Goal: Task Accomplishment & Management: Manage account settings

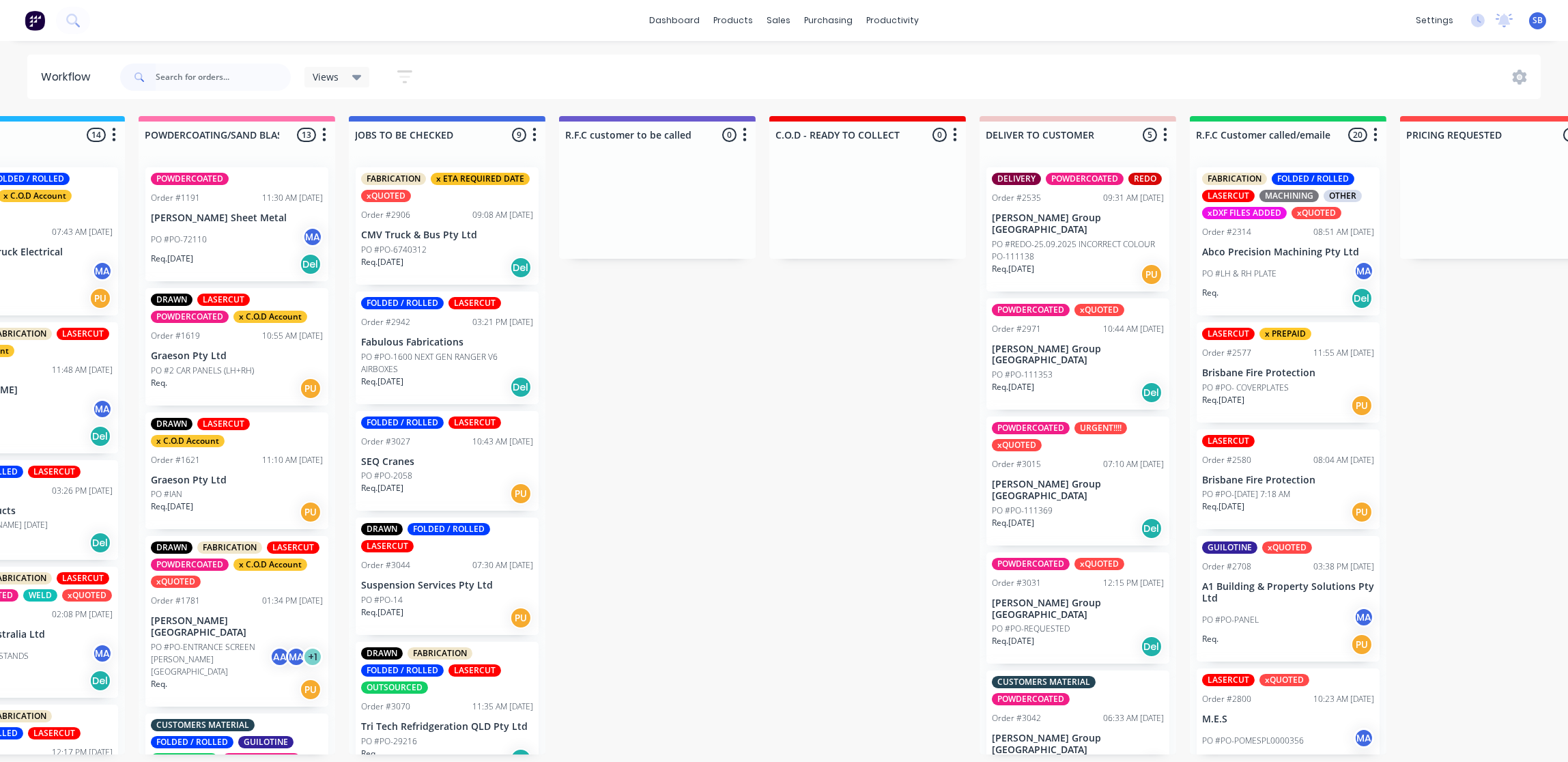
scroll to position [0, 1361]
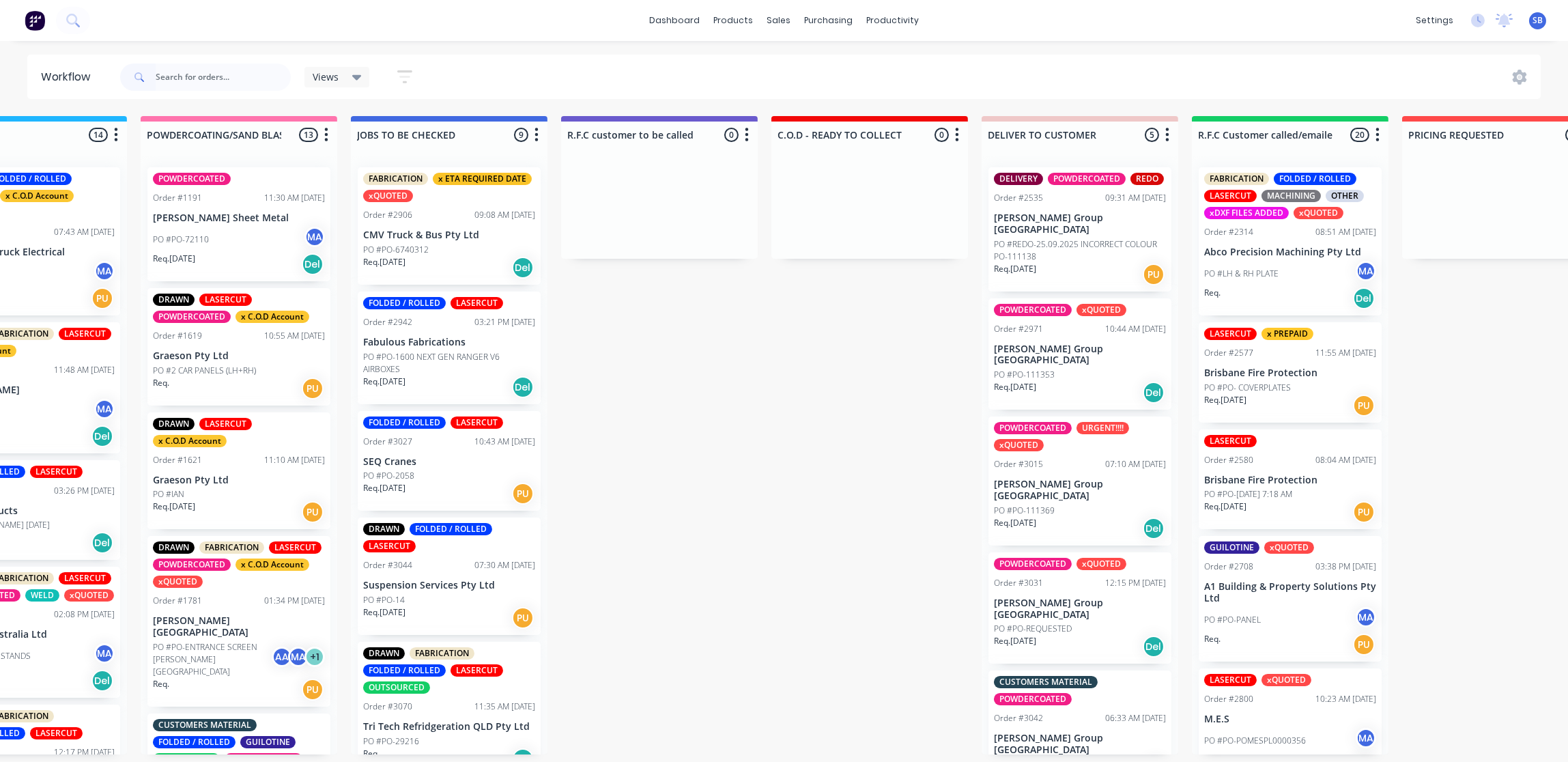
click at [1071, 573] on div "POWDERCOATED xQUOTED Order #3031 12:15 PM [DATE] [PERSON_NAME] Group [GEOGRAPHI…" at bounding box center [1080, 608] width 183 height 112
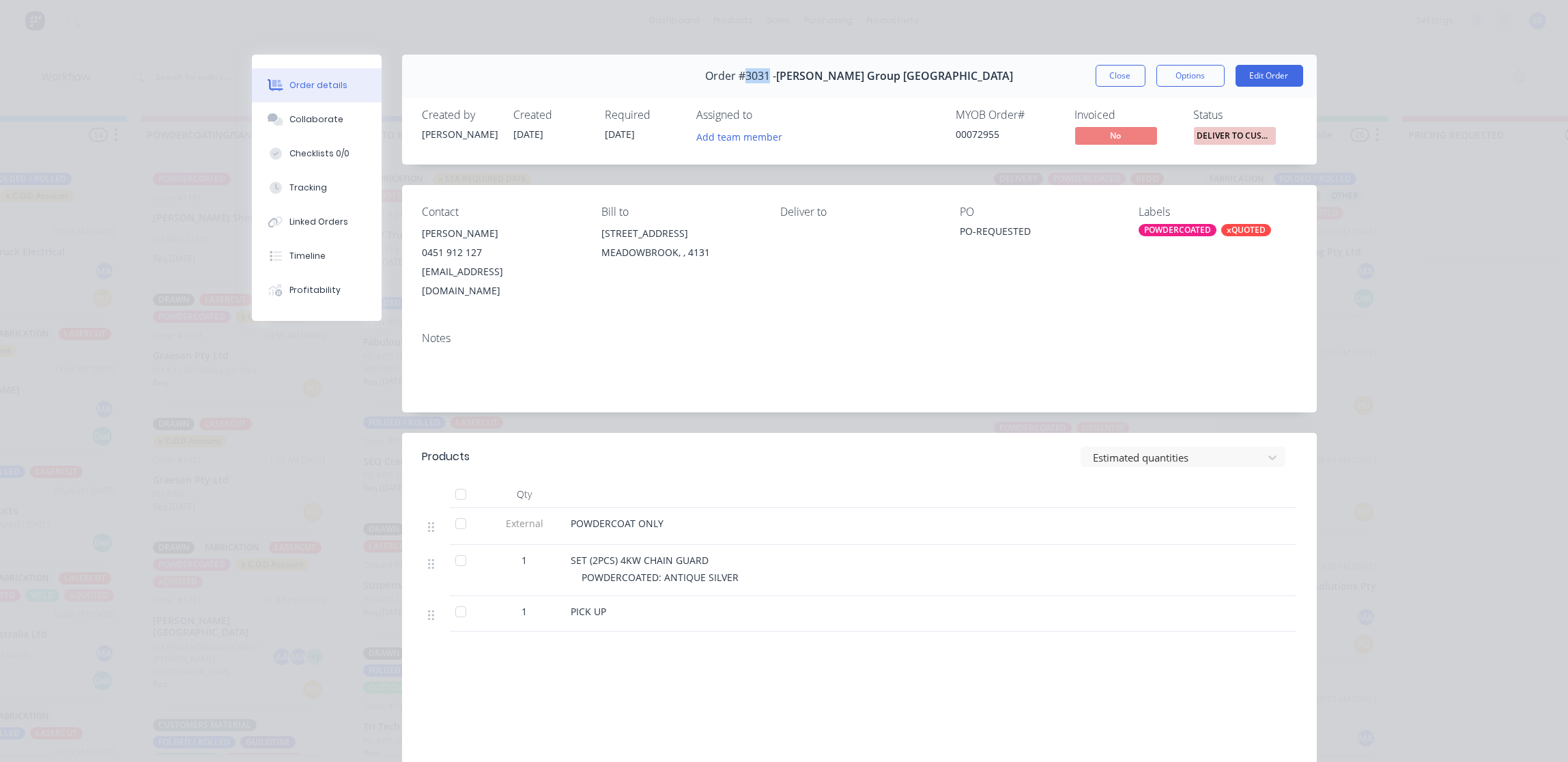
drag, startPoint x: 812, startPoint y: 76, endPoint x: 788, endPoint y: 80, distance: 24.3
click at [776, 80] on span "Order #3031 -" at bounding box center [740, 76] width 71 height 13
drag, startPoint x: 788, startPoint y: 80, endPoint x: 800, endPoint y: 78, distance: 12.2
copy span "3031"
drag, startPoint x: 1124, startPoint y: 76, endPoint x: 866, endPoint y: 67, distance: 258.2
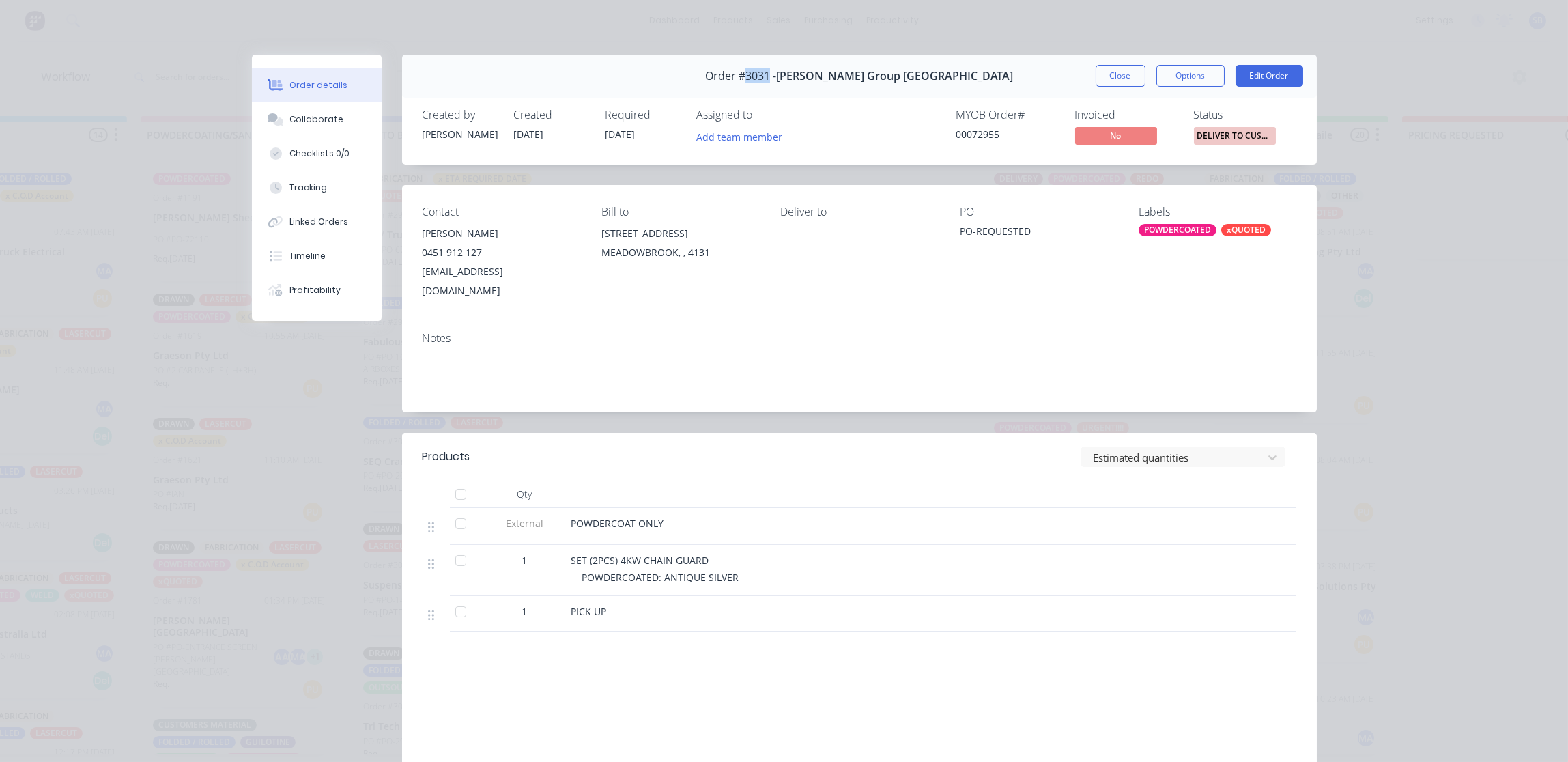
click at [1123, 76] on button "Close" at bounding box center [1120, 75] width 50 height 22
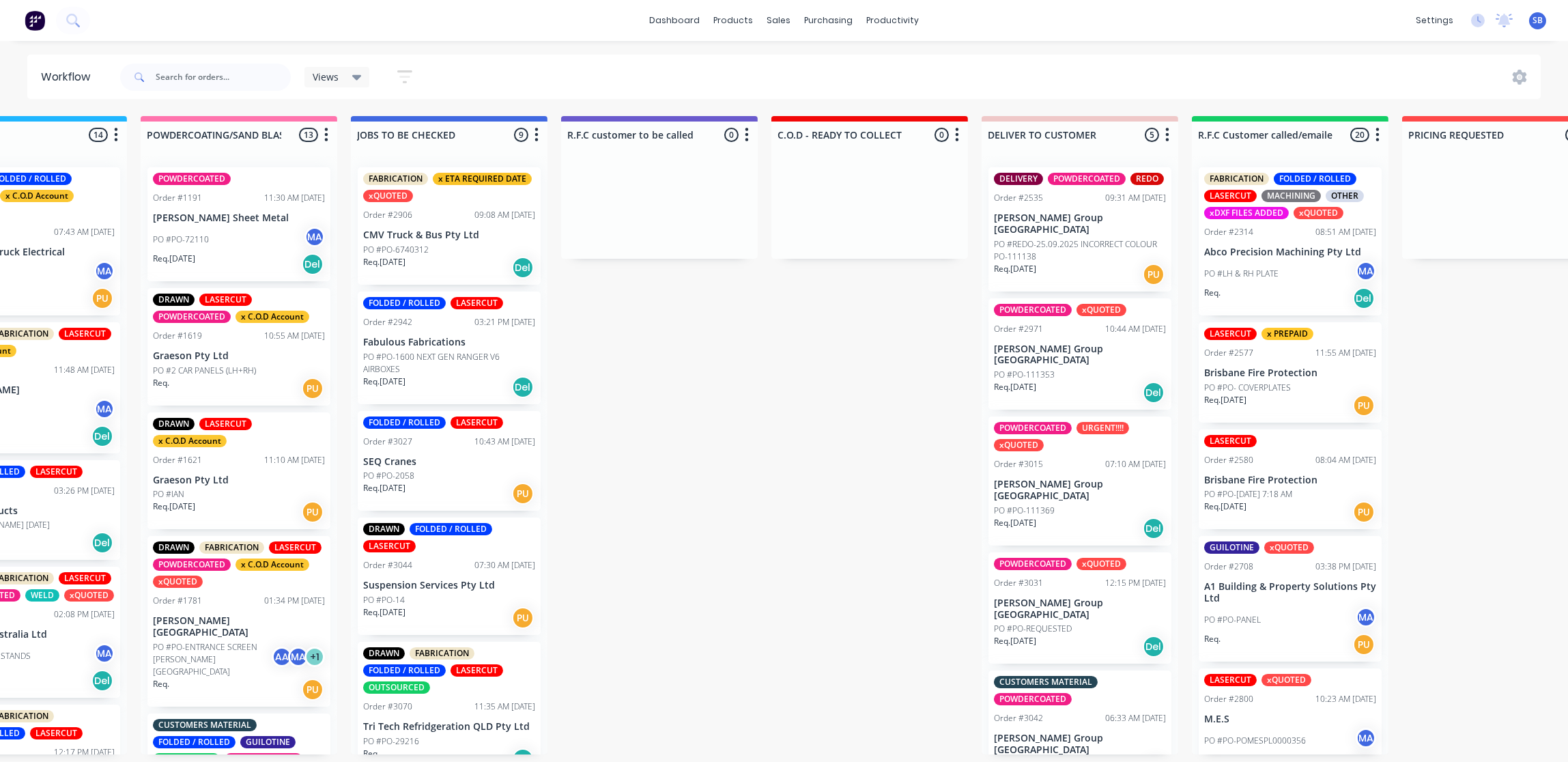
click at [1073, 505] on div "PO #PO-111369" at bounding box center [1080, 511] width 172 height 12
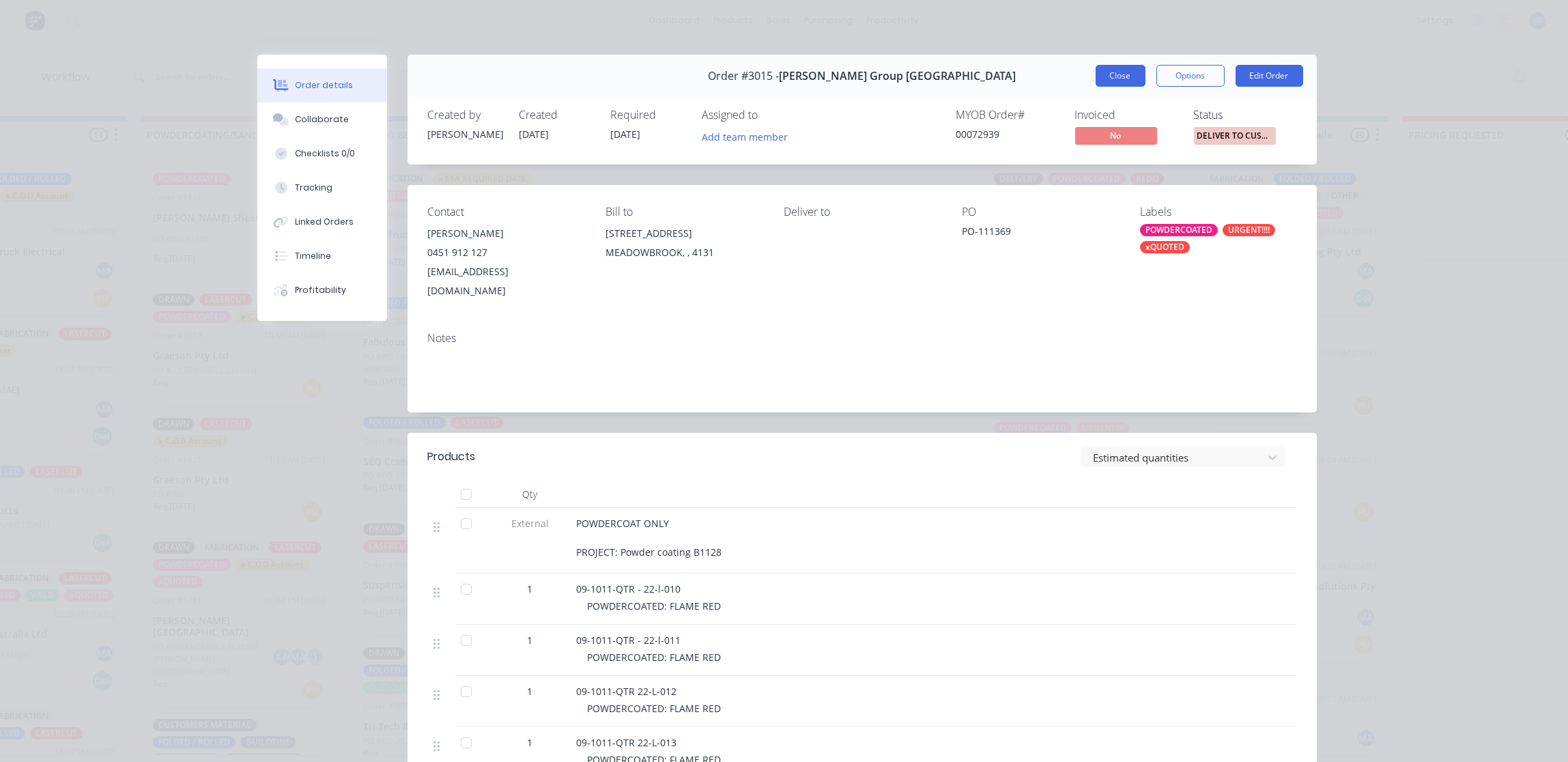
click at [1104, 74] on button "Close" at bounding box center [1120, 75] width 50 height 22
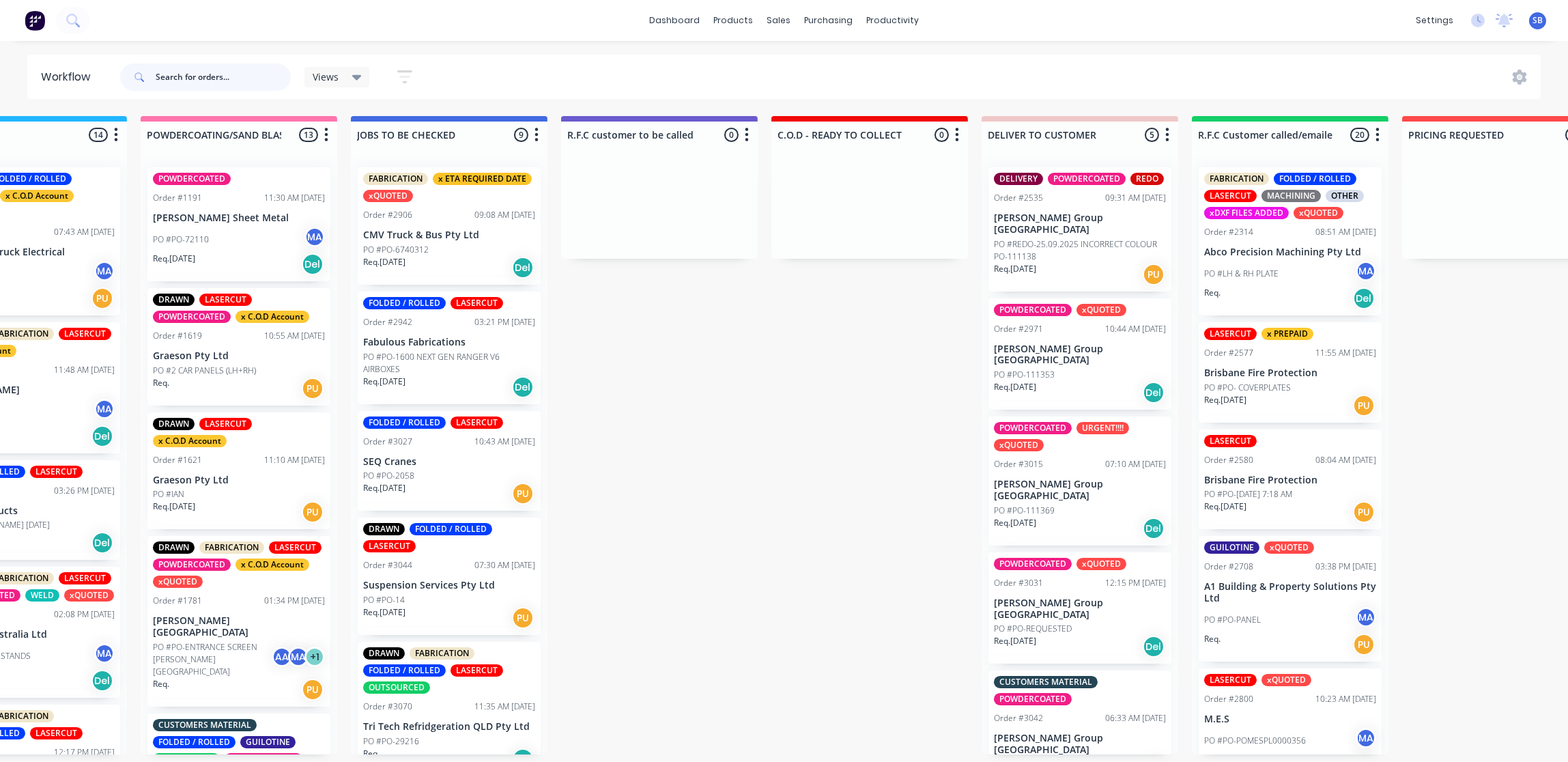
click at [210, 80] on input "text" at bounding box center [223, 77] width 135 height 27
click at [218, 80] on input "text" at bounding box center [223, 77] width 135 height 27
type input "PIPEWORK"
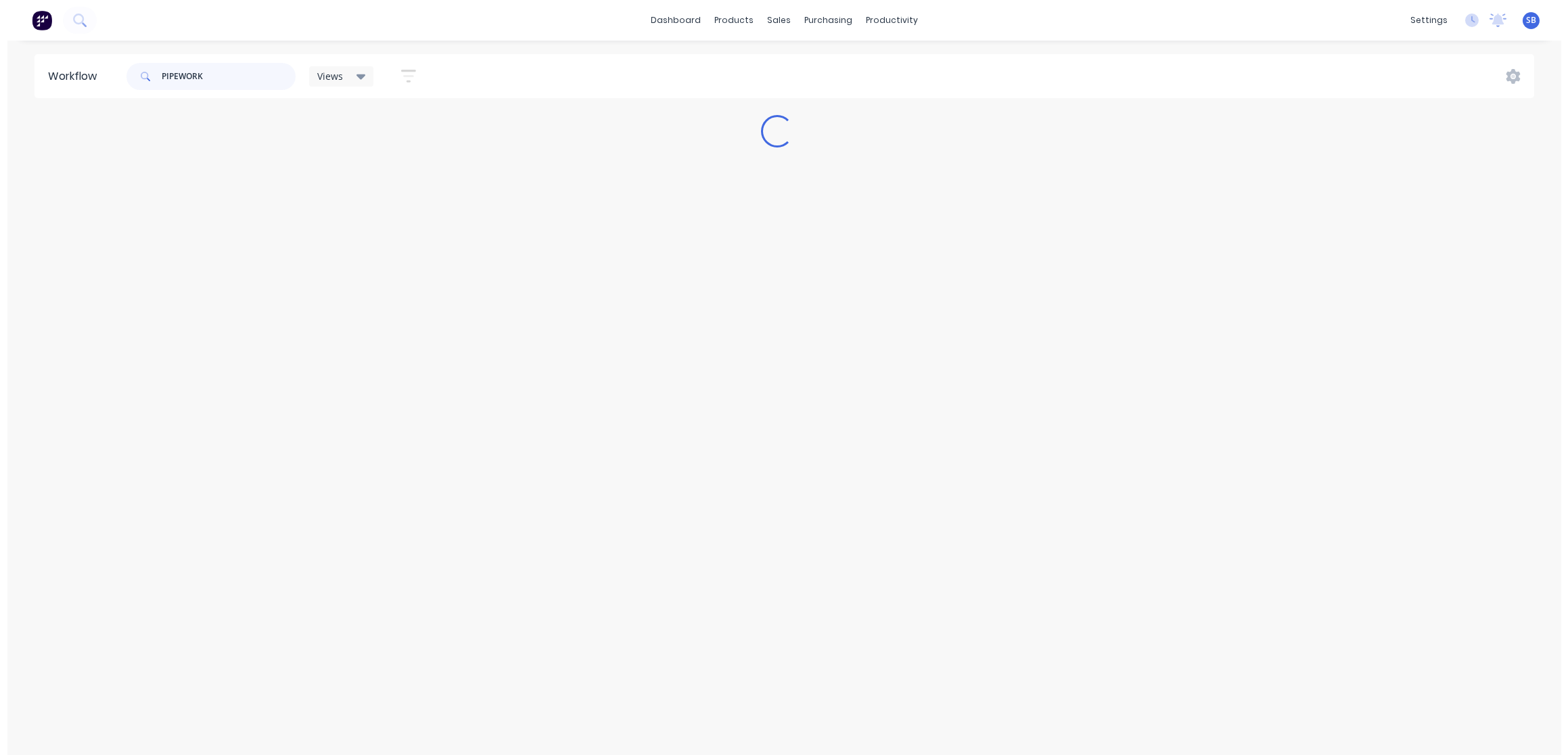
scroll to position [0, 0]
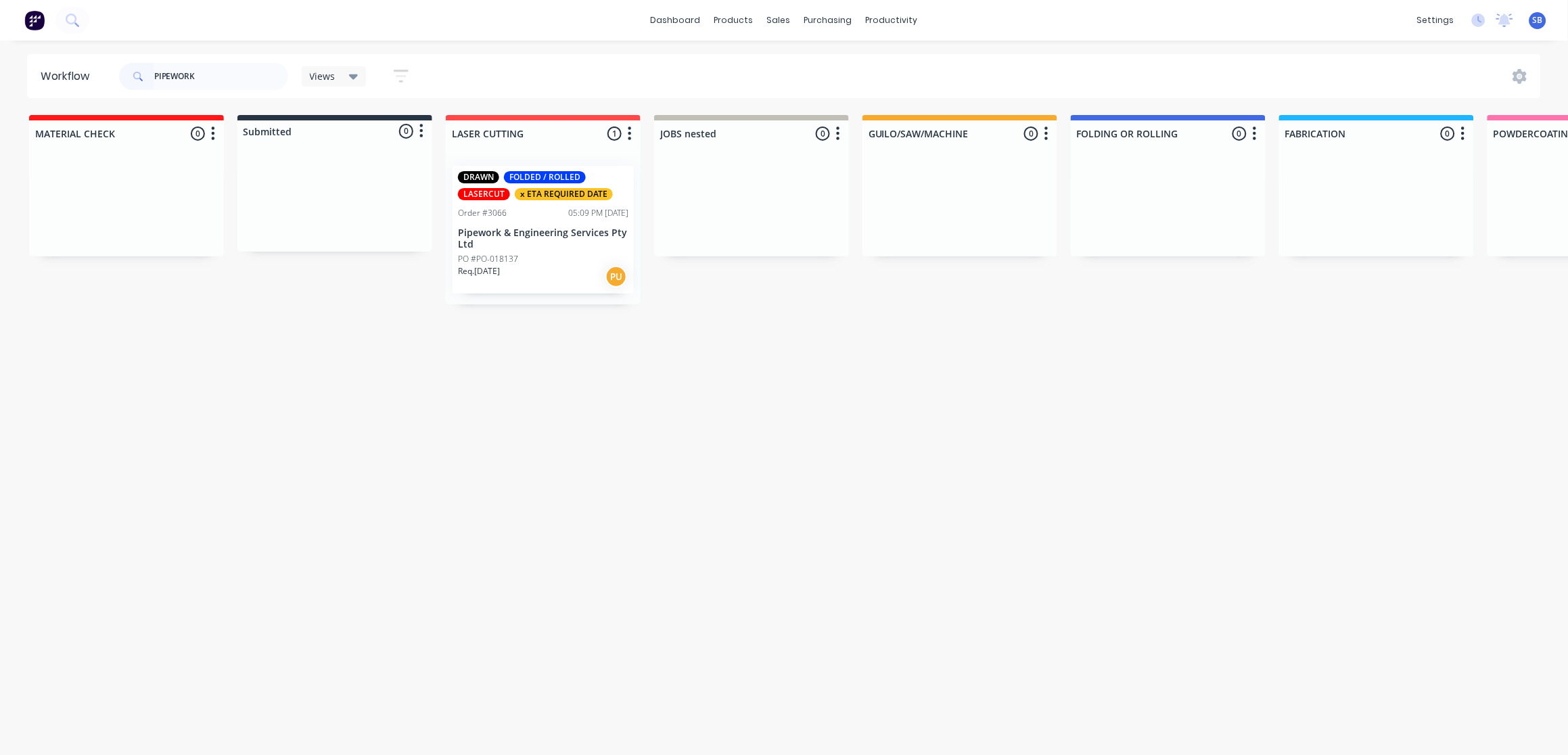
click at [535, 263] on div "PO #PO-018137" at bounding box center [543, 259] width 171 height 12
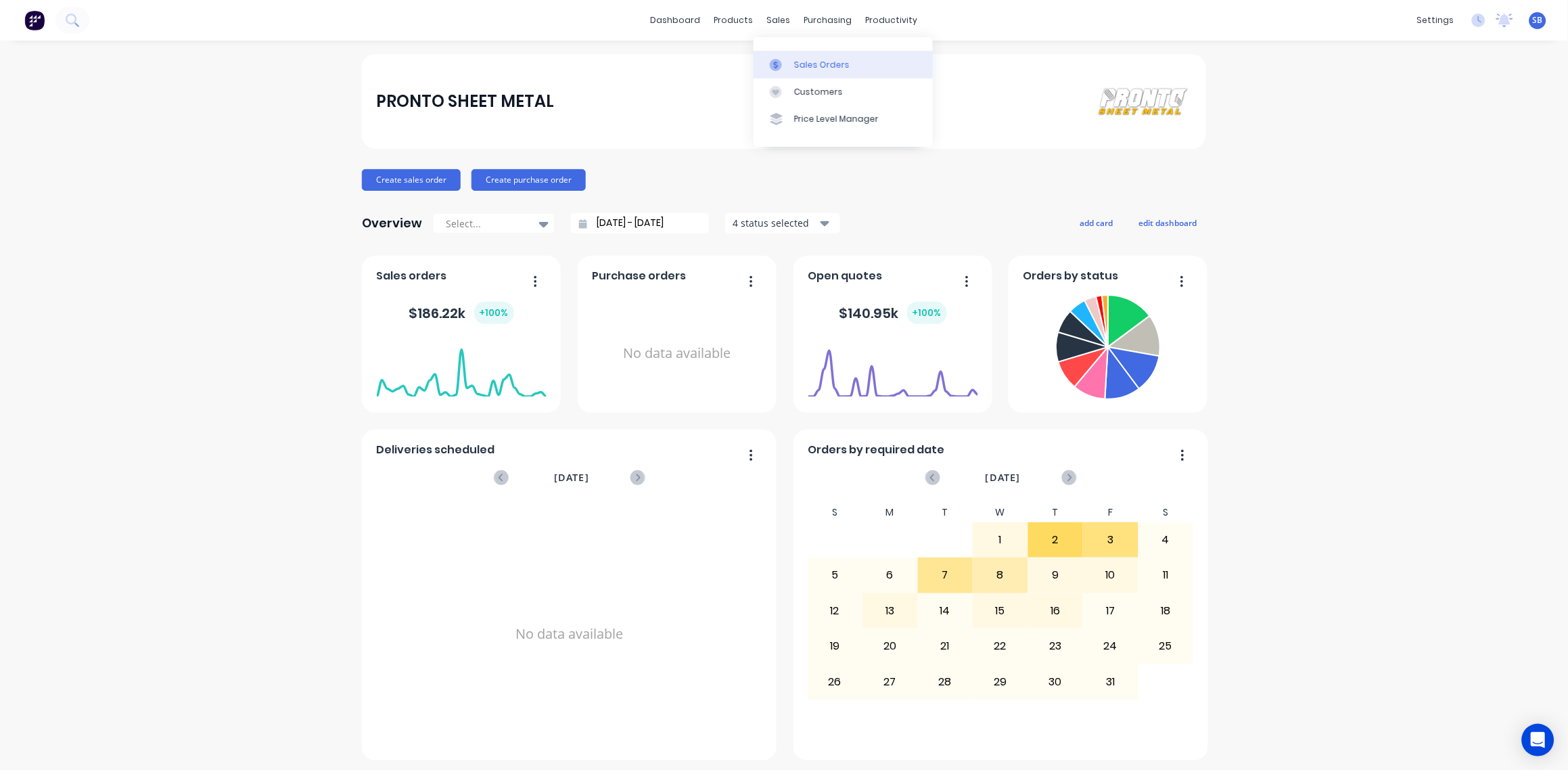
click at [810, 62] on div "Sales Orders" at bounding box center [822, 65] width 56 height 12
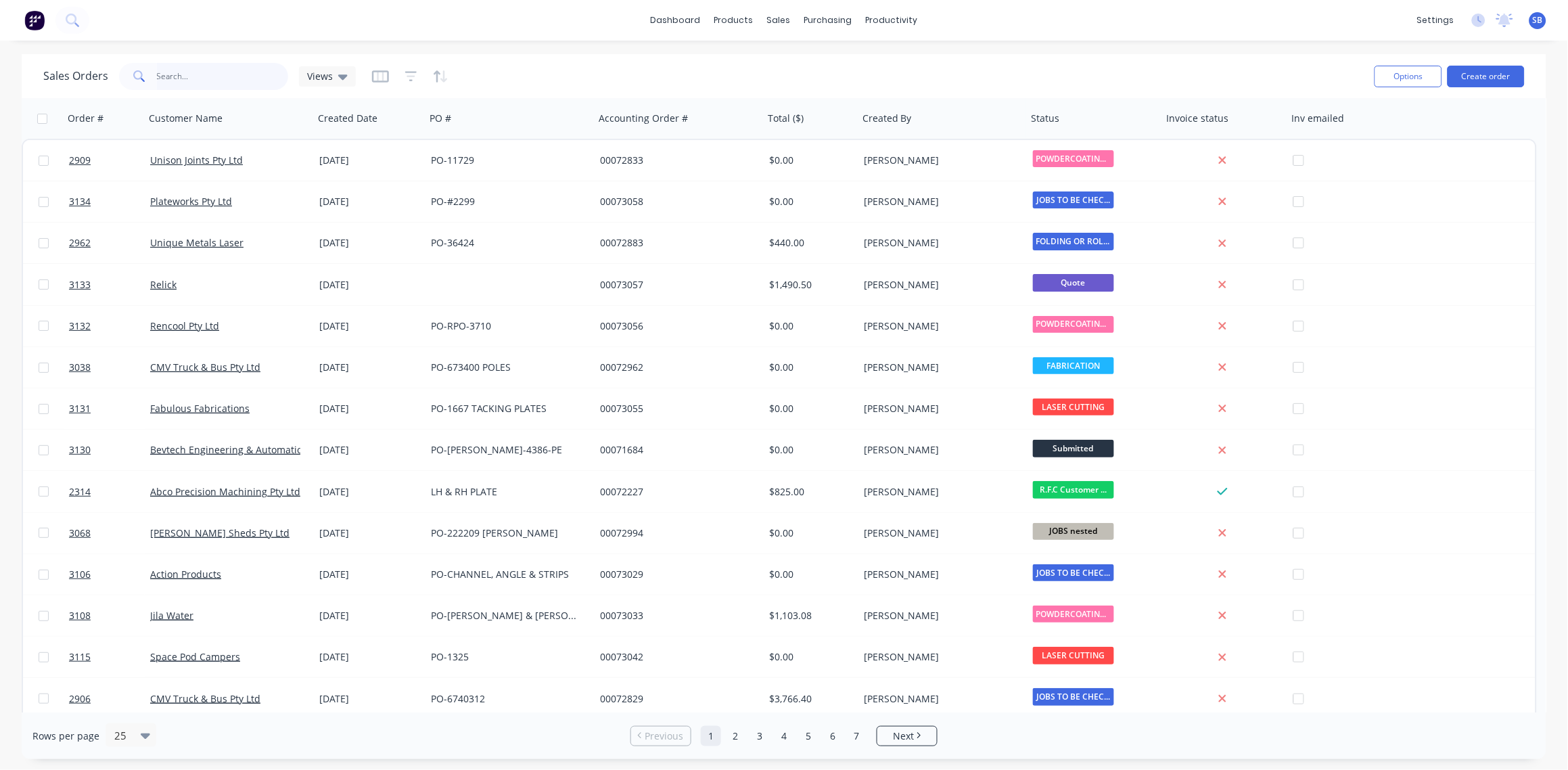
click at [183, 72] on input "text" at bounding box center [223, 76] width 132 height 27
paste input "3031"
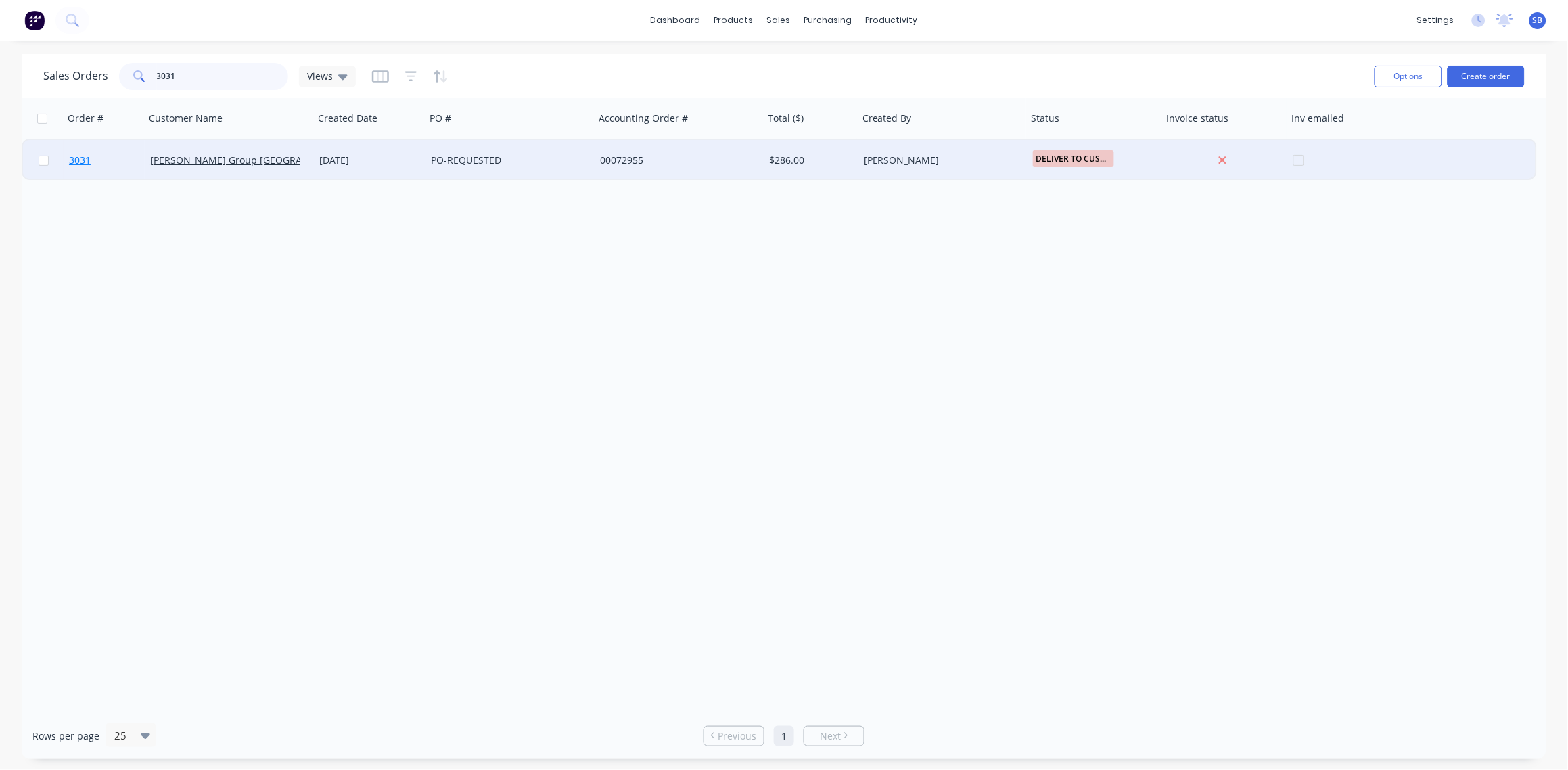
type input "3031"
click at [82, 159] on span "3031" at bounding box center [80, 160] width 22 height 14
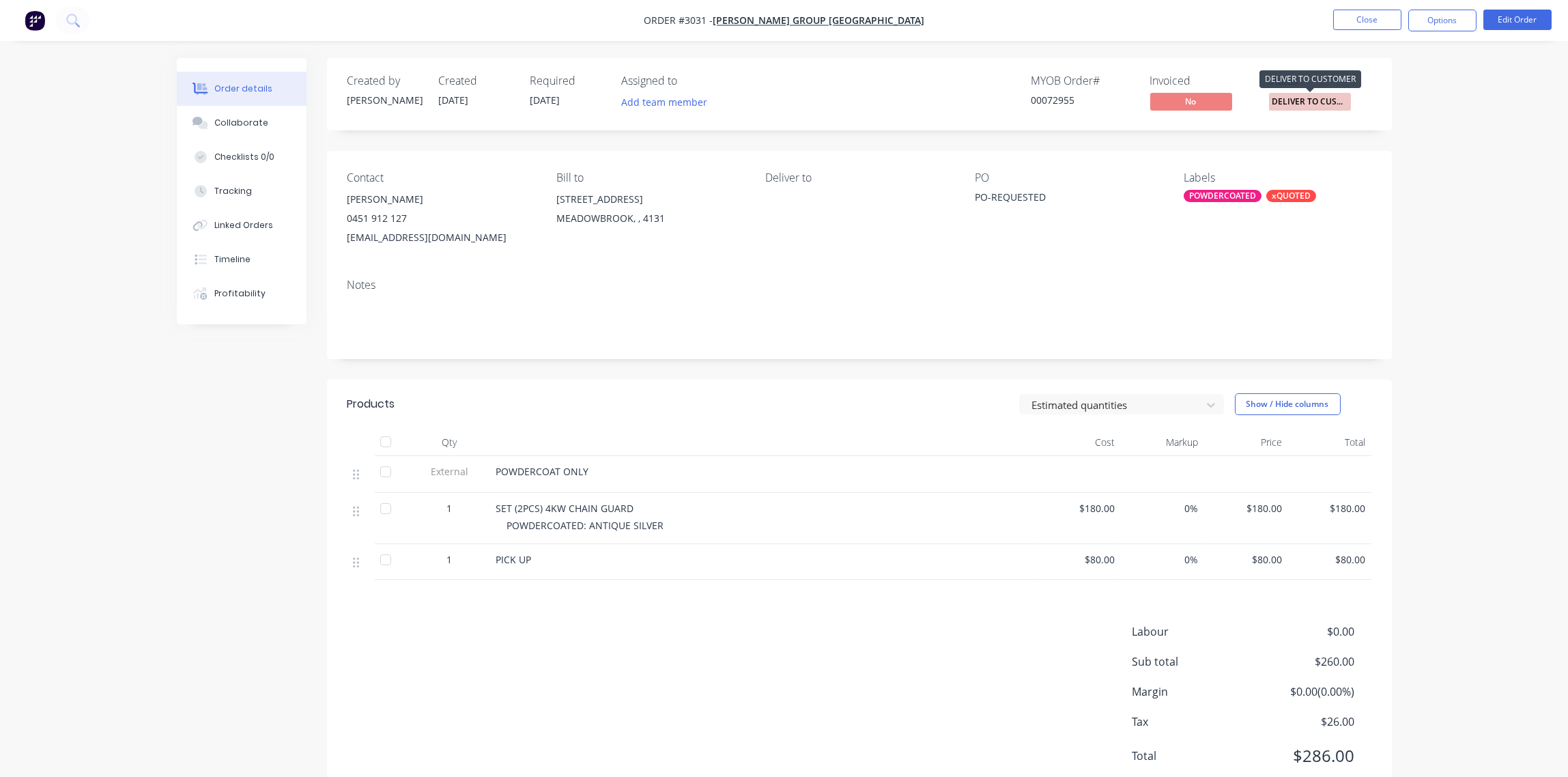
click at [1329, 102] on span "DELIVER TO CUST..." at bounding box center [1310, 102] width 82 height 18
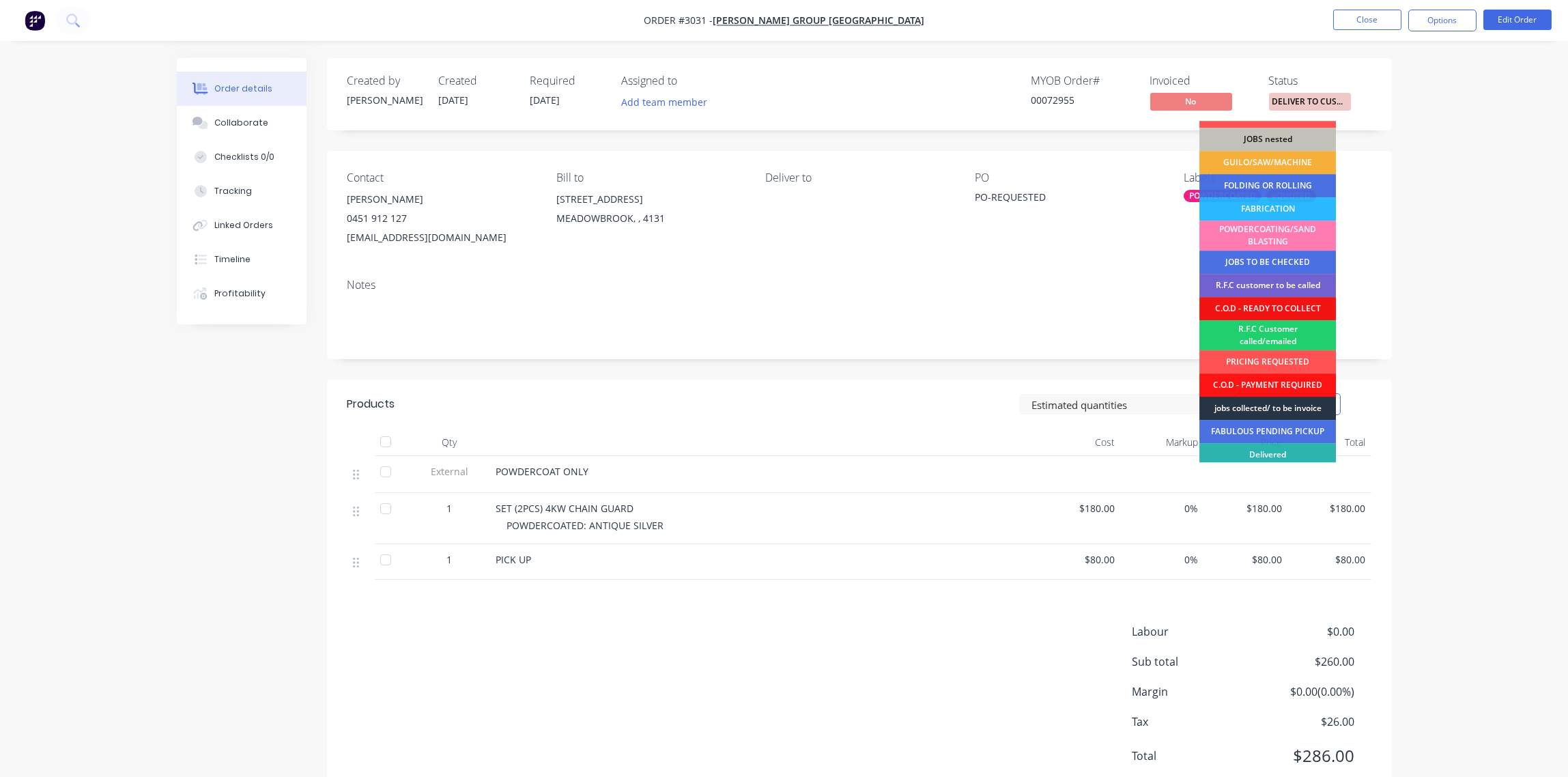
scroll to position [90, 0]
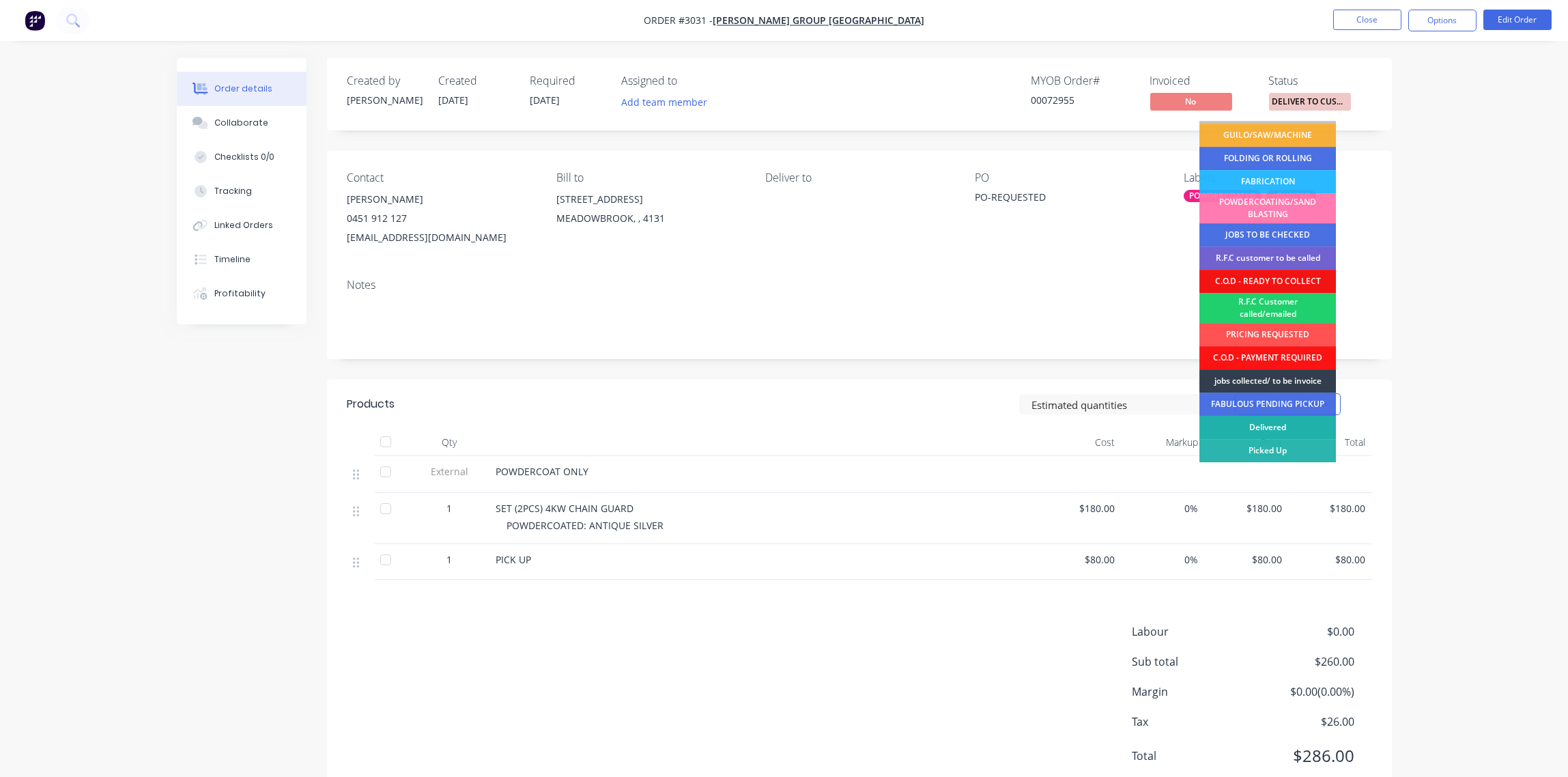
click at [1290, 425] on div "Delivered" at bounding box center [1268, 427] width 136 height 24
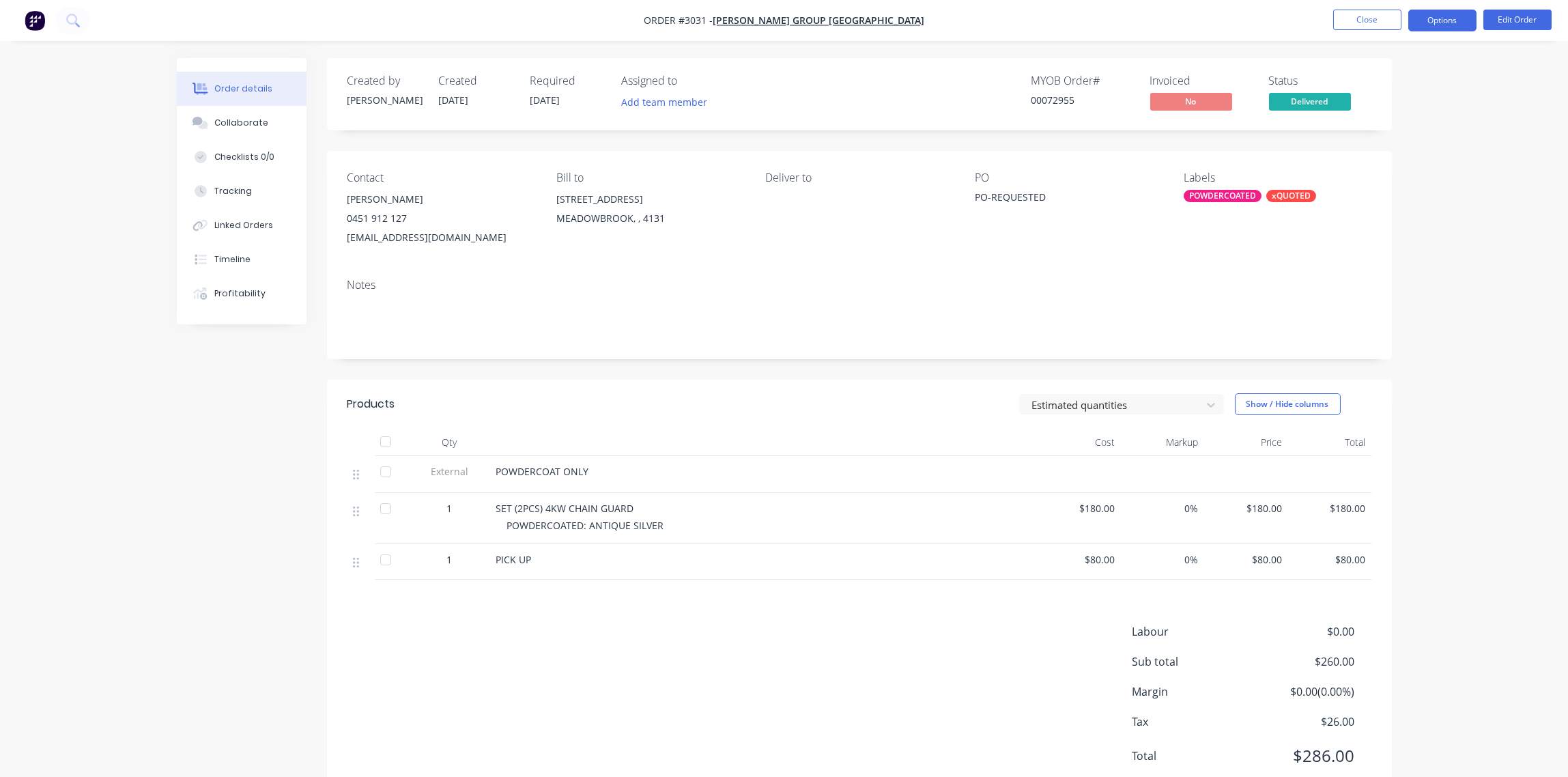
click at [1441, 22] on button "Options" at bounding box center [1443, 20] width 68 height 22
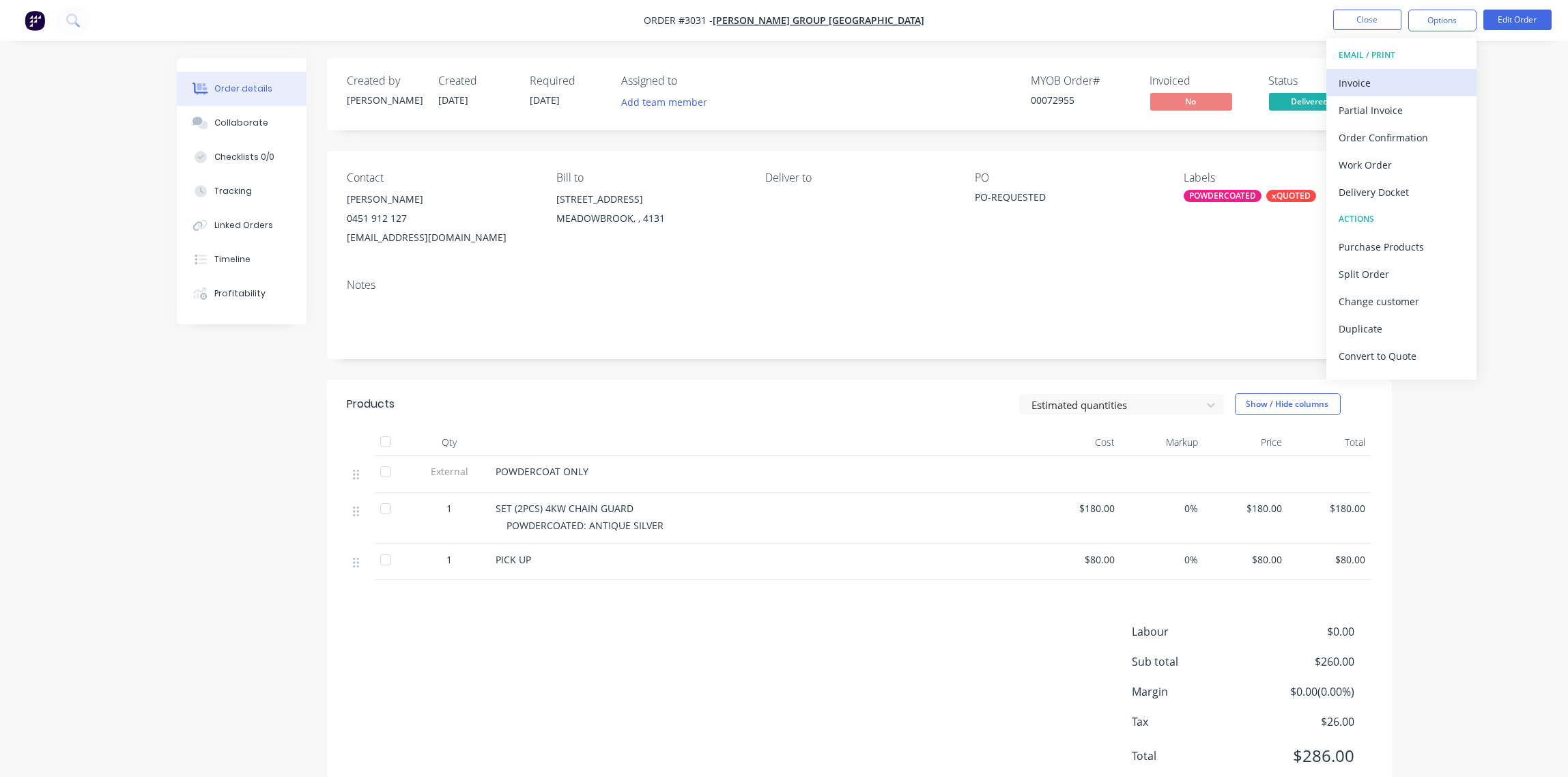
click at [1413, 75] on div "Invoice" at bounding box center [1402, 82] width 126 height 20
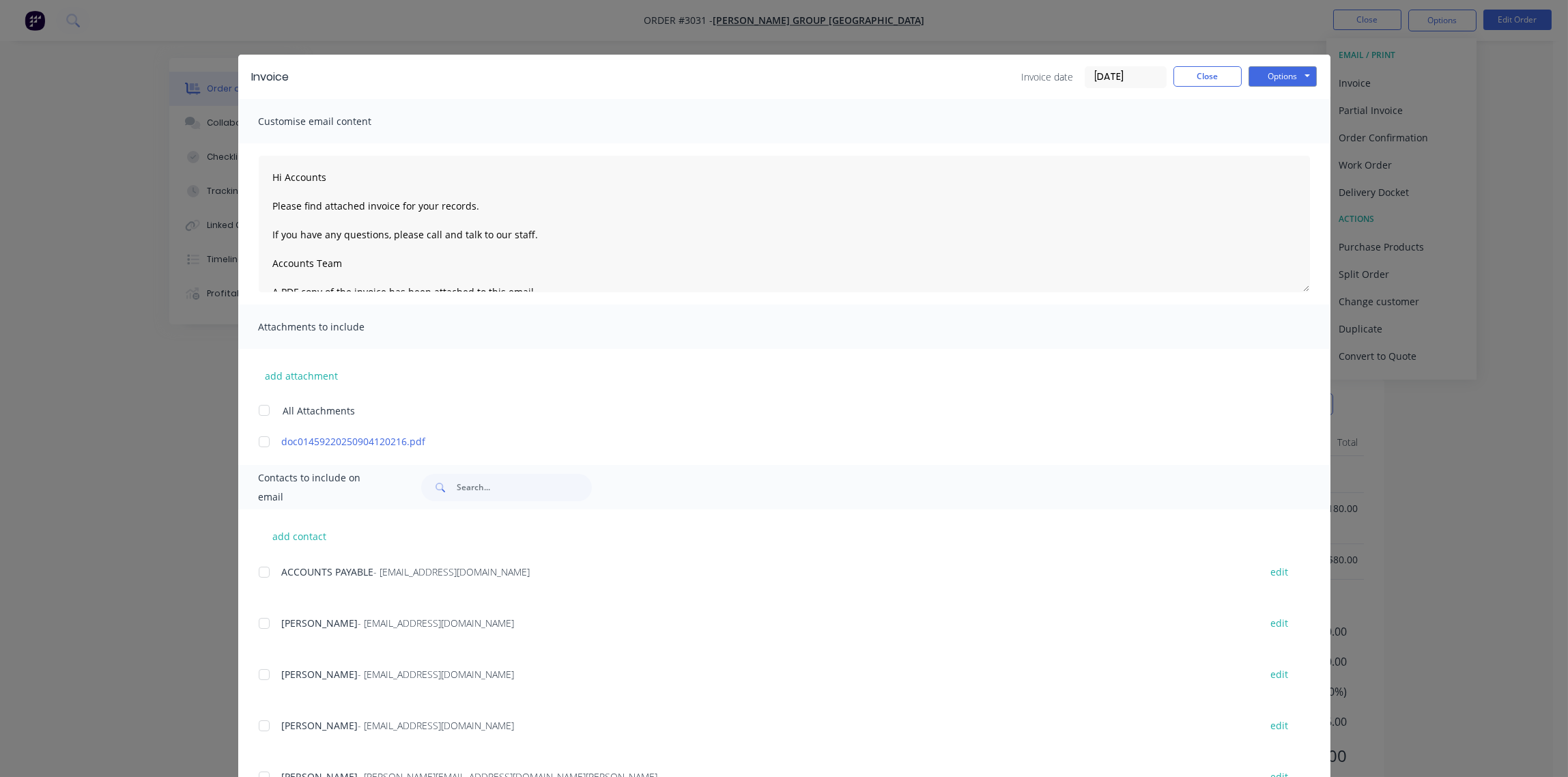
click at [256, 575] on div at bounding box center [263, 571] width 27 height 27
click at [1258, 80] on button "Options" at bounding box center [1283, 76] width 68 height 20
click at [1262, 144] on button "Email" at bounding box center [1292, 146] width 88 height 23
type textarea "Hi Accounts Please find attached invoice for your records. If you have any ques…"
drag, startPoint x: 1201, startPoint y: 80, endPoint x: 1073, endPoint y: 92, distance: 128.6
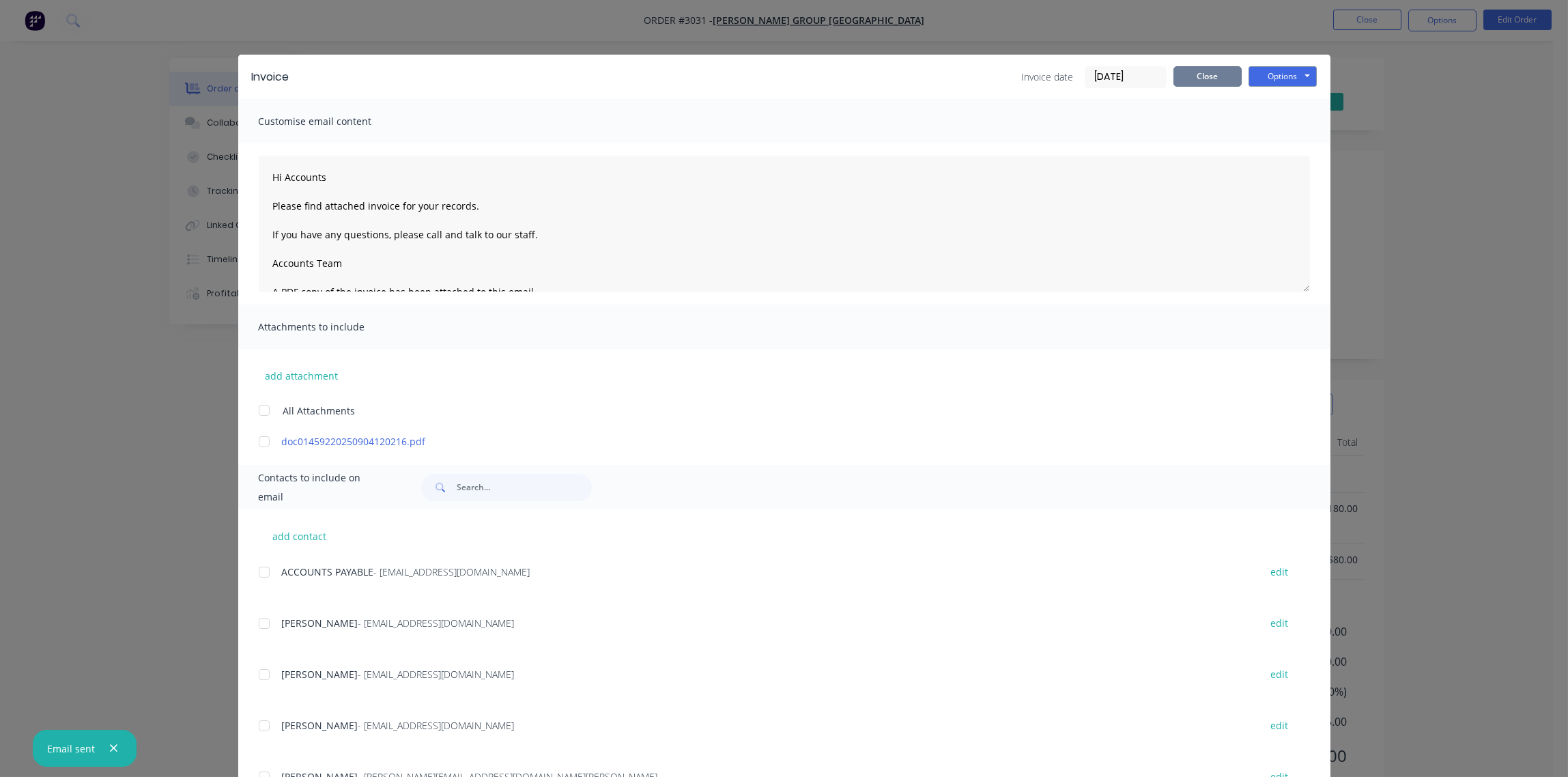
click at [1177, 82] on button "Close" at bounding box center [1208, 76] width 68 height 20
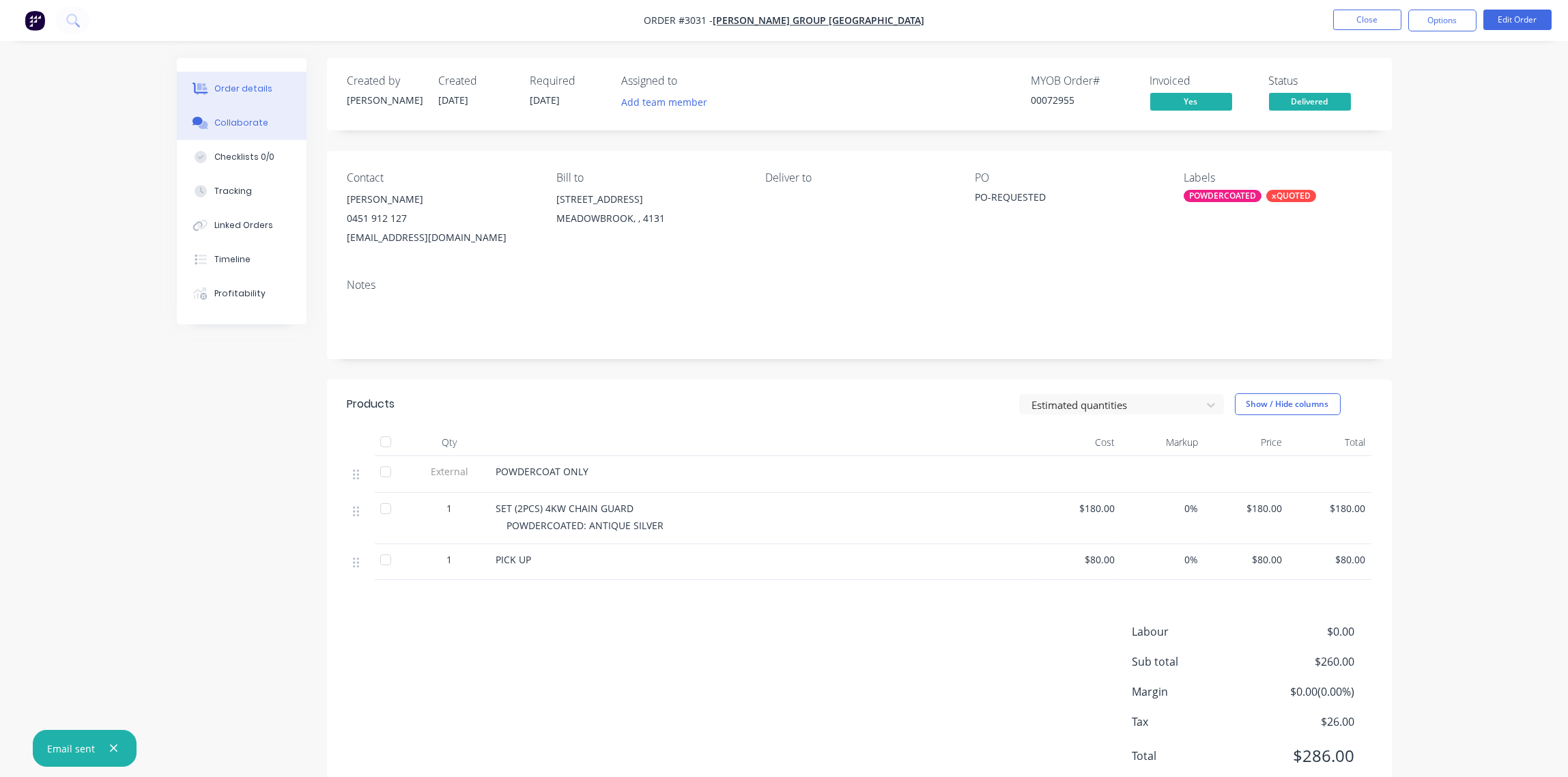
click at [230, 120] on div "Collaborate" at bounding box center [242, 122] width 54 height 12
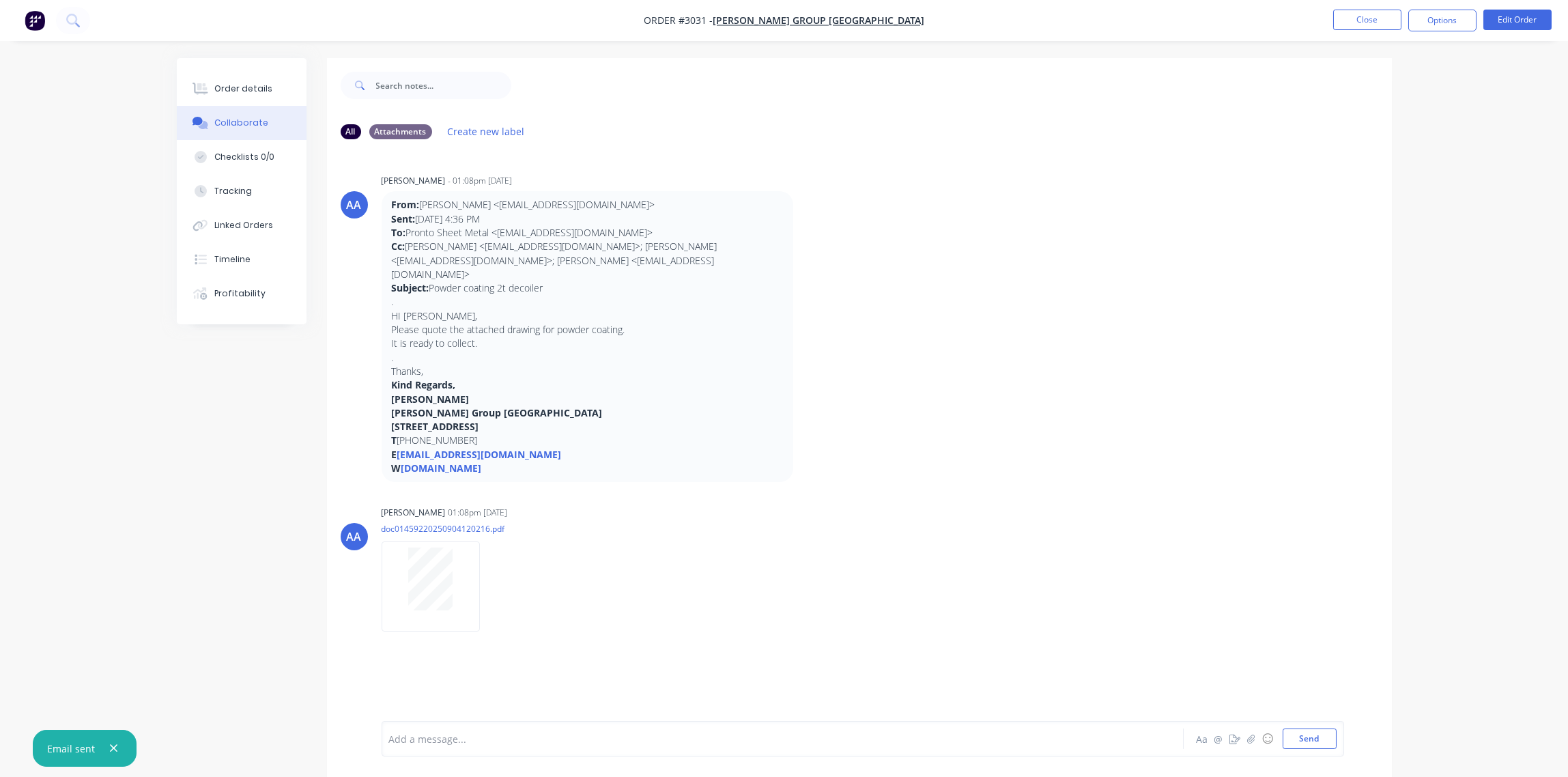
click at [433, 732] on div at bounding box center [744, 738] width 710 height 14
click at [242, 89] on div "Order details" at bounding box center [243, 88] width 58 height 12
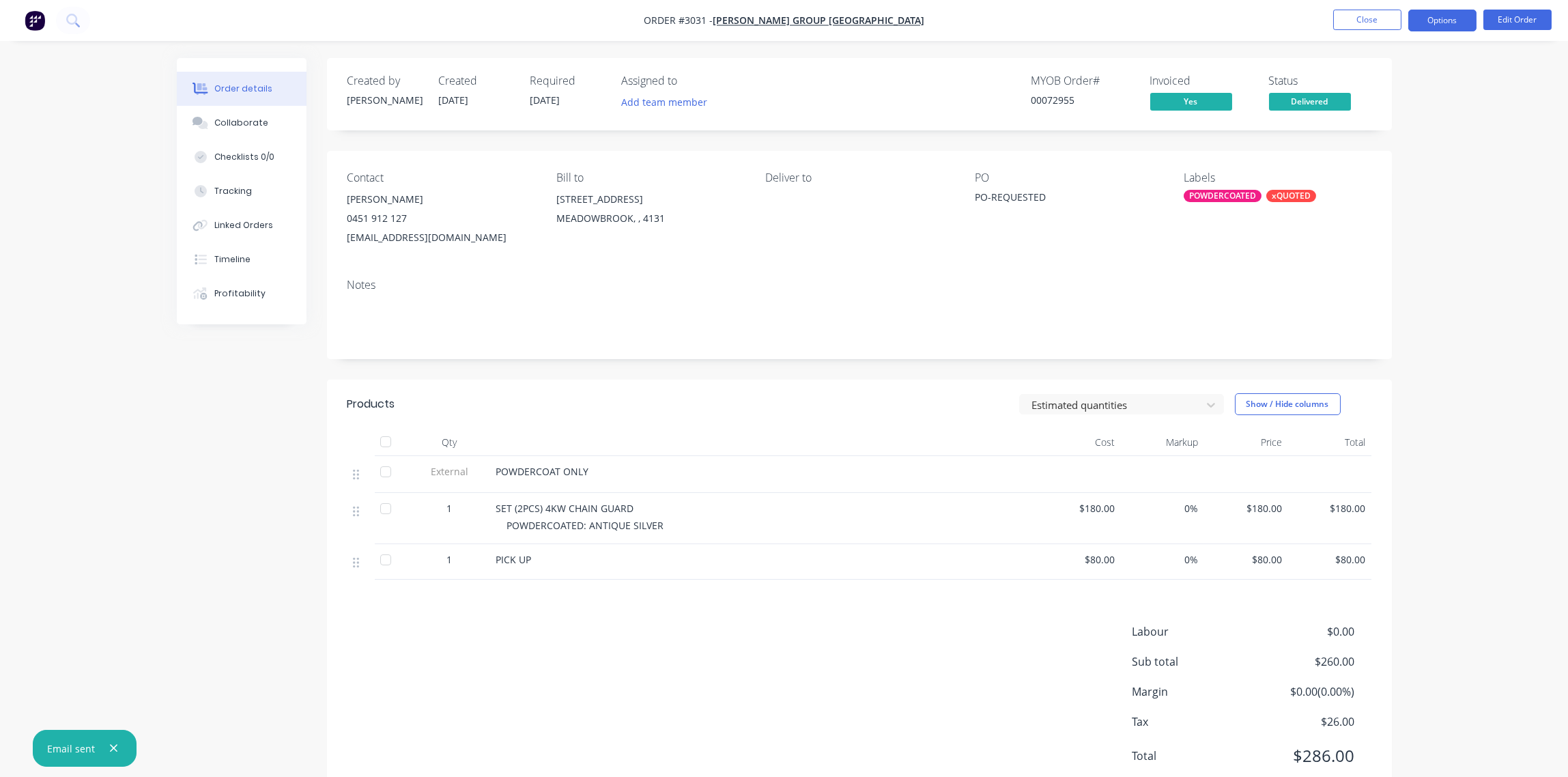
click at [1458, 24] on button "Options" at bounding box center [1443, 20] width 68 height 22
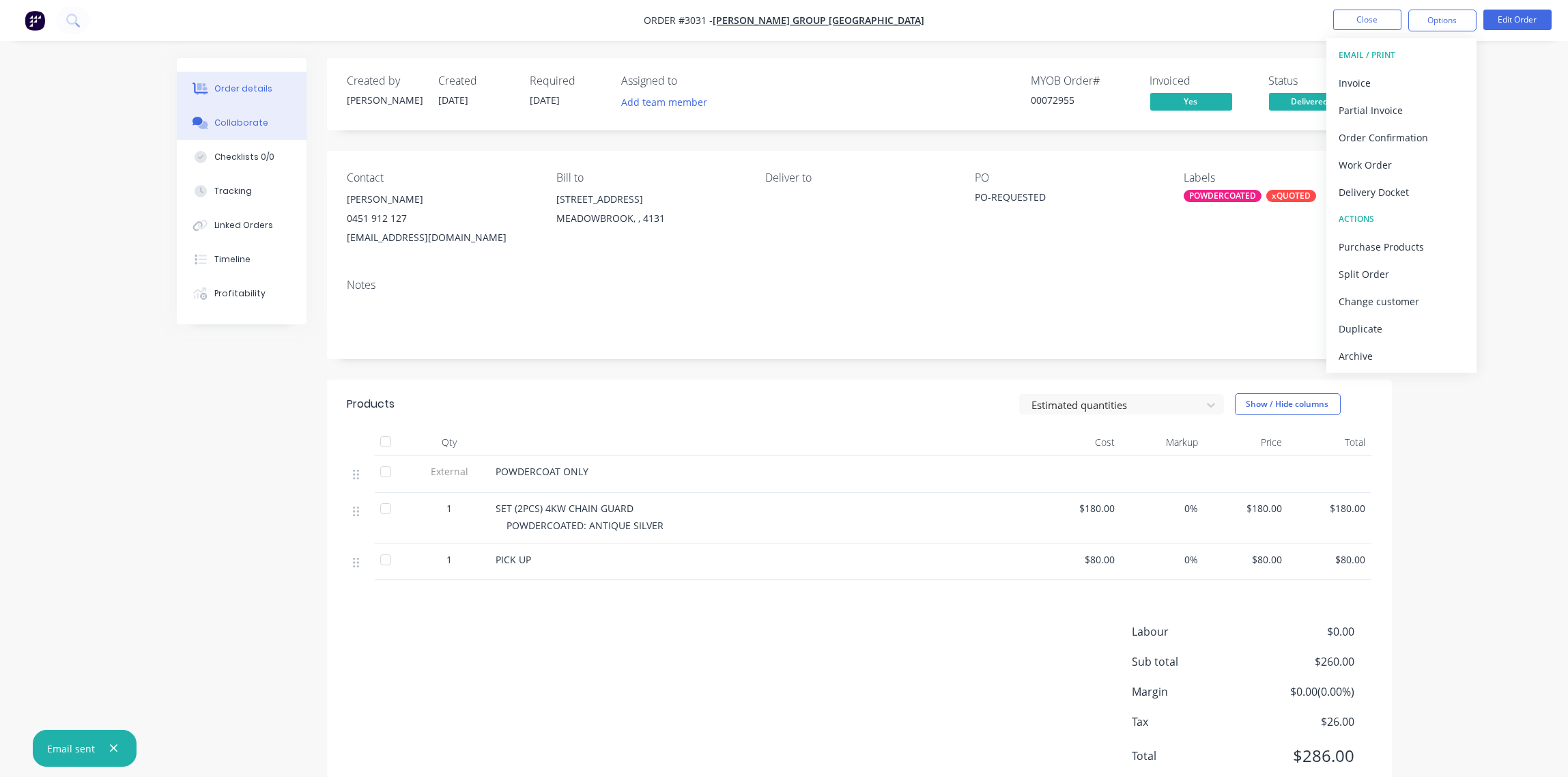
click at [231, 116] on div "Collaborate" at bounding box center [242, 122] width 54 height 12
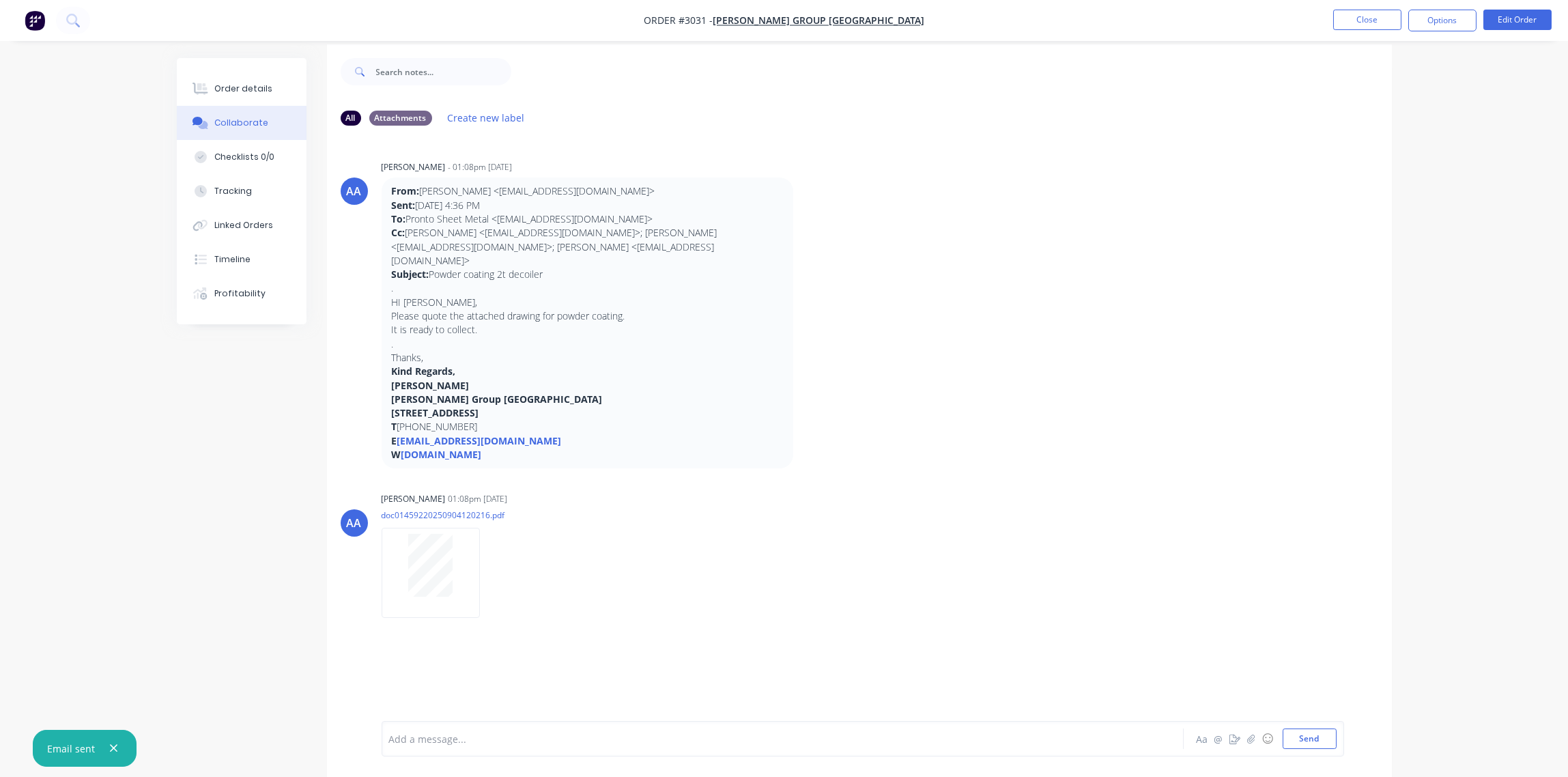
scroll to position [21, 0]
click at [466, 730] on div "Add a message..." at bounding box center [745, 738] width 710 height 20
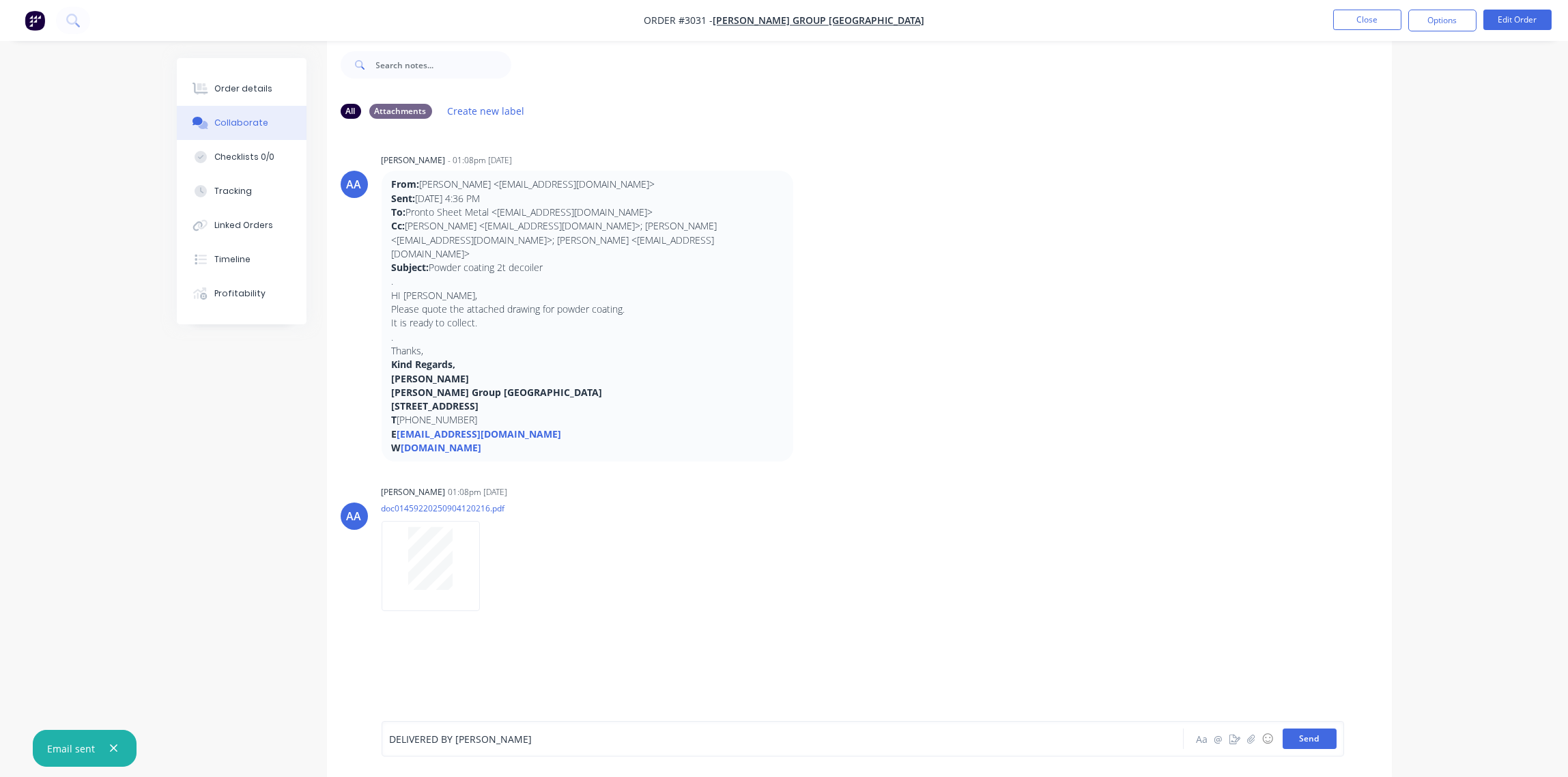
click at [1311, 744] on button "Send" at bounding box center [1310, 738] width 54 height 20
drag, startPoint x: 480, startPoint y: 657, endPoint x: 381, endPoint y: 662, distance: 99.1
click at [381, 662] on div "SB You - 11:36am 08/10/25 DELIVERED BY MARK Labels Edit Delete" at bounding box center [859, 649] width 1065 height 48
drag, startPoint x: 381, startPoint y: 662, endPoint x: 415, endPoint y: 657, distance: 34.4
copy p "DELIVERED BY MARK"
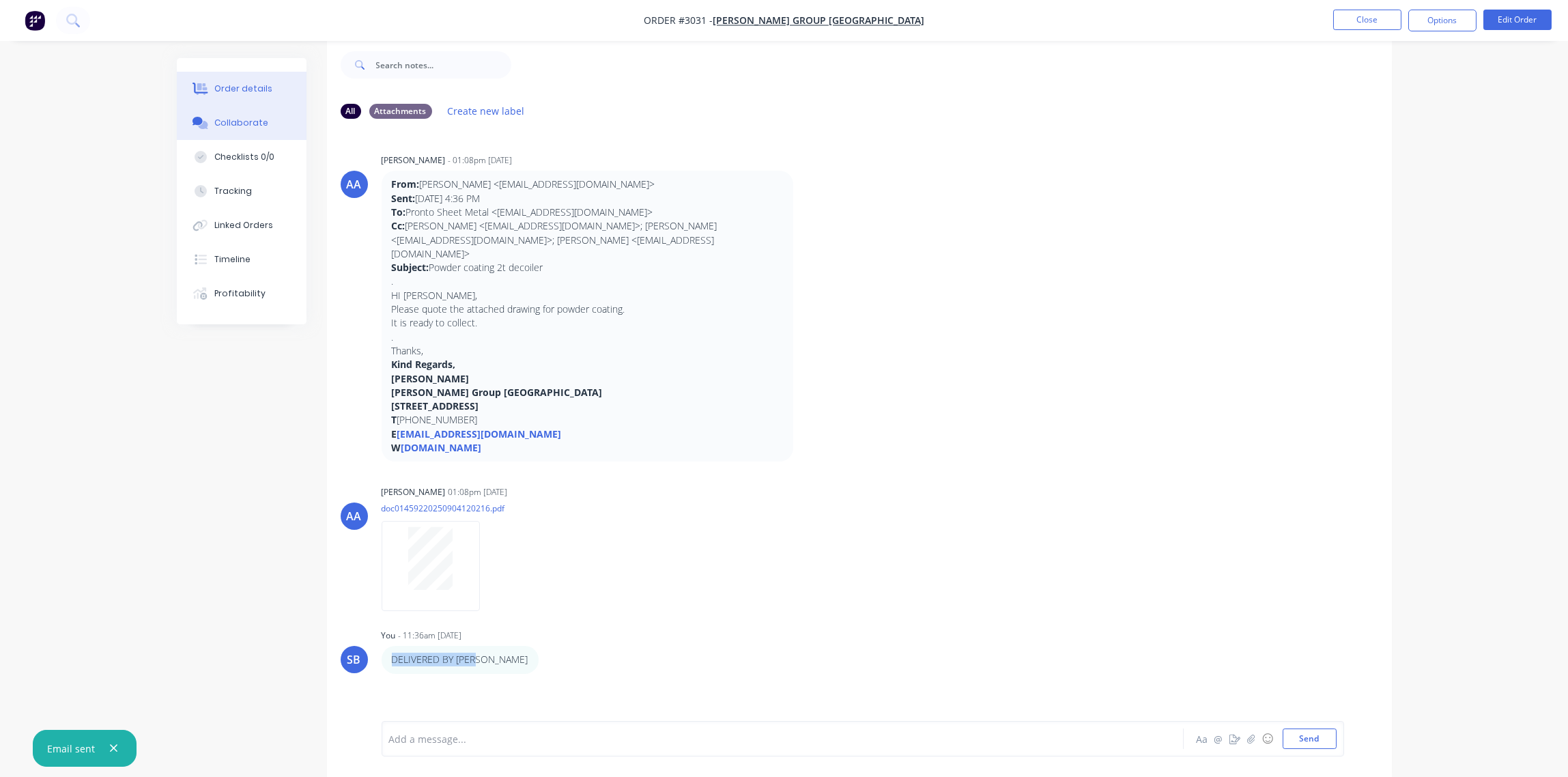
click at [234, 86] on div "Order details" at bounding box center [243, 88] width 58 height 12
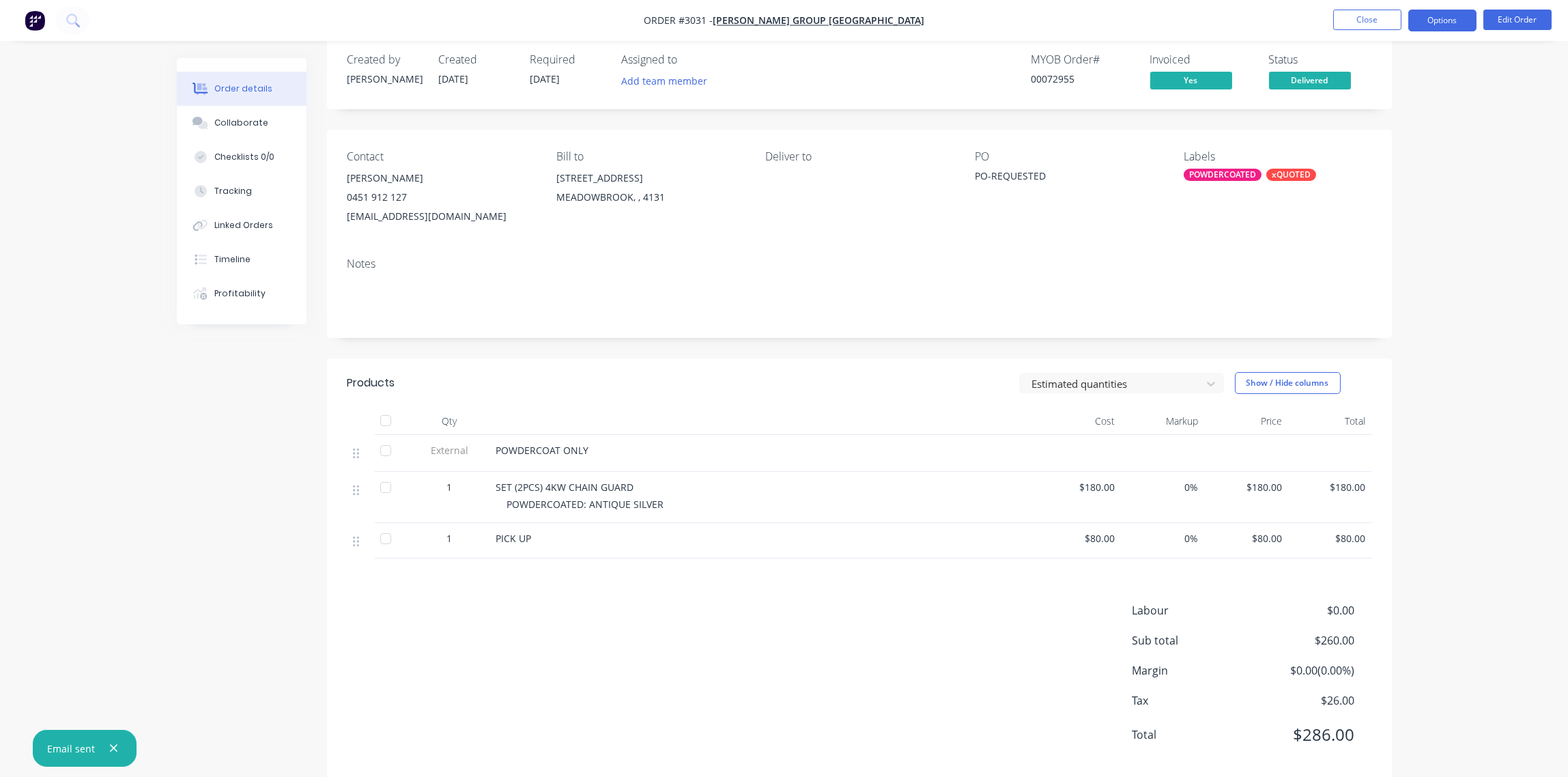
click at [1440, 20] on button "Options" at bounding box center [1443, 20] width 68 height 22
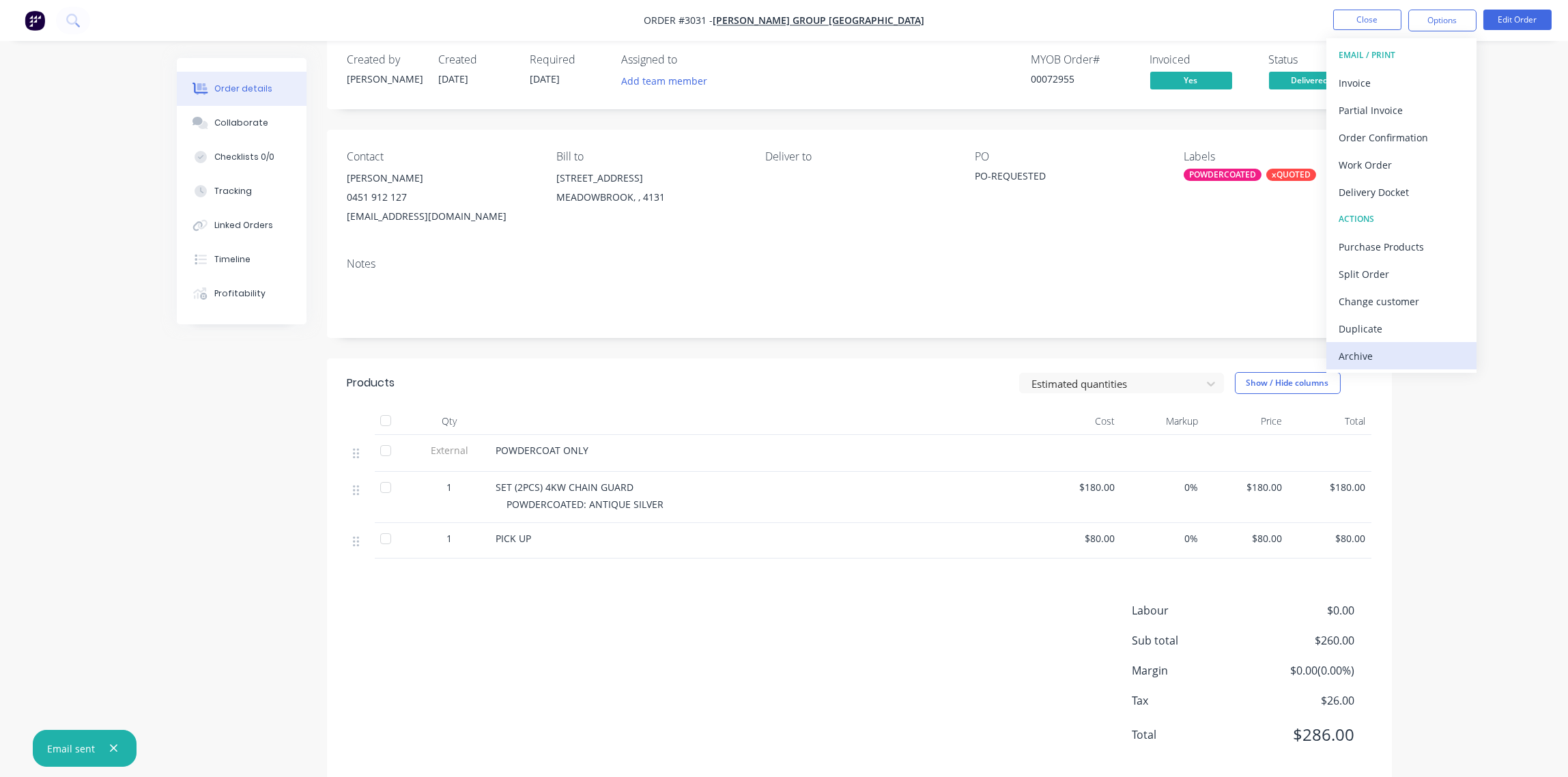
click at [1353, 354] on div "Archive" at bounding box center [1402, 356] width 126 height 20
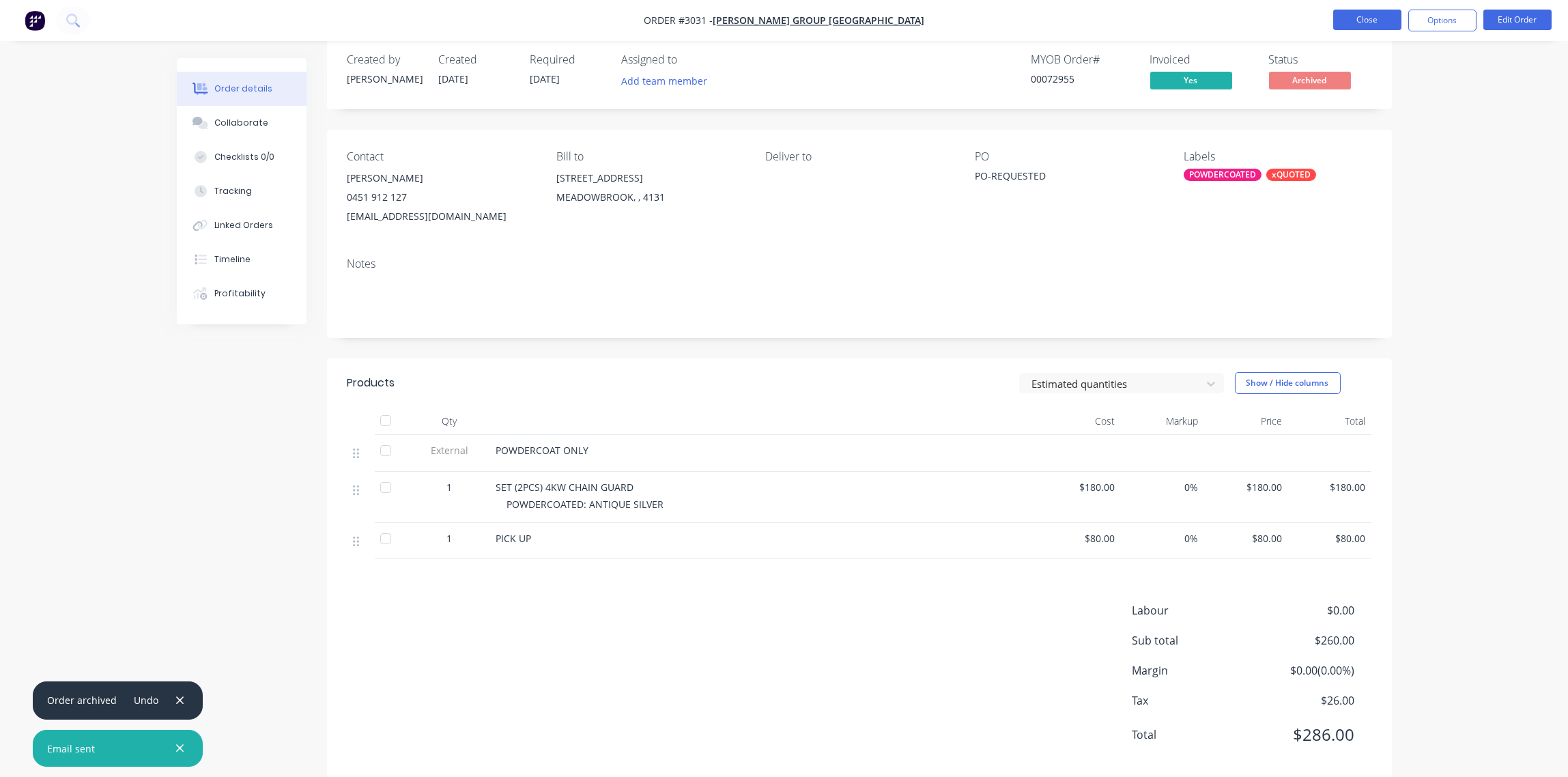
click at [1370, 20] on button "Close" at bounding box center [1368, 19] width 68 height 20
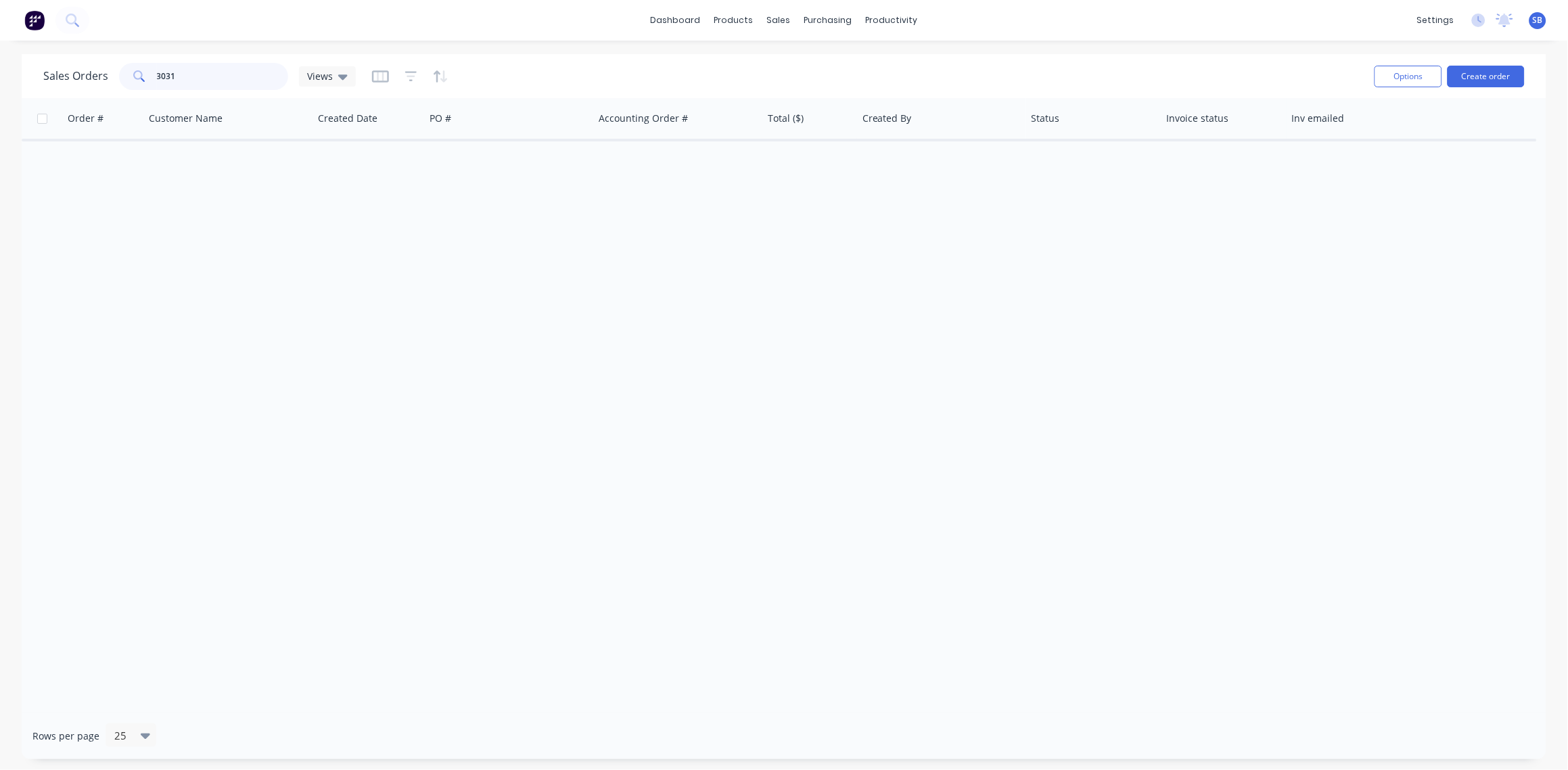
drag, startPoint x: 197, startPoint y: 75, endPoint x: 0, endPoint y: 79, distance: 197.0
click at [0, 79] on html "dashboard products sales purchasing productivity dashboard products Product Cat…" at bounding box center [784, 385] width 1568 height 770
type input "3015"
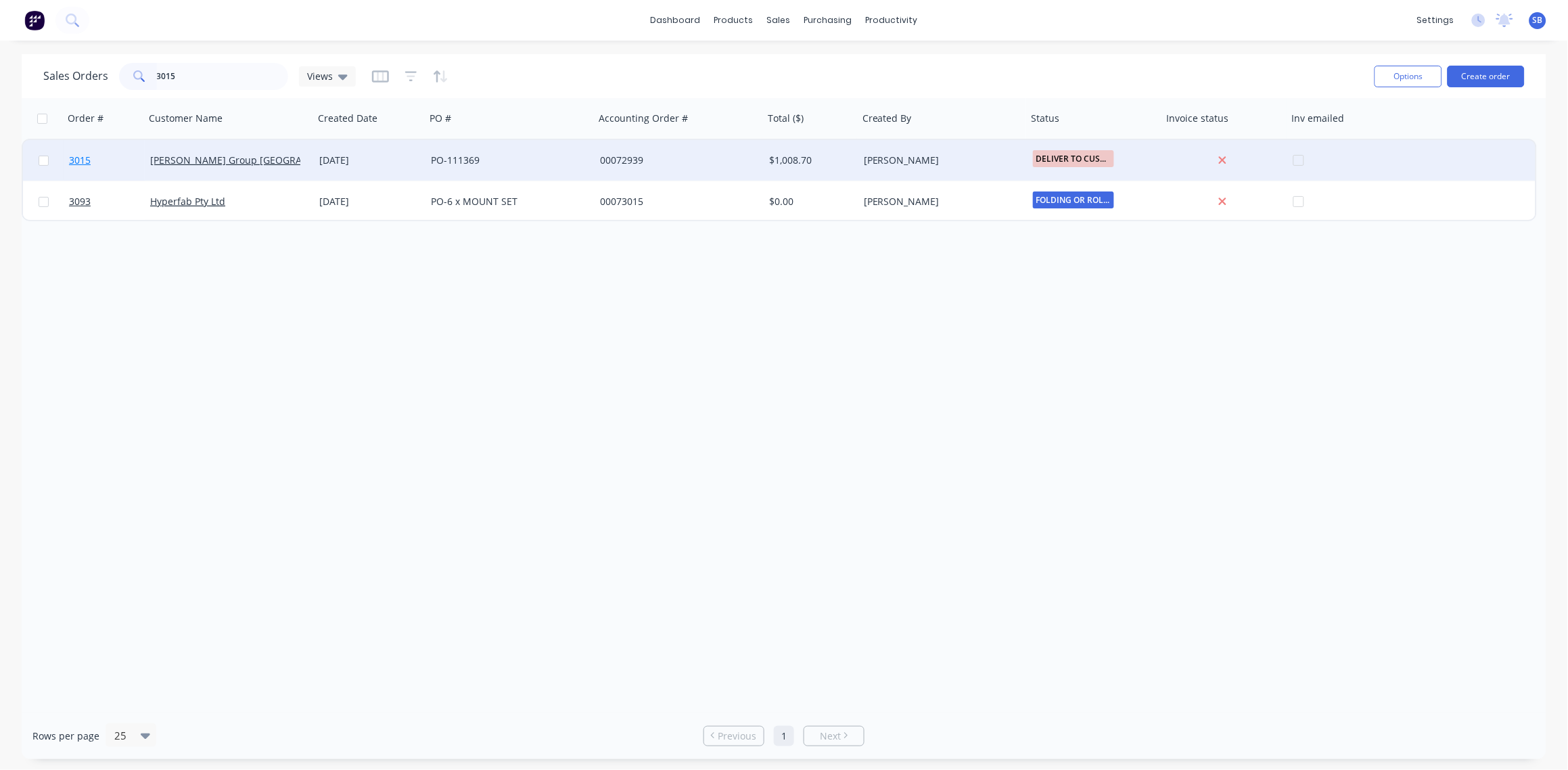
click at [82, 161] on span "3015" at bounding box center [80, 160] width 22 height 14
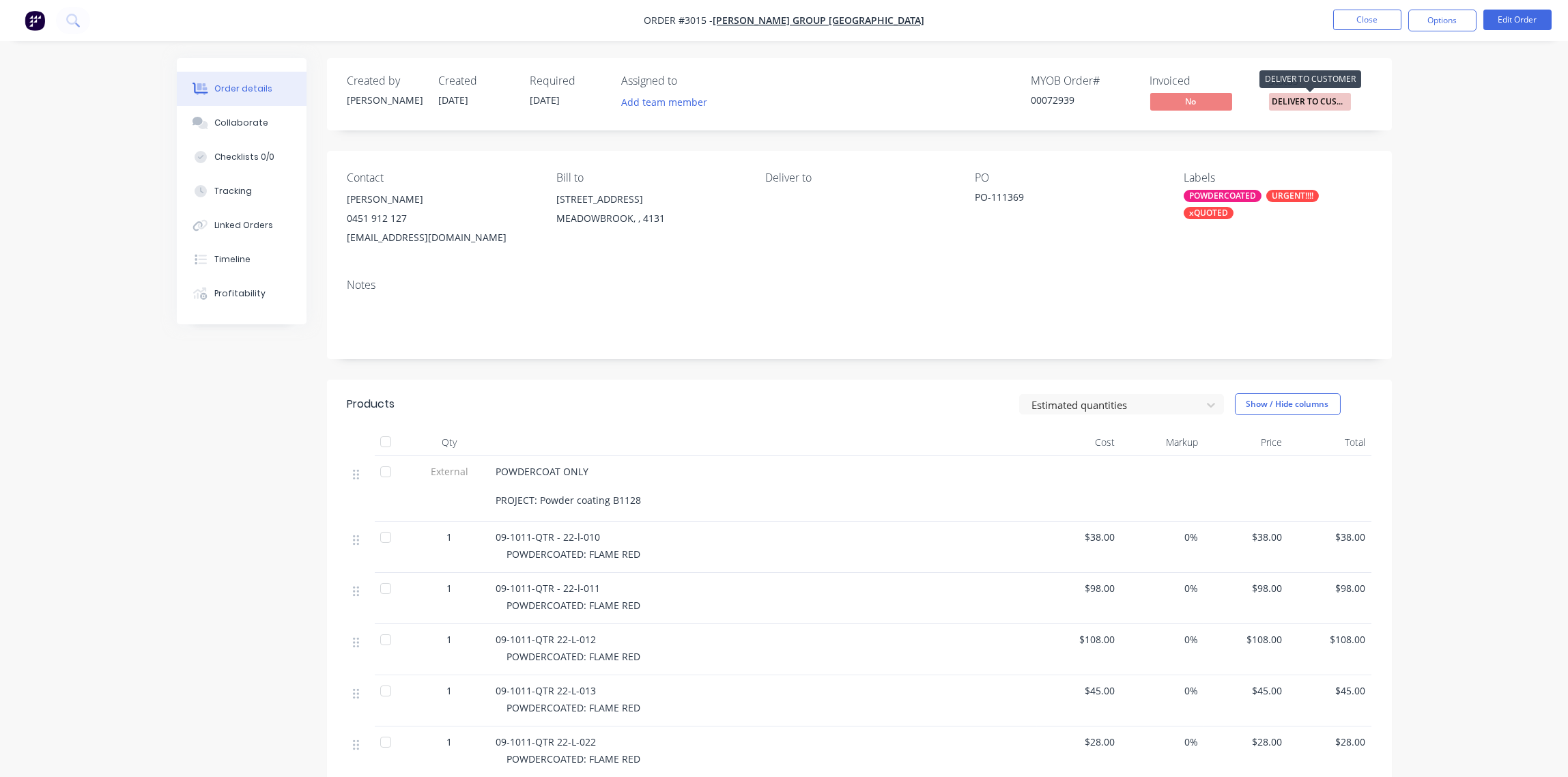
click at [1308, 102] on span "DELIVER TO CUST..." at bounding box center [1310, 102] width 82 height 18
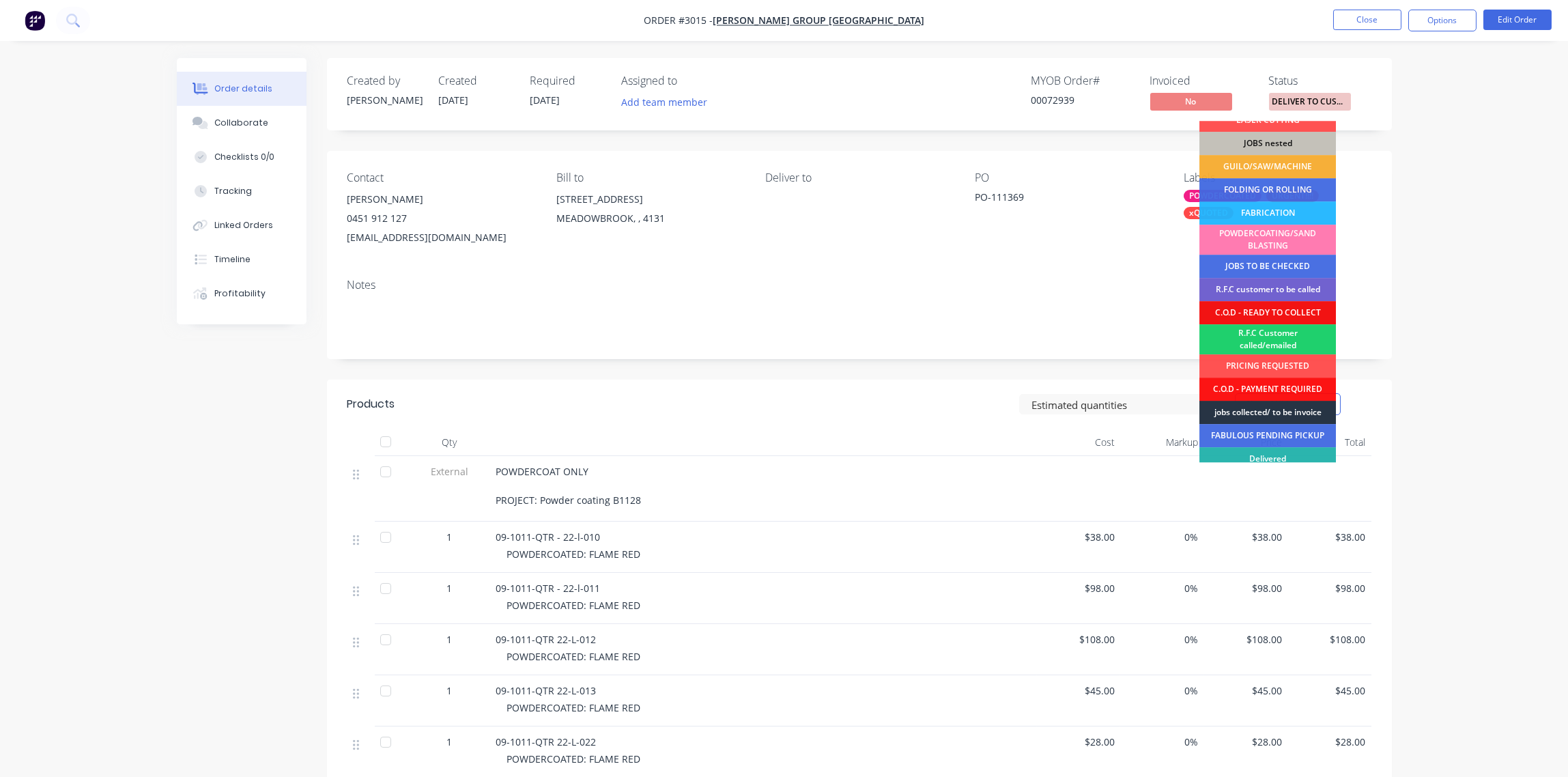
scroll to position [90, 0]
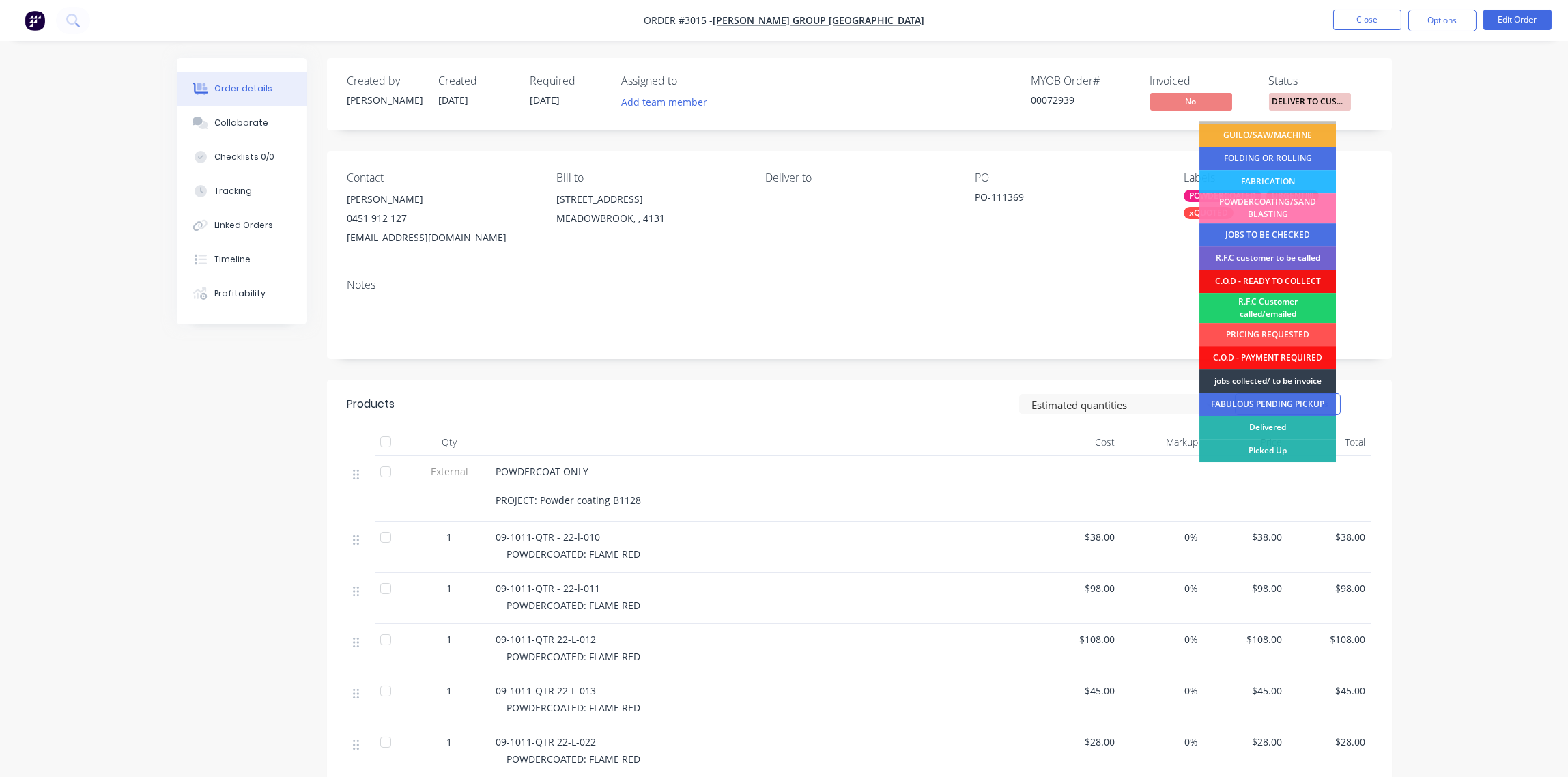
drag, startPoint x: 1273, startPoint y: 426, endPoint x: 1264, endPoint y: 424, distance: 9.2
click at [1271, 425] on div "Delivered" at bounding box center [1268, 427] width 136 height 24
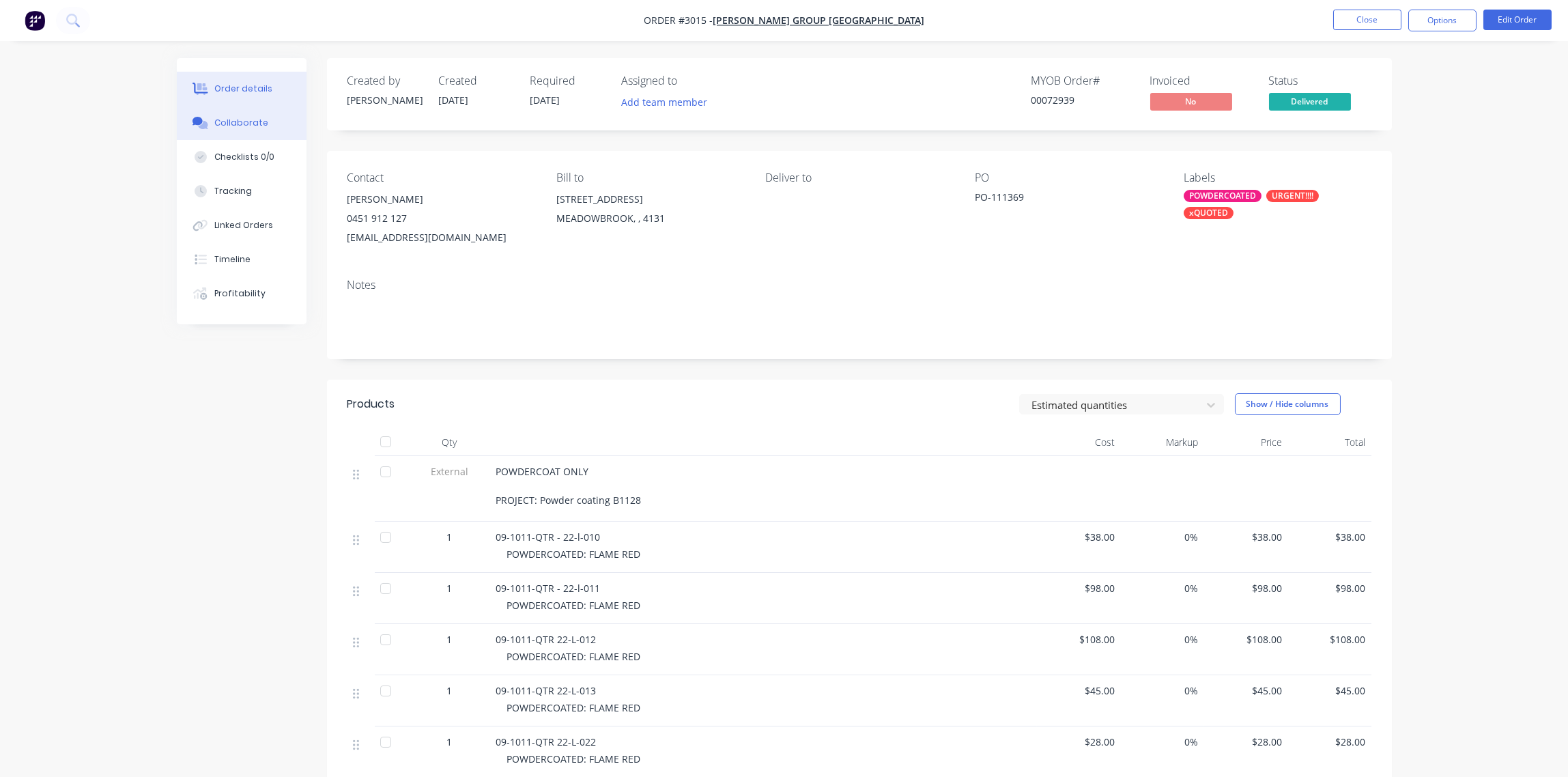
click at [242, 125] on div "Collaborate" at bounding box center [242, 122] width 54 height 12
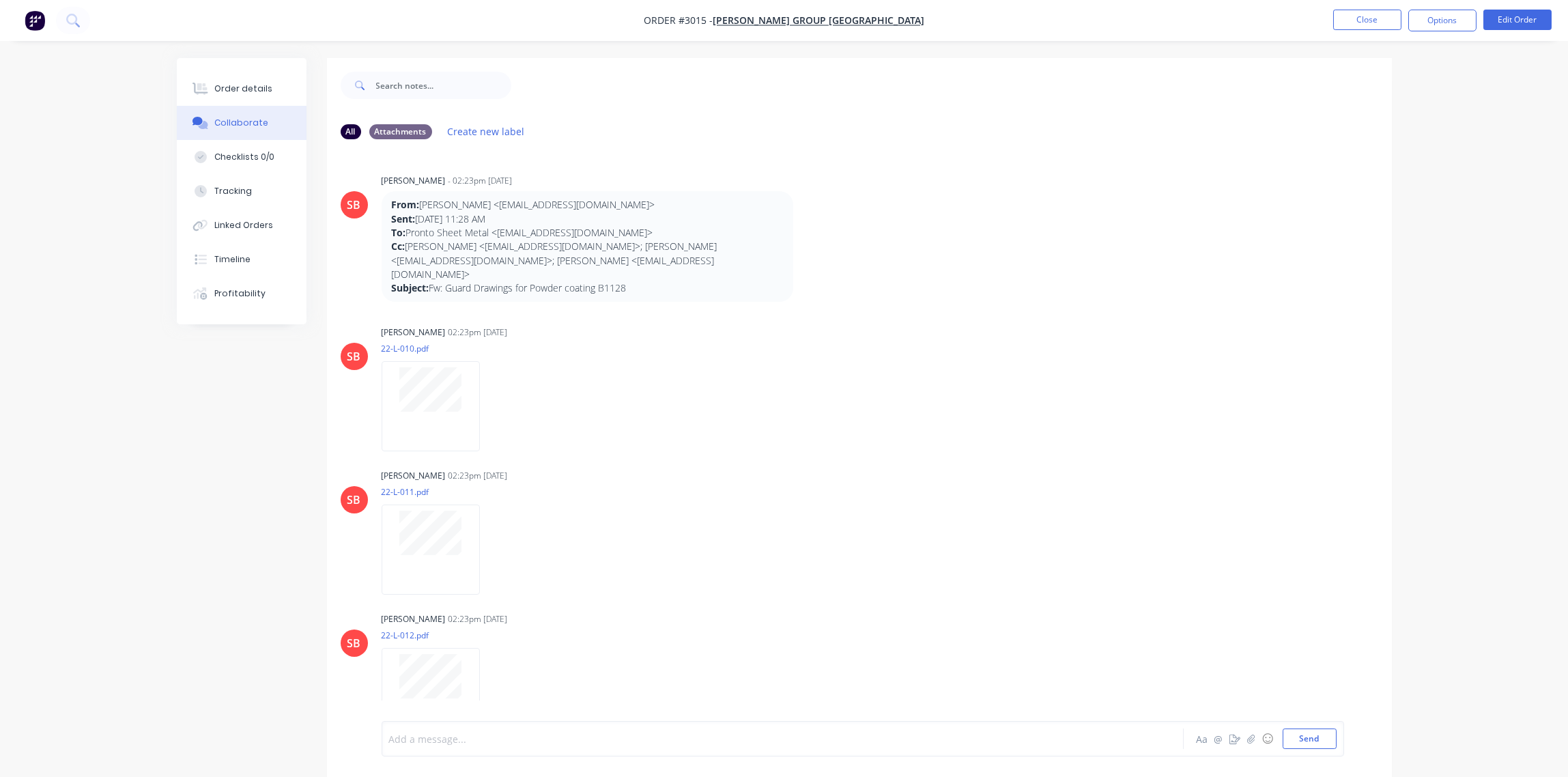
click at [470, 732] on div at bounding box center [744, 738] width 710 height 14
click at [1320, 738] on button "Send" at bounding box center [1310, 738] width 54 height 20
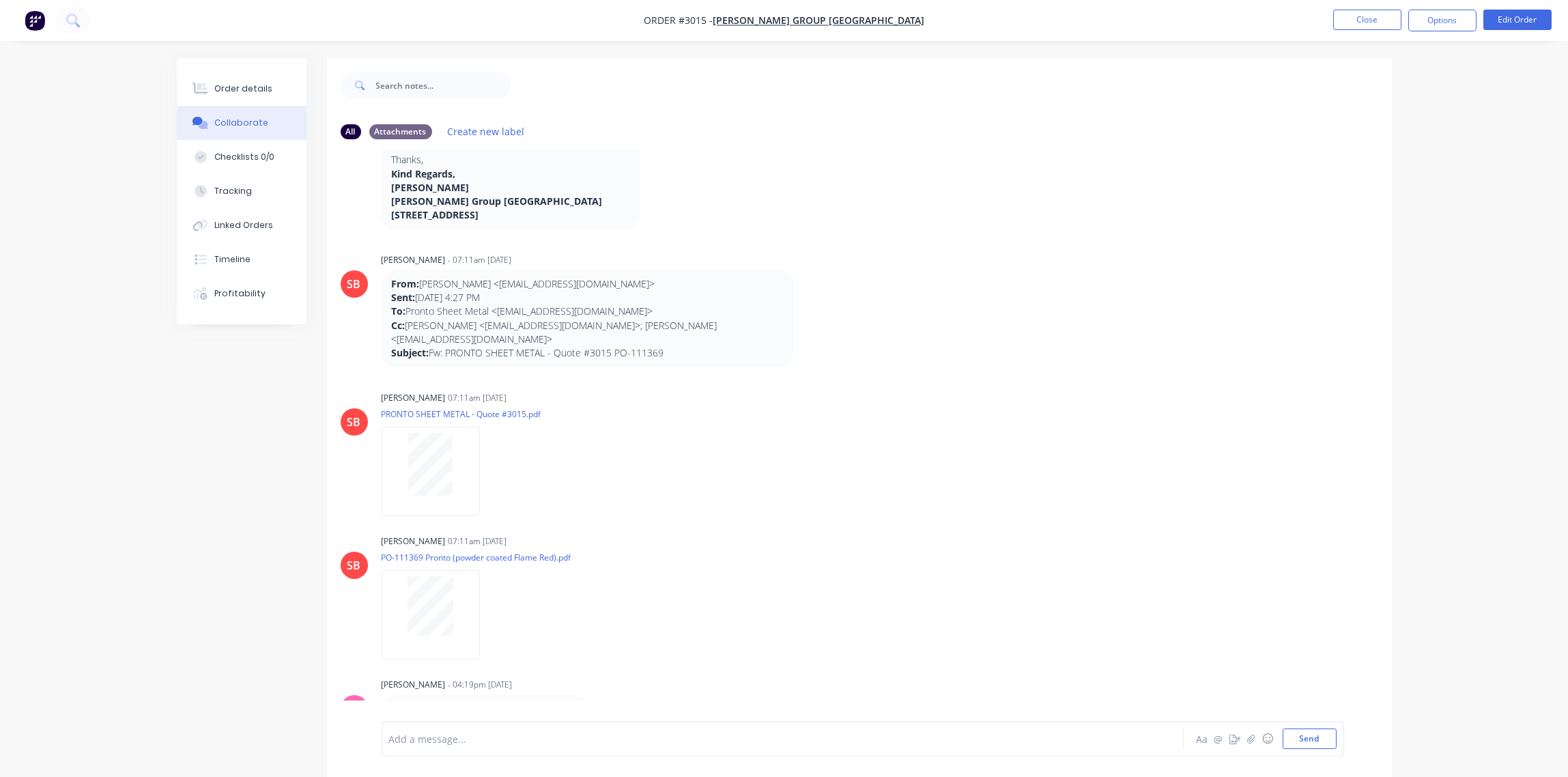
scroll to position [1102, 0]
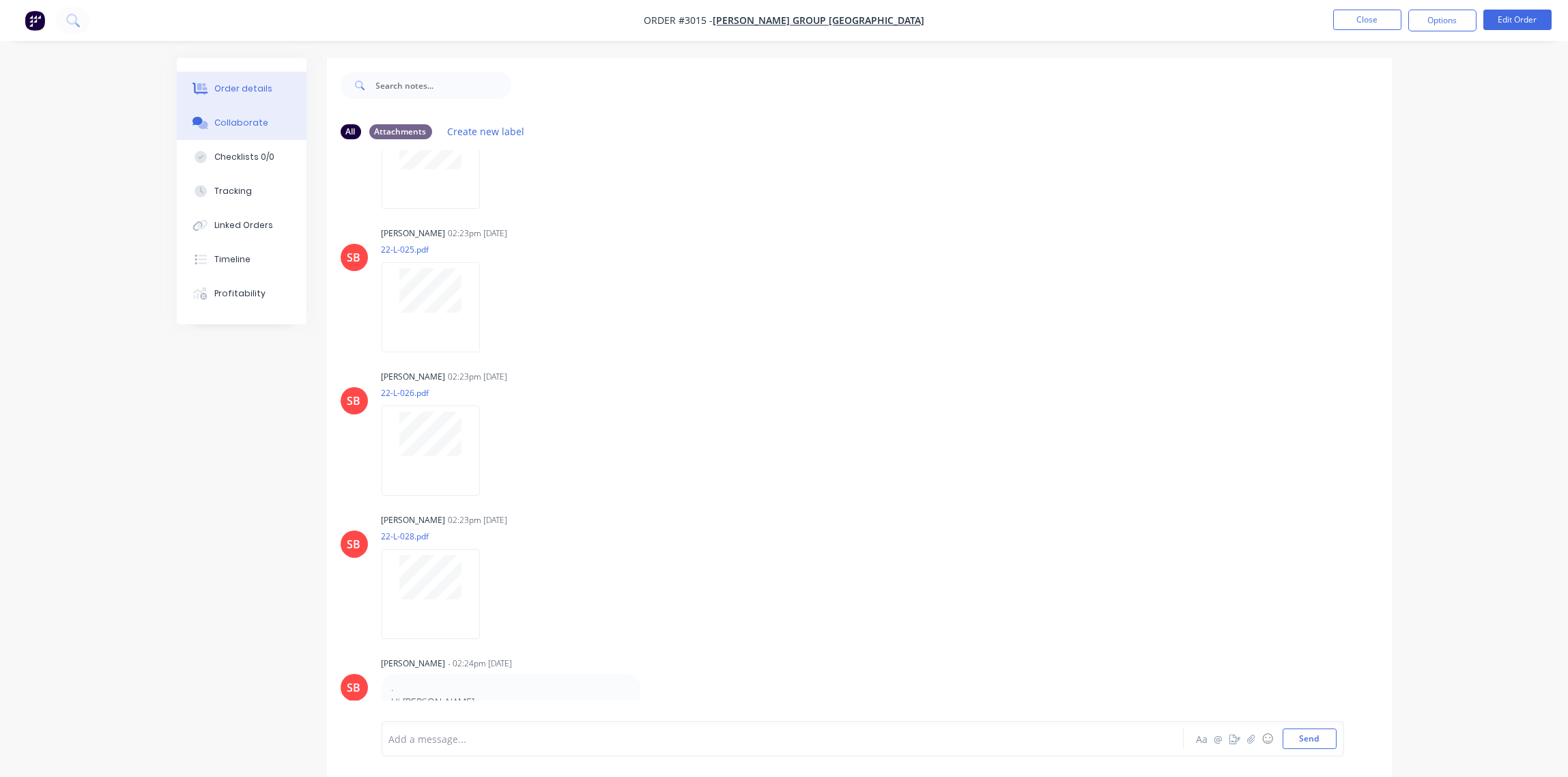
click at [247, 84] on div "Order details" at bounding box center [243, 88] width 58 height 12
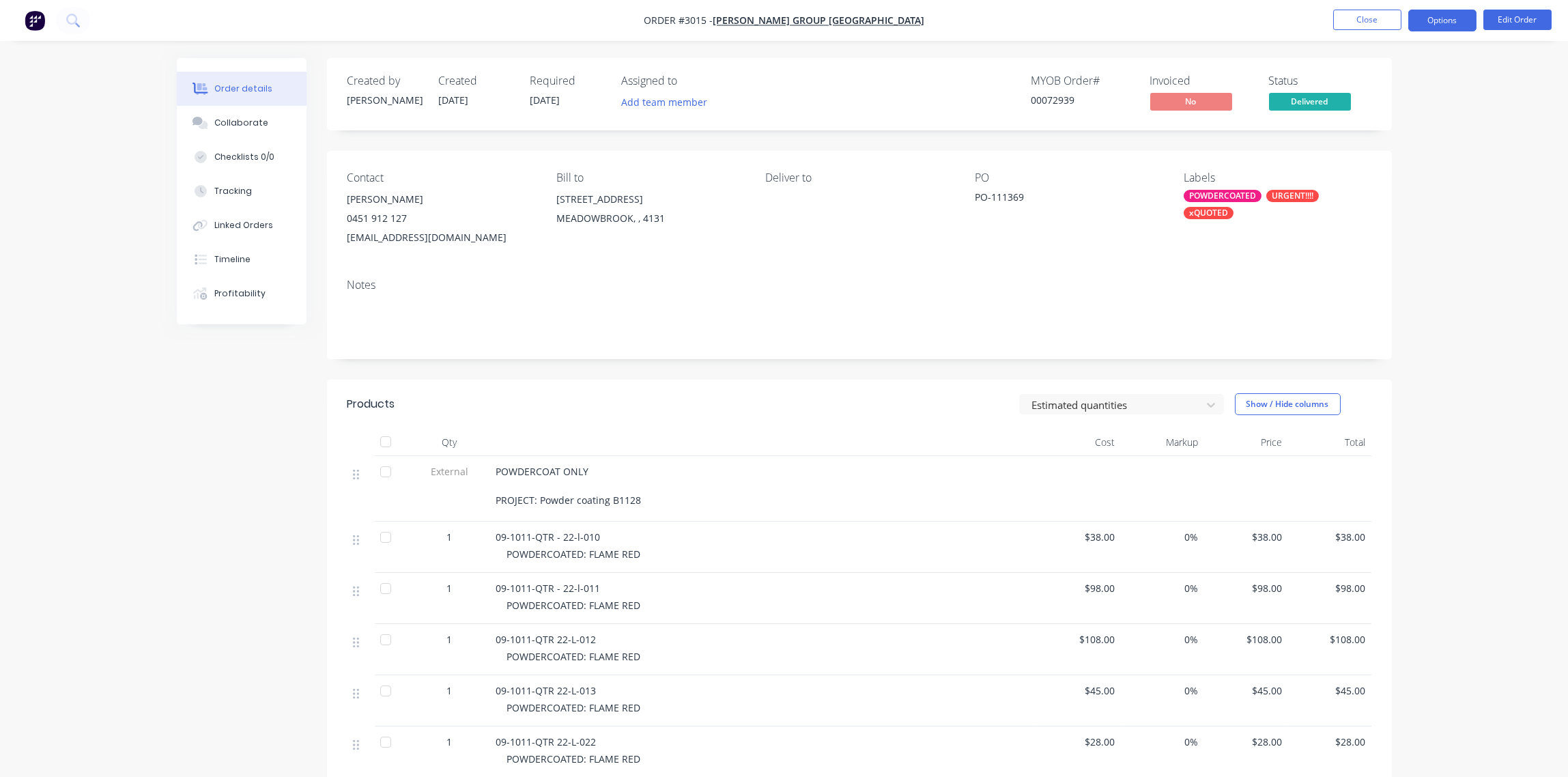
click at [1443, 18] on button "Options" at bounding box center [1443, 20] width 68 height 22
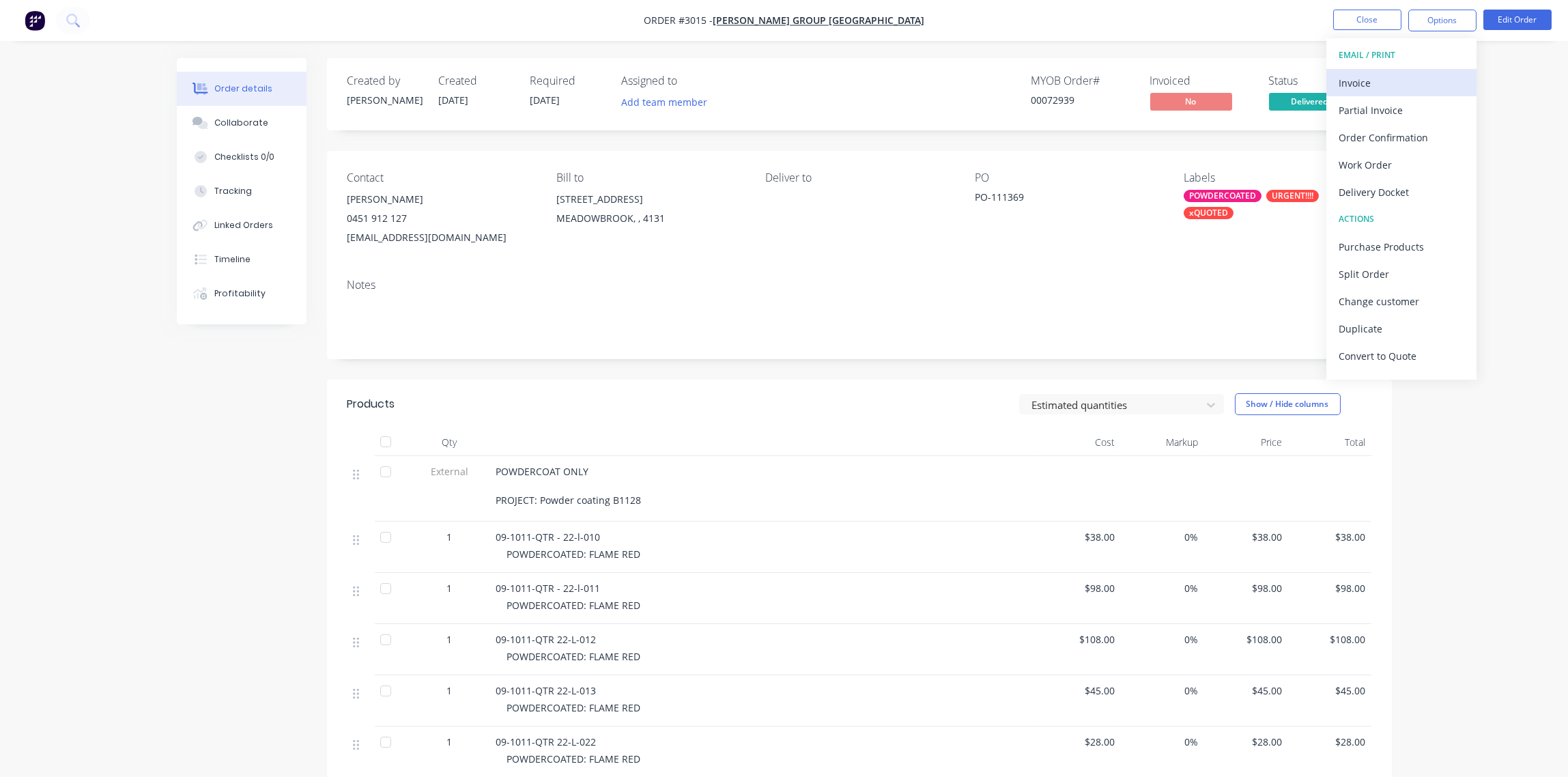
click at [1377, 83] on div "Invoice" at bounding box center [1402, 82] width 126 height 20
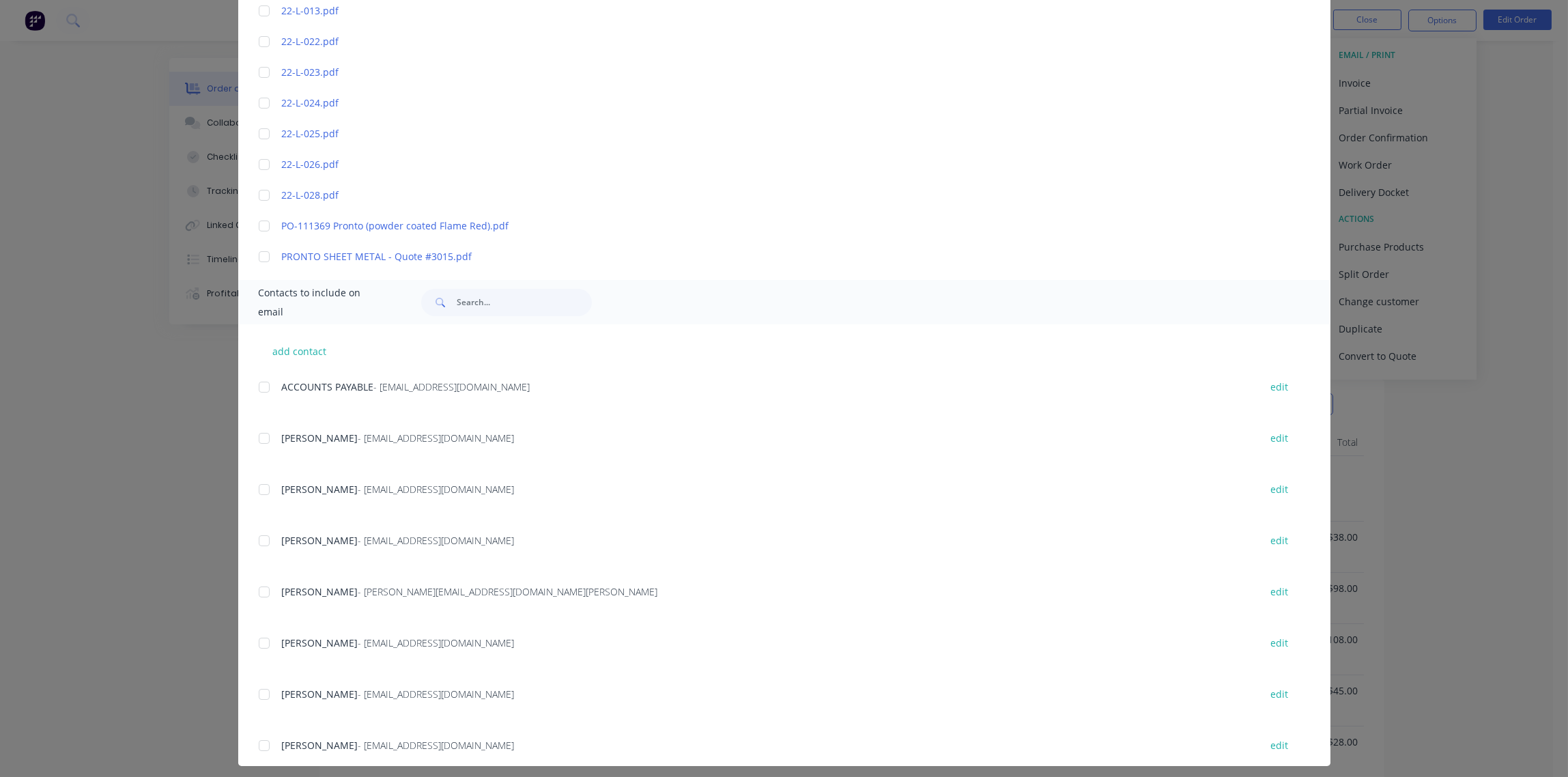
scroll to position [530, 0]
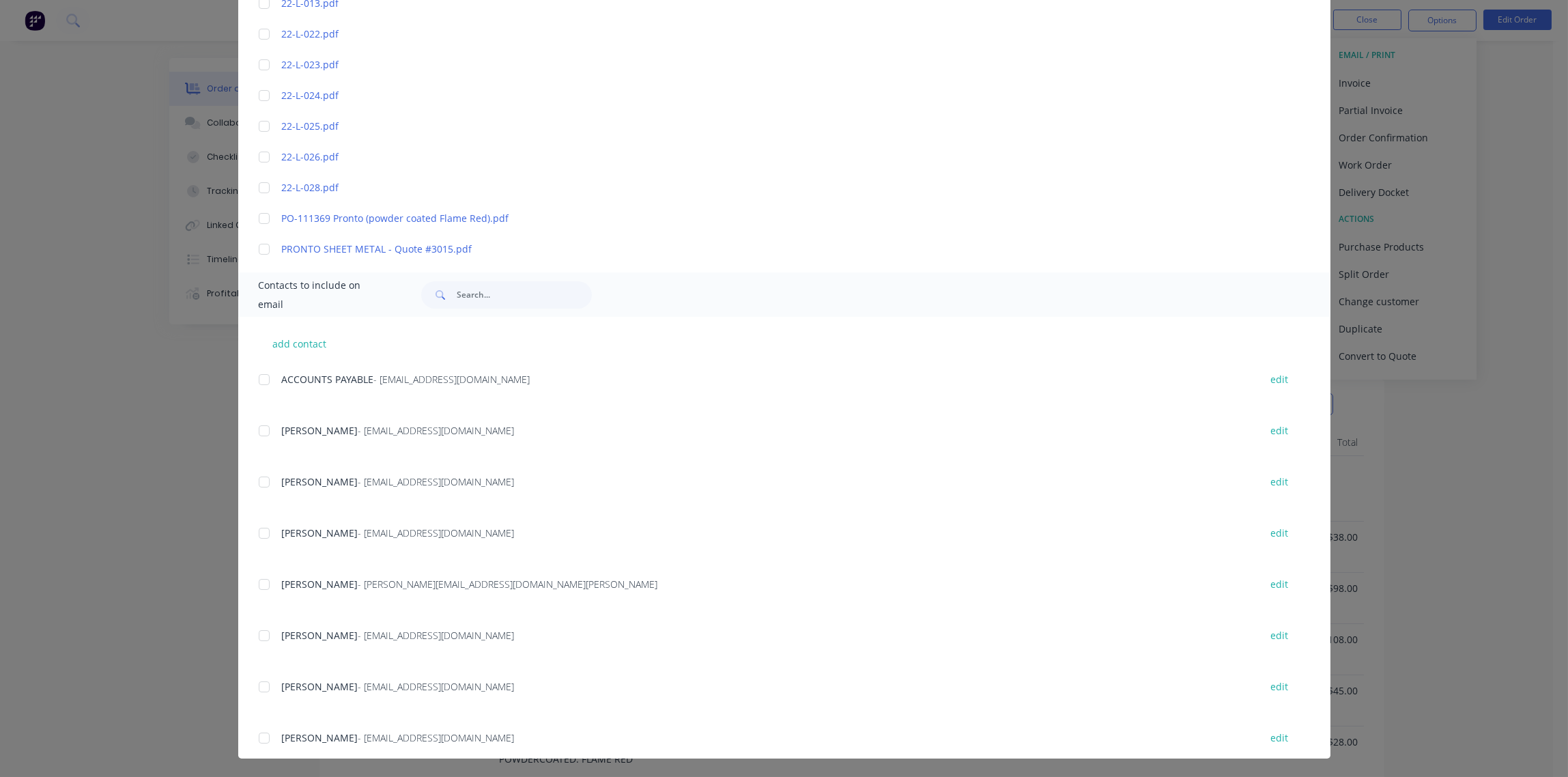
click at [259, 375] on div at bounding box center [263, 379] width 27 height 27
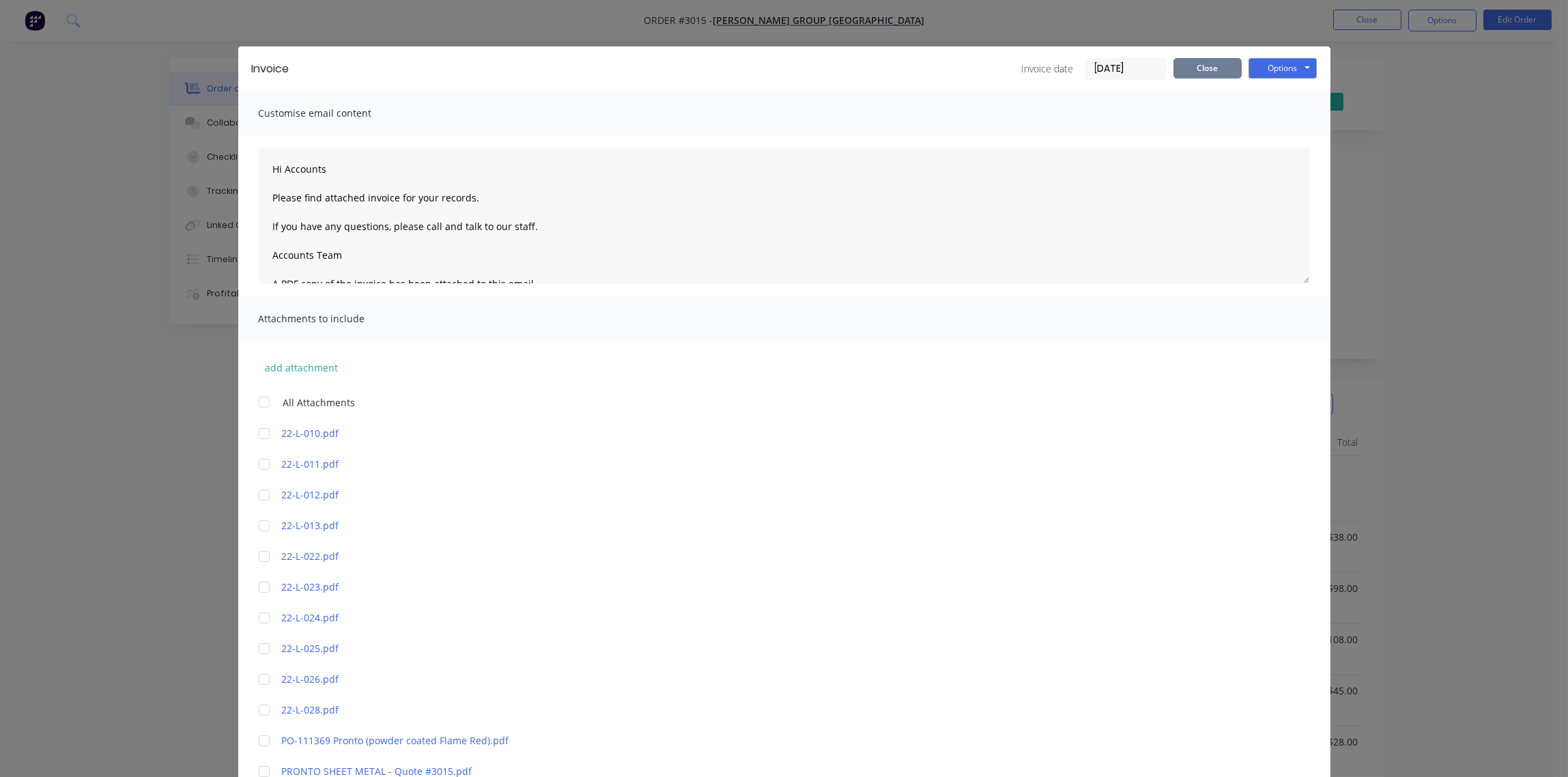
scroll to position [0, 0]
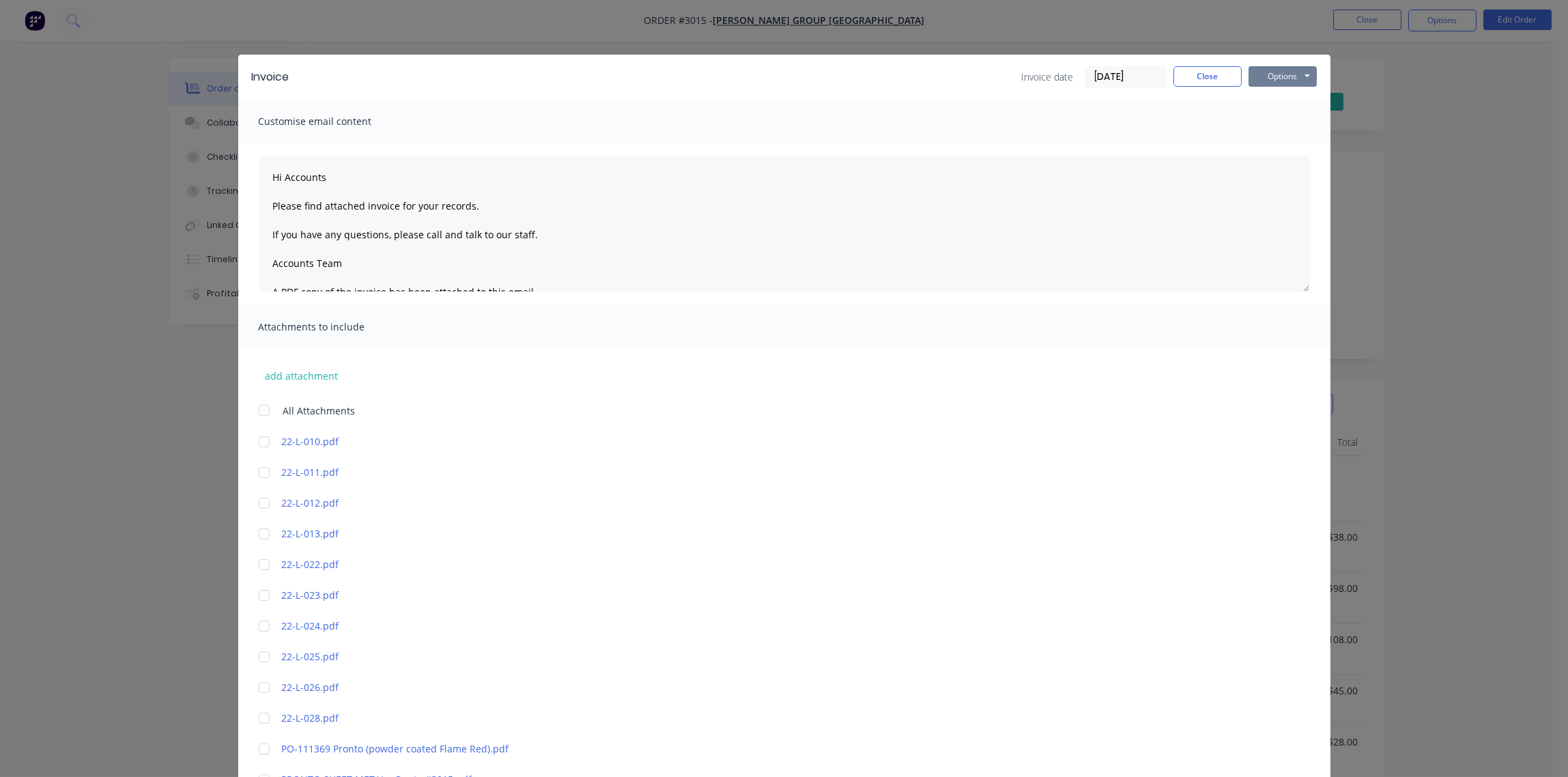
click at [1270, 76] on button "Options" at bounding box center [1283, 76] width 68 height 20
click at [1273, 144] on button "Email" at bounding box center [1292, 146] width 88 height 23
type textarea "Hi Accounts Please find attached invoice for your records. If you have any ques…"
click at [1200, 79] on button "Close" at bounding box center [1208, 76] width 68 height 20
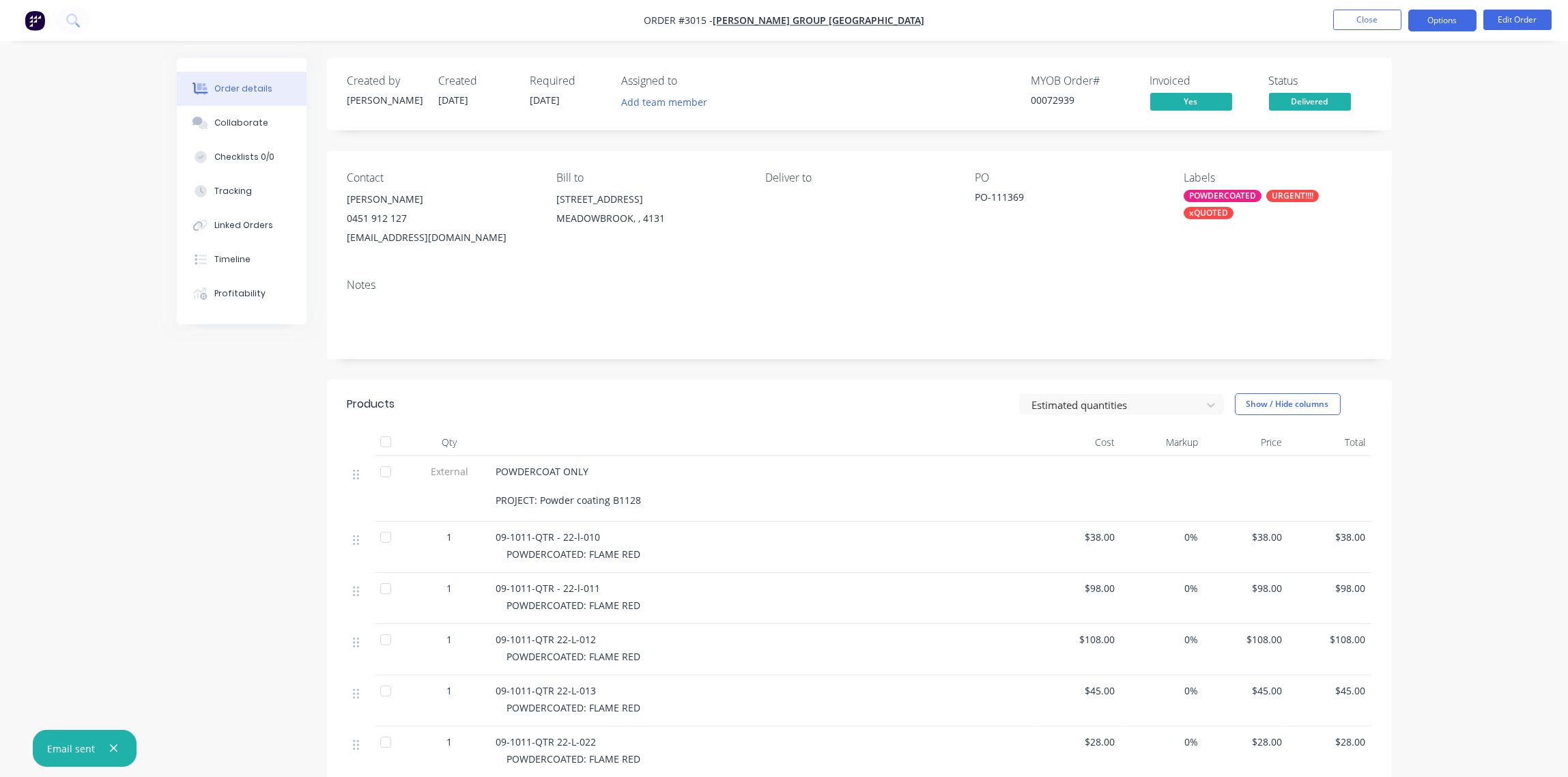
click at [1450, 21] on button "Options" at bounding box center [1443, 20] width 68 height 22
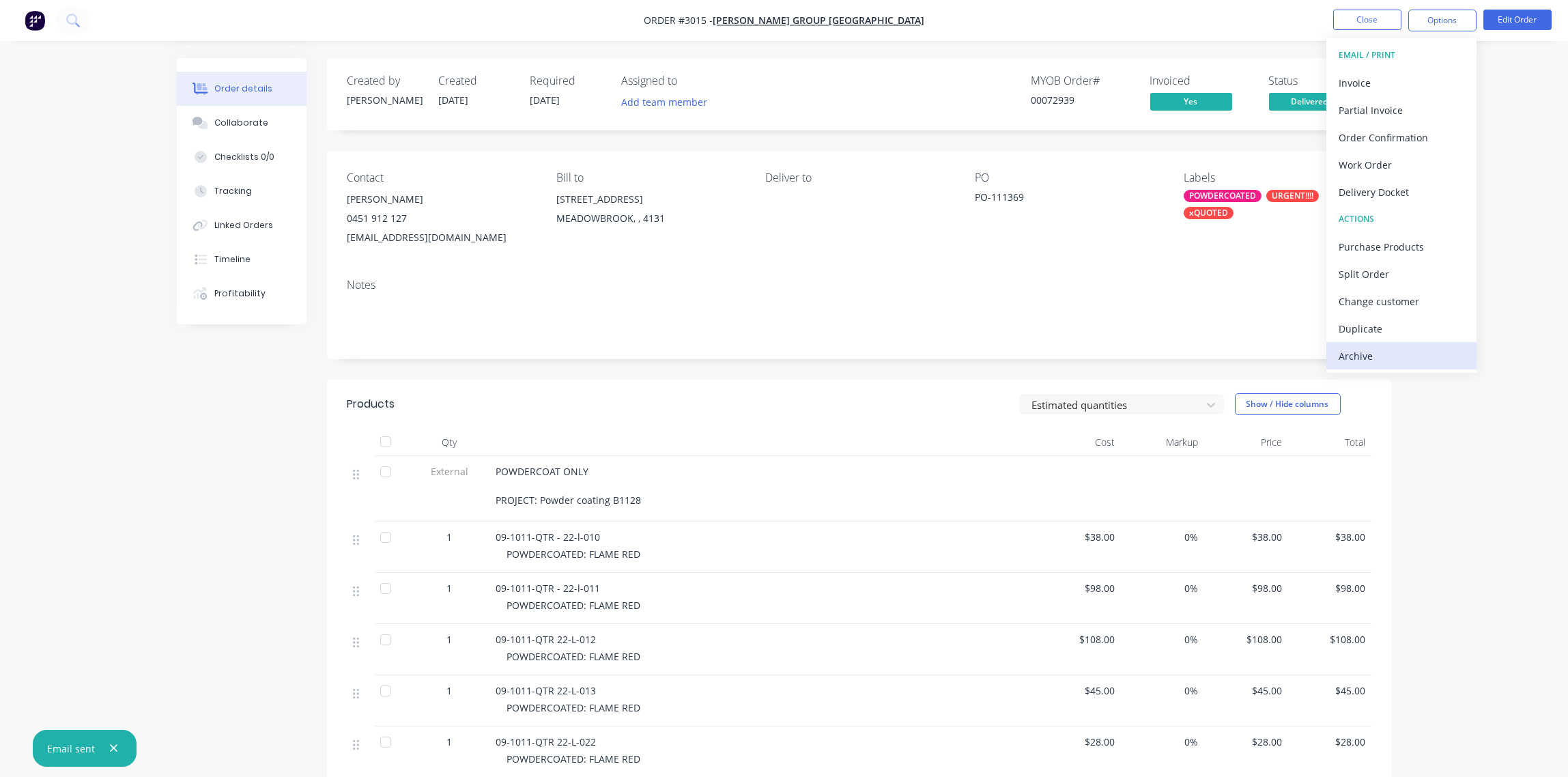
click at [1361, 358] on div "Archive" at bounding box center [1402, 356] width 126 height 20
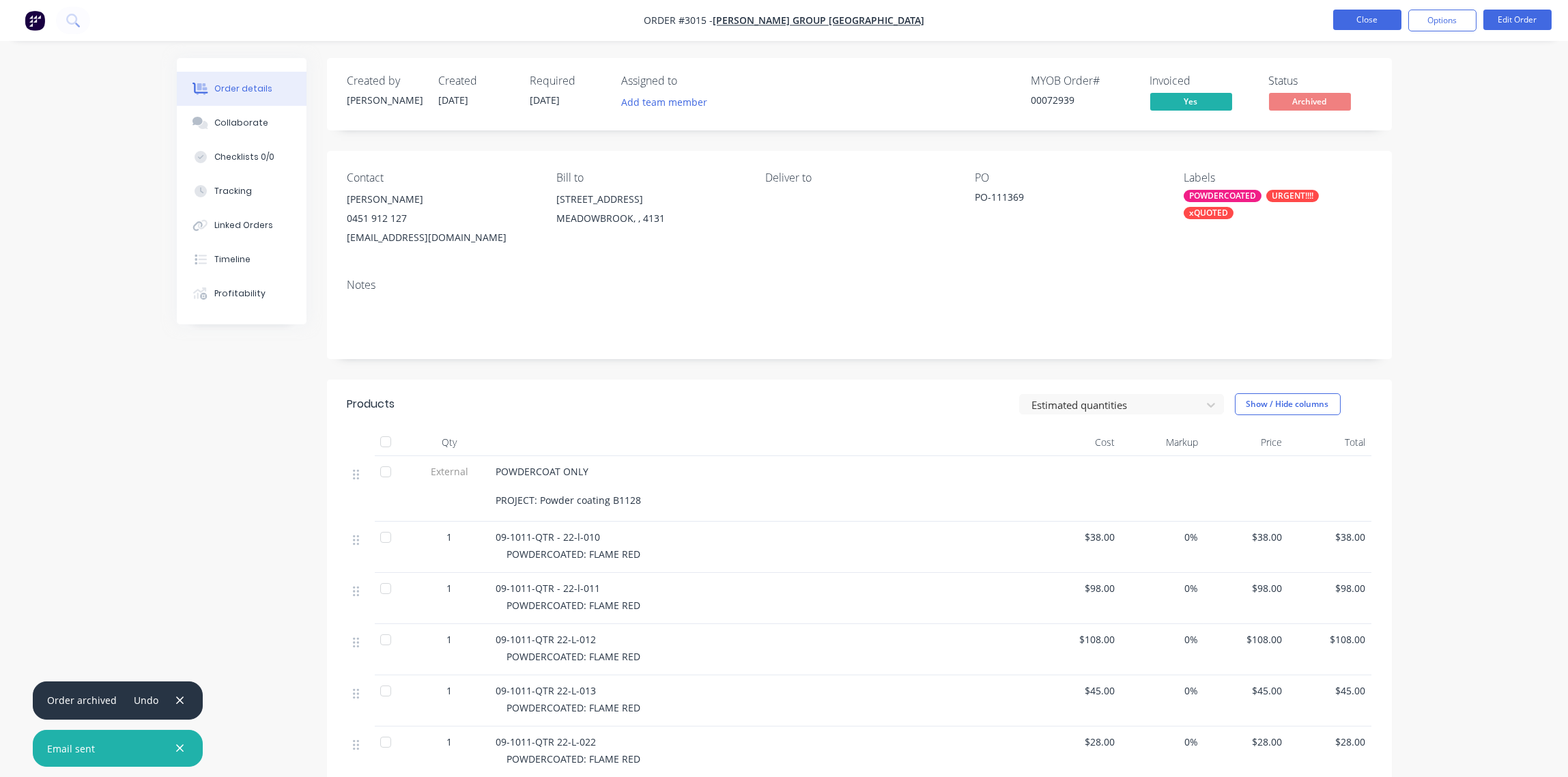
click at [1371, 17] on button "Close" at bounding box center [1368, 19] width 68 height 20
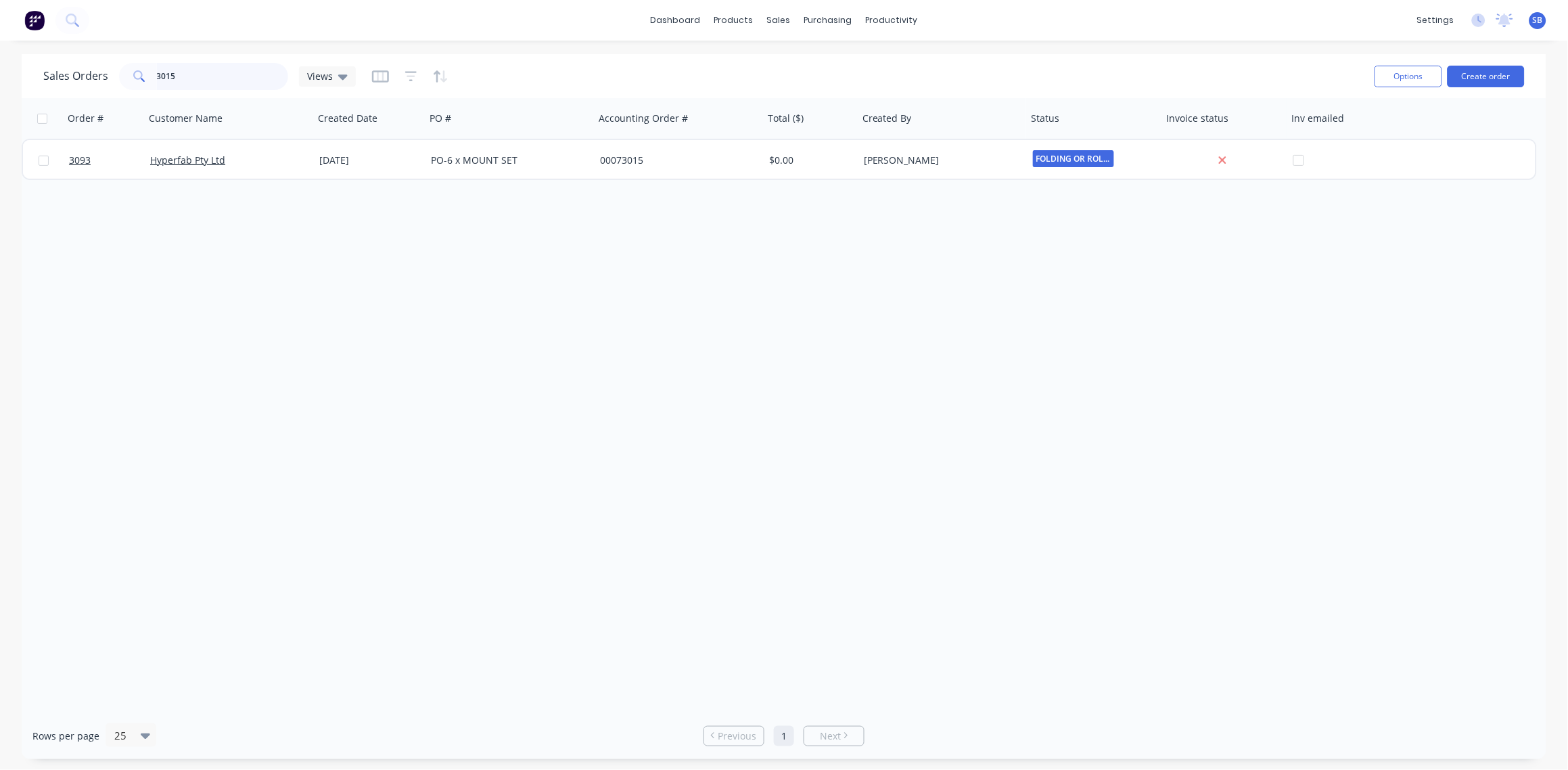
click at [200, 79] on input "3015" at bounding box center [223, 76] width 132 height 27
type input "3042"
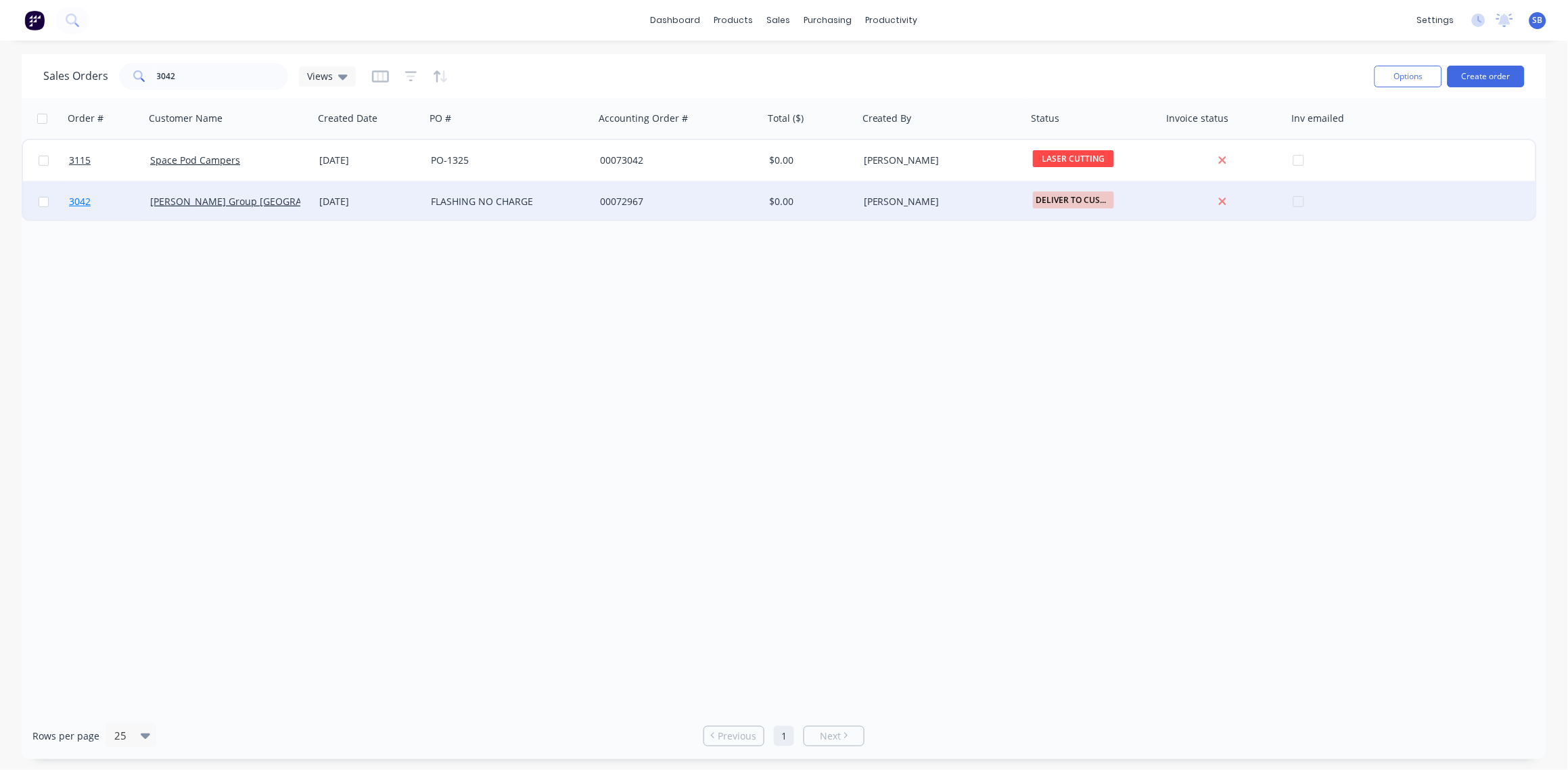
click at [75, 199] on span "3042" at bounding box center [80, 202] width 22 height 14
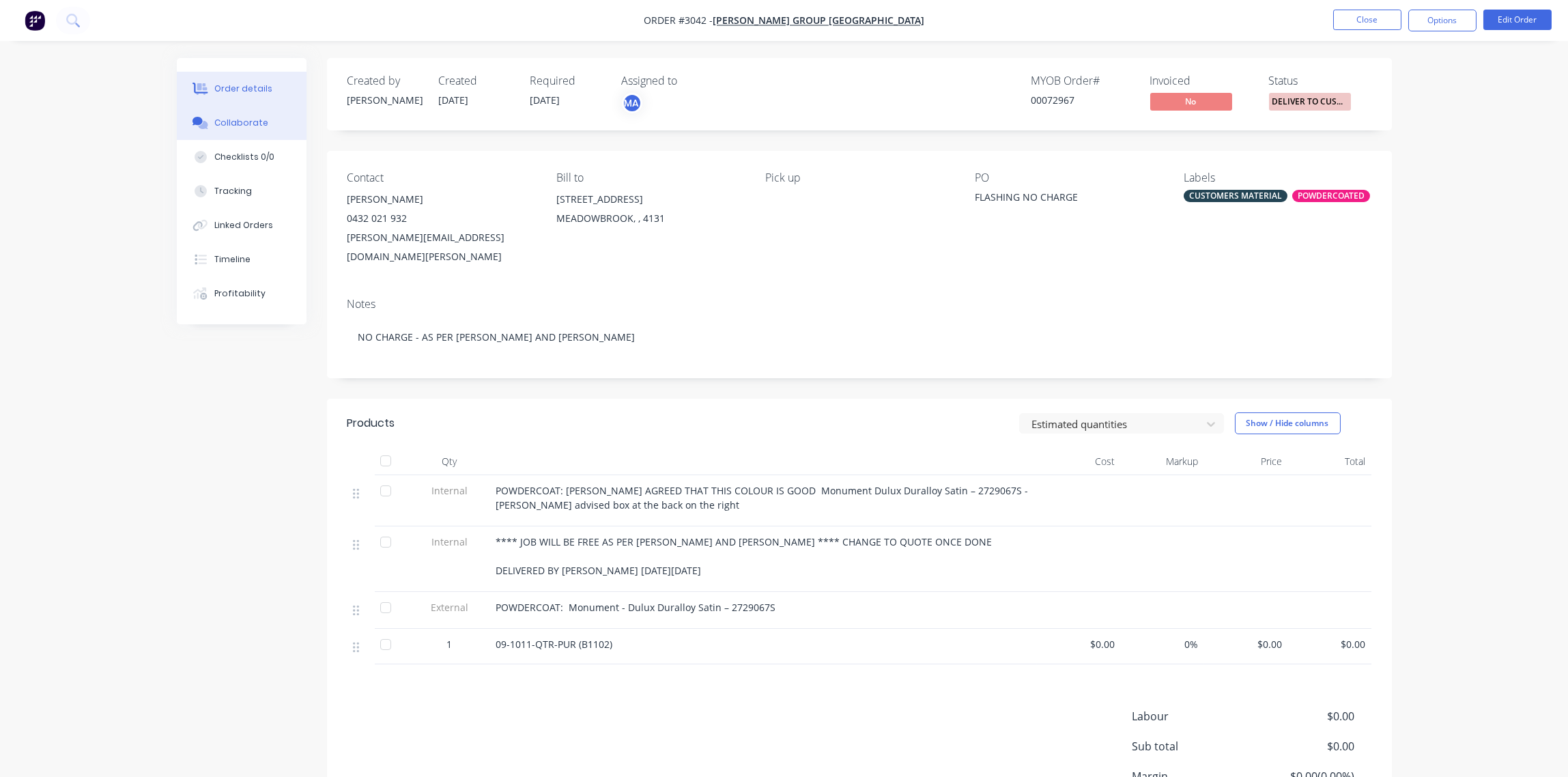
click at [260, 108] on button "Collaborate" at bounding box center [242, 122] width 130 height 34
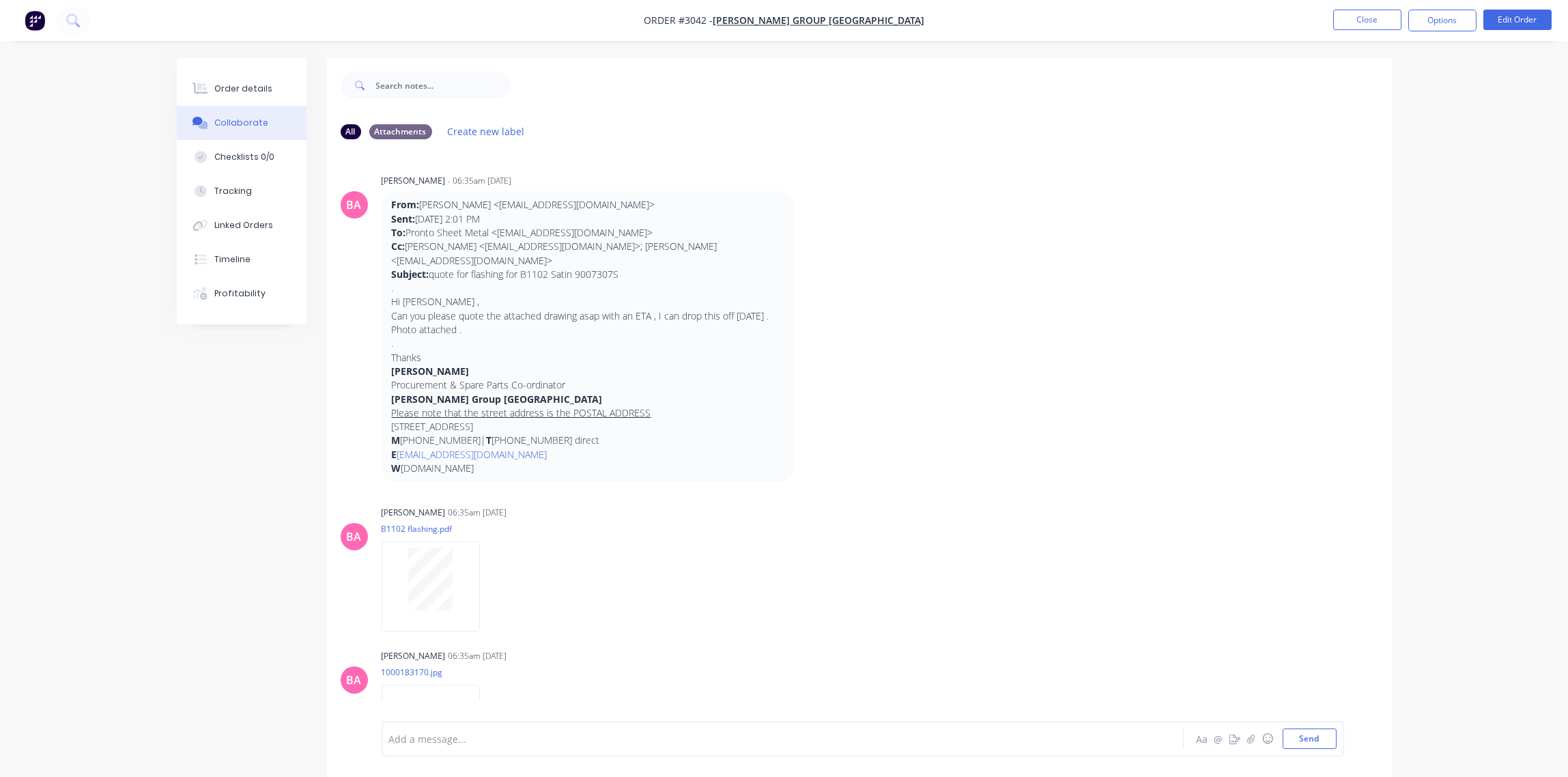
click at [464, 739] on div at bounding box center [744, 738] width 710 height 14
click at [1312, 738] on button "Send" at bounding box center [1310, 738] width 54 height 20
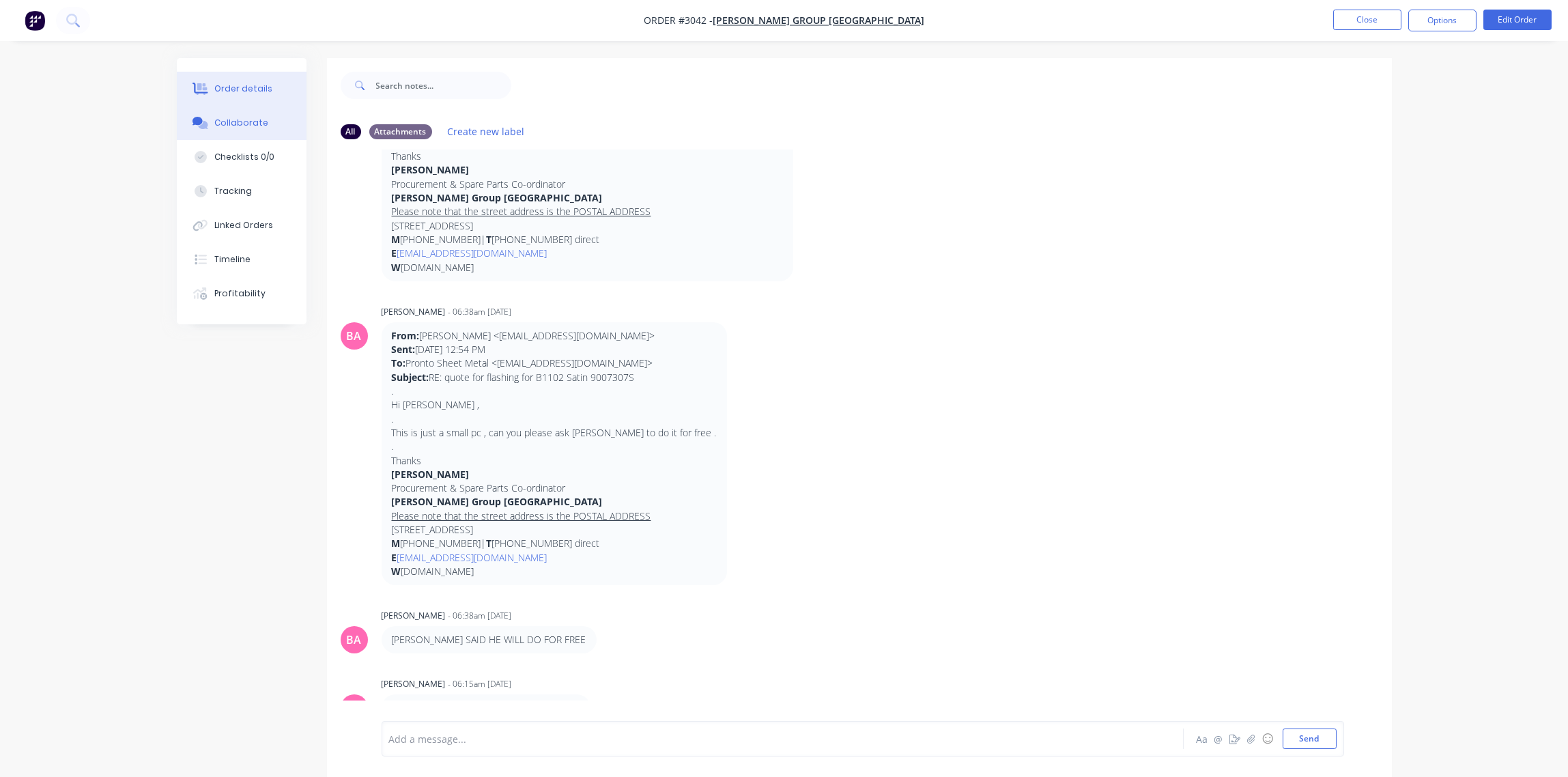
click at [246, 92] on div "Order details" at bounding box center [243, 88] width 58 height 12
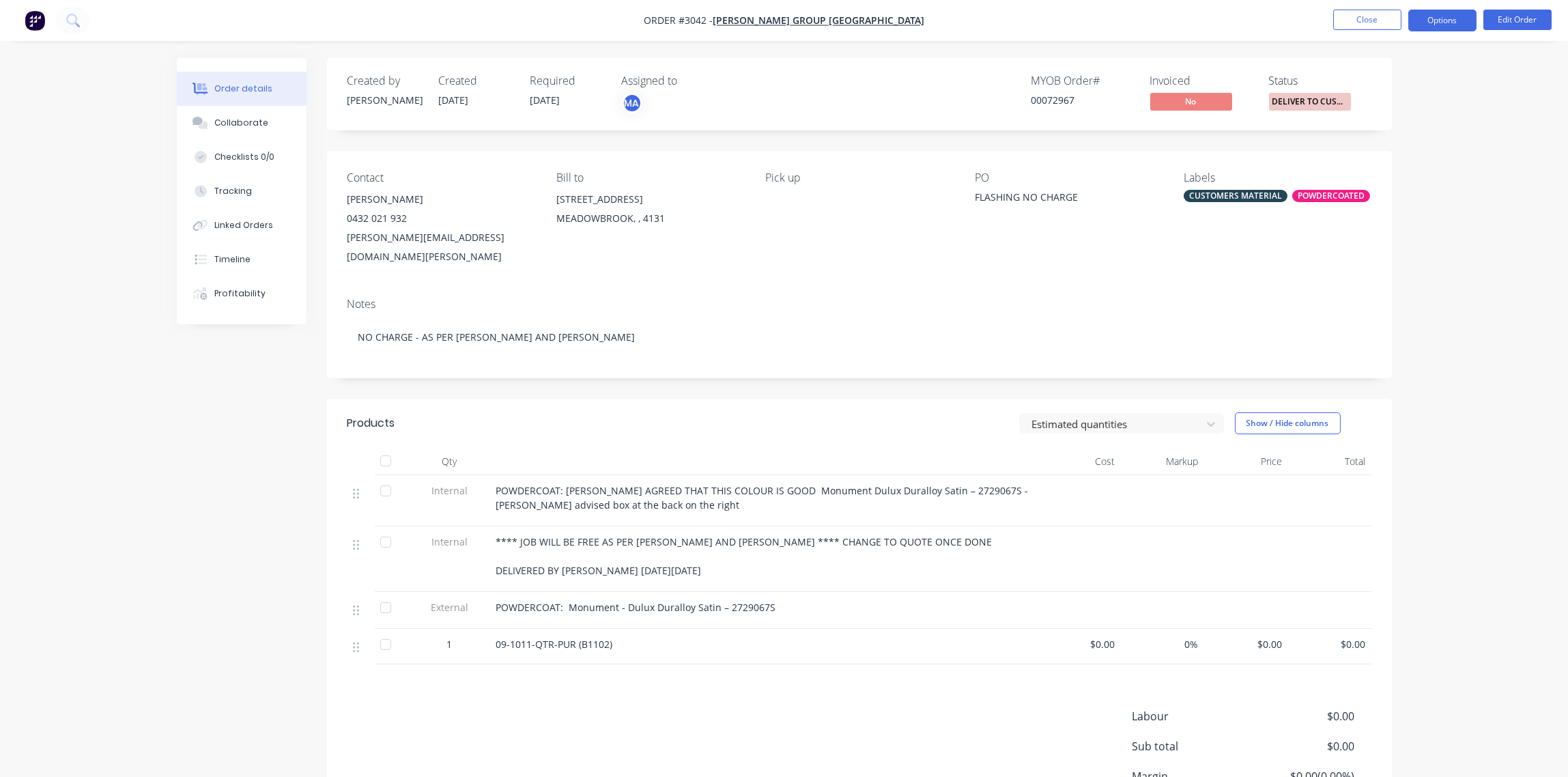
click at [1441, 20] on button "Options" at bounding box center [1443, 20] width 68 height 22
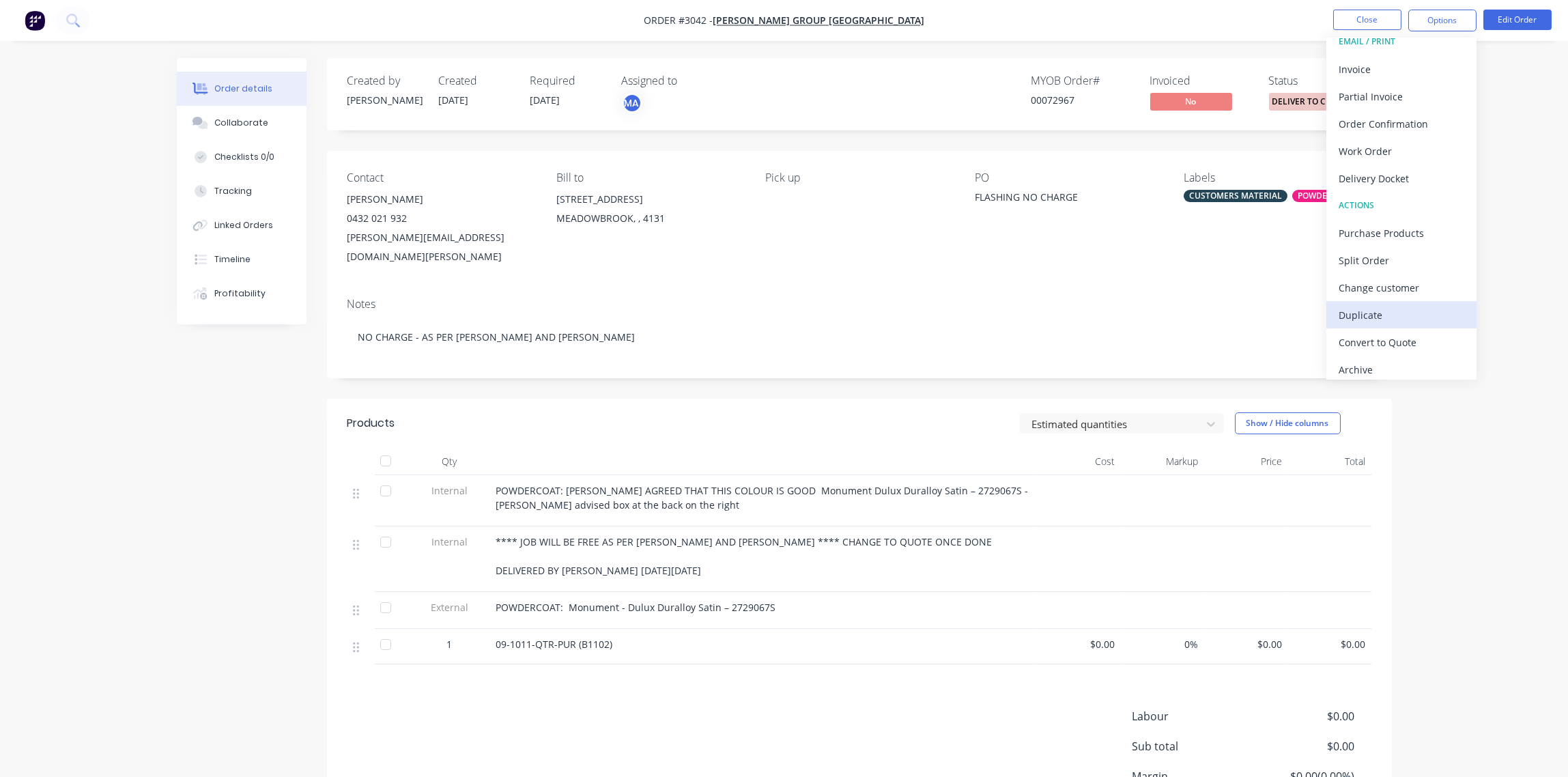
scroll to position [20, 0]
click at [1386, 339] on div "Convert to Quote" at bounding box center [1402, 335] width 126 height 20
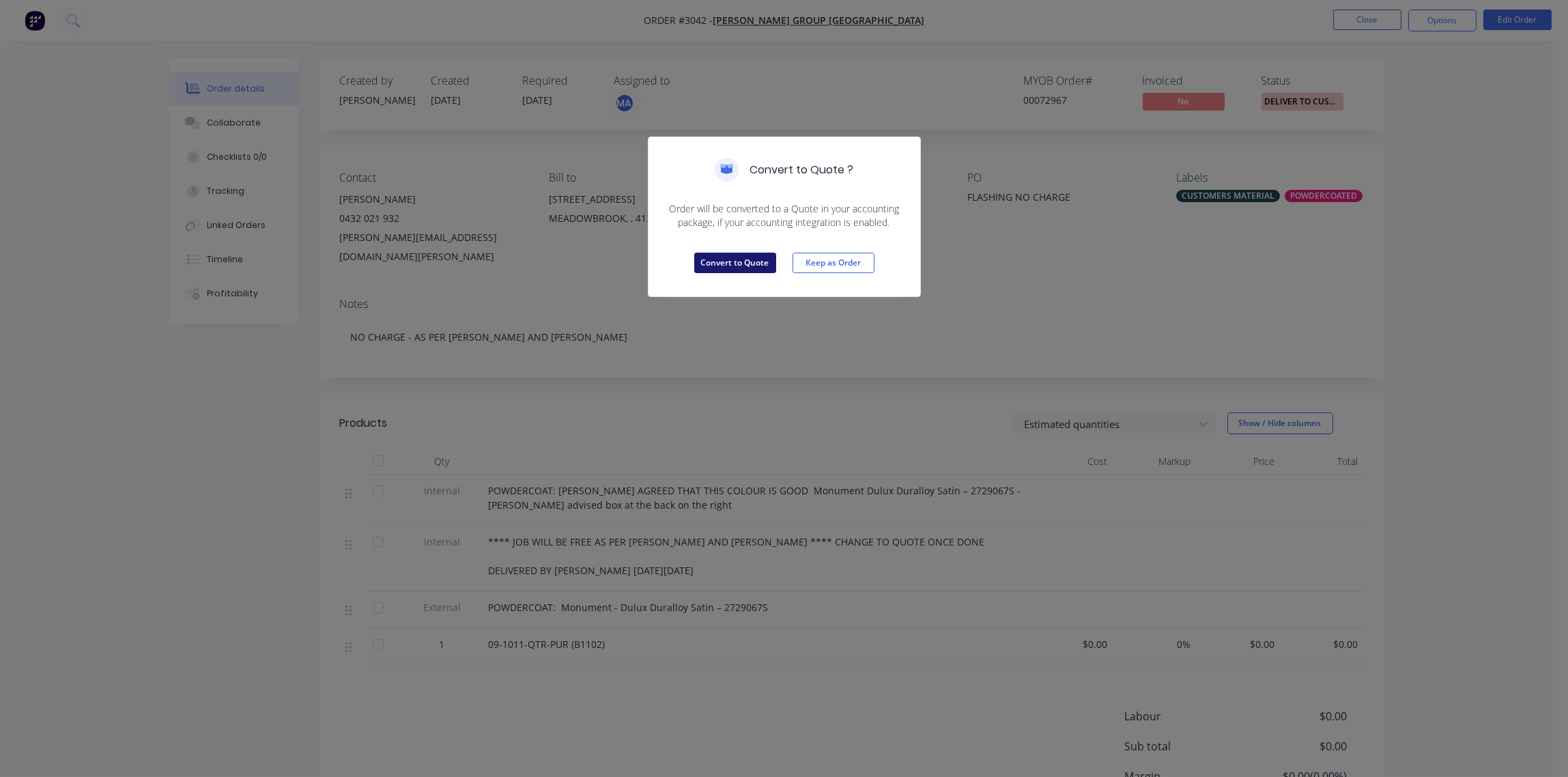
click at [741, 262] on button "Convert to Quote" at bounding box center [735, 262] width 82 height 20
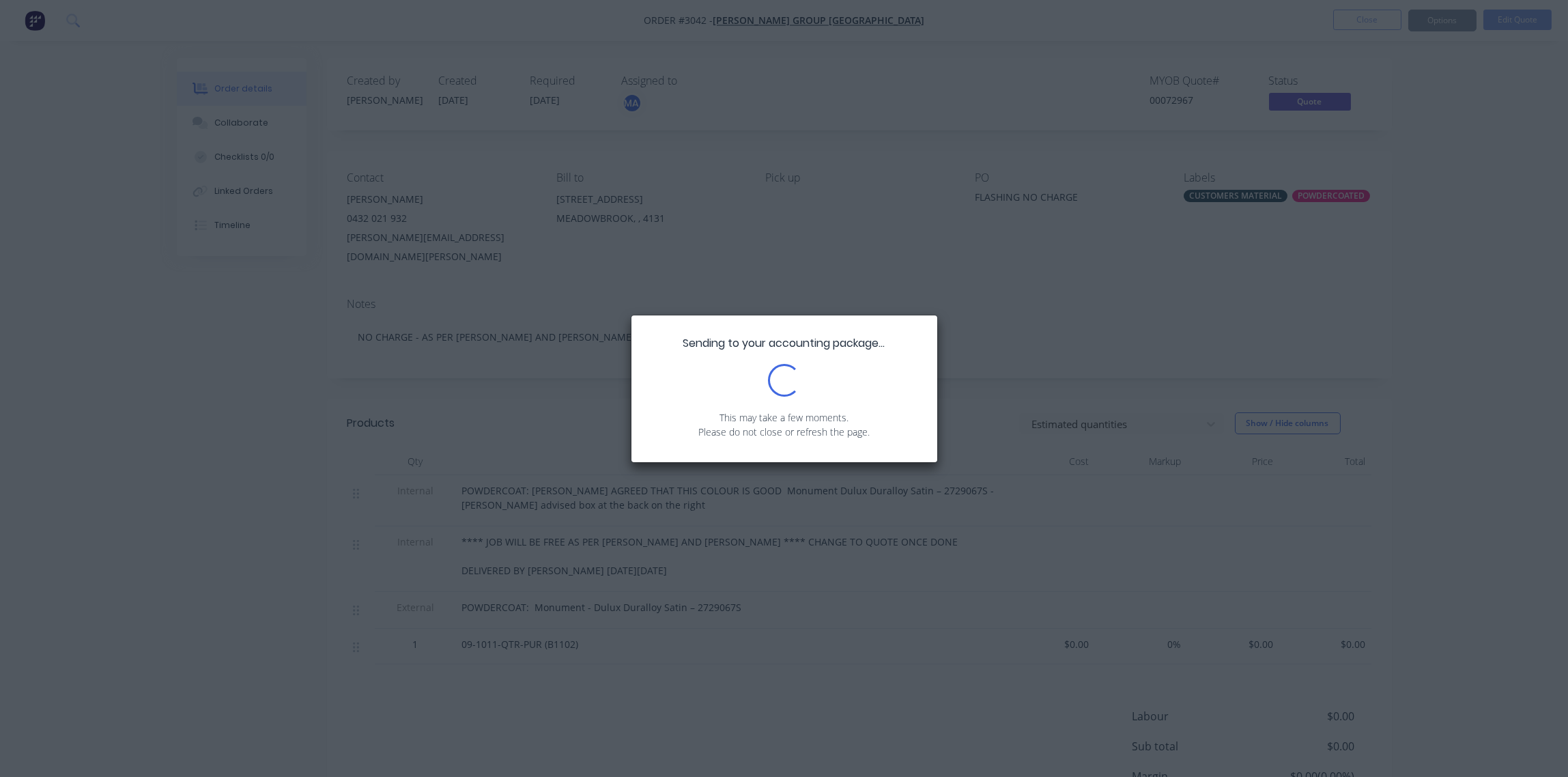
click at [751, 259] on div "Sending to your accounting package... Loading... This may take a few moments. P…" at bounding box center [784, 388] width 1568 height 777
click at [756, 256] on div "Sending to your accounting package... Loading... This may take a few moments. P…" at bounding box center [784, 388] width 1568 height 777
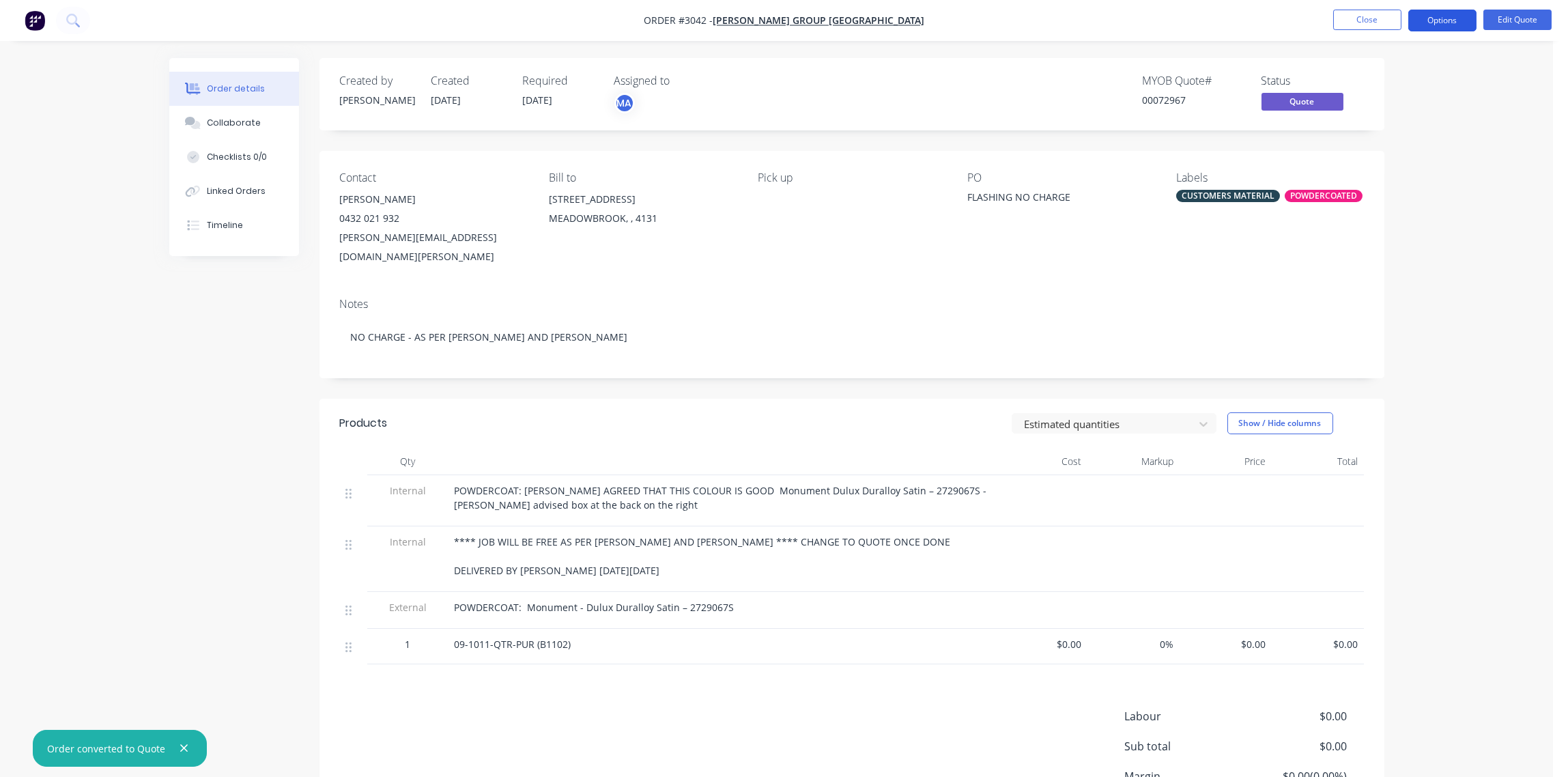
click at [1445, 21] on button "Options" at bounding box center [1443, 20] width 68 height 22
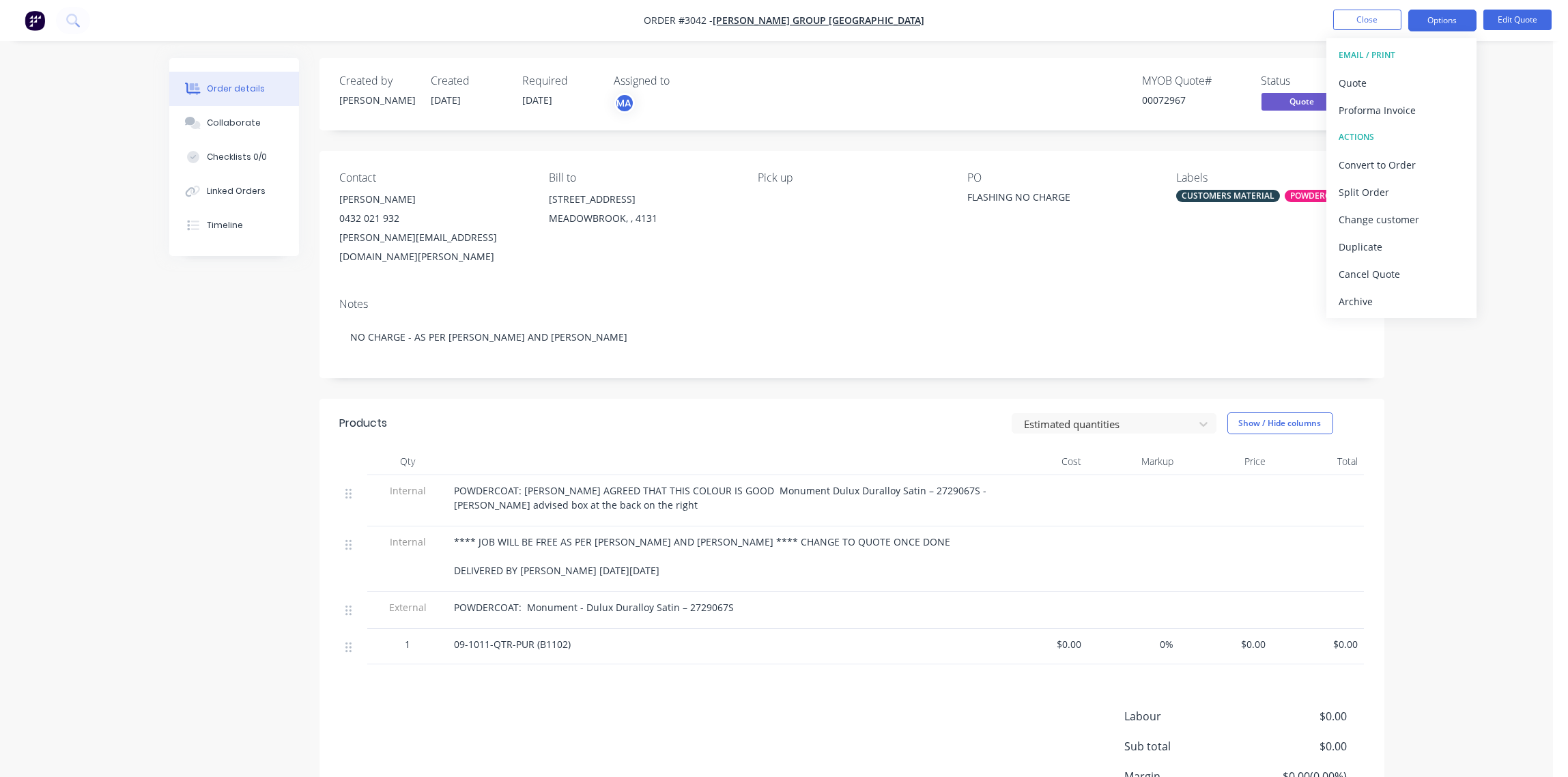
click at [855, 298] on div "Notes" at bounding box center [852, 304] width 1024 height 13
click at [1530, 20] on button "Edit Quote" at bounding box center [1517, 19] width 68 height 20
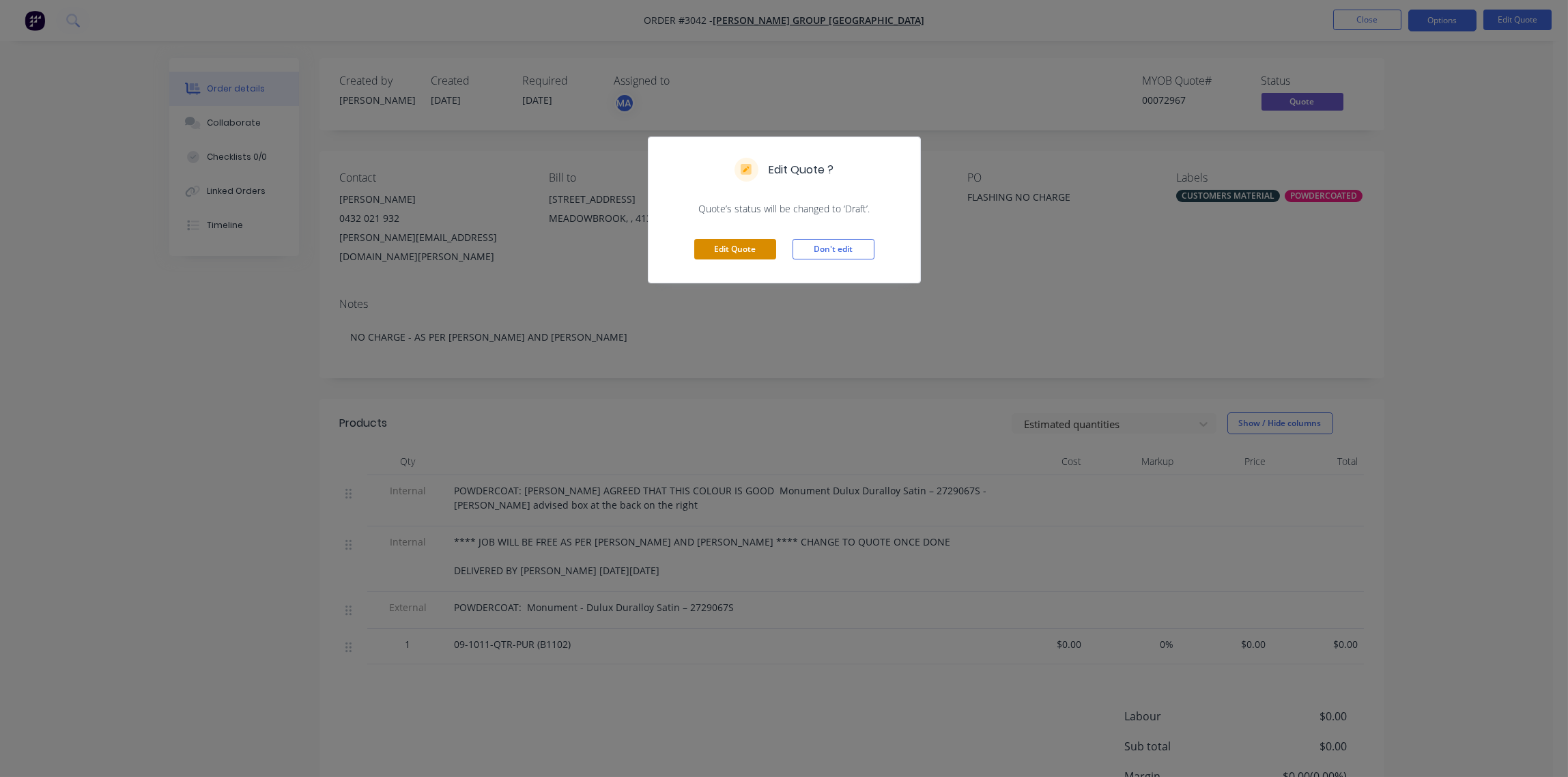
click at [722, 247] on button "Edit Quote" at bounding box center [735, 248] width 82 height 20
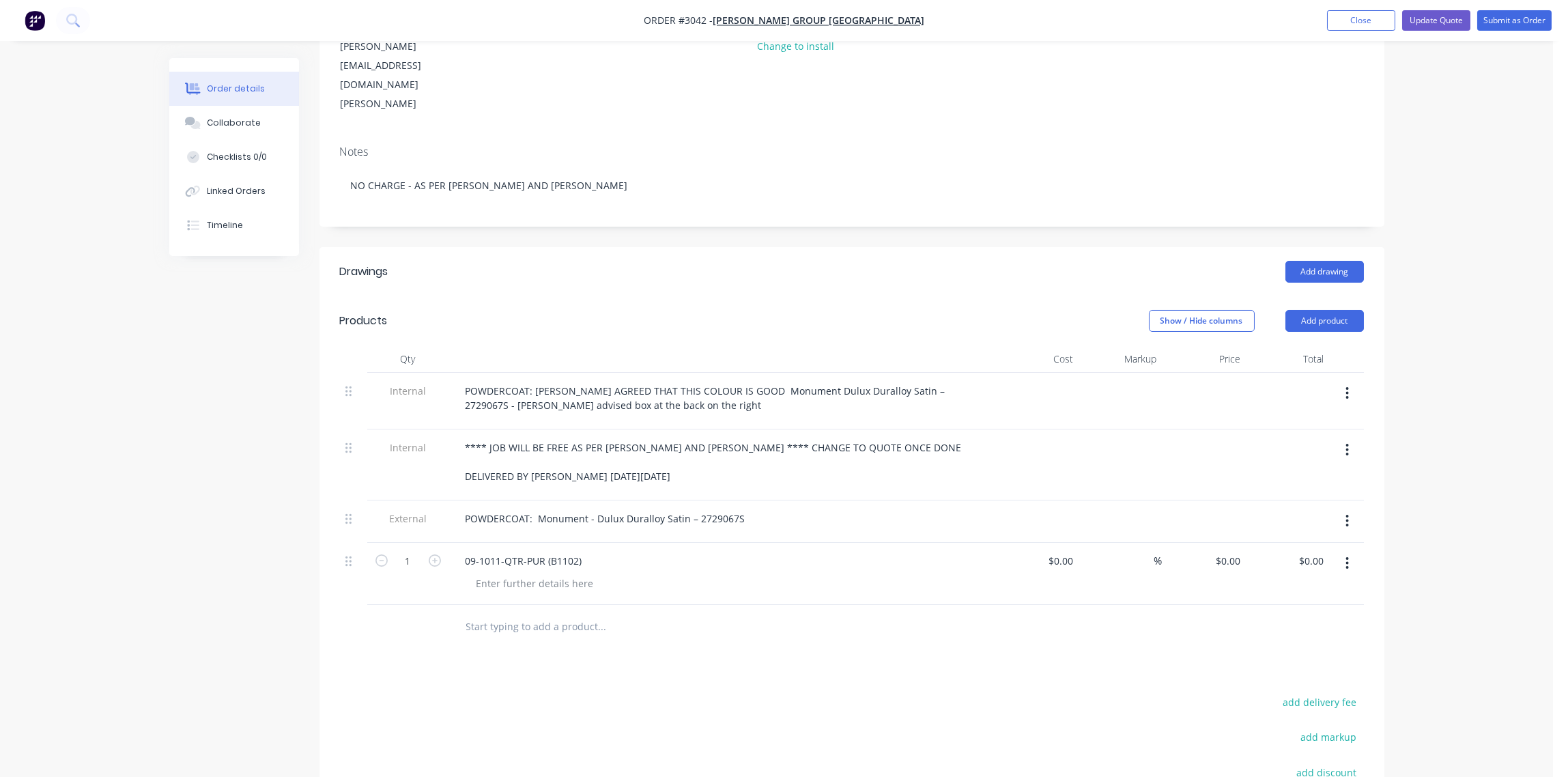
scroll to position [203, 0]
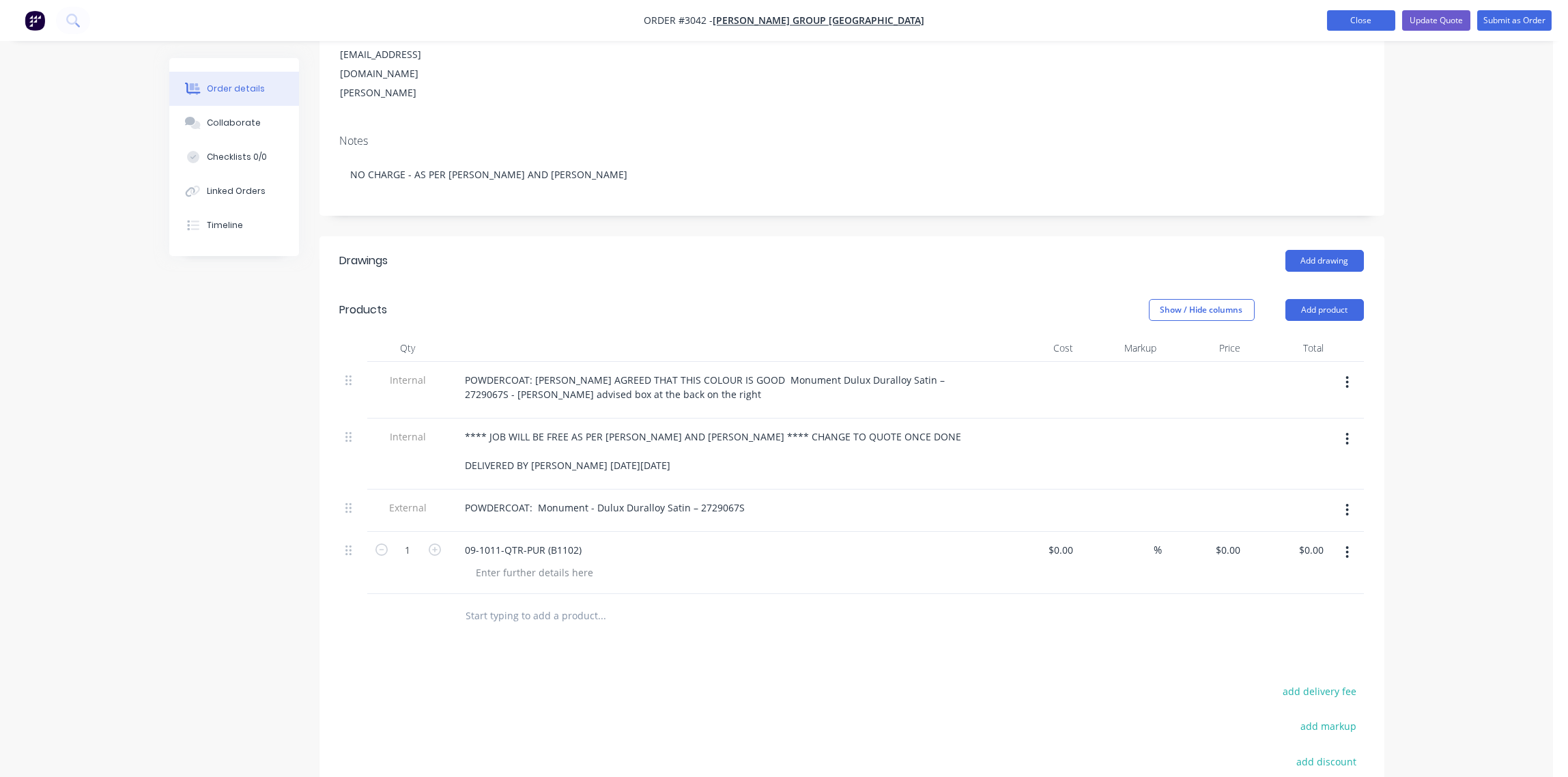
click at [1362, 22] on button "Close" at bounding box center [1362, 20] width 68 height 20
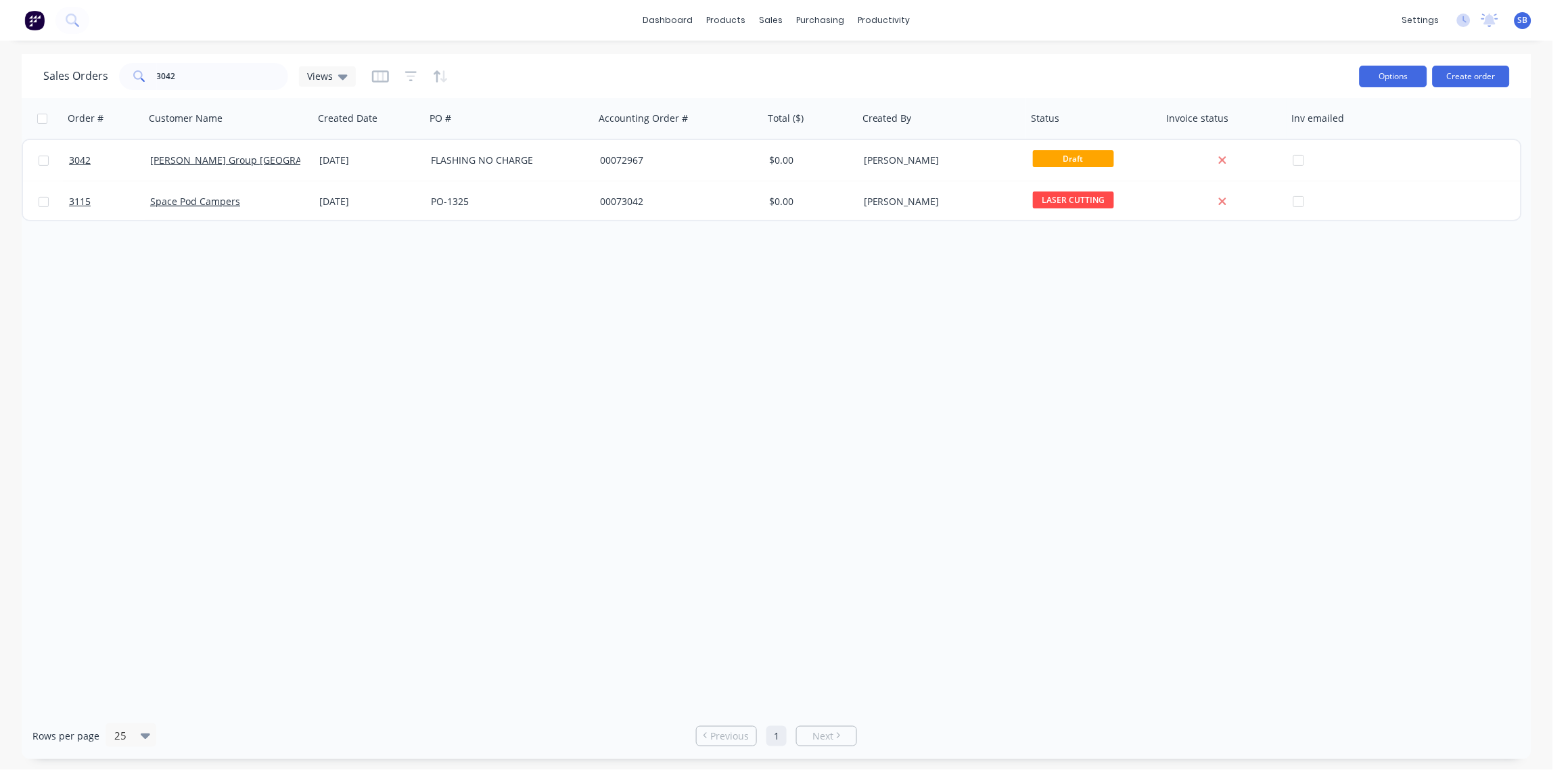
click at [1401, 82] on button "Options" at bounding box center [1394, 76] width 68 height 22
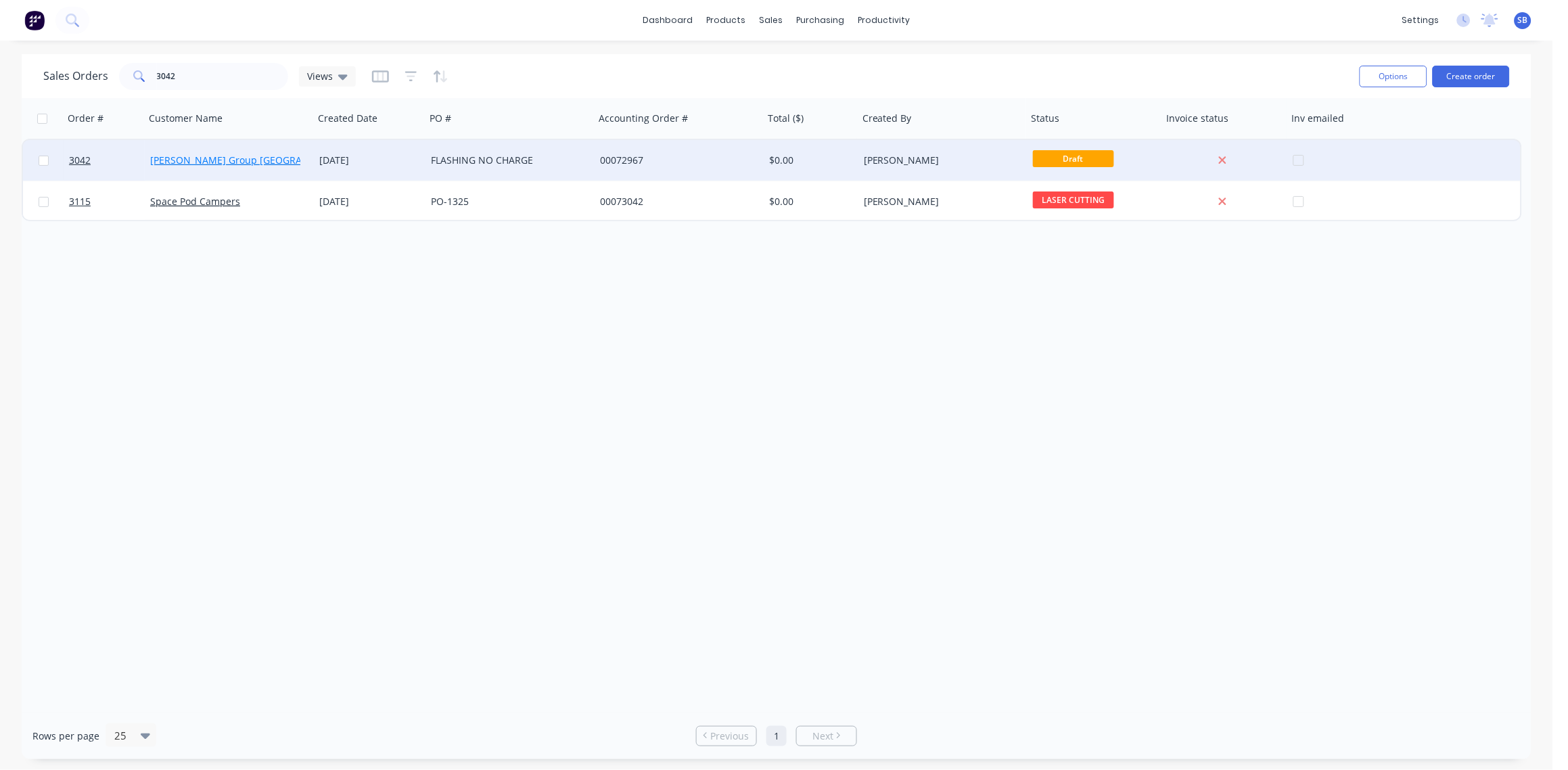
click at [238, 161] on link "[PERSON_NAME] Group [GEOGRAPHIC_DATA]" at bounding box center [252, 160] width 203 height 13
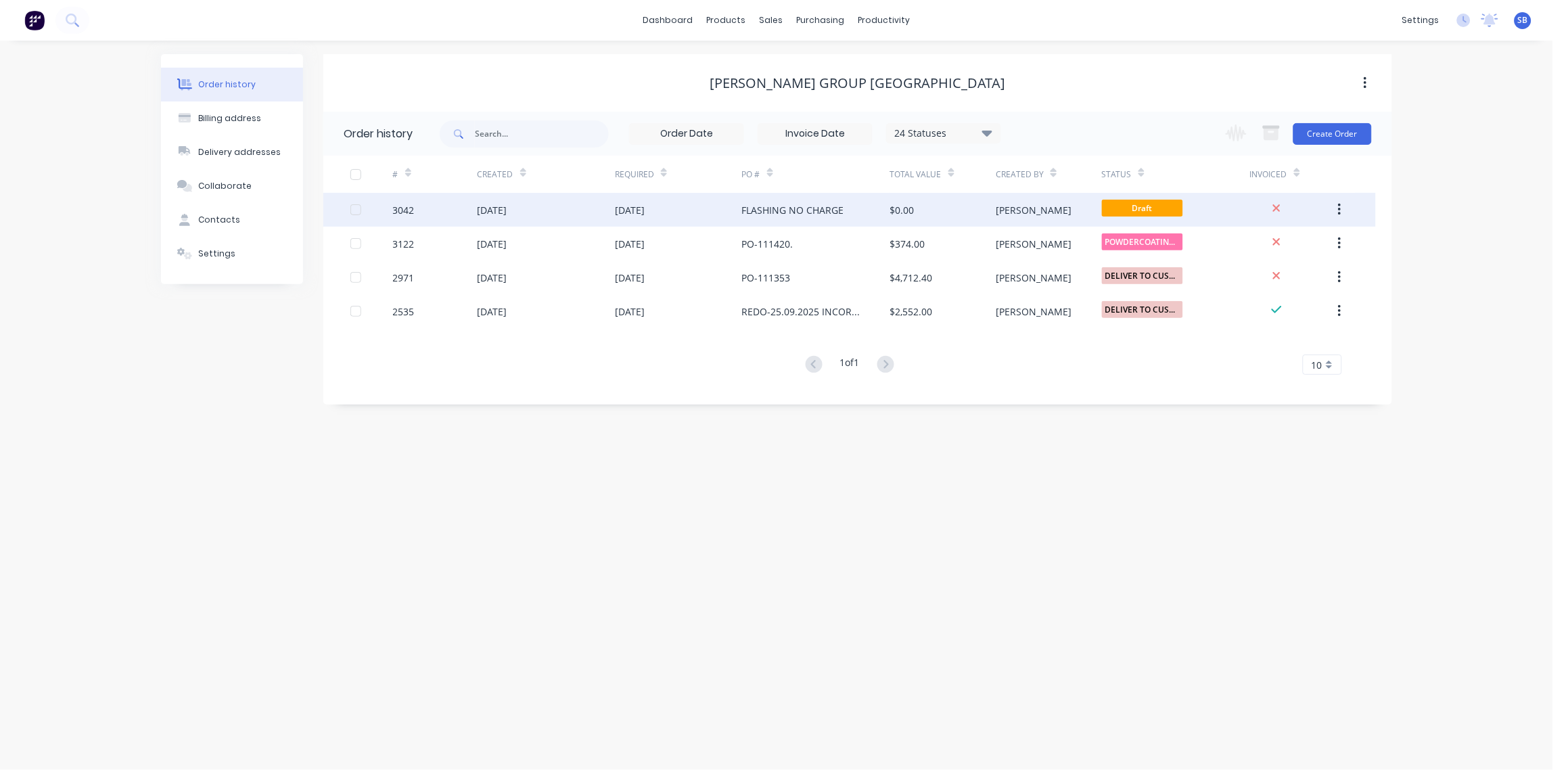
click at [414, 214] on div "3042" at bounding box center [403, 210] width 22 height 14
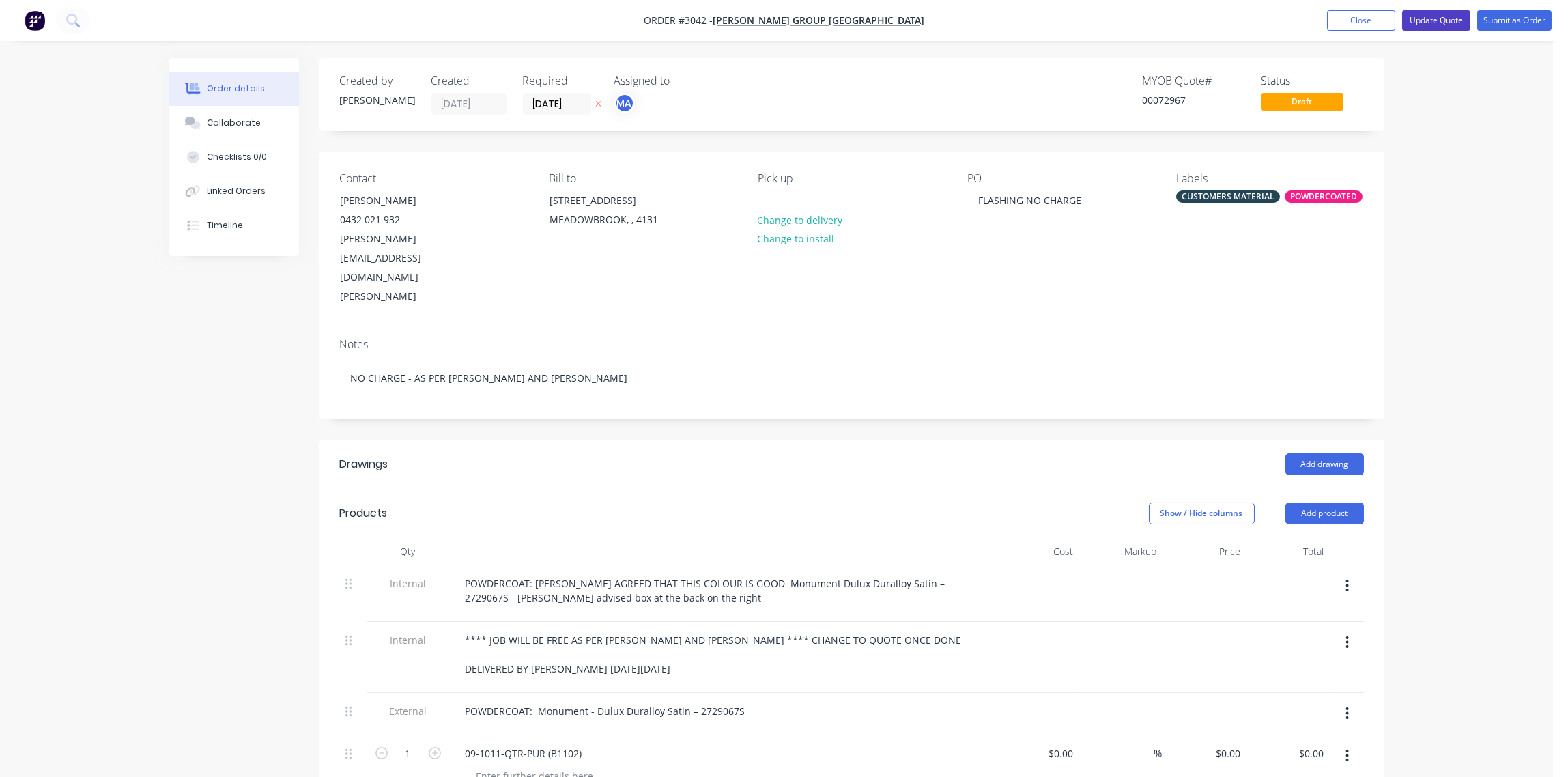
click at [1442, 20] on button "Update Quote" at bounding box center [1436, 20] width 68 height 20
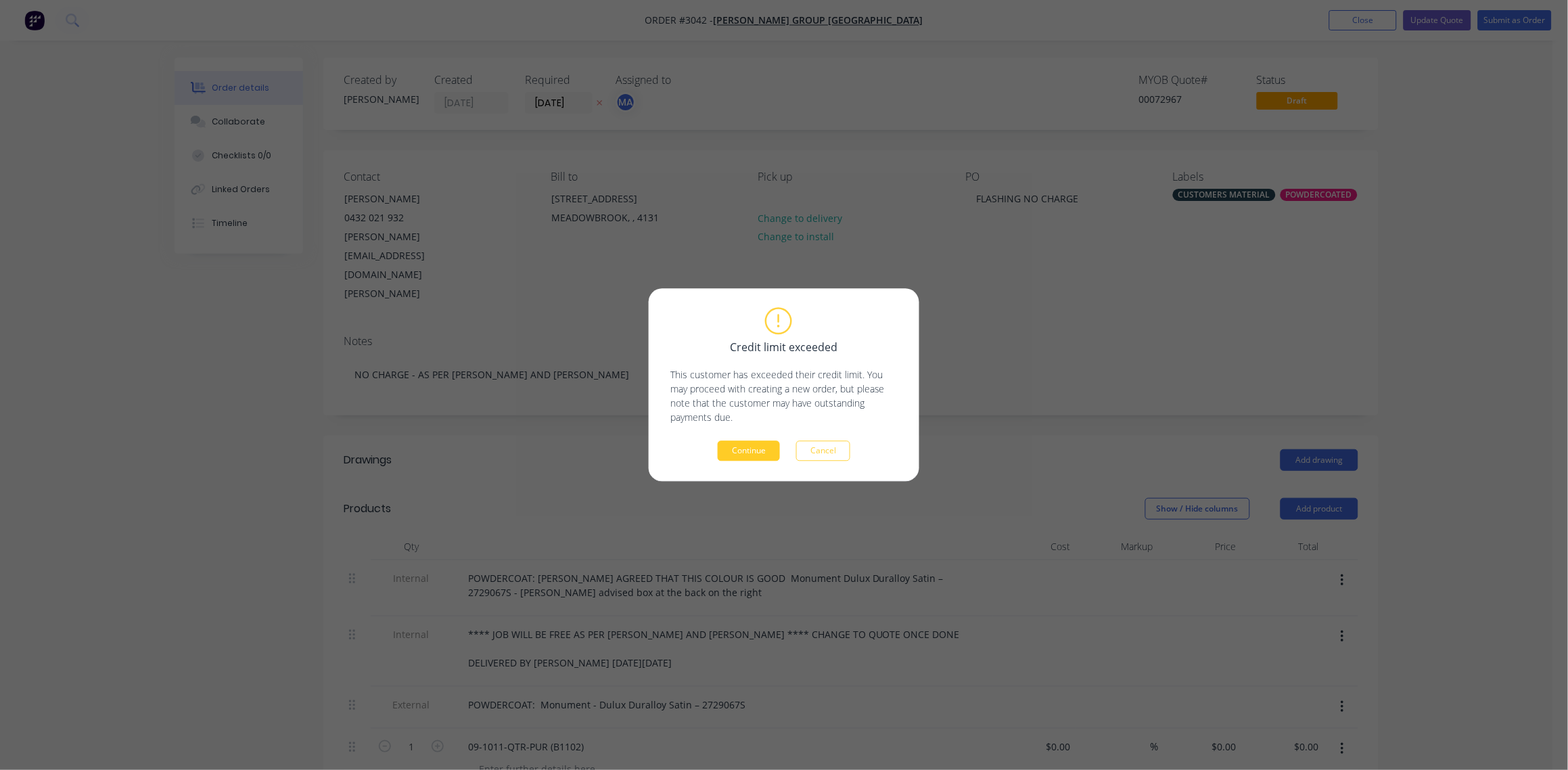
click at [750, 454] on button "Continue" at bounding box center [749, 451] width 62 height 20
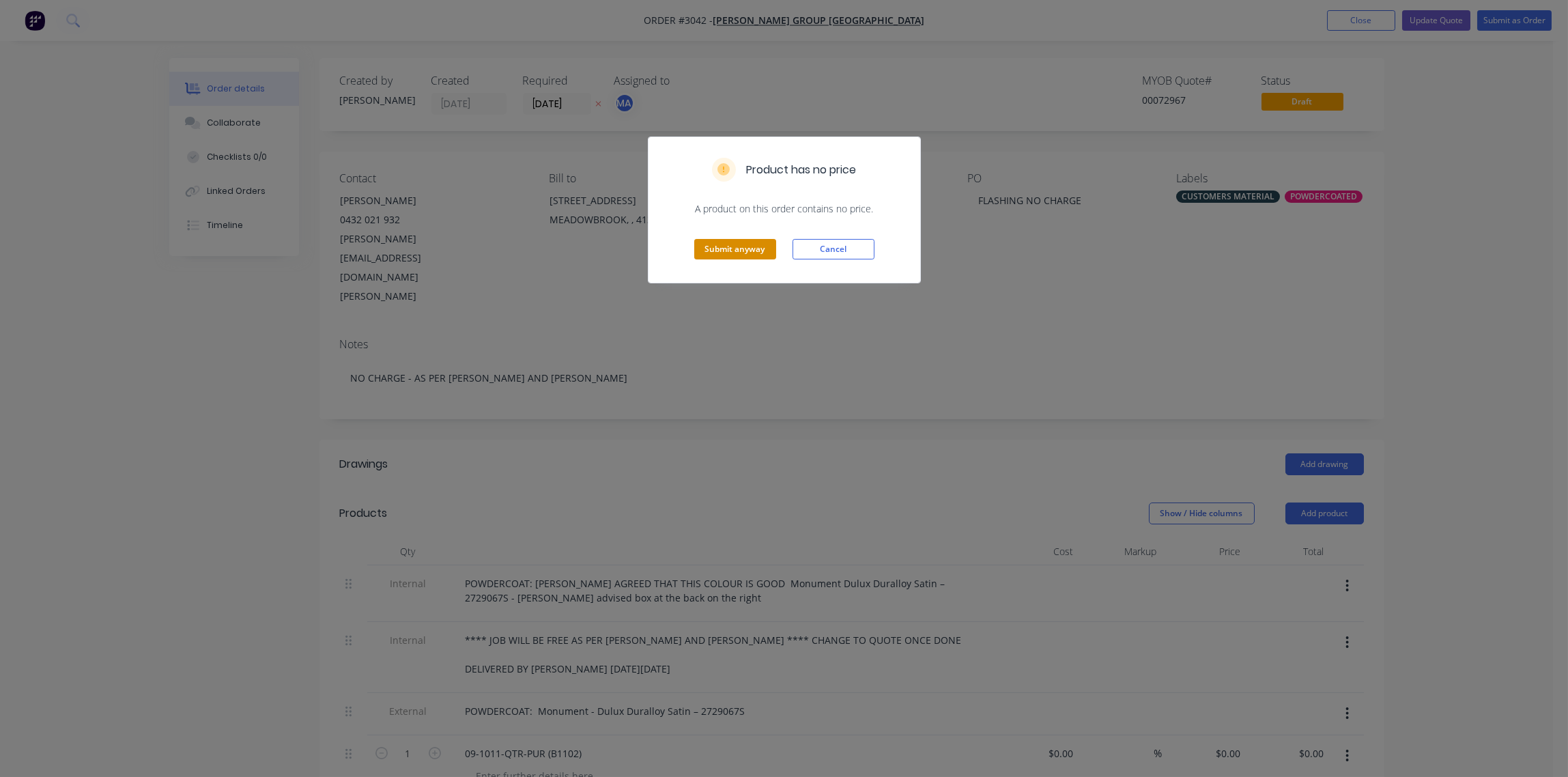
click at [731, 256] on button "Submit anyway" at bounding box center [735, 248] width 82 height 20
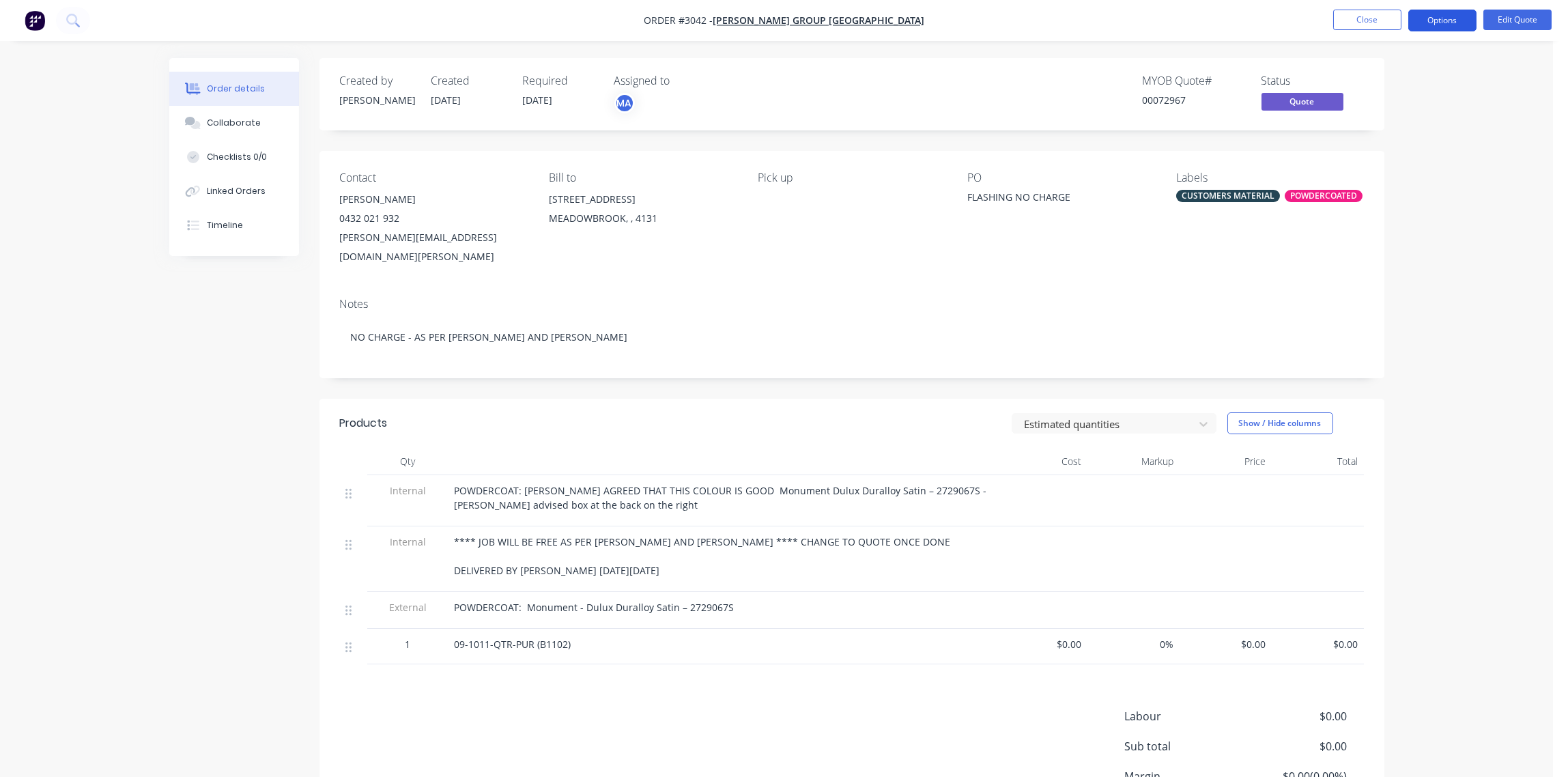
click at [1446, 23] on button "Options" at bounding box center [1443, 20] width 68 height 22
click at [1387, 304] on div "Archive" at bounding box center [1402, 301] width 126 height 20
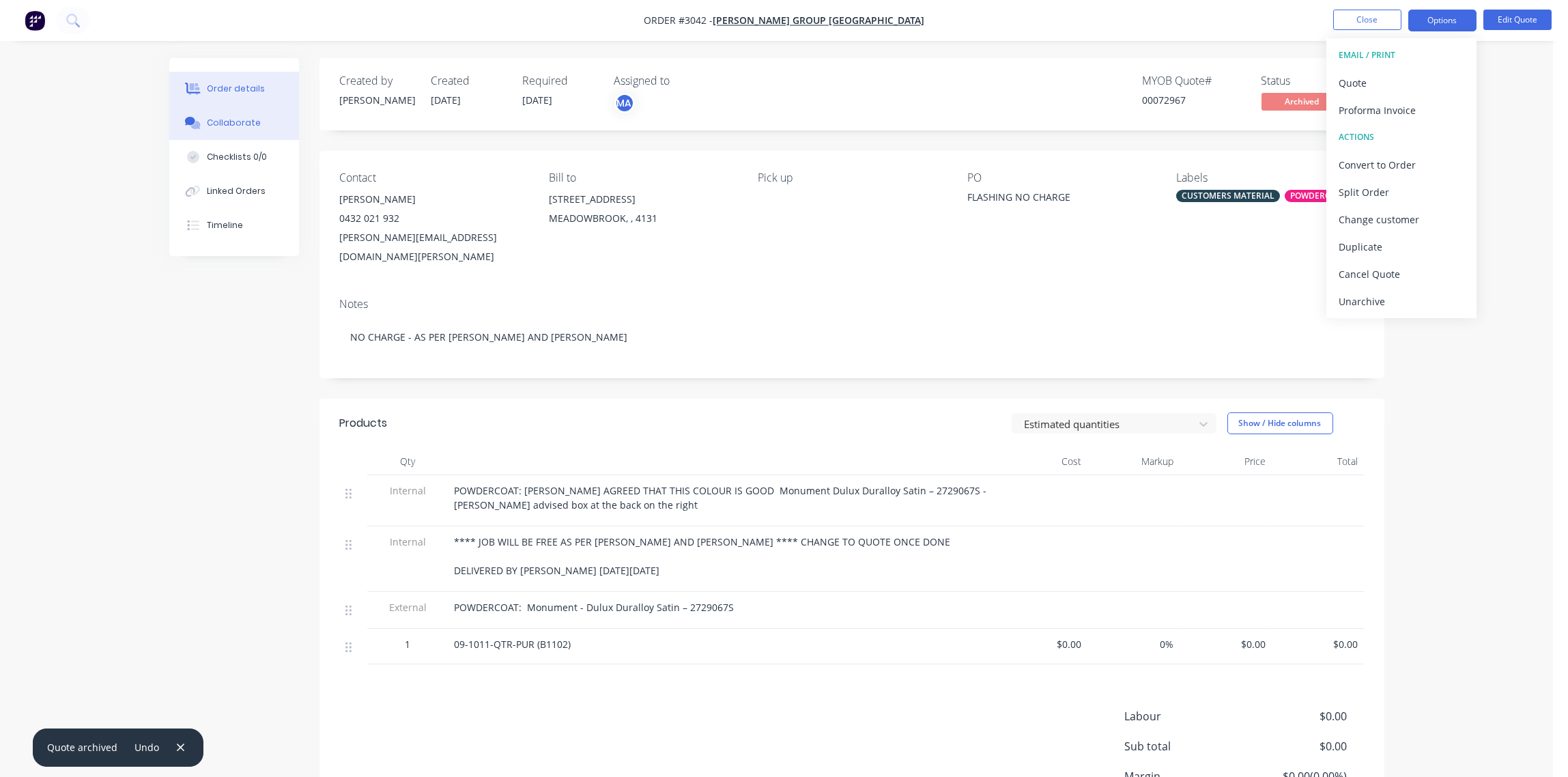
click at [226, 111] on button "Collaborate" at bounding box center [234, 122] width 130 height 34
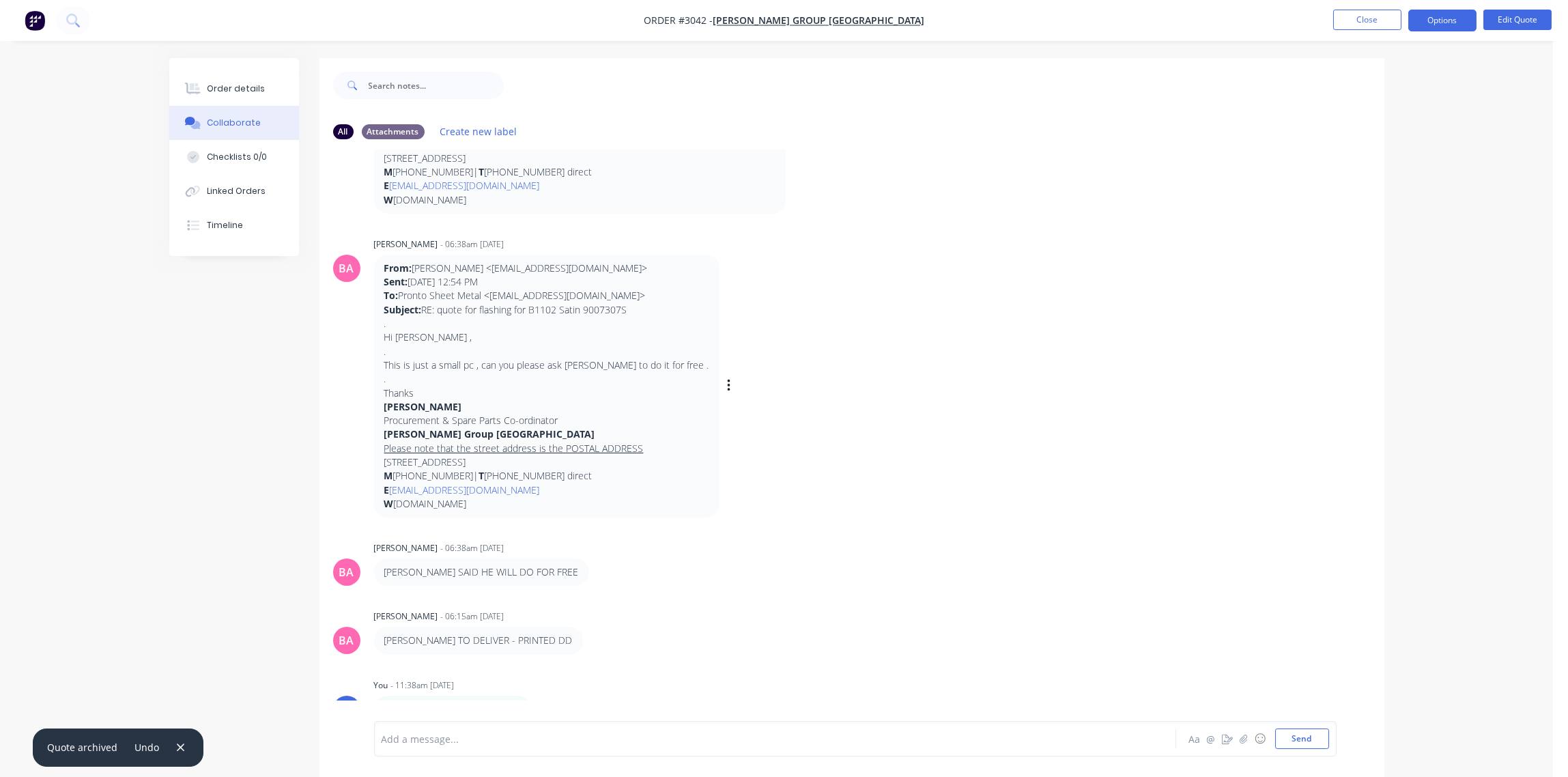
scroll to position [21, 0]
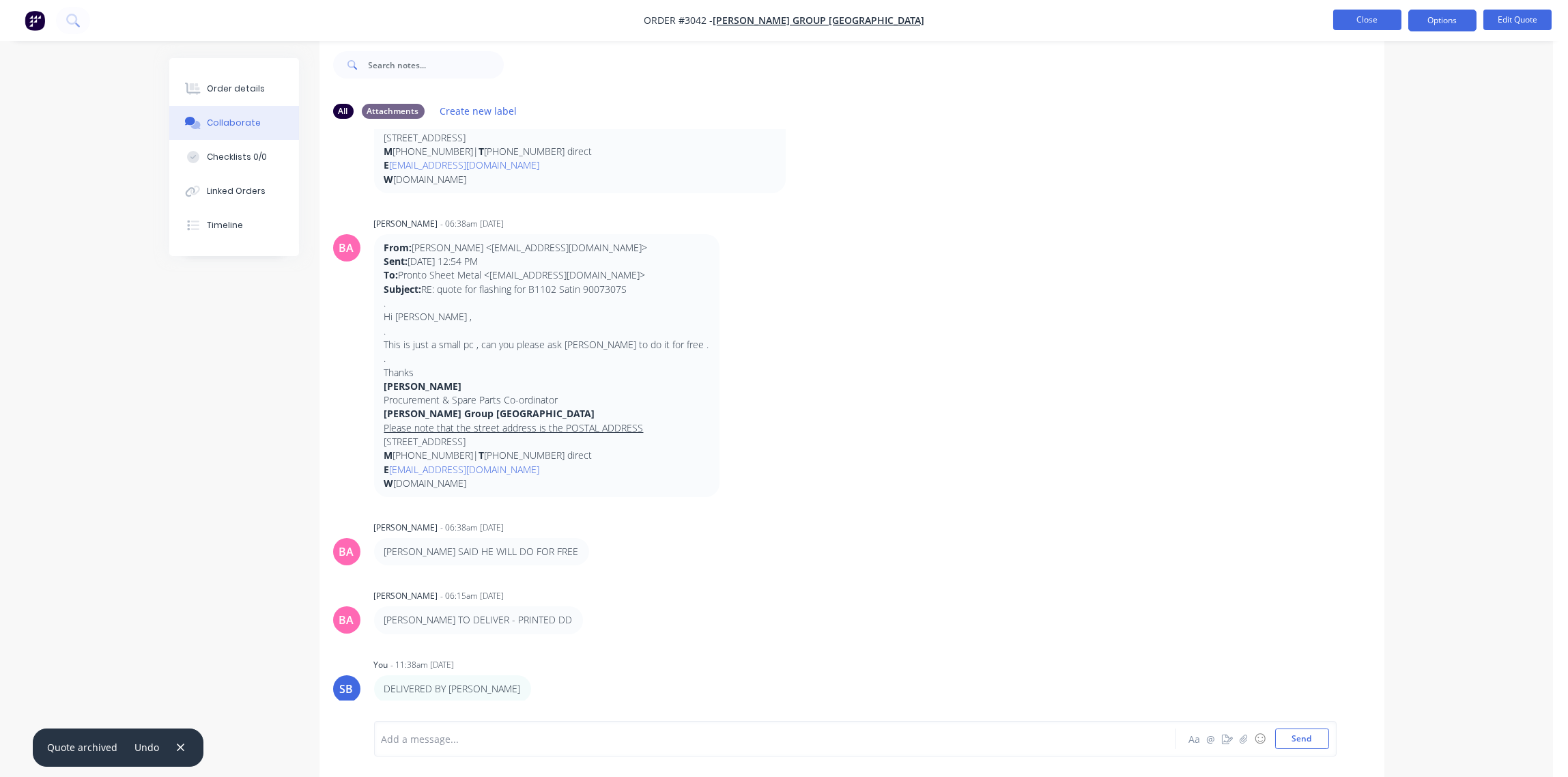
click at [1377, 24] on button "Close" at bounding box center [1368, 19] width 68 height 20
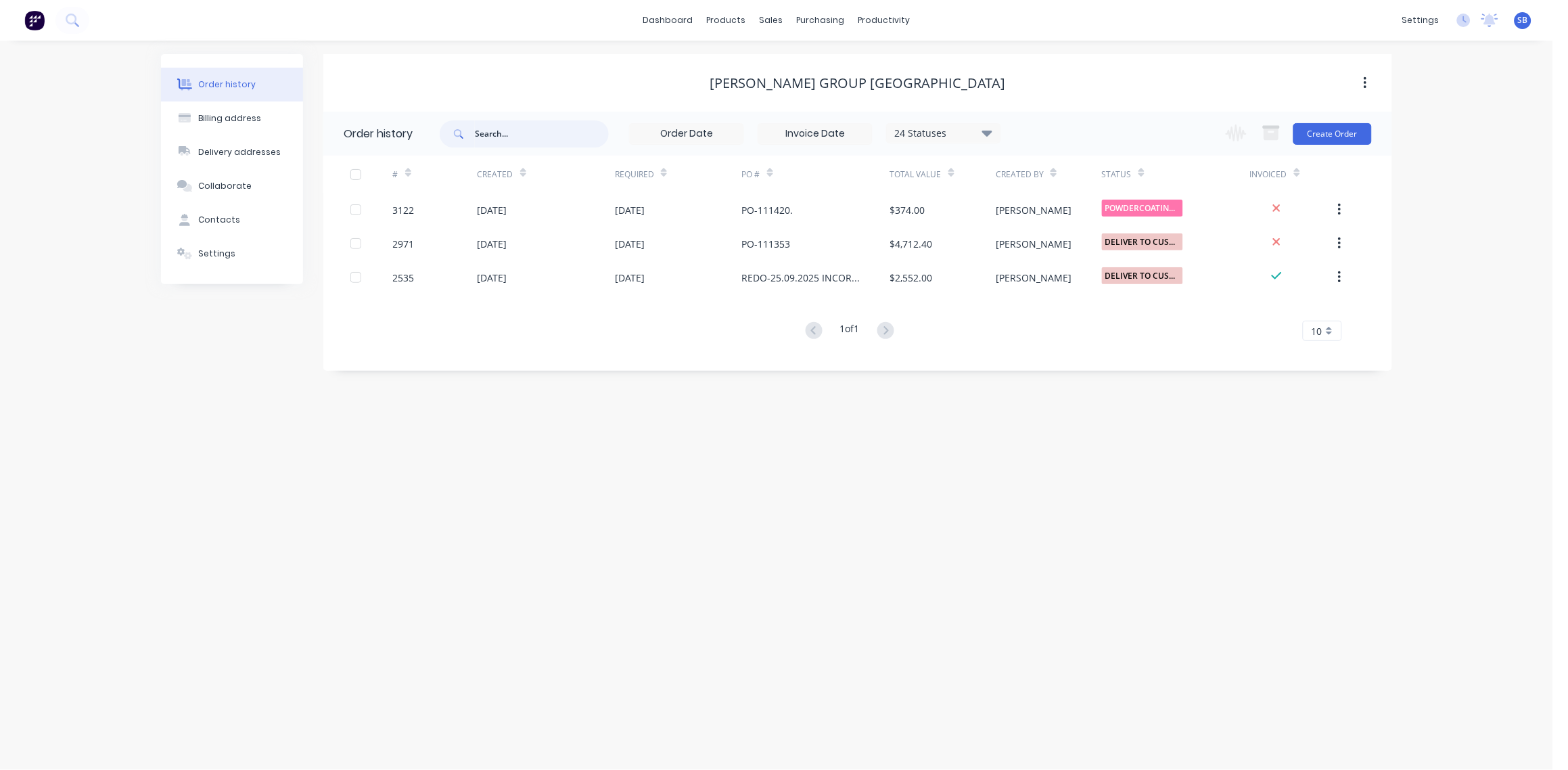
click at [545, 126] on input "text" at bounding box center [542, 134] width 134 height 27
click at [526, 137] on input "text" at bounding box center [542, 134] width 134 height 27
type input "JILA"
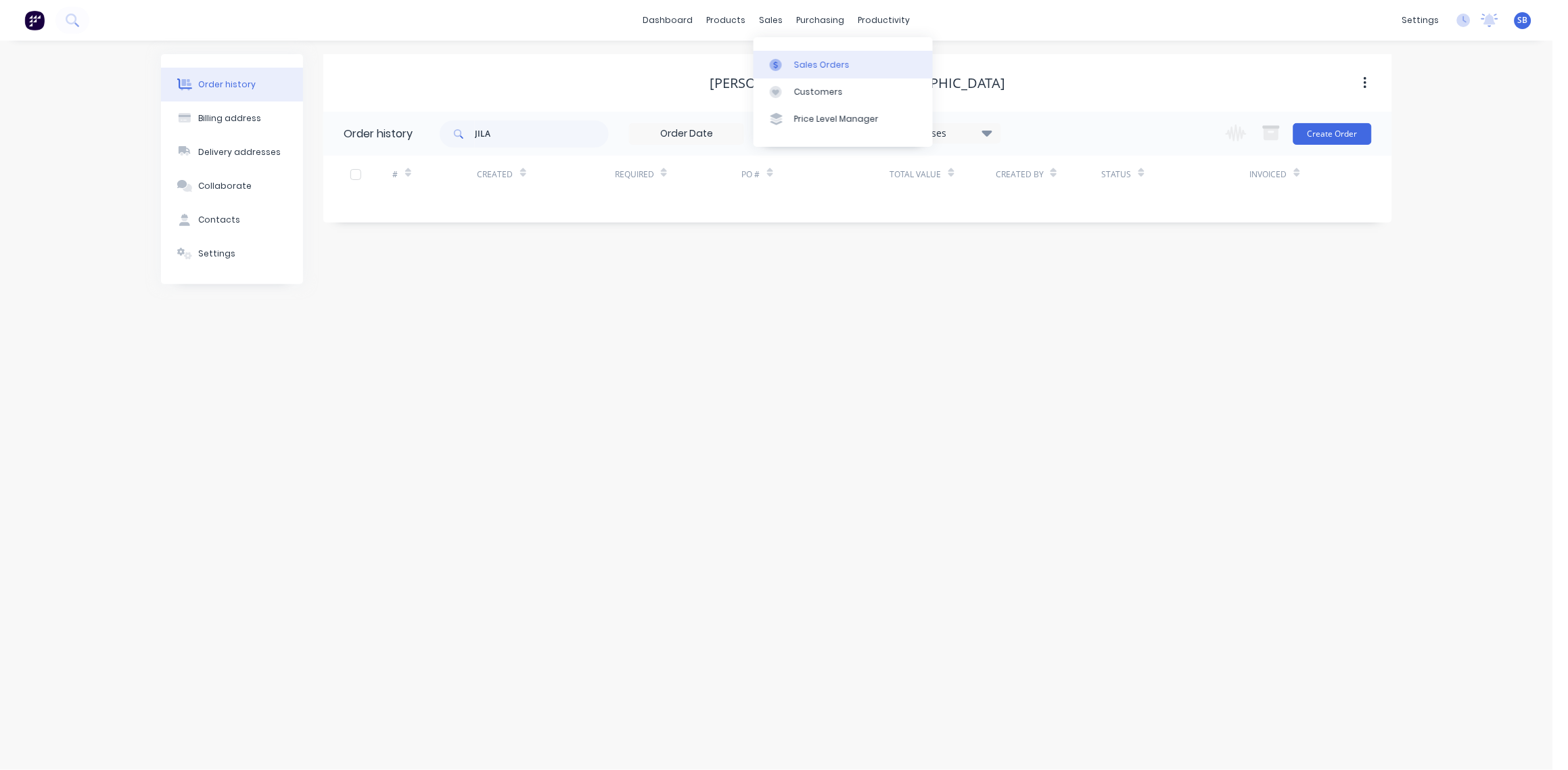
click at [810, 63] on div "Sales Orders" at bounding box center [822, 65] width 56 height 12
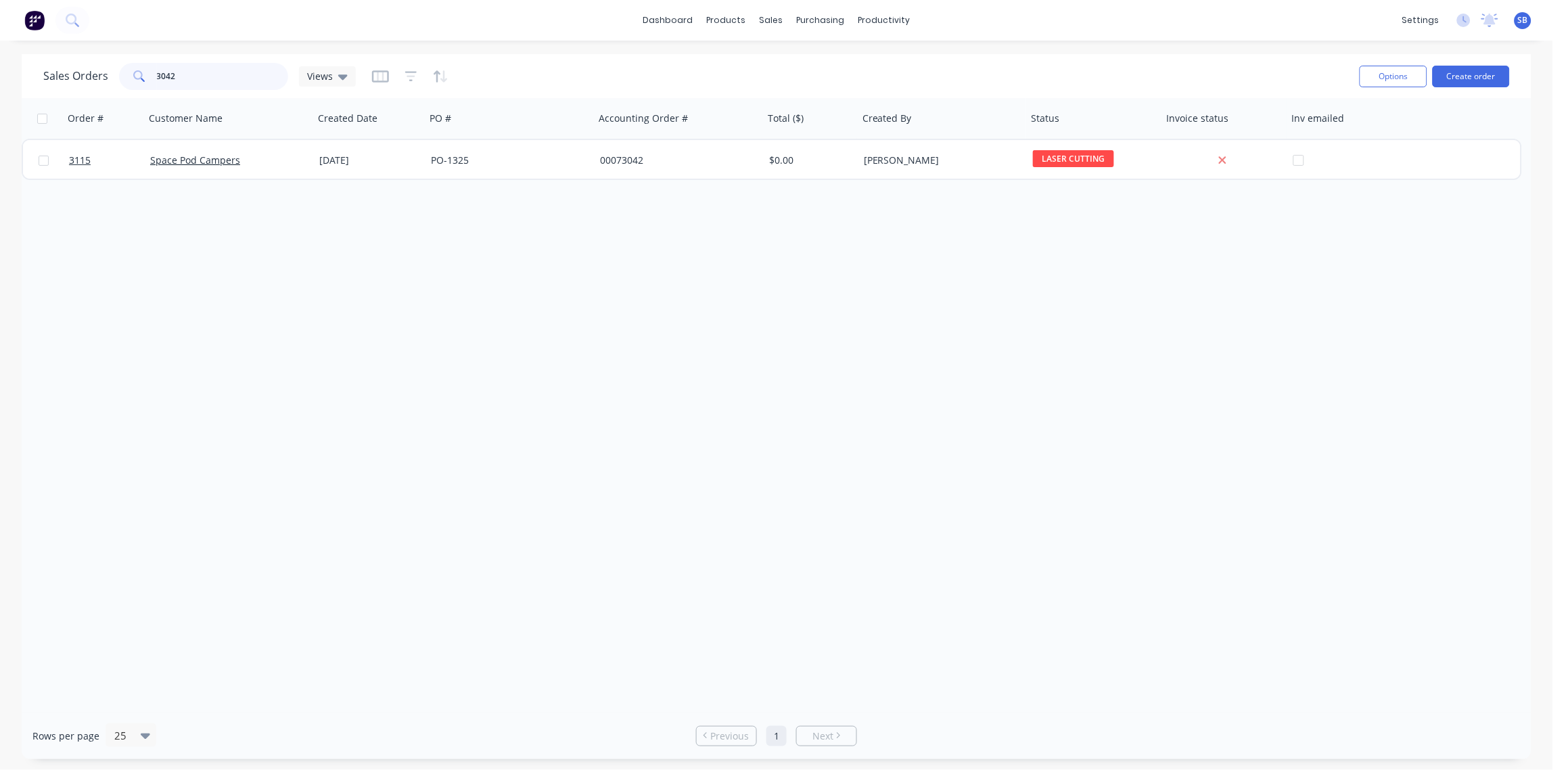
drag, startPoint x: 197, startPoint y: 82, endPoint x: -4, endPoint y: 91, distance: 201.2
click at [0, 91] on html "dashboard products sales purchasing productivity dashboard products Product Cat…" at bounding box center [784, 385] width 1568 height 770
click at [262, 320] on div "Order # Customer Name Created Date PO # Accounting Order # Total ($) Created By…" at bounding box center [776, 405] width 1510 height 614
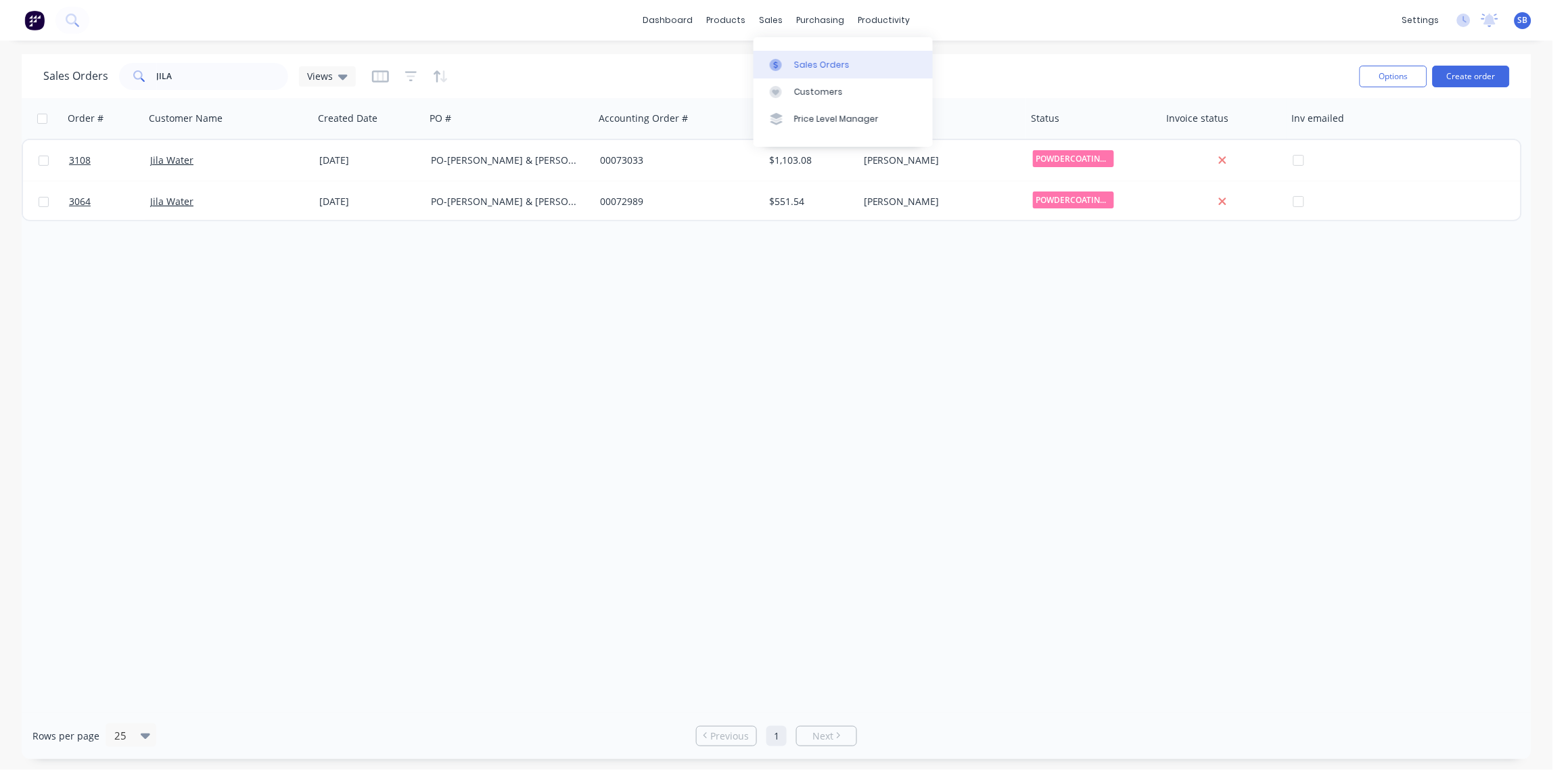
drag, startPoint x: 840, startPoint y: 63, endPoint x: 820, endPoint y: 66, distance: 20.2
click at [837, 60] on div "Sales Orders" at bounding box center [822, 65] width 56 height 12
drag, startPoint x: 215, startPoint y: 75, endPoint x: 44, endPoint y: 82, distance: 171.1
click at [44, 82] on div "Sales Orders JILA Views" at bounding box center [199, 76] width 312 height 27
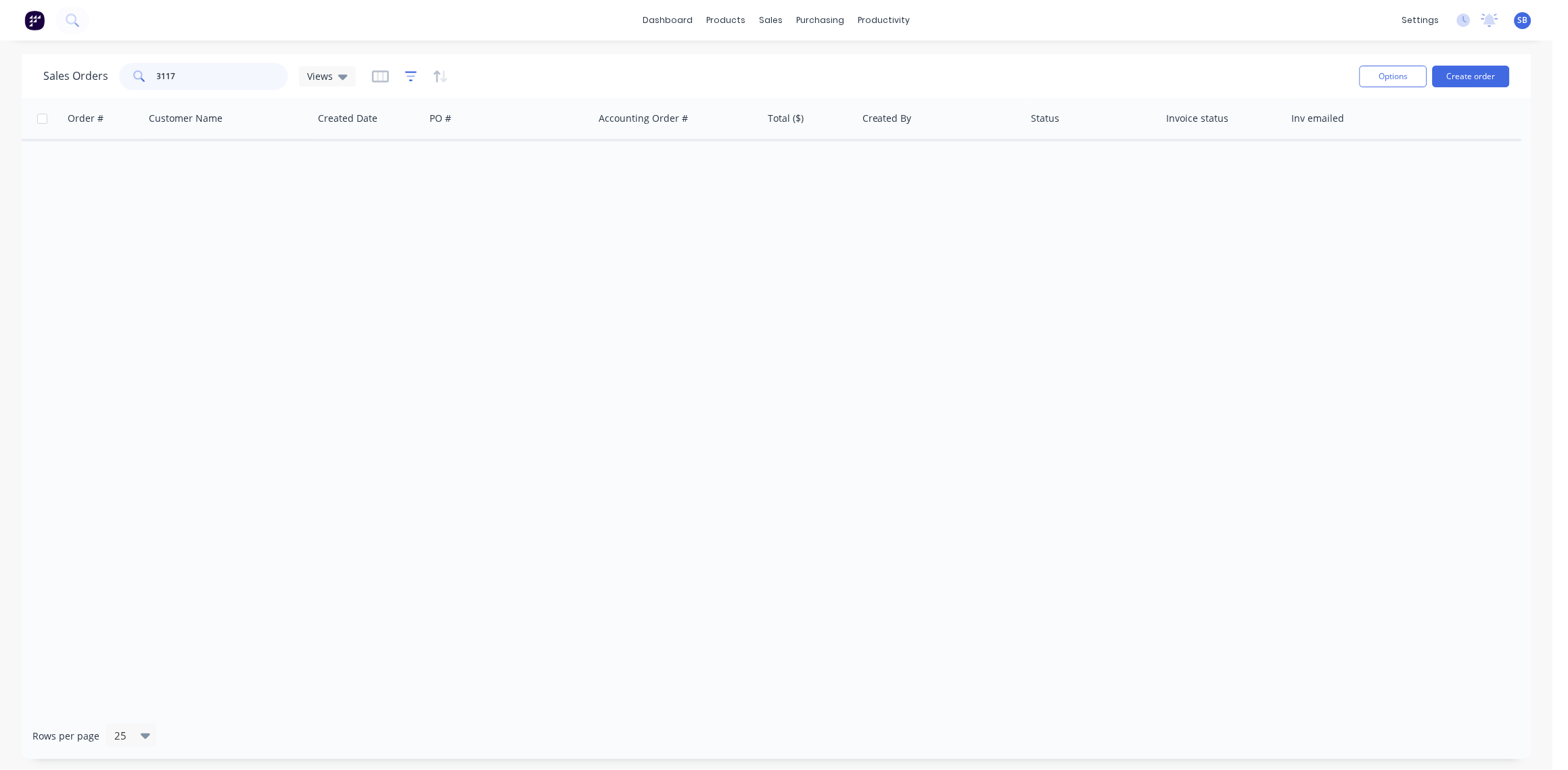
type input "3117"
click at [412, 74] on icon "button" at bounding box center [411, 76] width 12 height 14
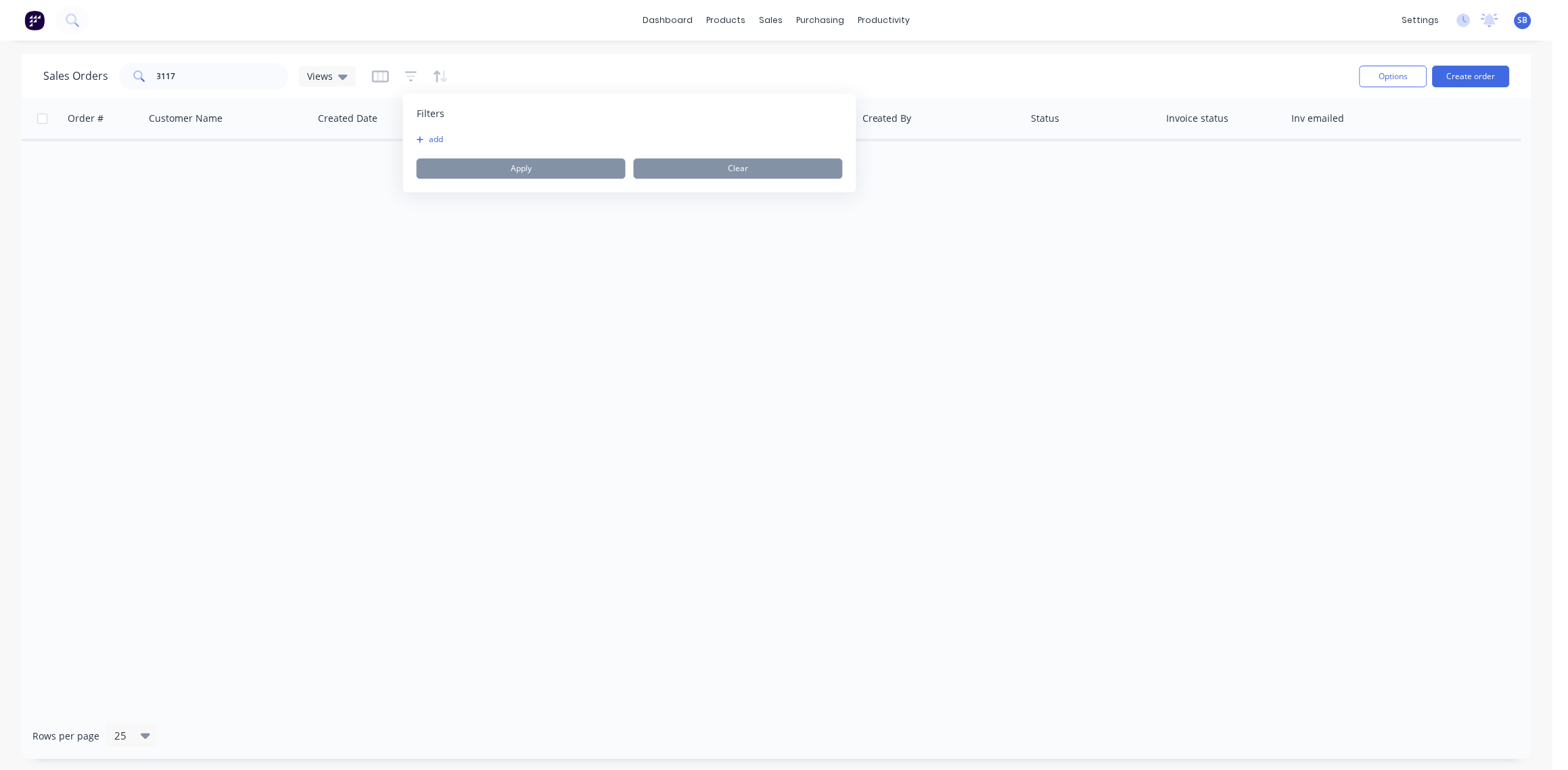
click at [441, 143] on button "add" at bounding box center [434, 139] width 34 height 10
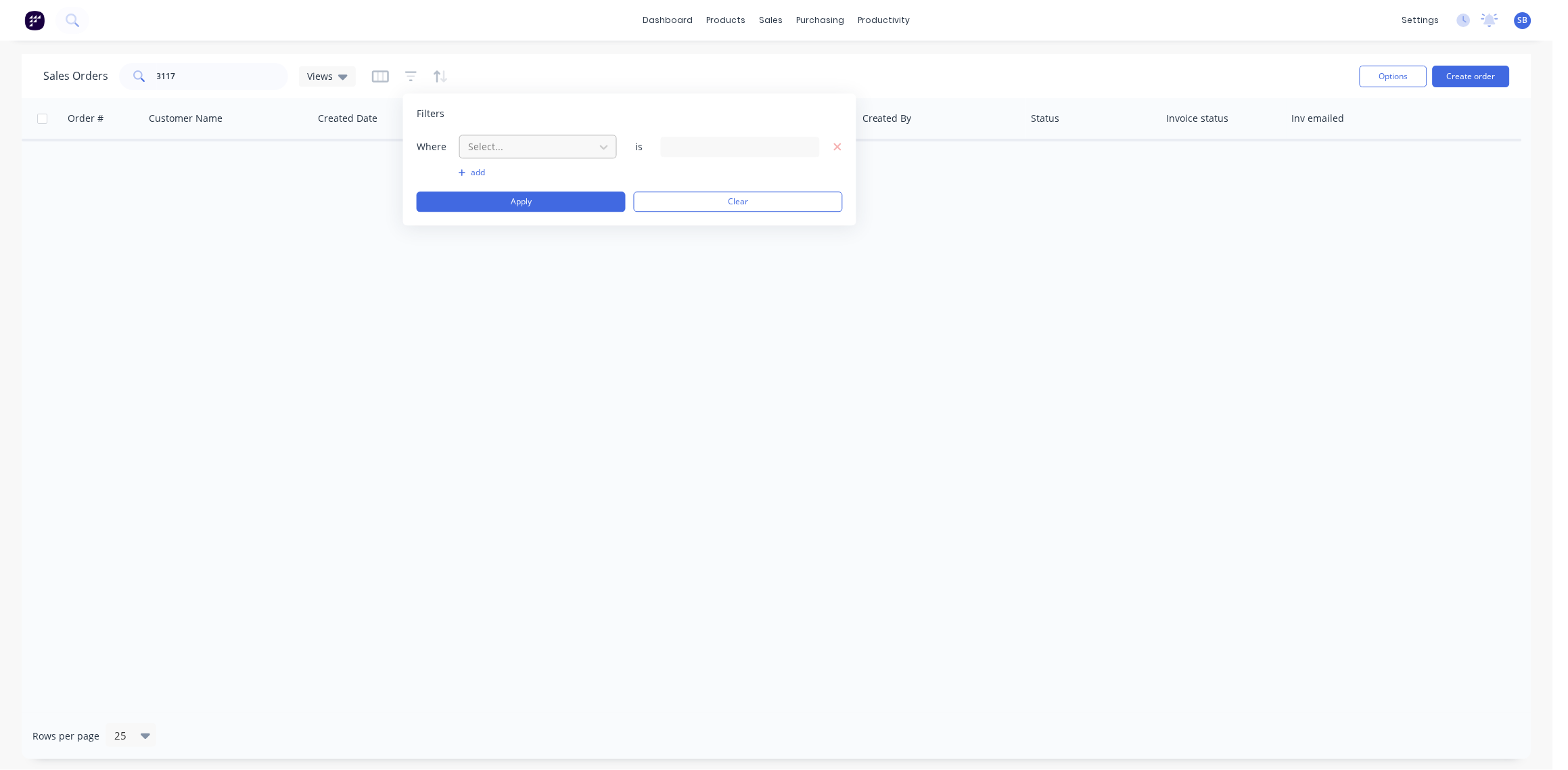
click at [565, 145] on div at bounding box center [527, 147] width 121 height 17
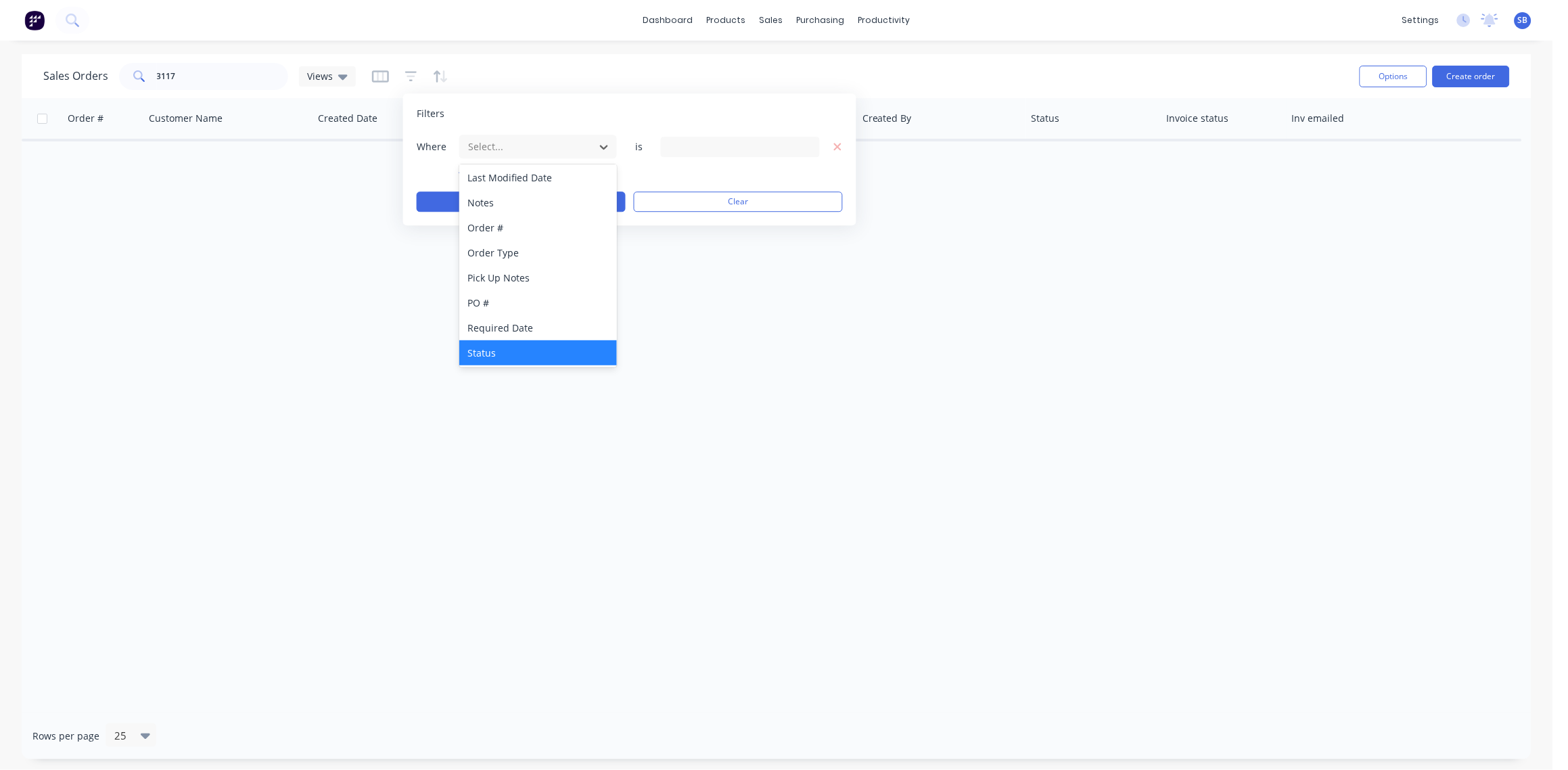
click at [530, 349] on div "Status" at bounding box center [539, 352] width 158 height 25
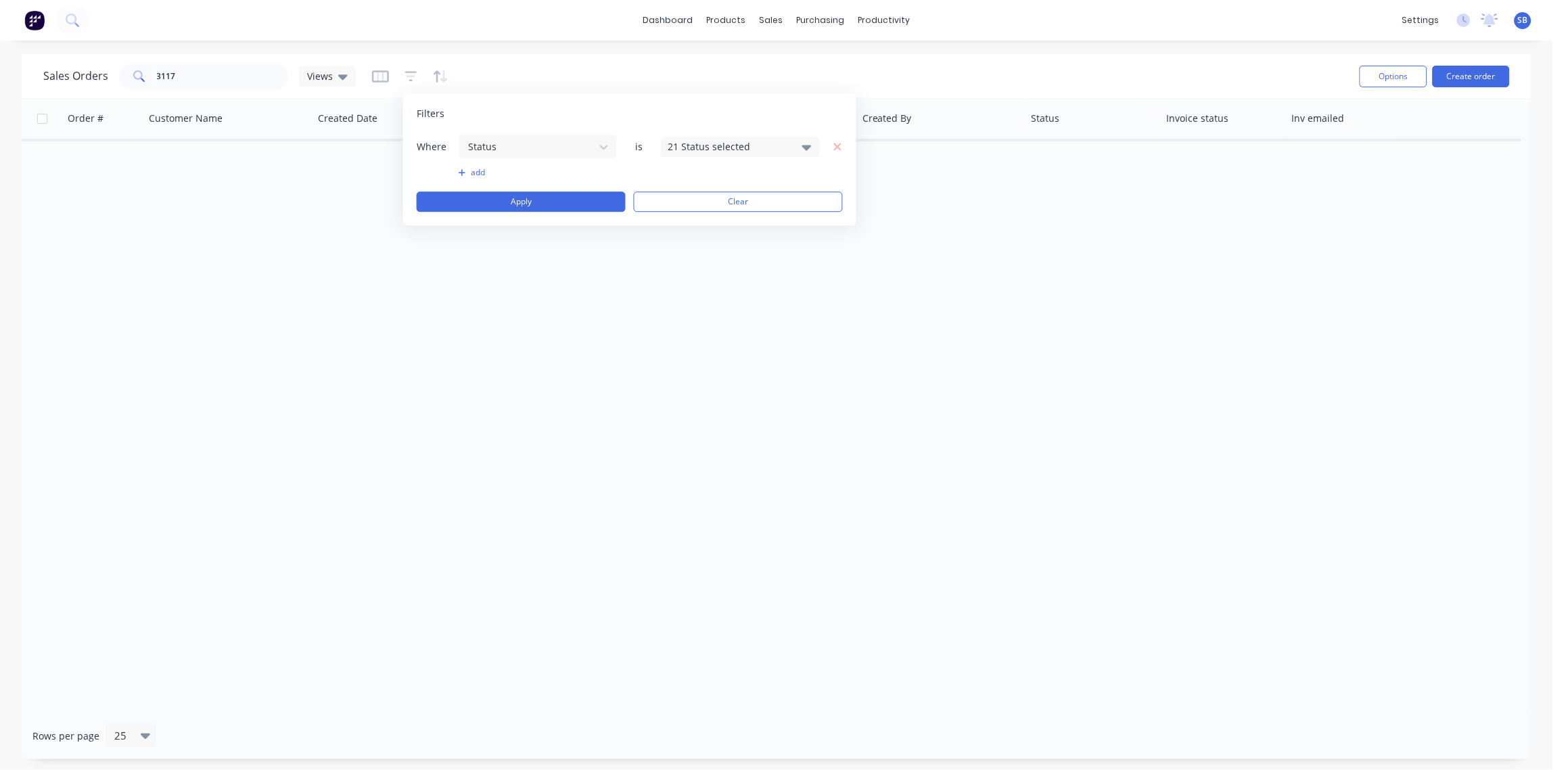
click at [760, 137] on div "21 Status selected" at bounding box center [740, 147] width 159 height 20
click at [683, 225] on div at bounding box center [683, 221] width 27 height 27
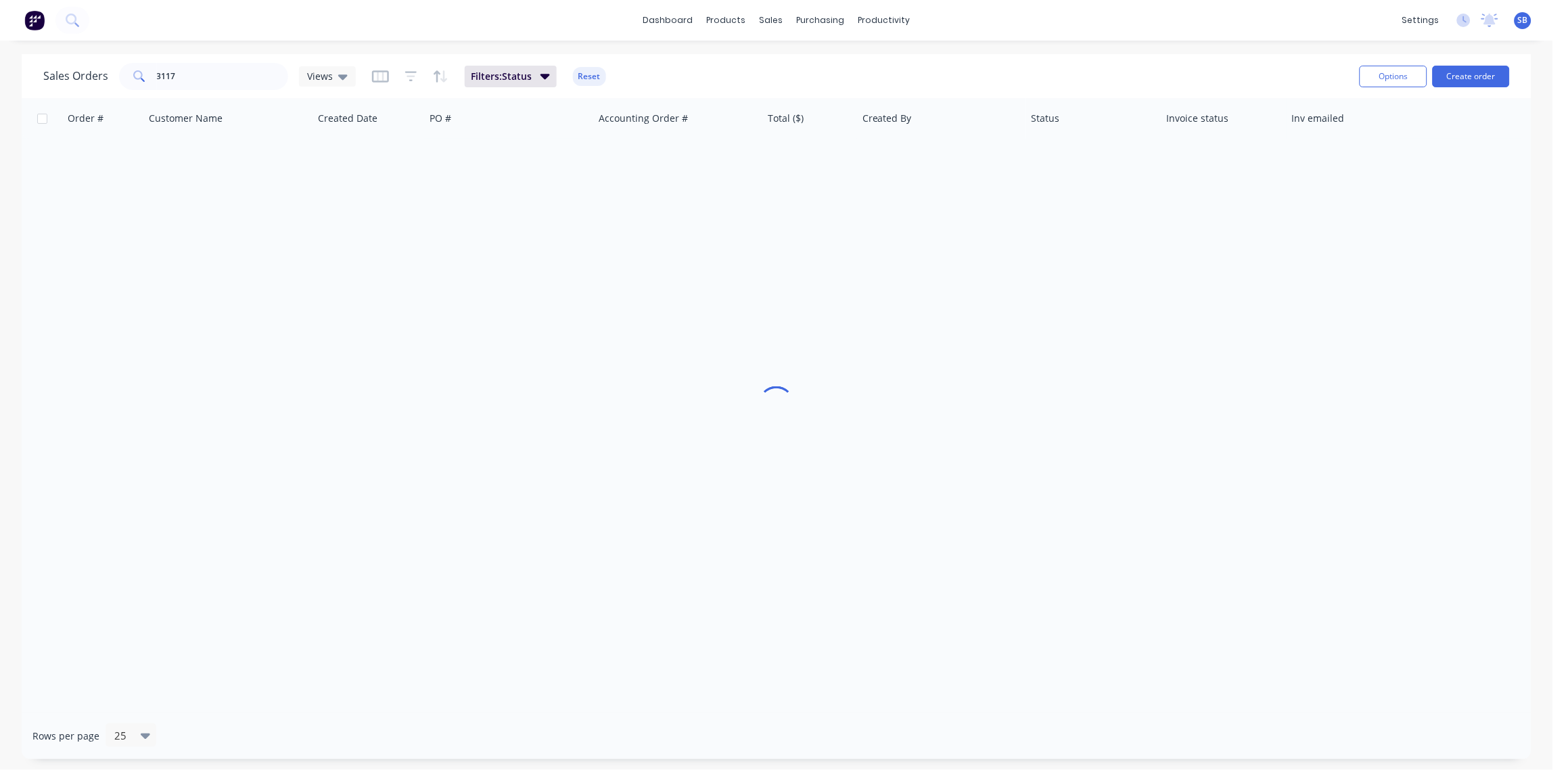
click at [471, 350] on div "Order # Customer Name Created Date PO # Accounting Order # Total ($) Created By…" at bounding box center [776, 405] width 1510 height 614
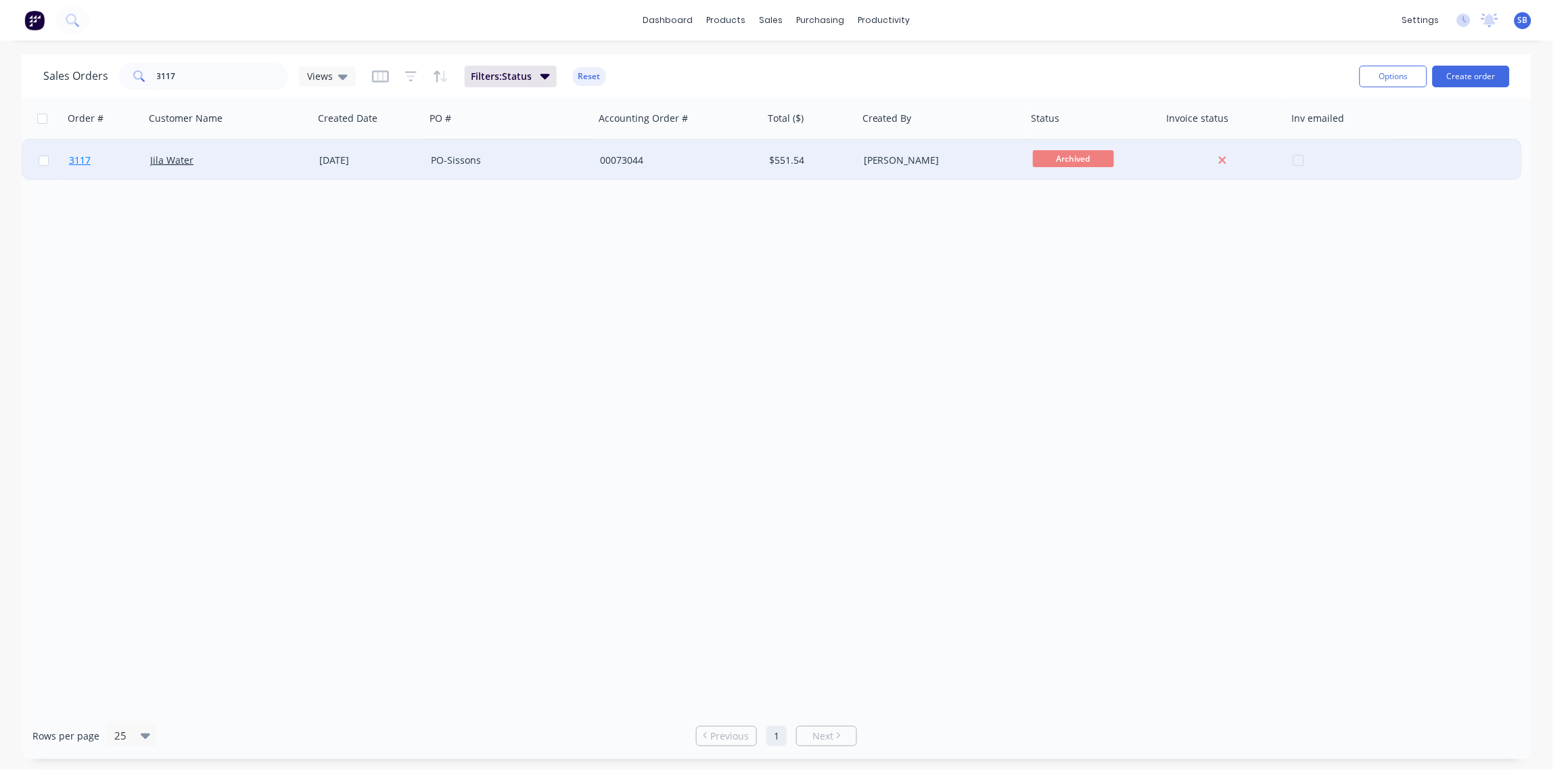
click at [75, 160] on span "3117" at bounding box center [80, 160] width 22 height 14
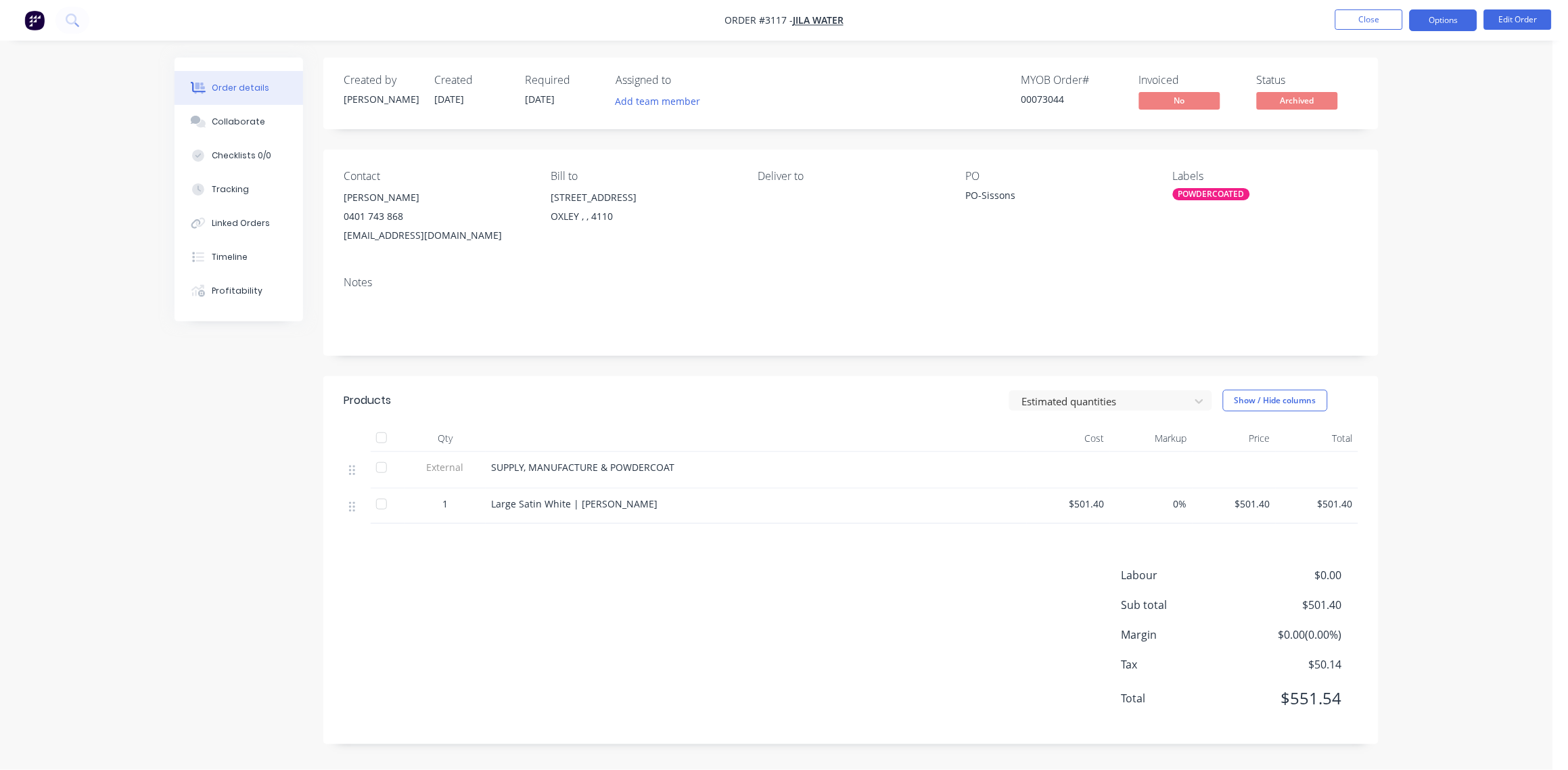
click at [1448, 18] on button "Options" at bounding box center [1444, 20] width 68 height 22
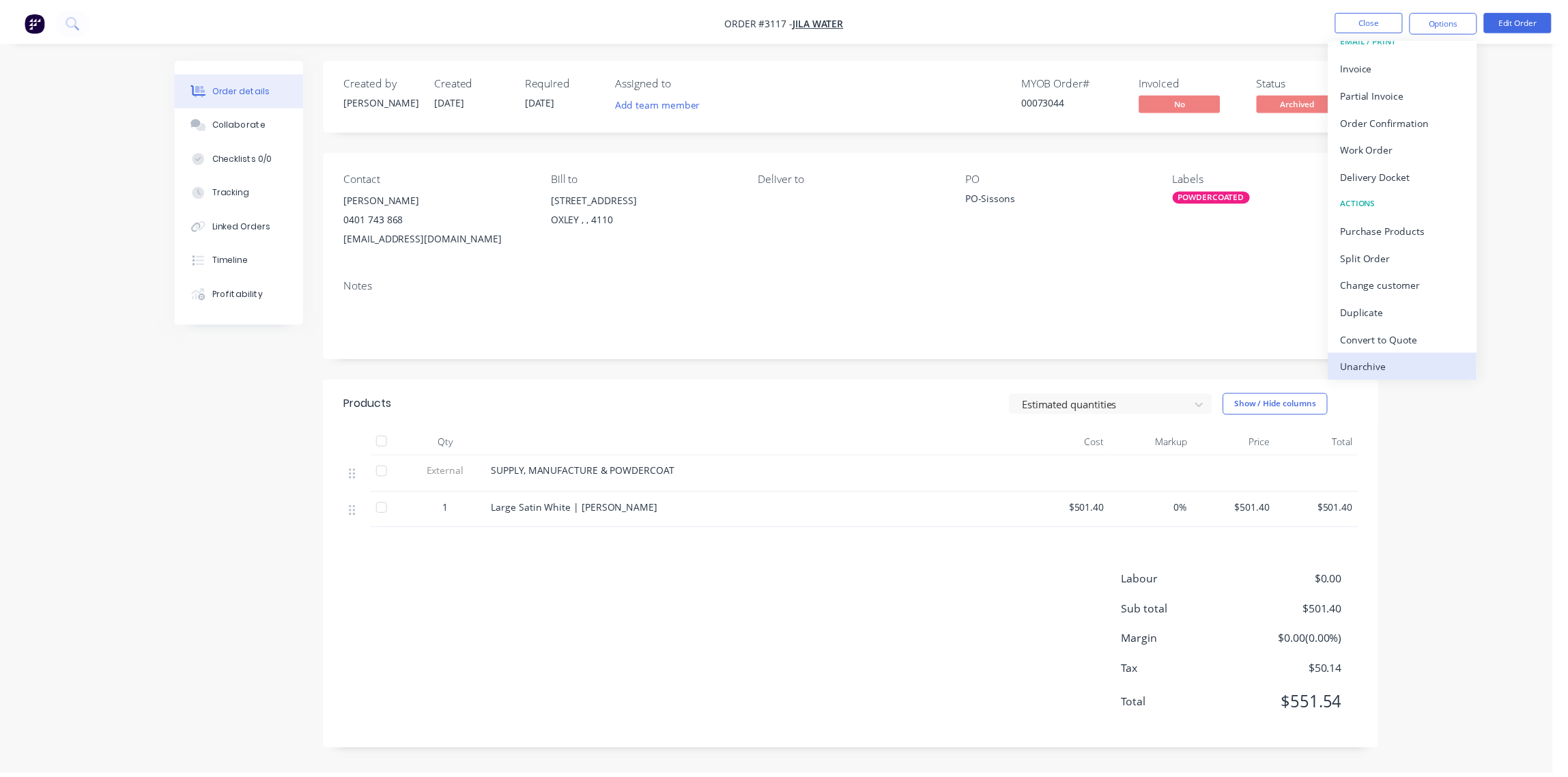
scroll to position [20, 0]
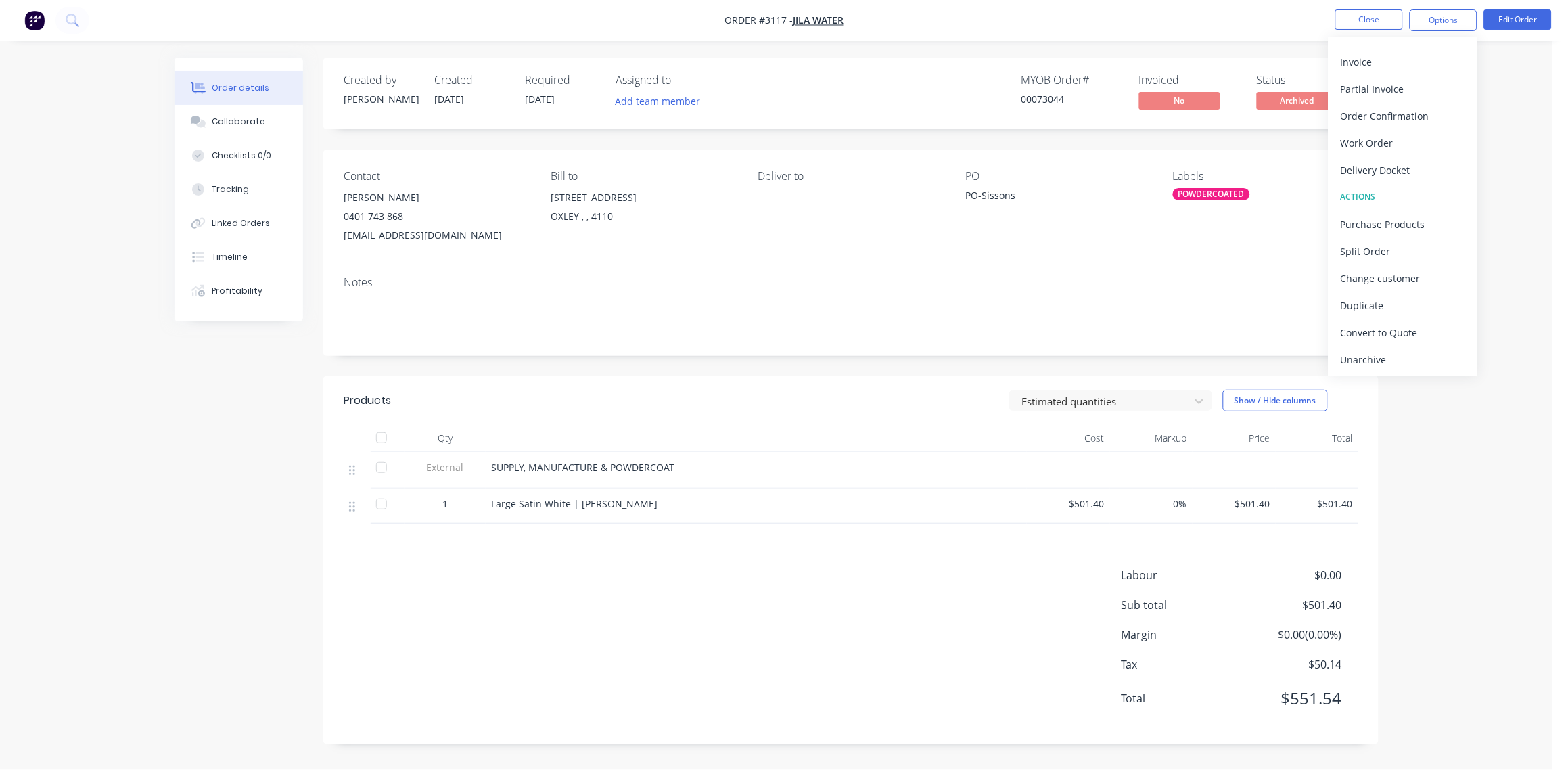
click at [1382, 349] on div "Unarchive" at bounding box center [1403, 359] width 125 height 20
click at [952, 270] on div "Notes" at bounding box center [851, 310] width 1055 height 91
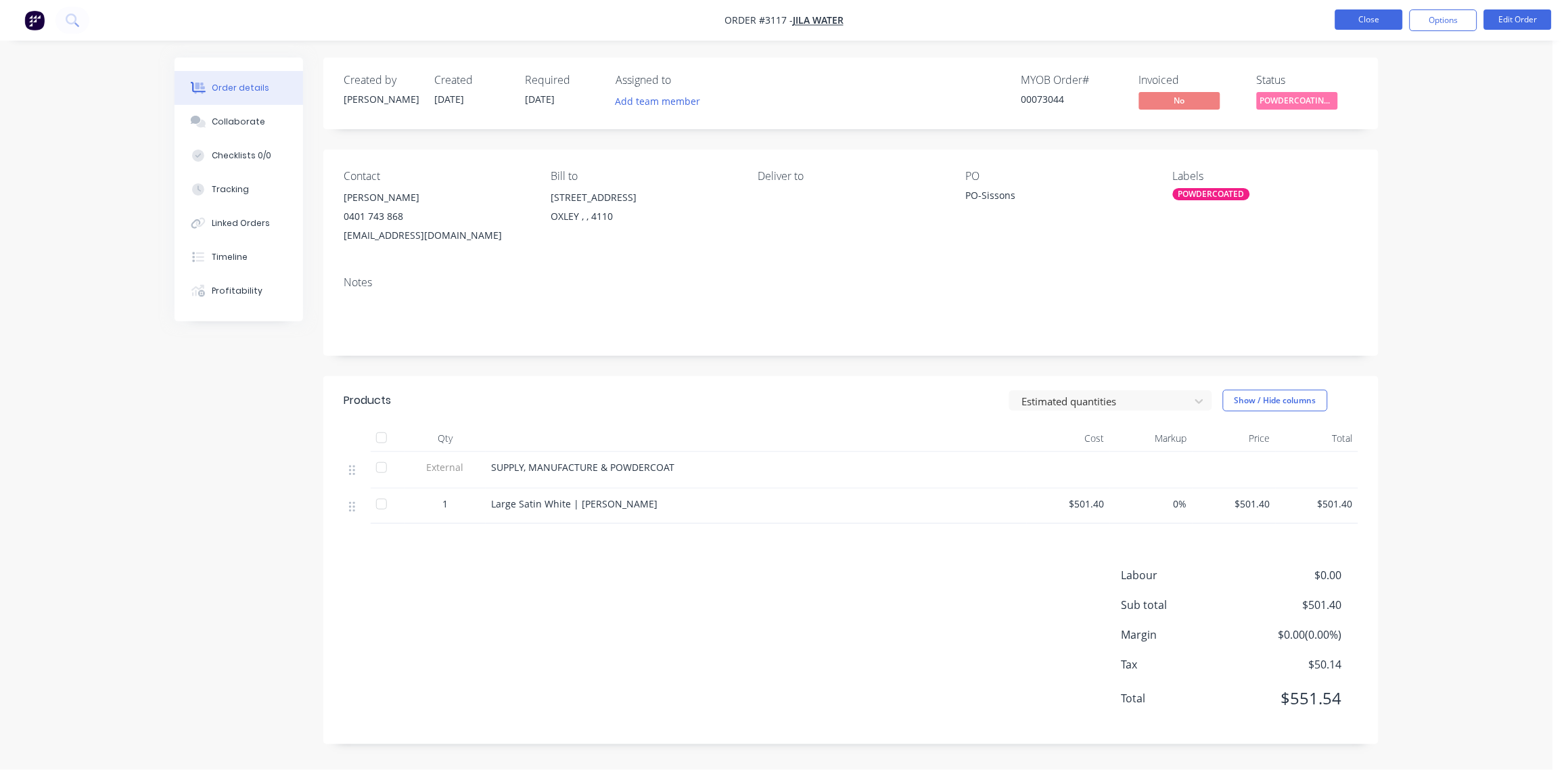
click at [1367, 20] on button "Close" at bounding box center [1369, 19] width 68 height 20
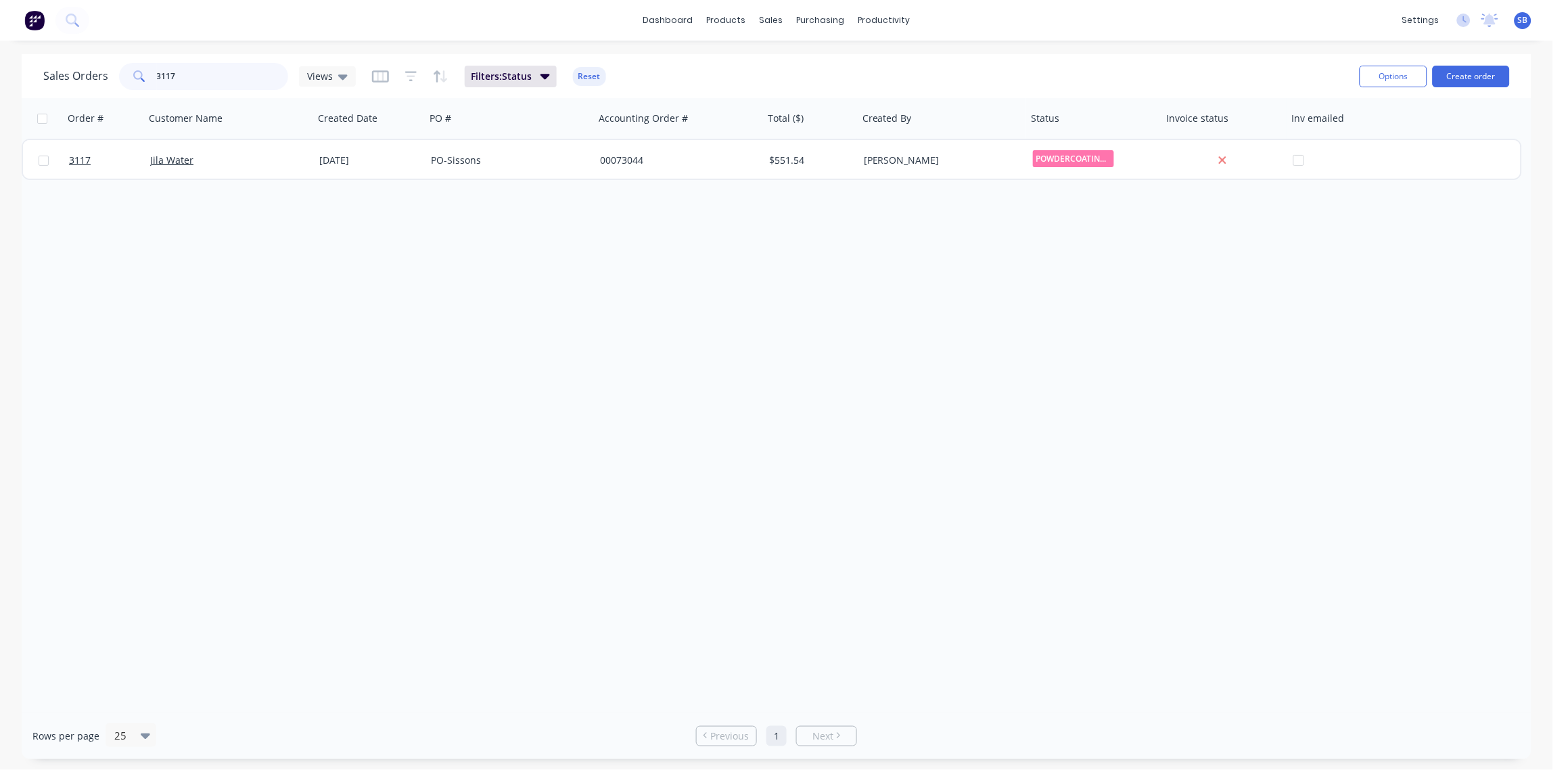
drag, startPoint x: 190, startPoint y: 70, endPoint x: 0, endPoint y: 214, distance: 238.4
click at [0, 211] on html "dashboard products sales purchasing productivity dashboard products Product Cat…" at bounding box center [784, 385] width 1568 height 770
type input "2874"
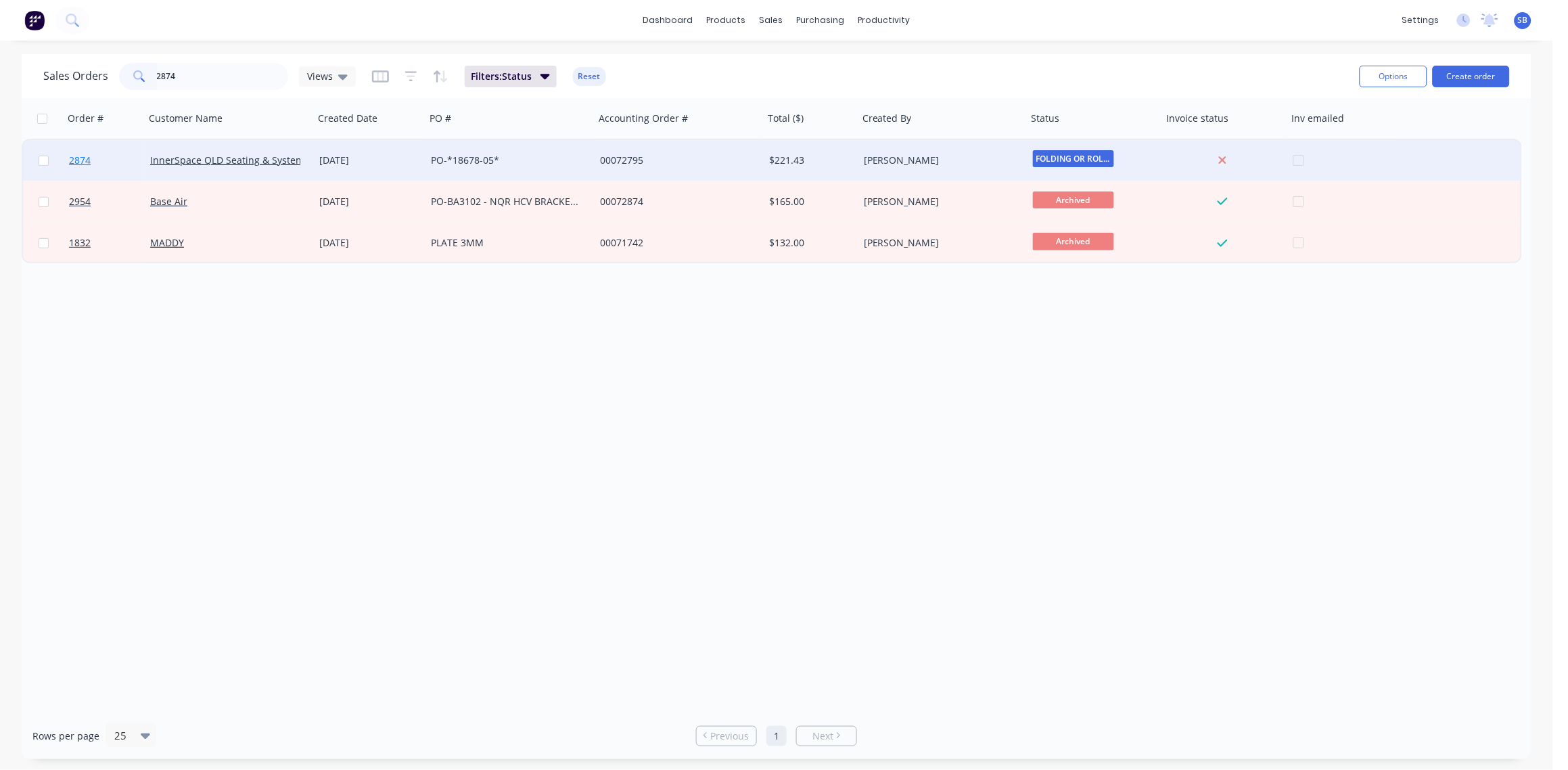
click at [79, 160] on span "2874" at bounding box center [80, 160] width 22 height 14
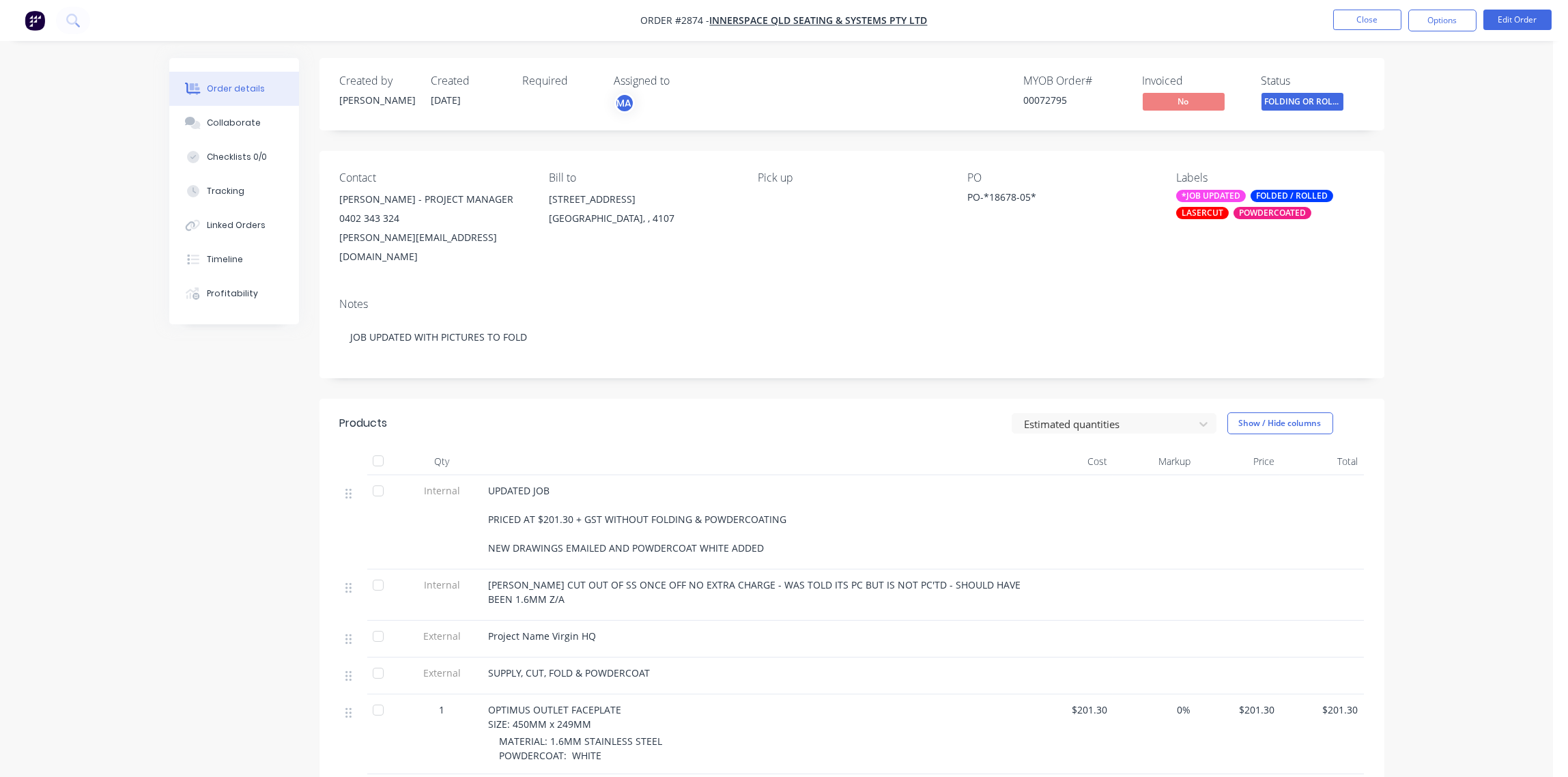
click at [1200, 214] on div "LASERCUT" at bounding box center [1202, 213] width 52 height 12
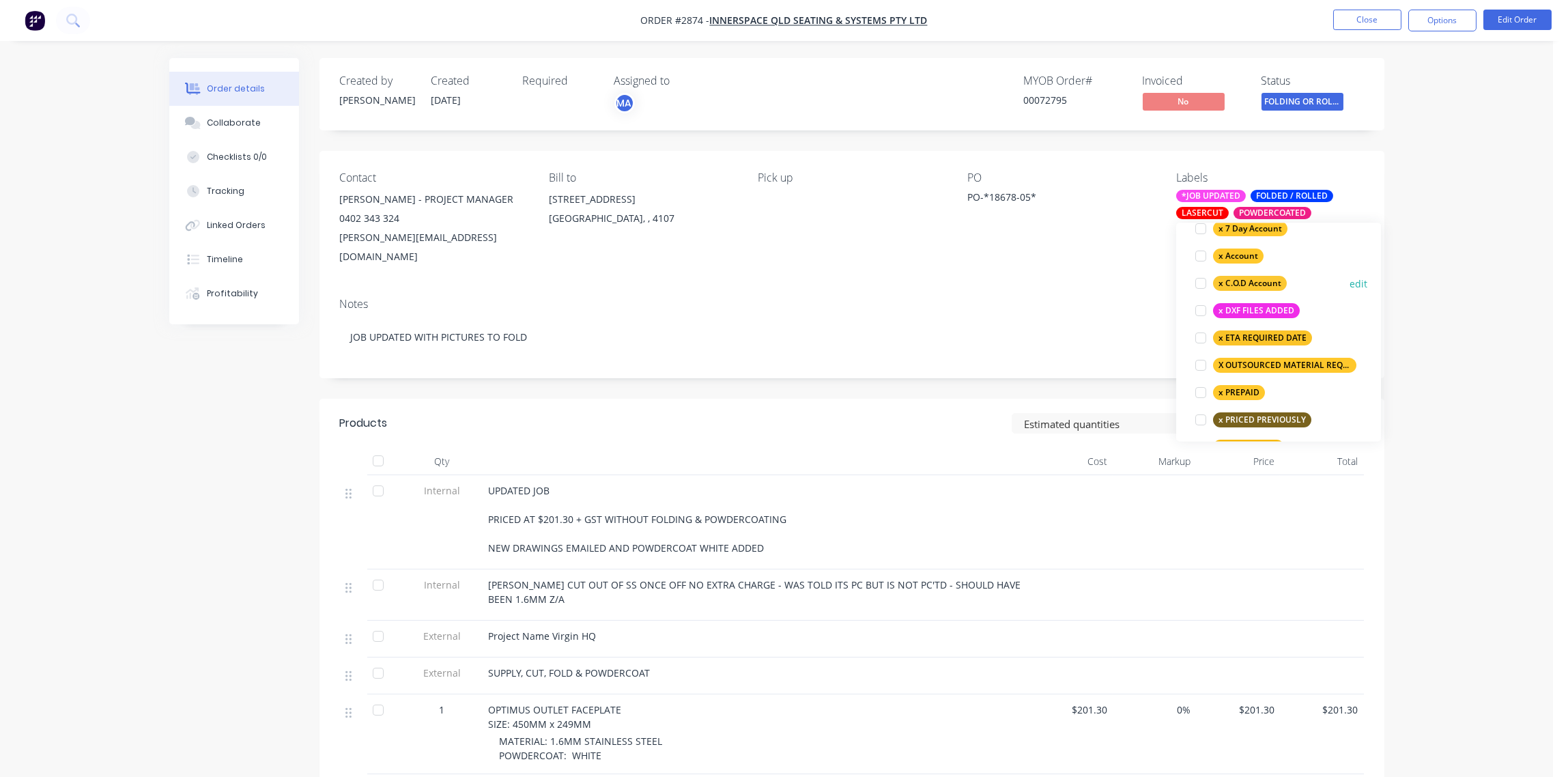
scroll to position [821, 0]
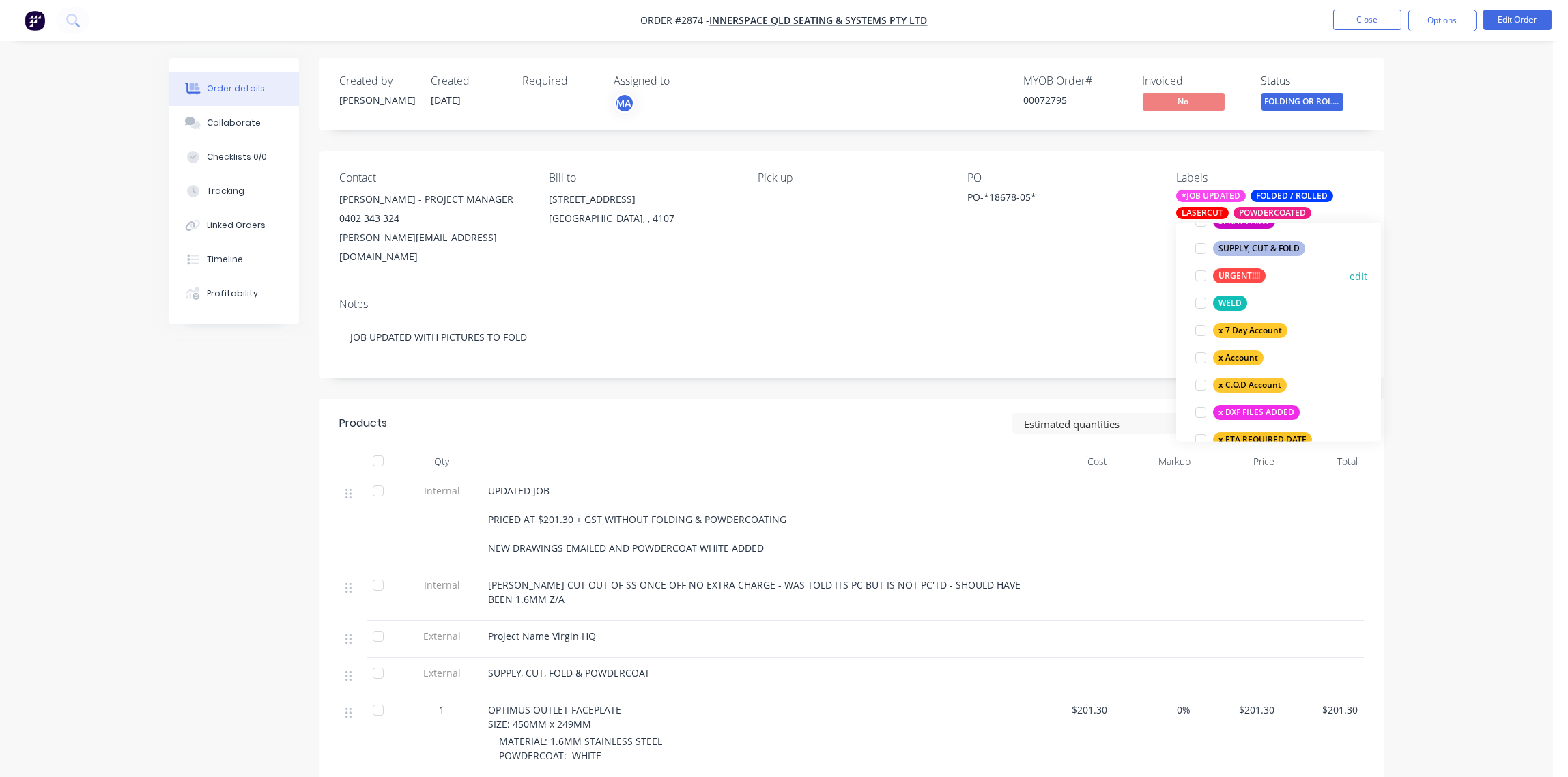
click at [1197, 275] on div at bounding box center [1200, 276] width 27 height 27
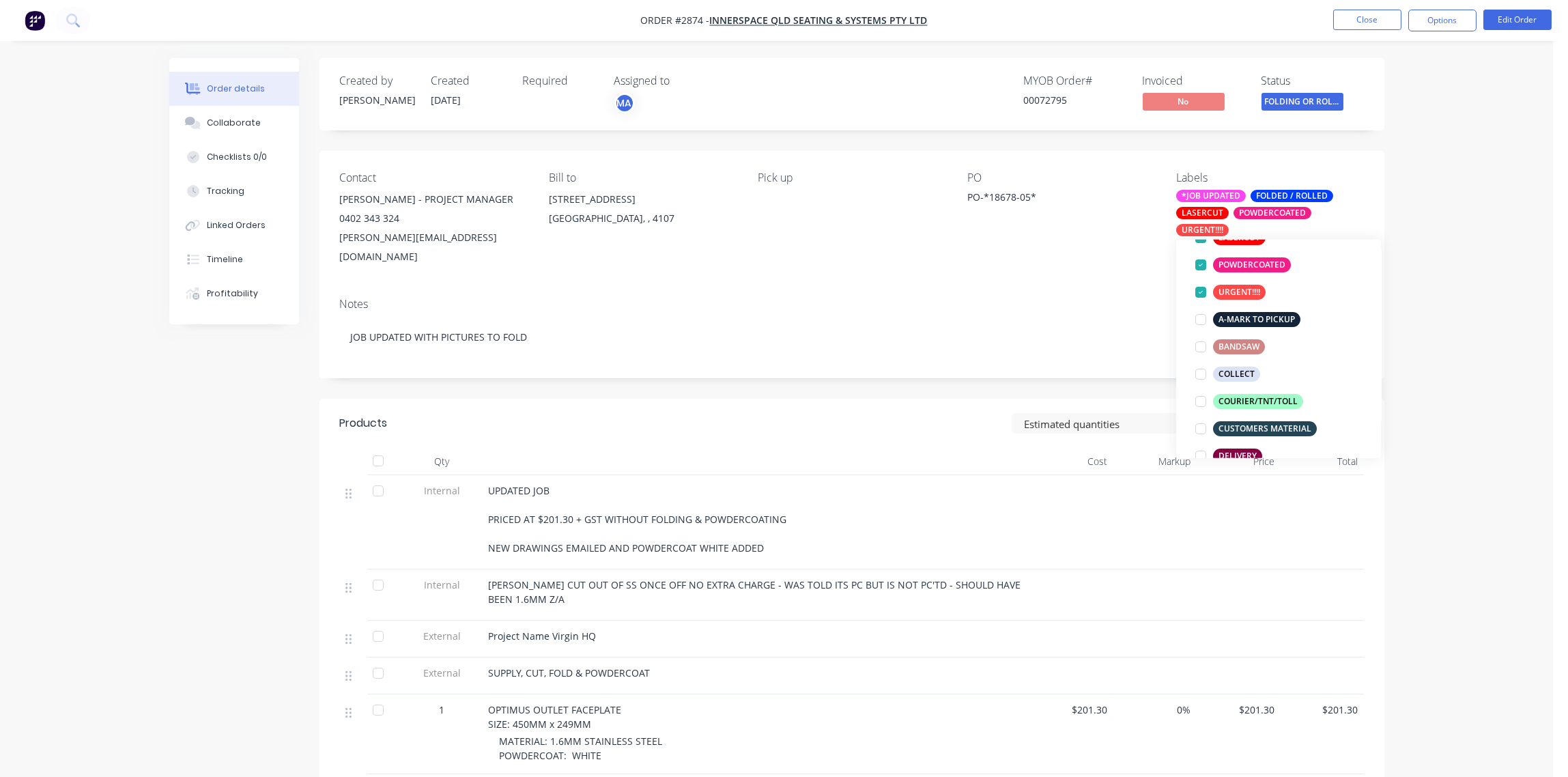
click at [1064, 298] on div "Notes" at bounding box center [852, 304] width 1024 height 13
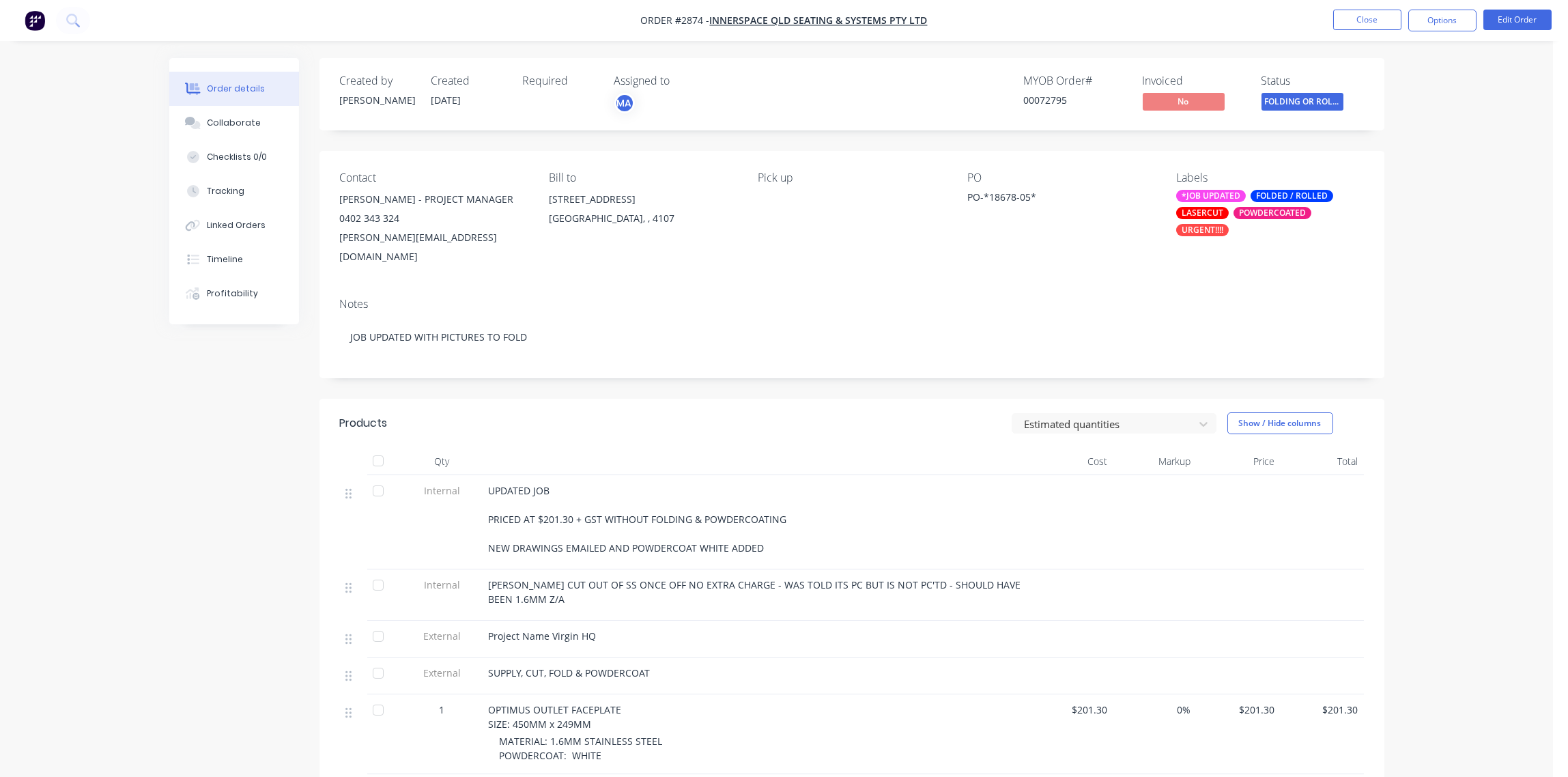
click at [1252, 214] on div "POWDERCOATED" at bounding box center [1272, 213] width 78 height 12
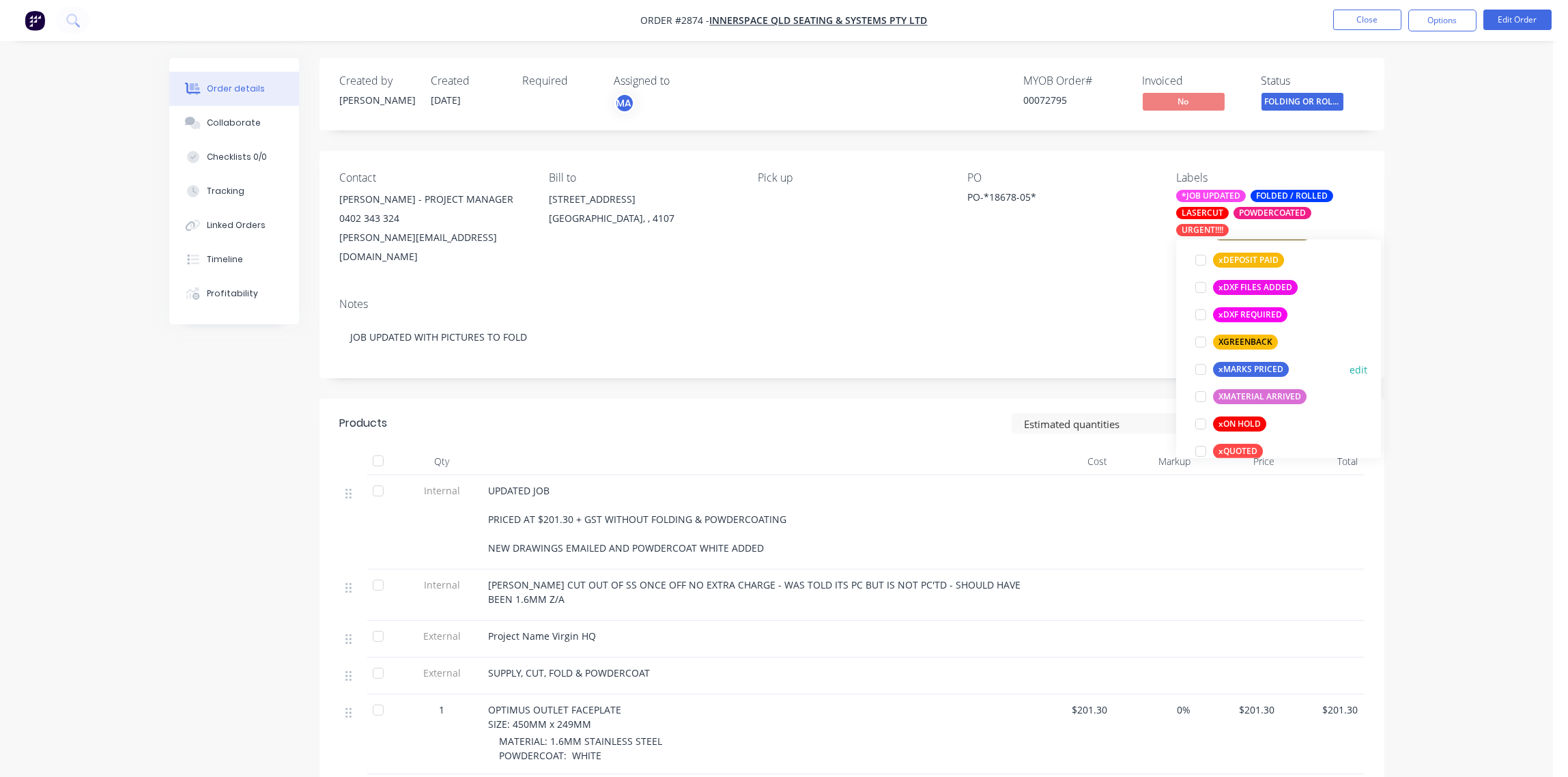
scroll to position [1025, 0]
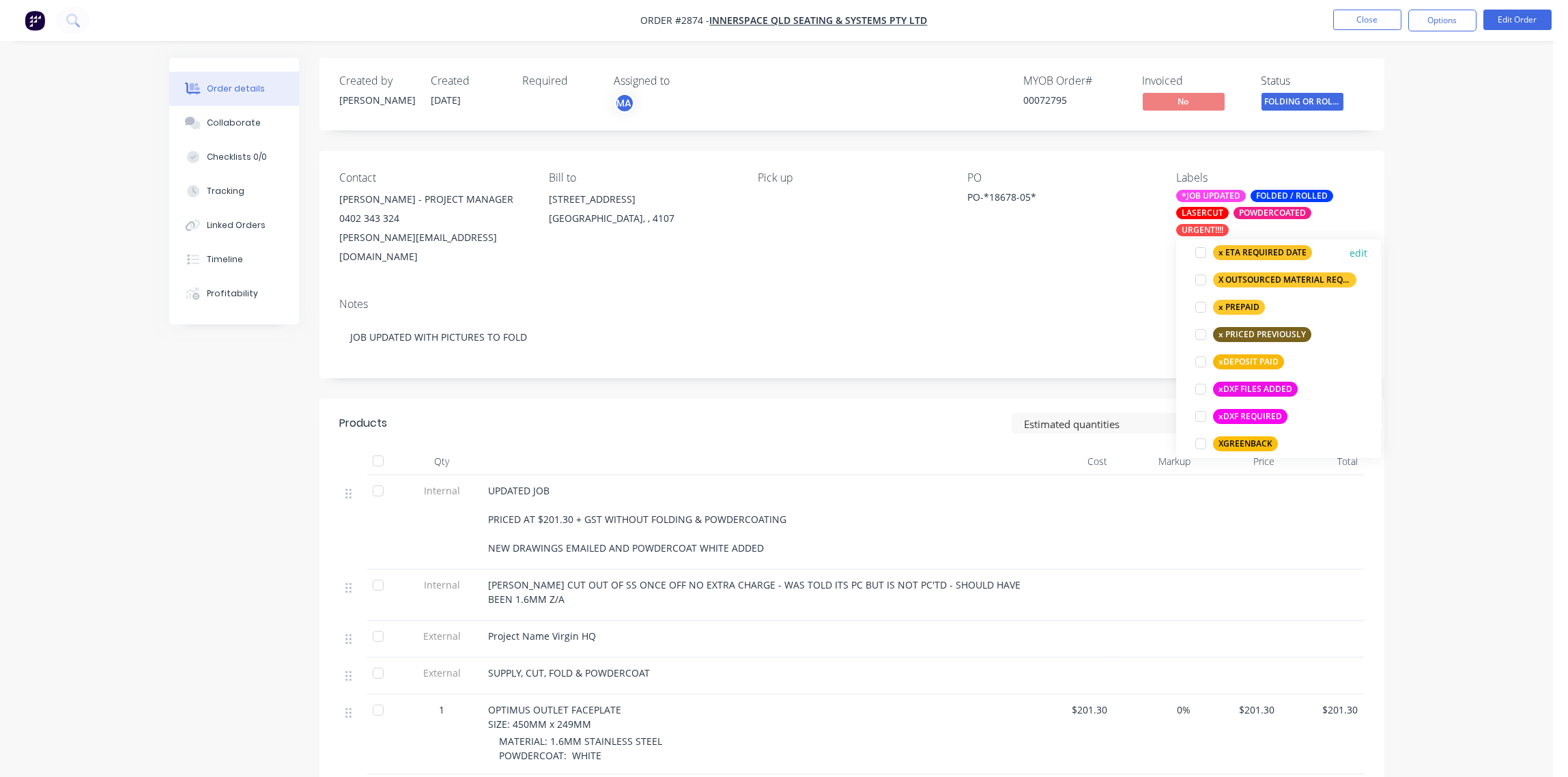
click at [1201, 253] on div at bounding box center [1200, 252] width 27 height 27
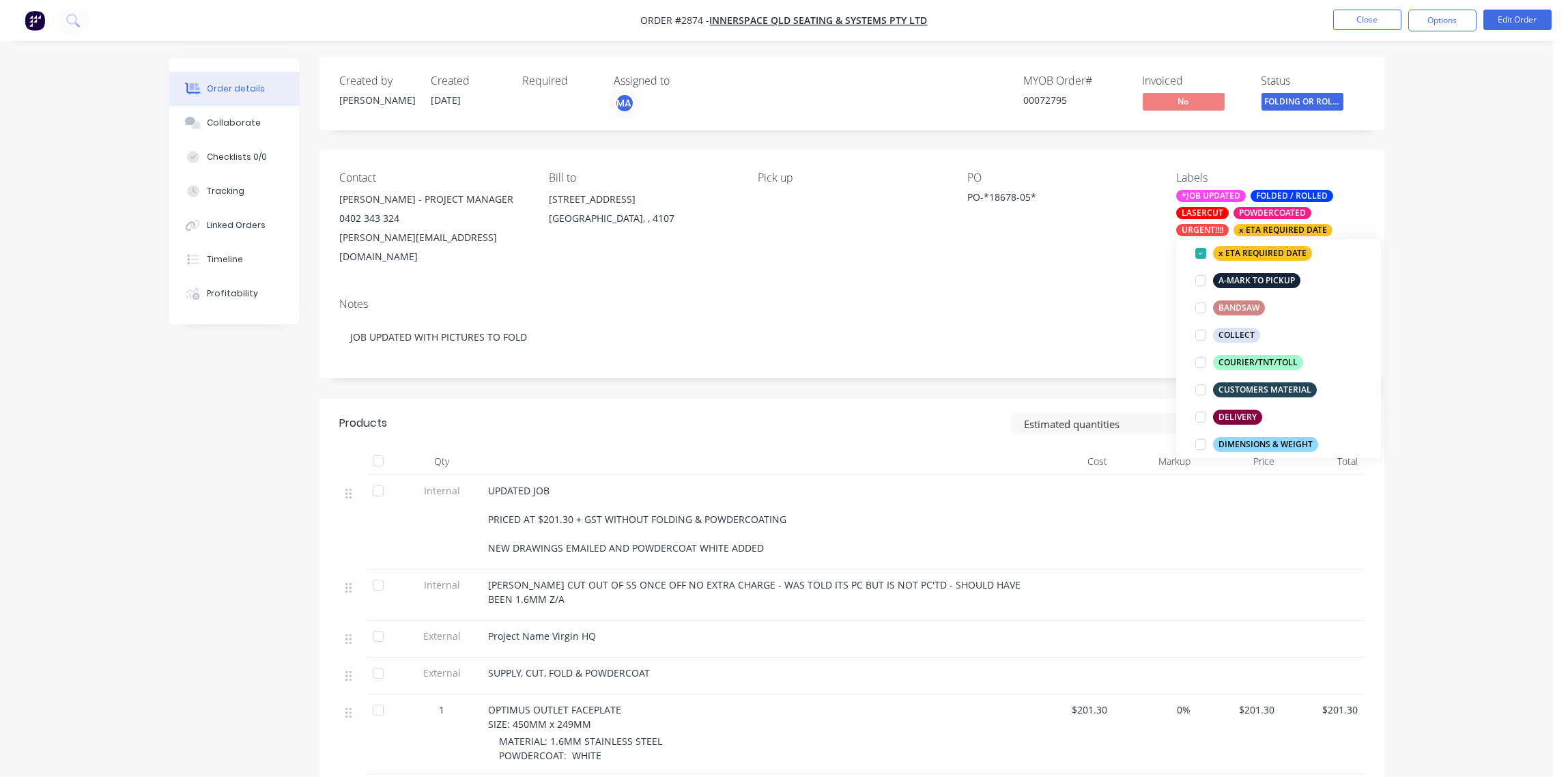
click at [1034, 291] on div "Notes JOB UPDATED WITH PICTURES TO FOLD" at bounding box center [851, 332] width 1065 height 92
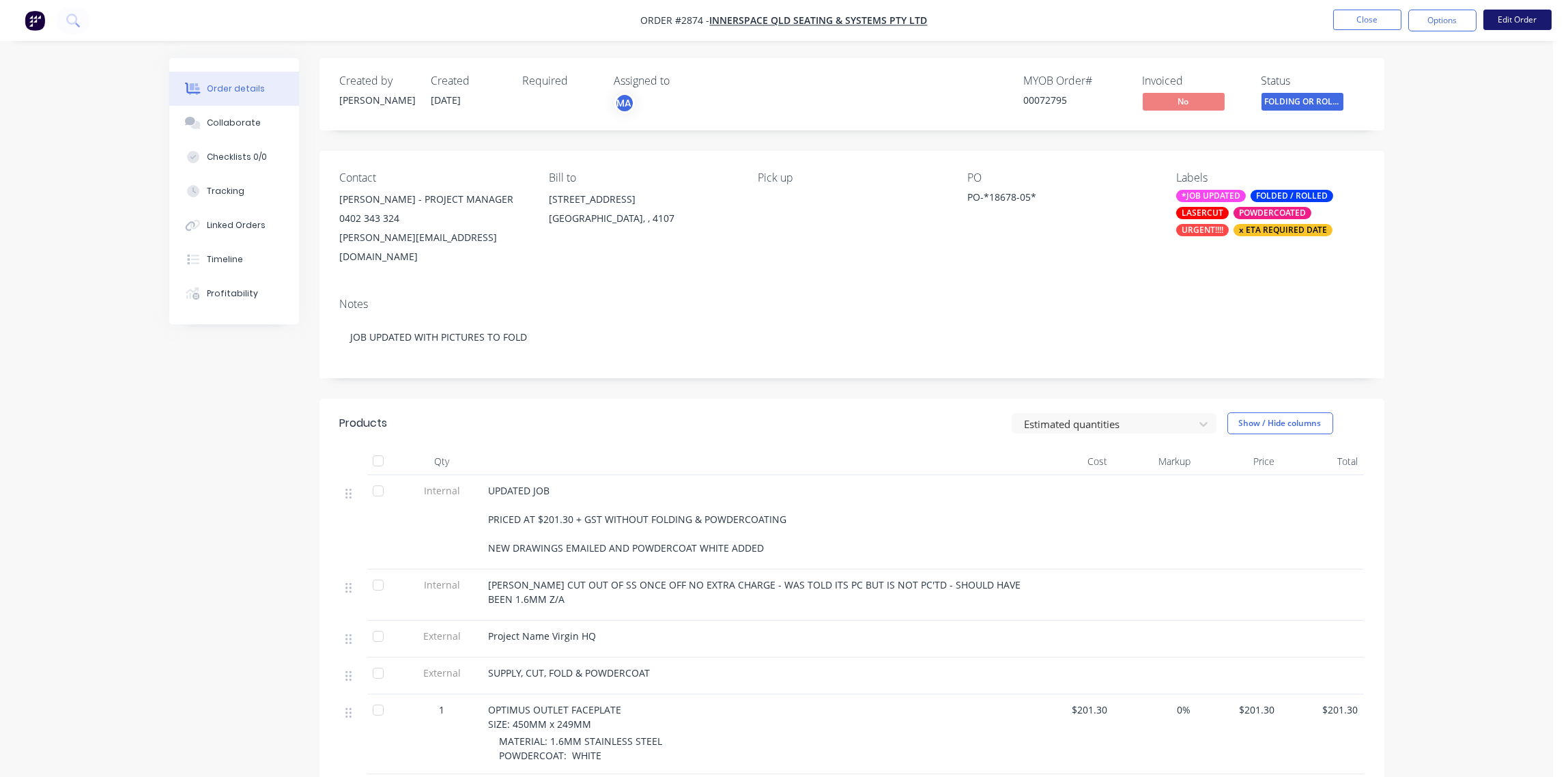
click at [1523, 20] on button "Edit Order" at bounding box center [1517, 19] width 68 height 20
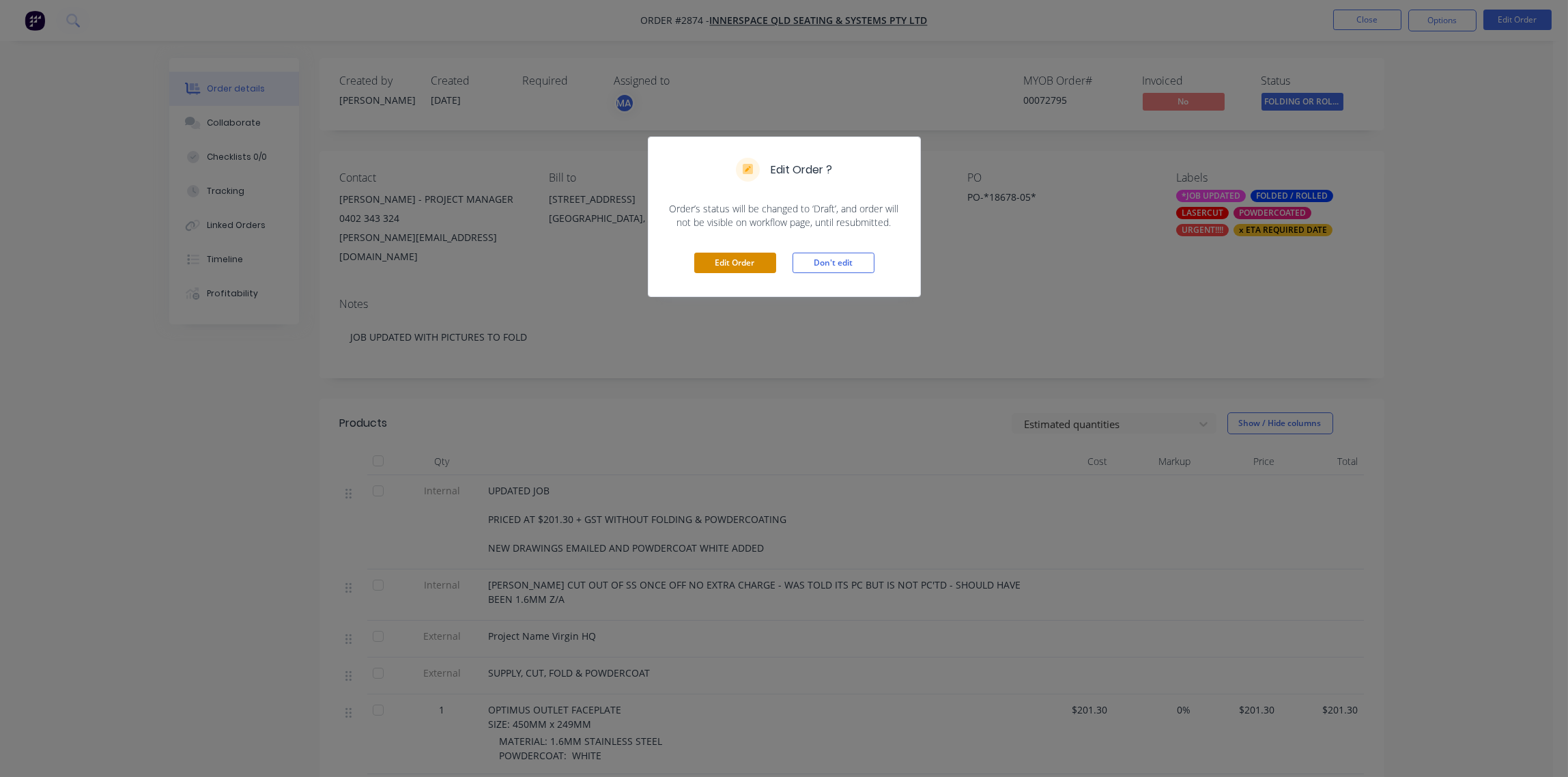
click at [738, 262] on button "Edit Order" at bounding box center [735, 262] width 82 height 20
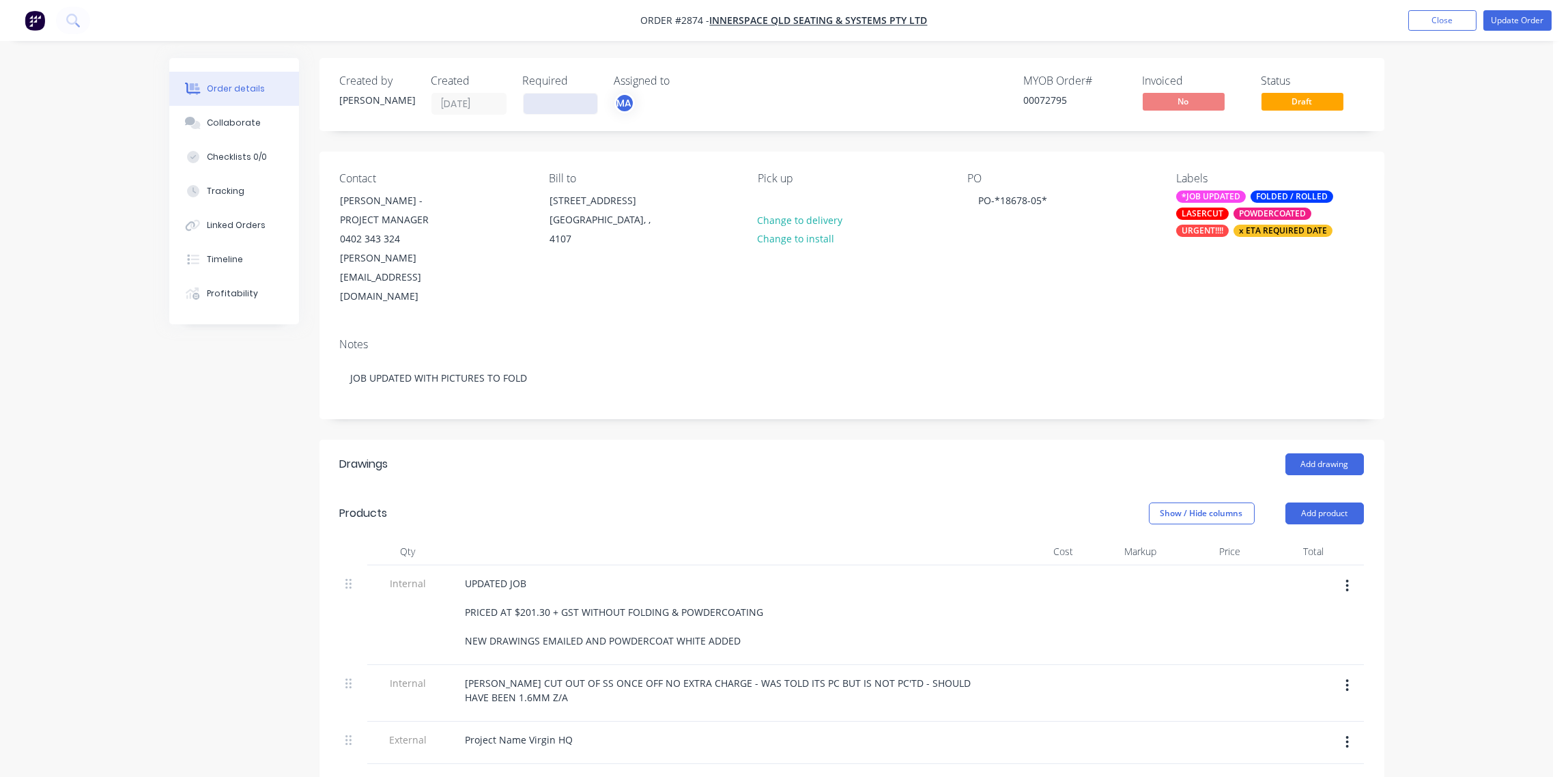
click at [557, 102] on input at bounding box center [560, 103] width 74 height 20
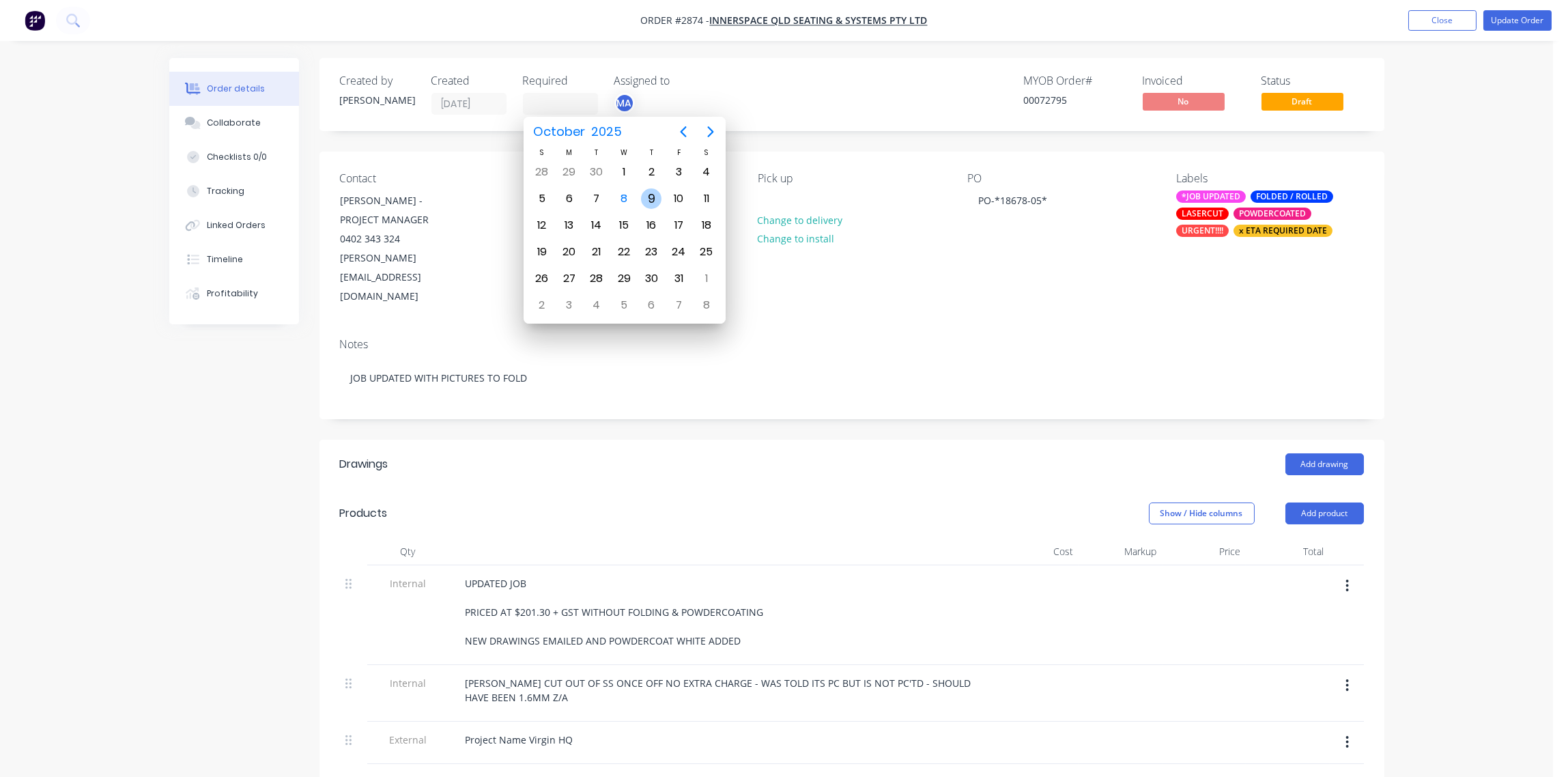
click at [650, 197] on div "9" at bounding box center [651, 198] width 20 height 20
type input "[DATE]"
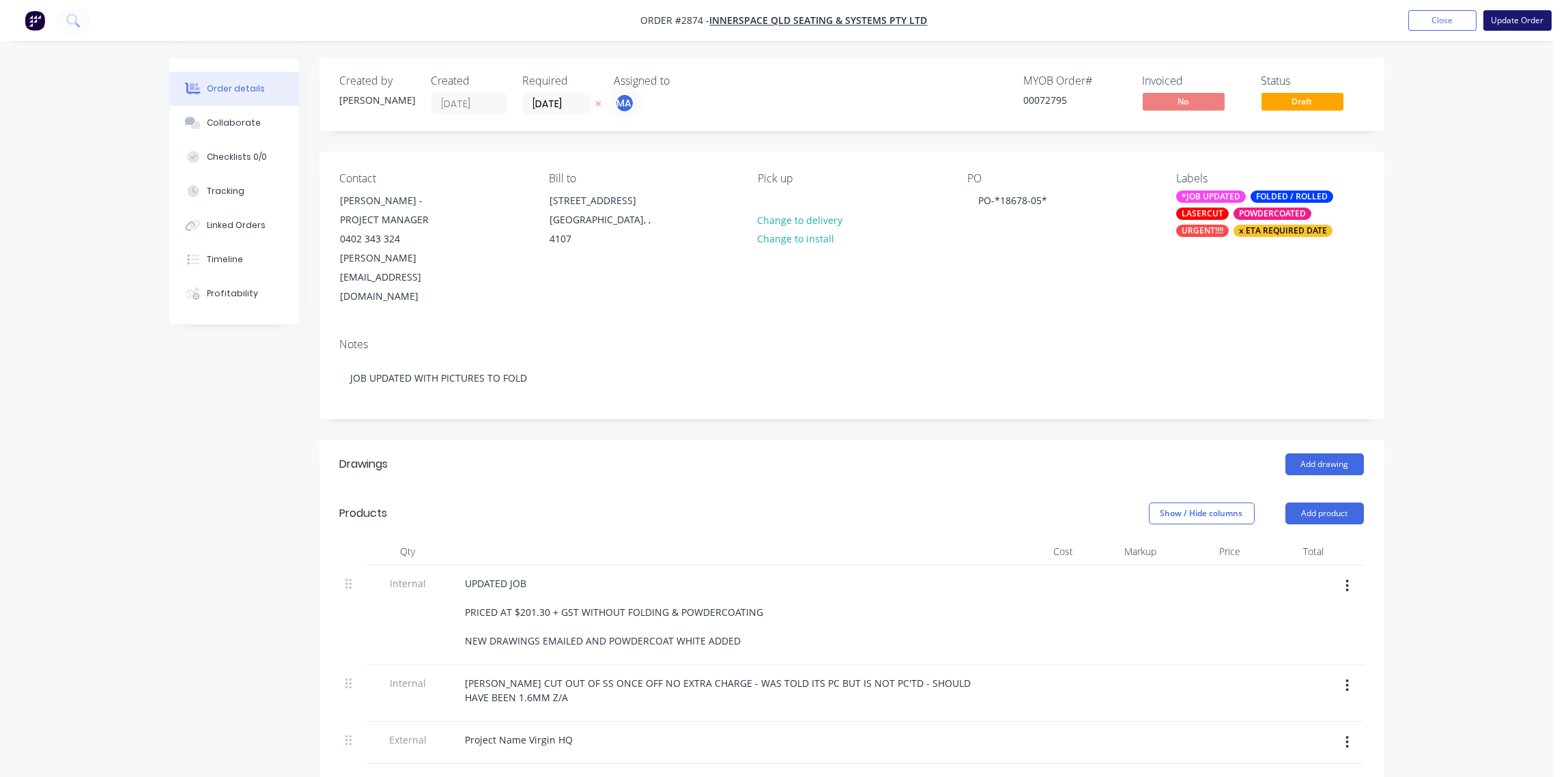
click at [1520, 24] on button "Update Order" at bounding box center [1517, 20] width 68 height 20
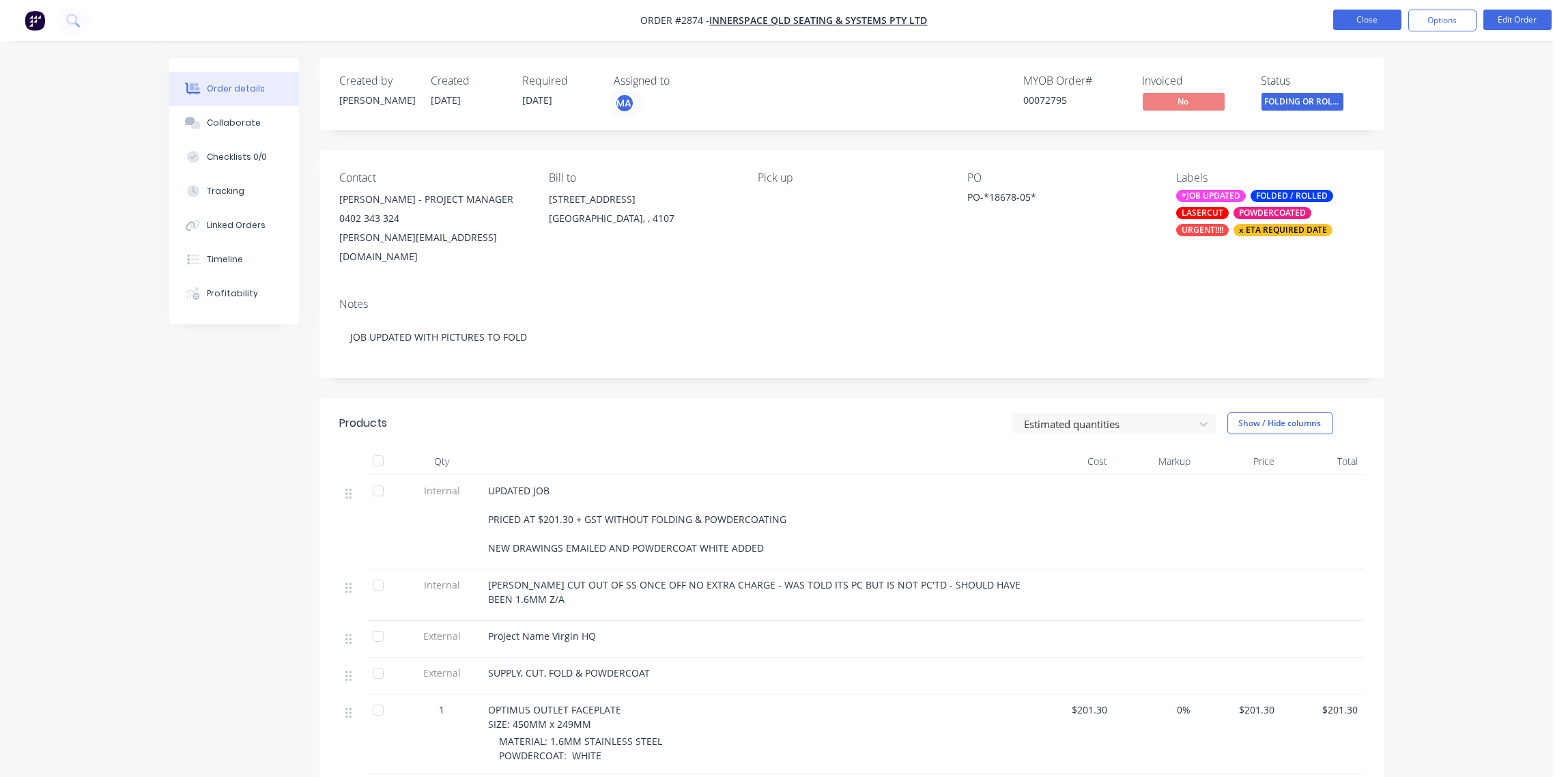
click at [1361, 18] on button "Close" at bounding box center [1368, 19] width 68 height 20
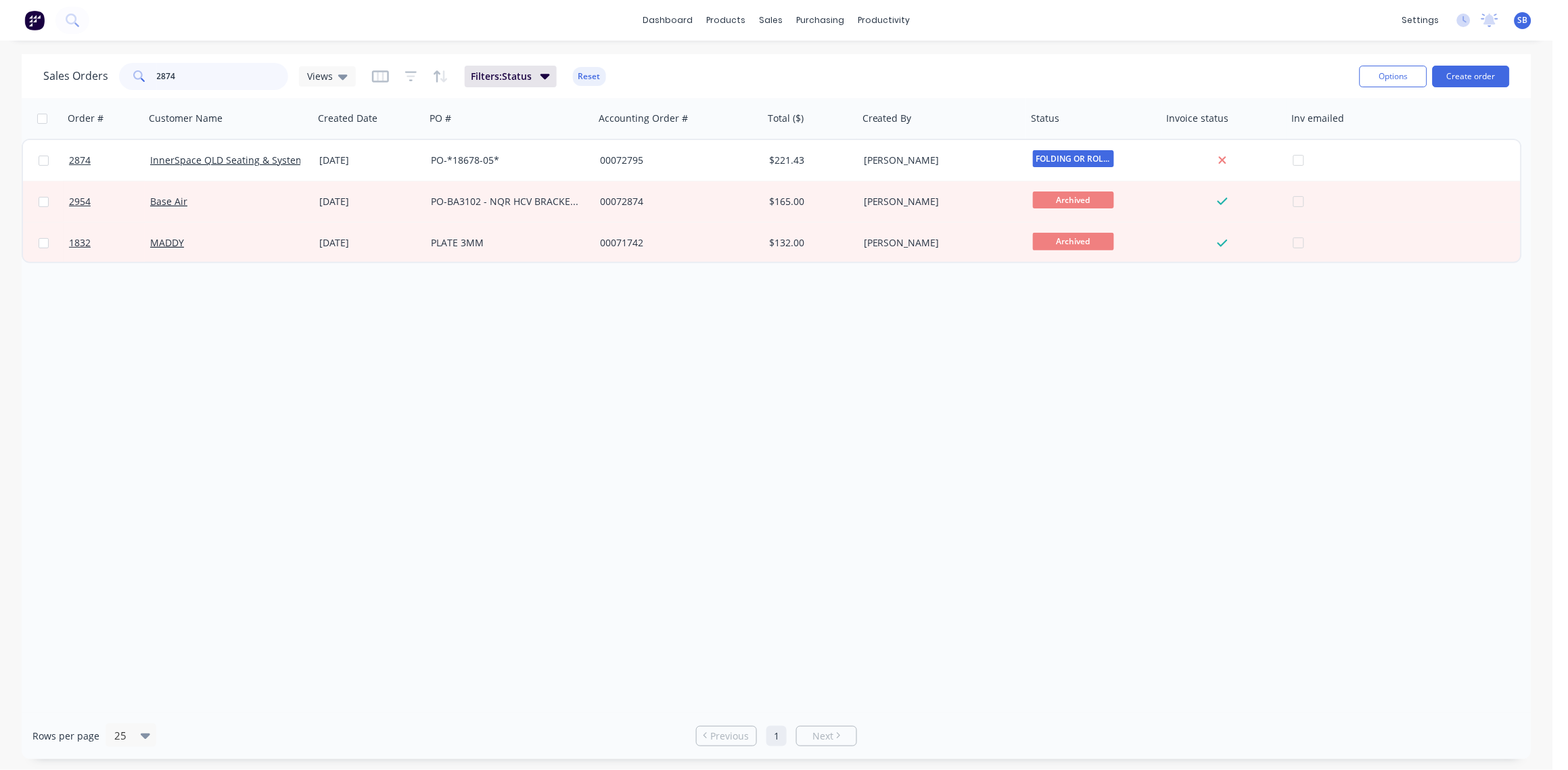
drag, startPoint x: 189, startPoint y: 80, endPoint x: 63, endPoint y: 90, distance: 126.4
click at [69, 88] on div "Sales Orders 2874 Views" at bounding box center [199, 76] width 312 height 27
type input "3016"
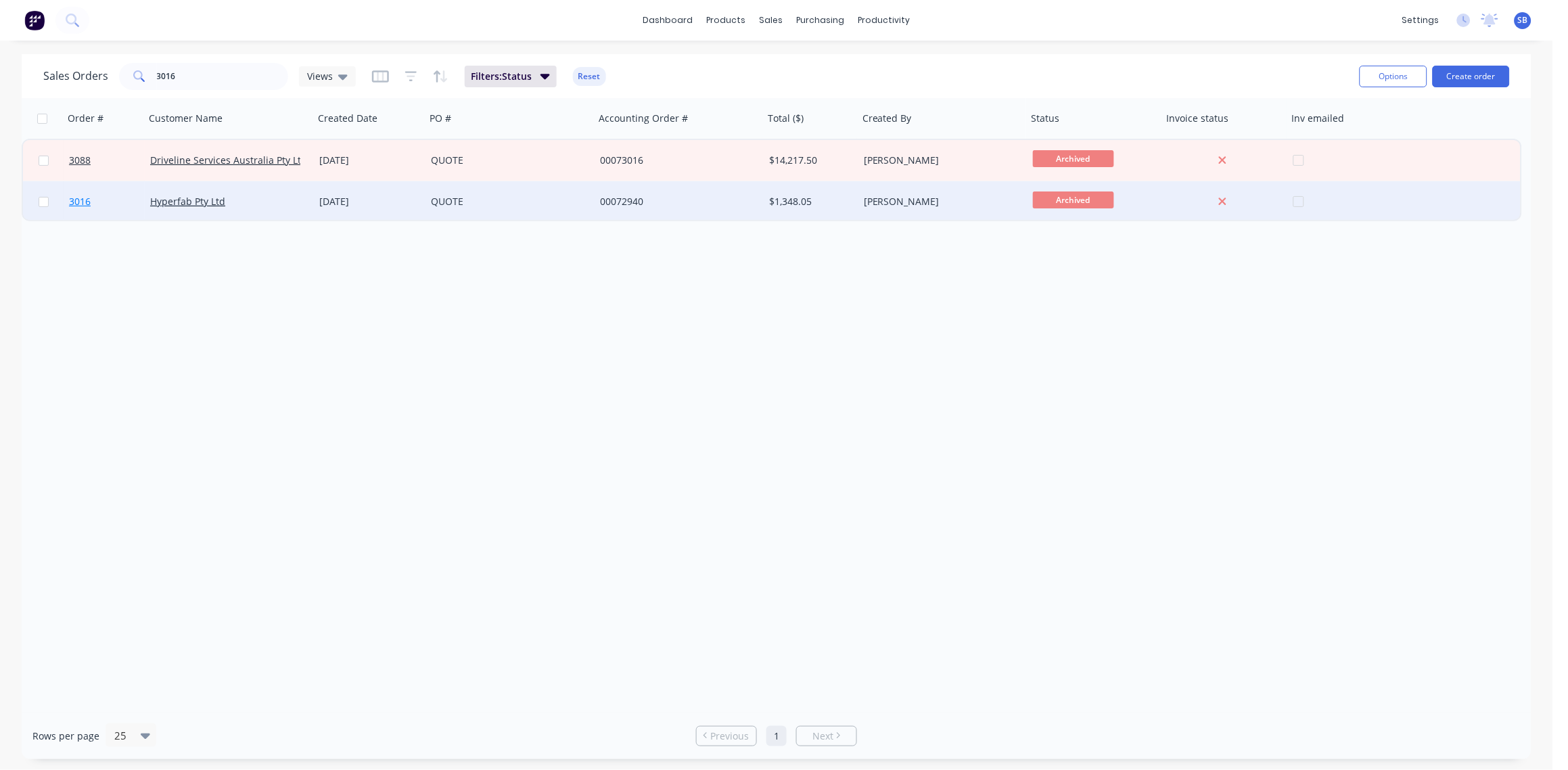
click at [82, 199] on span "3016" at bounding box center [80, 202] width 22 height 14
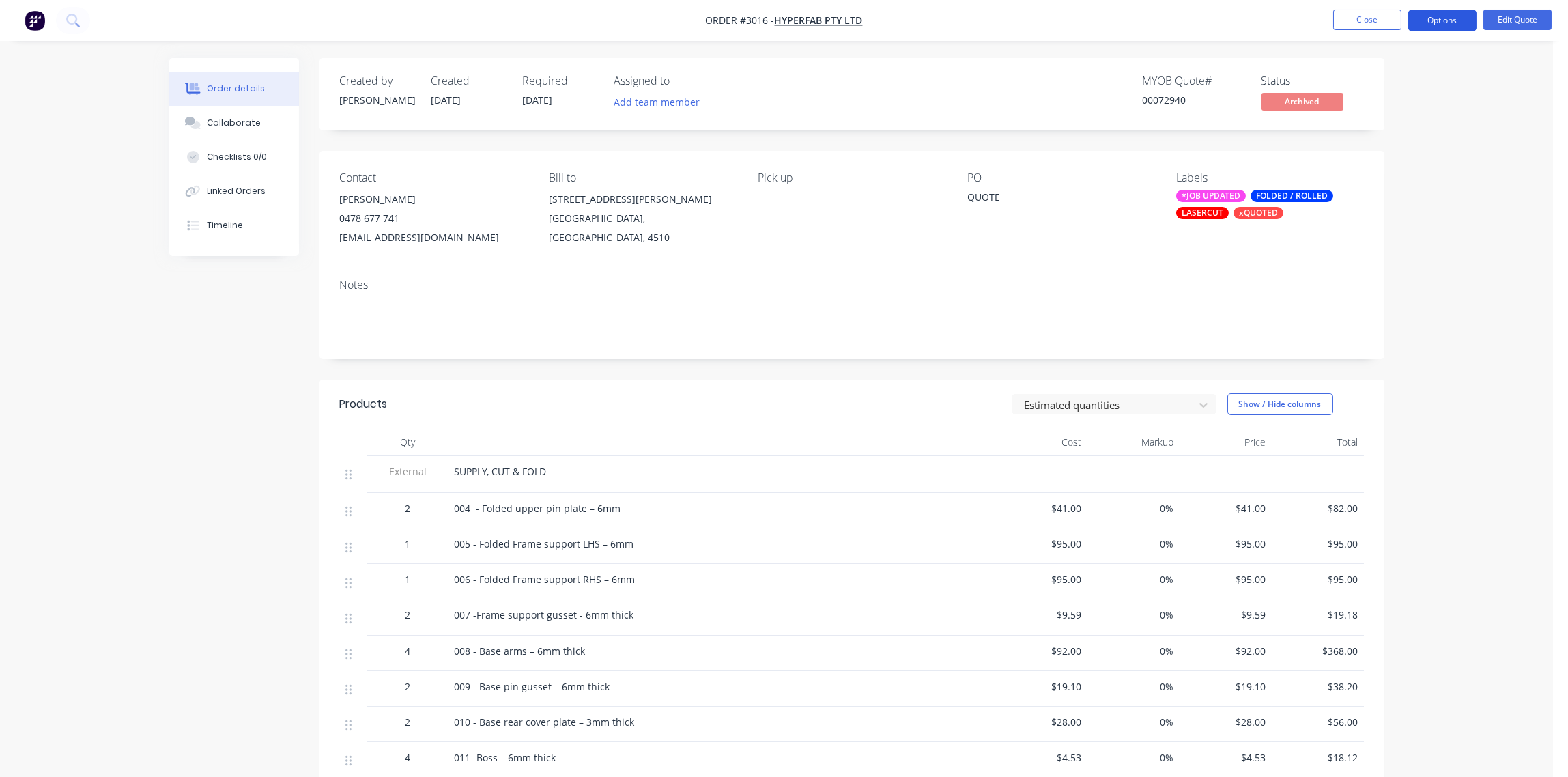
click at [1444, 23] on button "Options" at bounding box center [1443, 20] width 68 height 22
click at [1382, 80] on div "Quote" at bounding box center [1402, 82] width 126 height 20
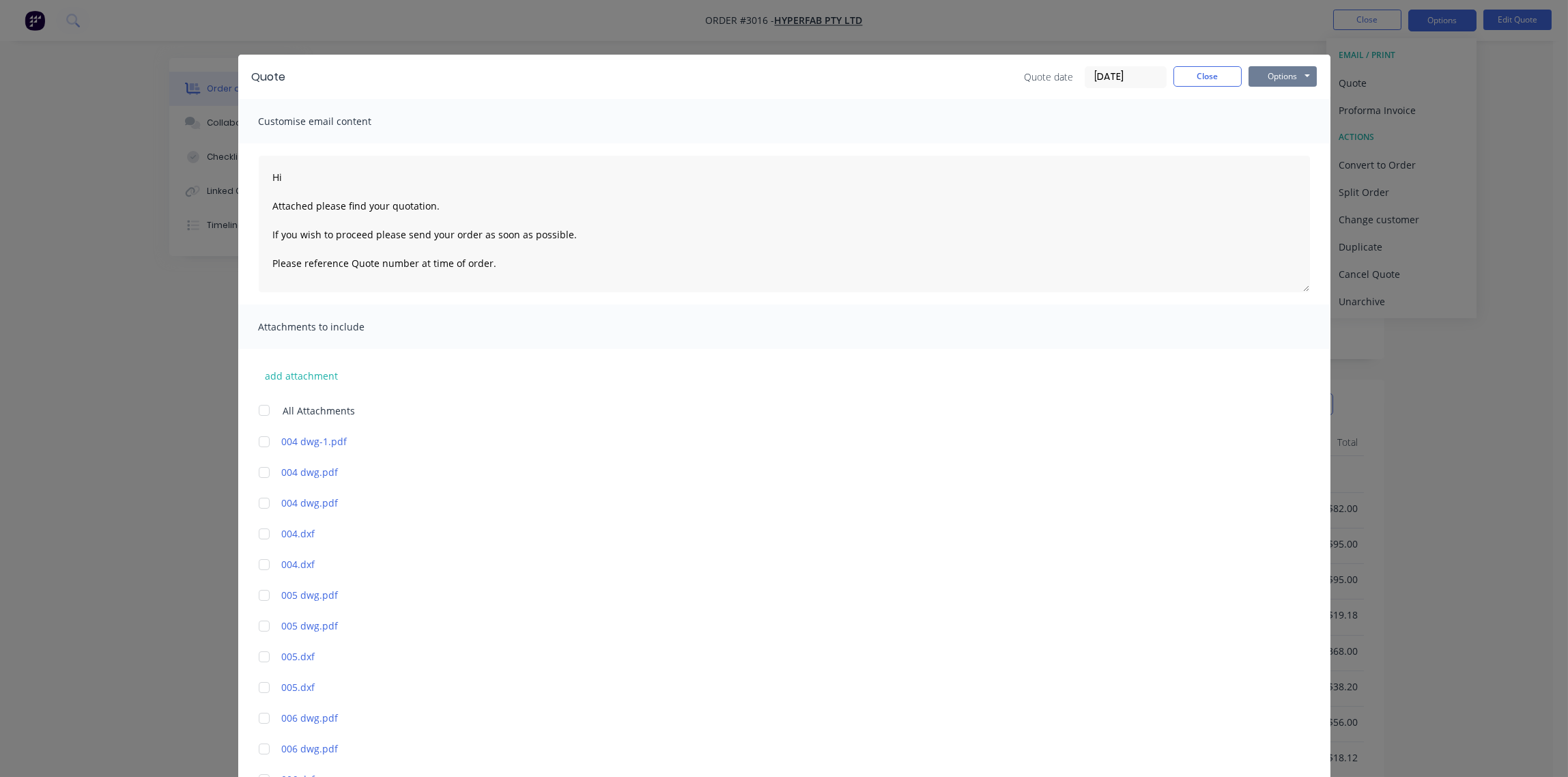
click at [1275, 78] on button "Options" at bounding box center [1283, 76] width 68 height 20
click at [1273, 123] on button "Print" at bounding box center [1292, 123] width 88 height 23
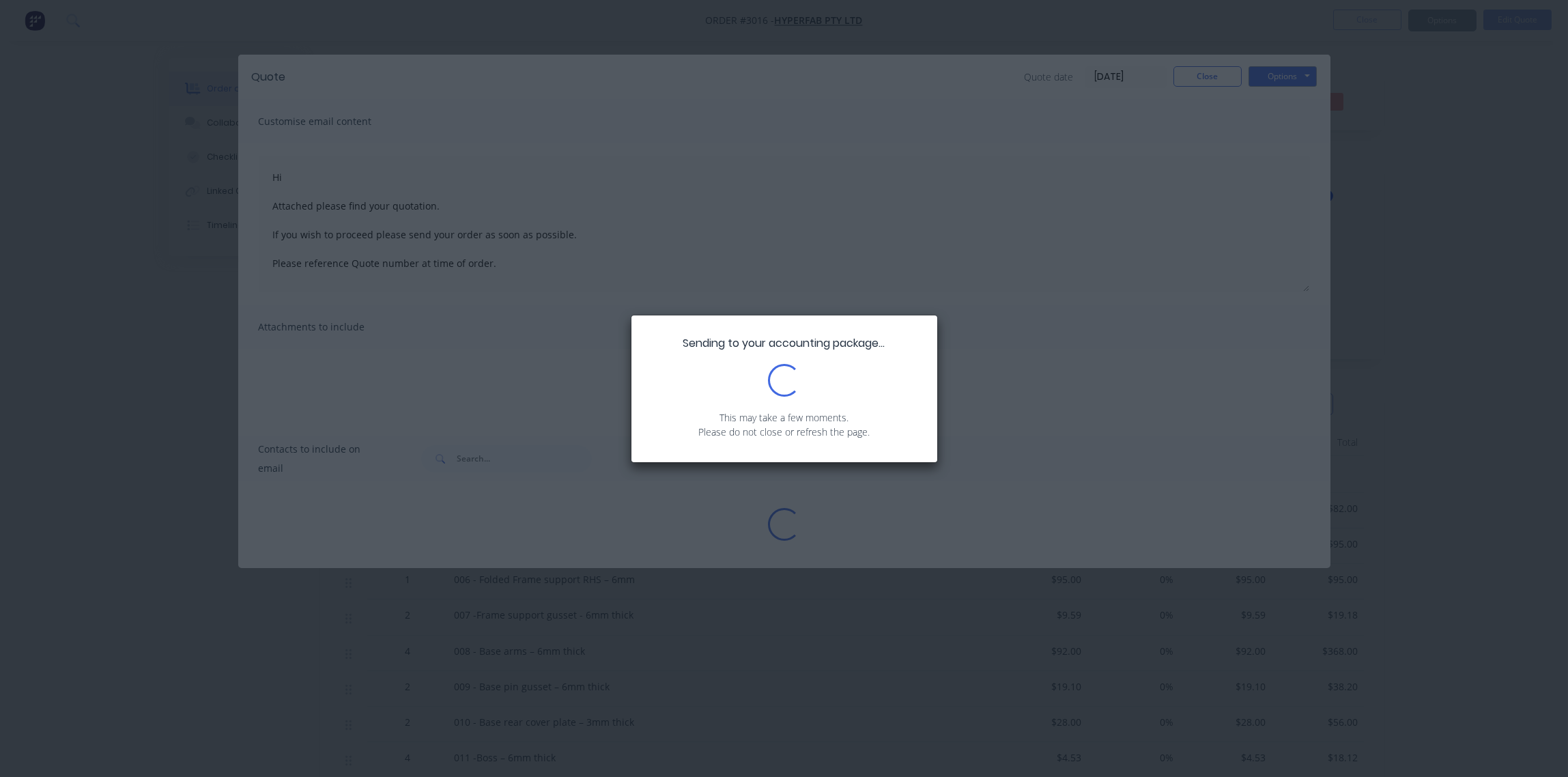
type textarea "Hi Attached please find your quotation. If you wish to proceed please send your…"
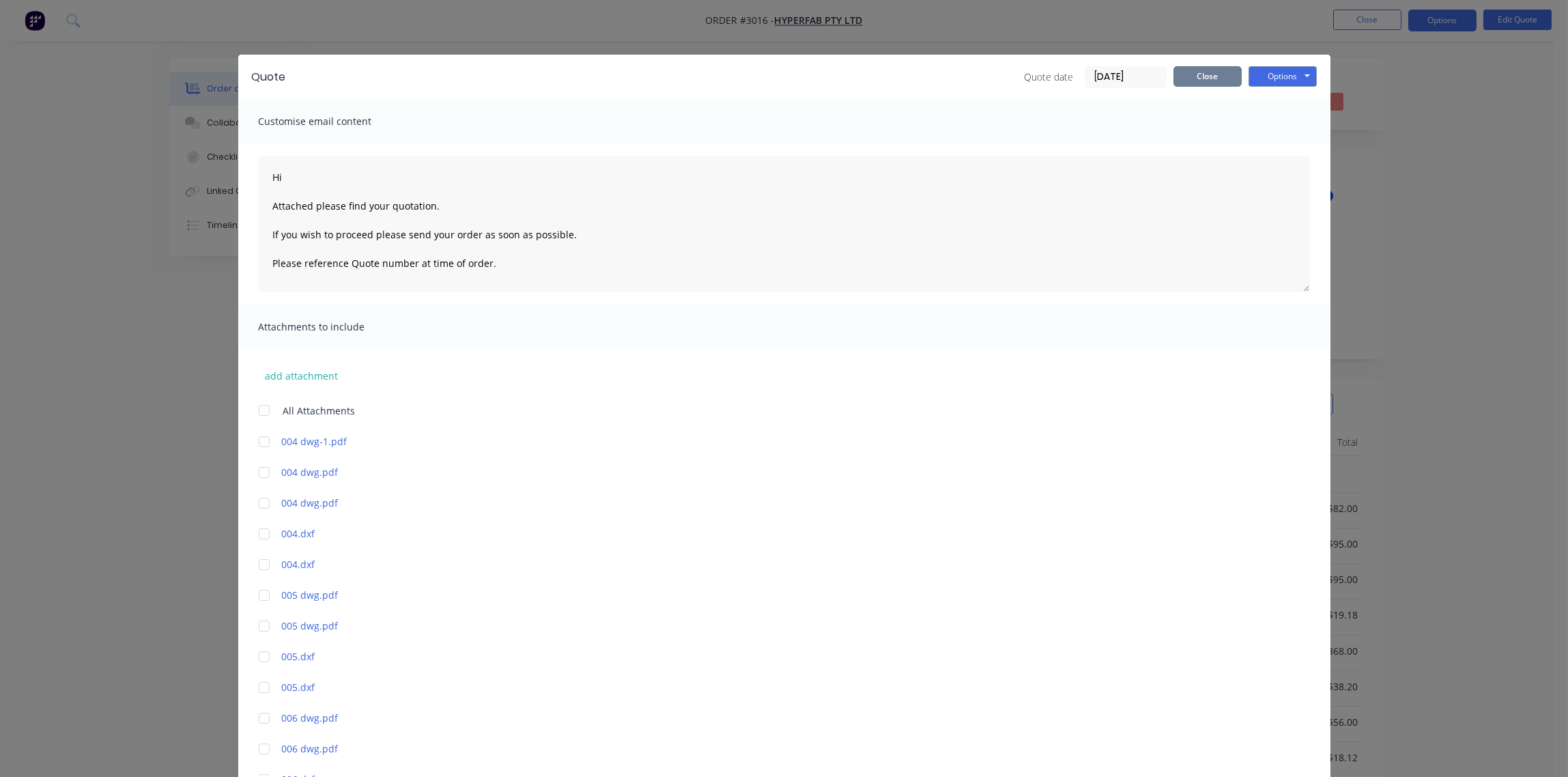
drag, startPoint x: 1197, startPoint y: 66, endPoint x: 1191, endPoint y: 76, distance: 11.7
click at [1196, 68] on button "Close" at bounding box center [1208, 76] width 68 height 20
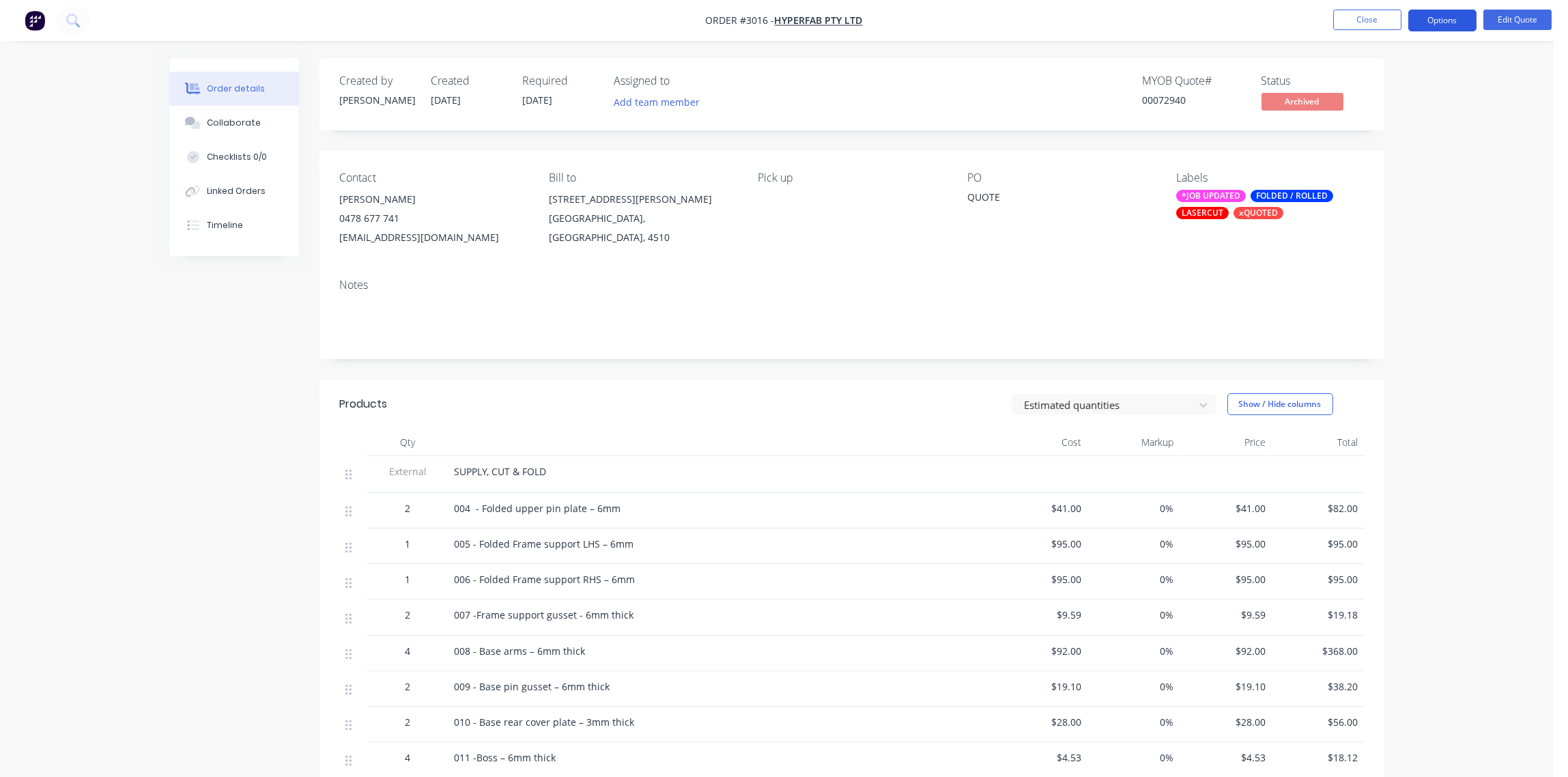
click at [1440, 24] on button "Options" at bounding box center [1443, 20] width 68 height 22
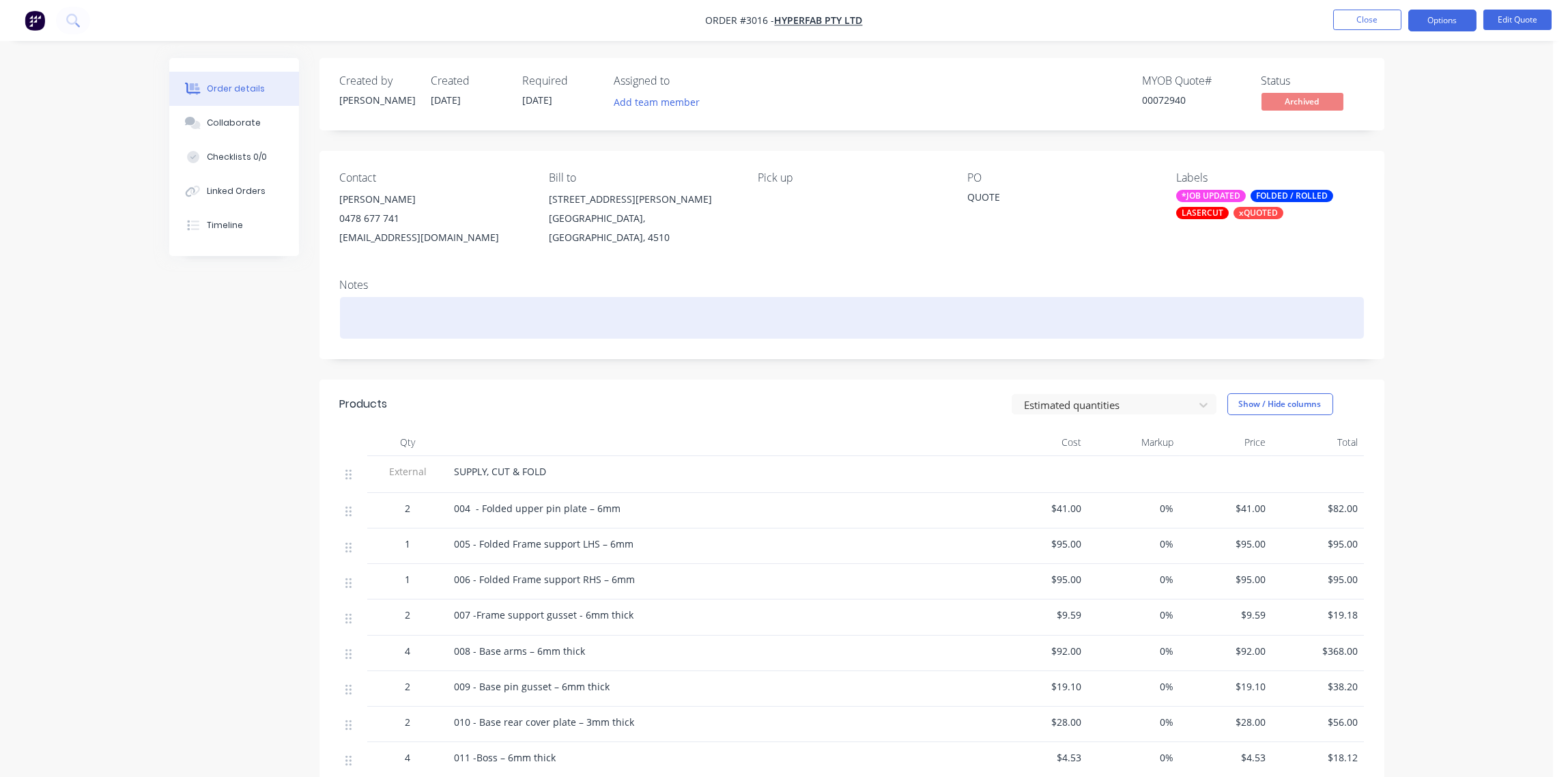
click at [901, 323] on div at bounding box center [852, 318] width 1024 height 42
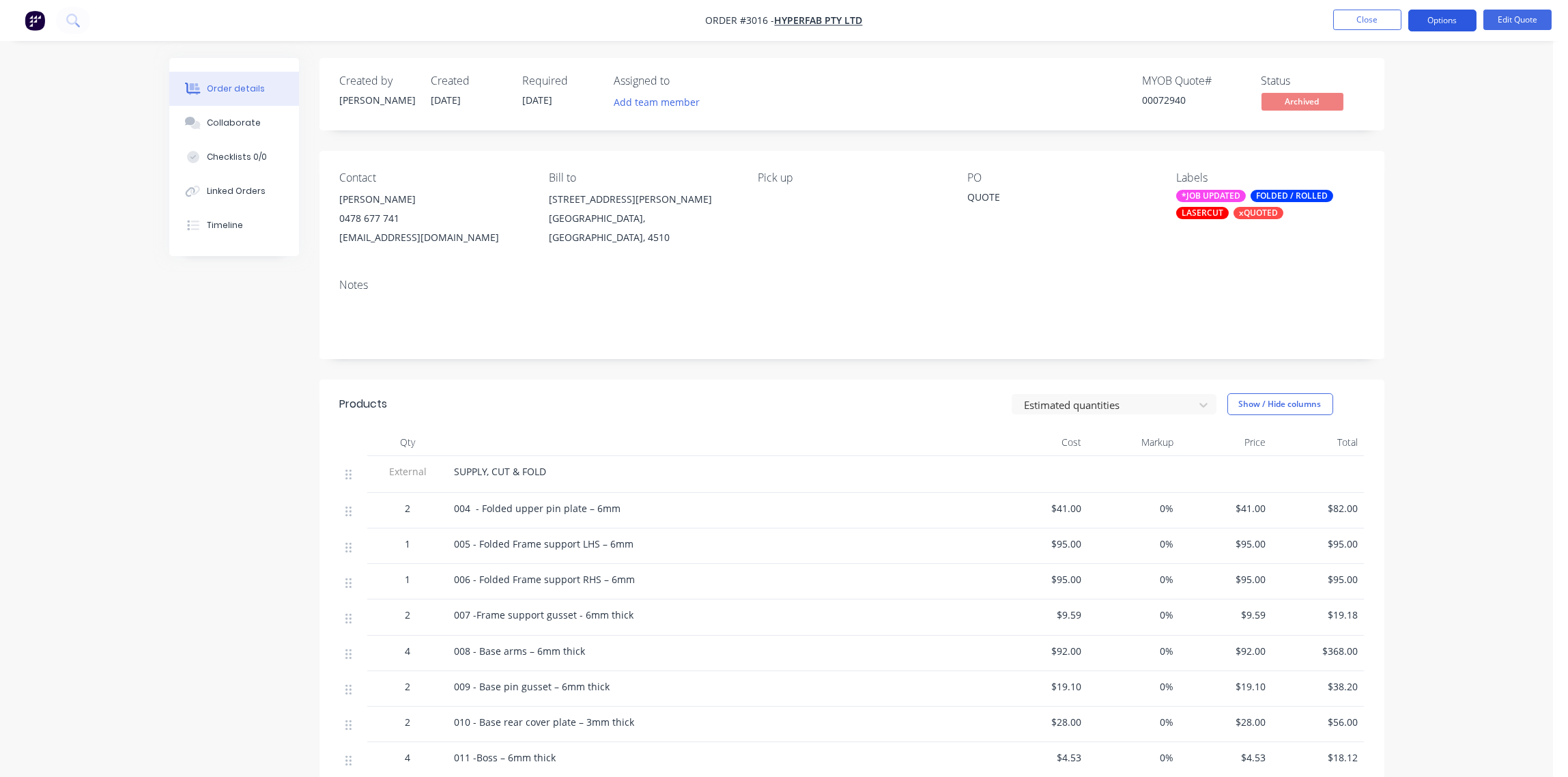
click at [1452, 14] on button "Options" at bounding box center [1443, 20] width 68 height 22
click at [1354, 79] on div "Quote" at bounding box center [1402, 82] width 126 height 20
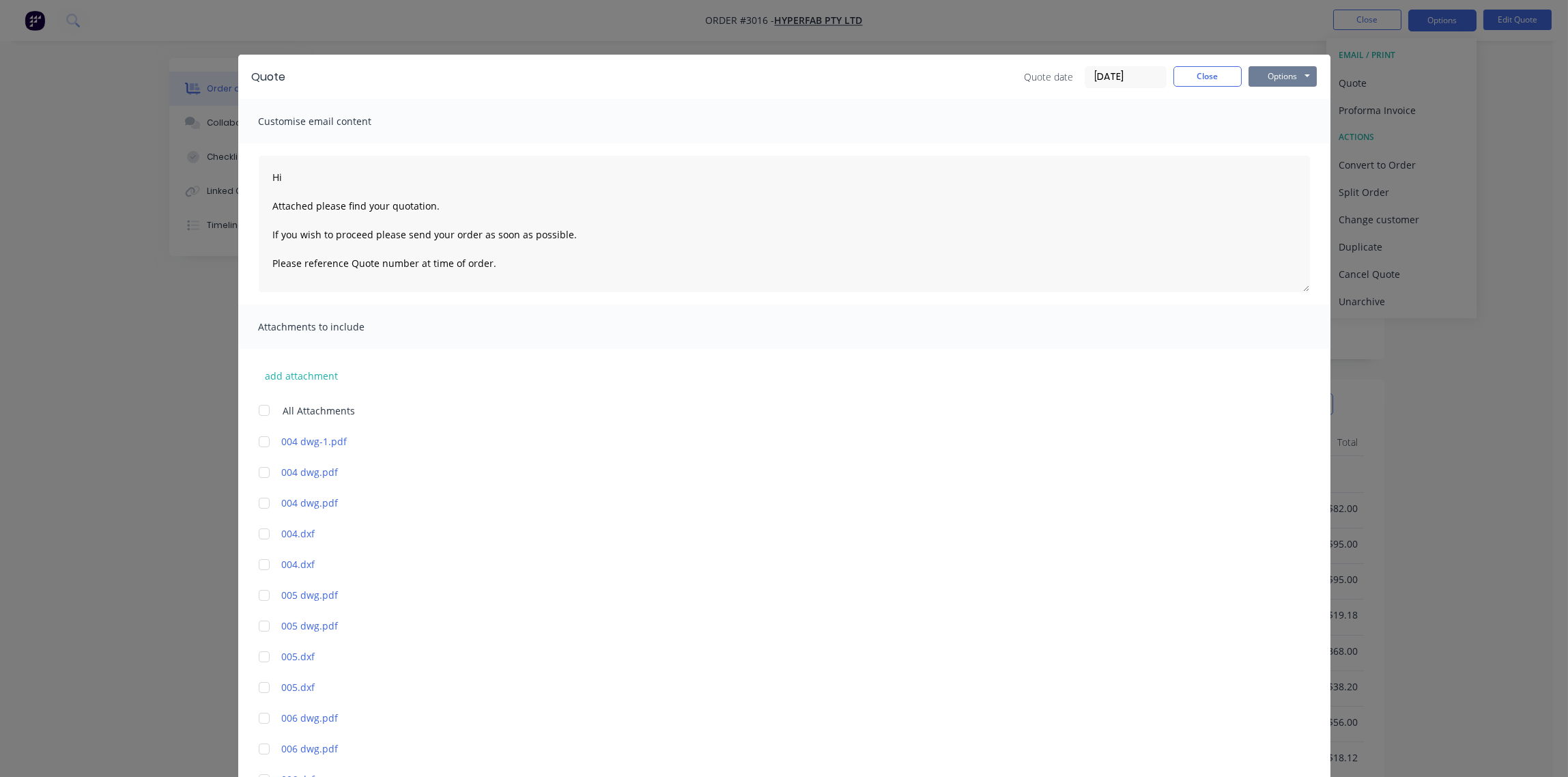
click at [1287, 75] on button "Options" at bounding box center [1283, 76] width 68 height 20
click at [1271, 122] on button "Print" at bounding box center [1292, 123] width 88 height 23
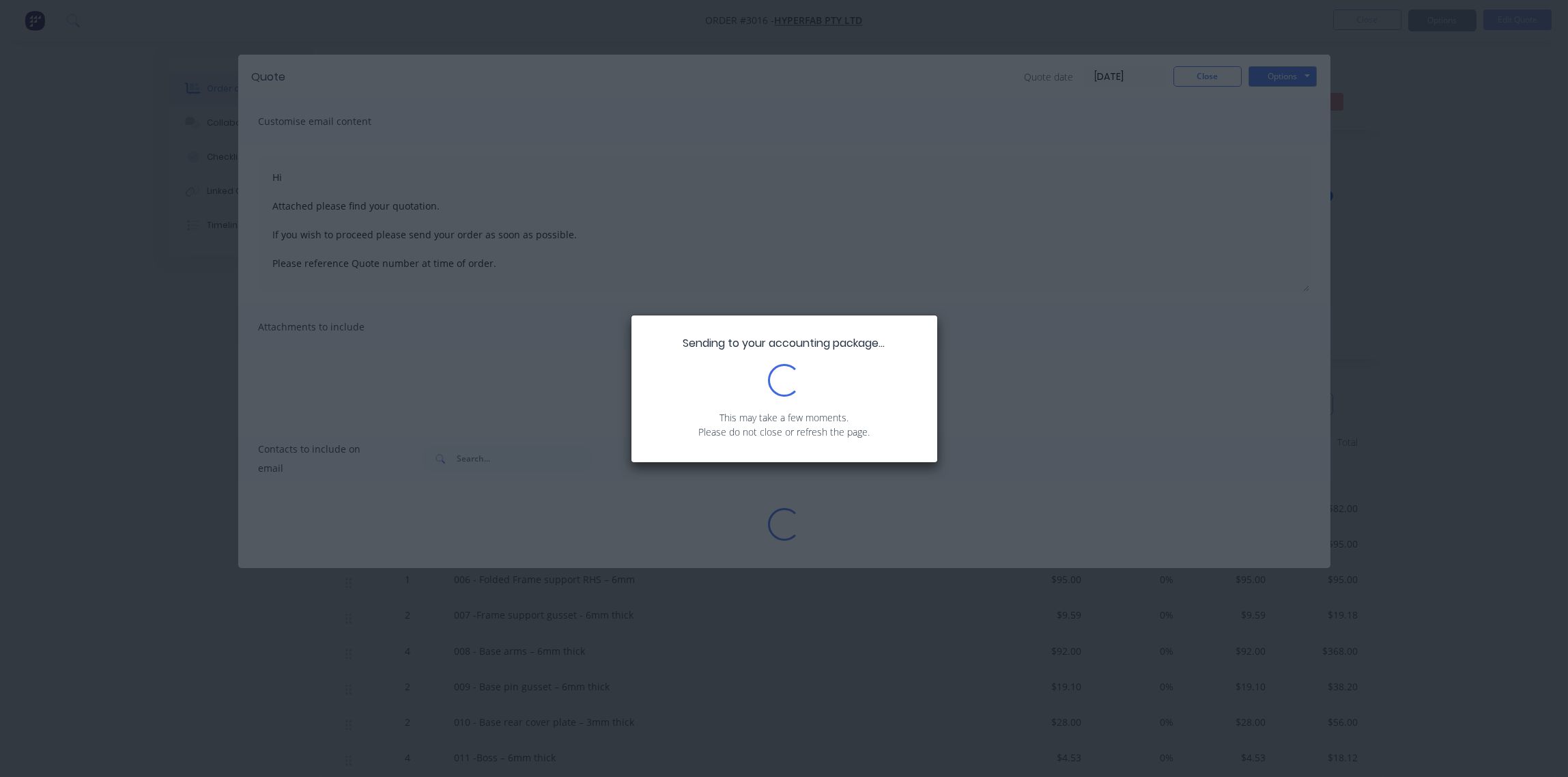
type textarea "Hi Attached please find your quotation. If you wish to proceed please send your…"
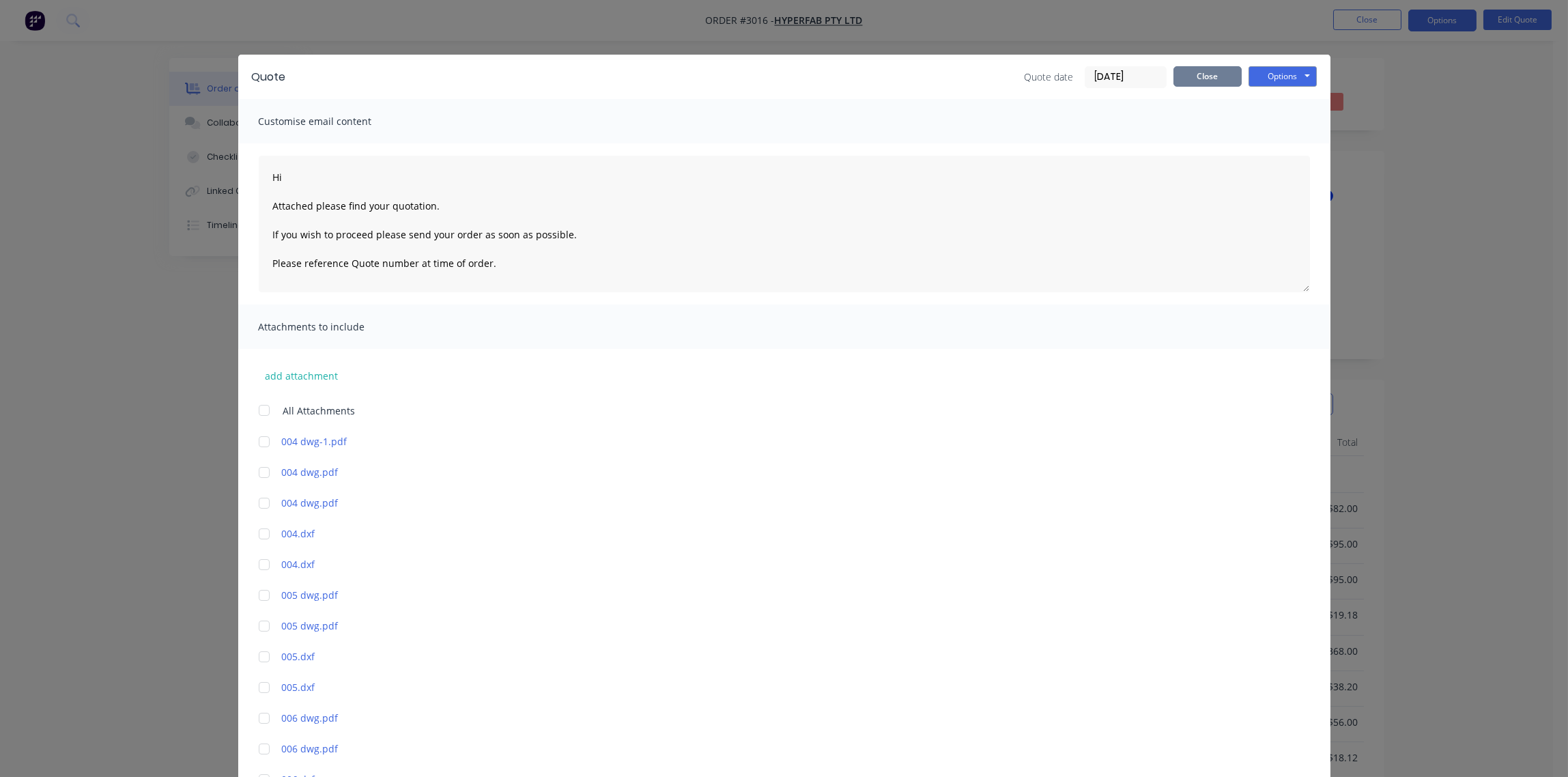
click at [1195, 80] on button "Close" at bounding box center [1208, 76] width 68 height 20
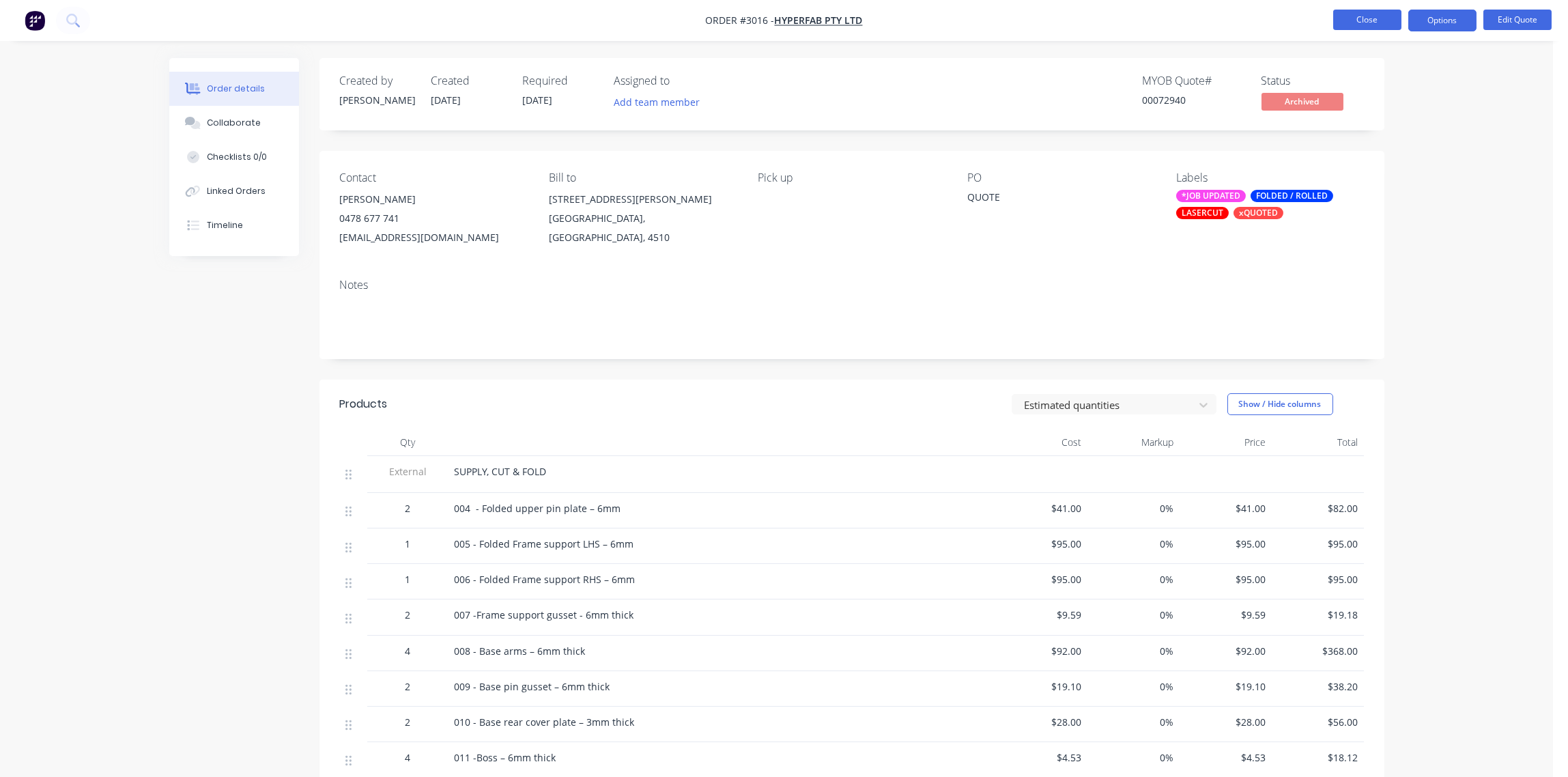
click at [1368, 10] on button "Close" at bounding box center [1368, 19] width 68 height 20
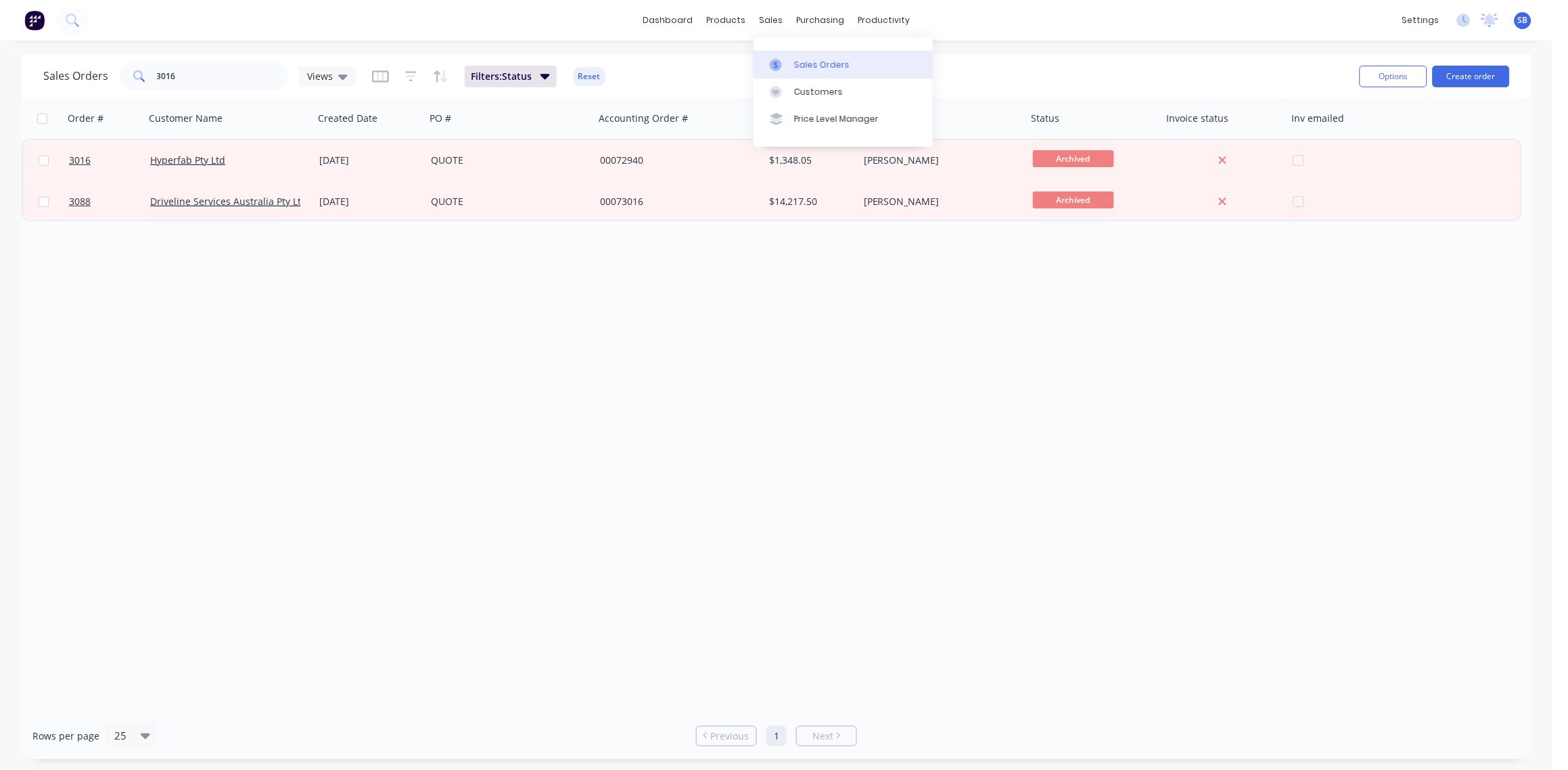
click at [808, 61] on div "Sales Orders" at bounding box center [822, 65] width 56 height 12
drag, startPoint x: 186, startPoint y: 82, endPoint x: 0, endPoint y: 88, distance: 186.1
click at [0, 93] on html "dashboard products sales purchasing productivity dashboard products Product Cat…" at bounding box center [784, 385] width 1568 height 770
type input "2874"
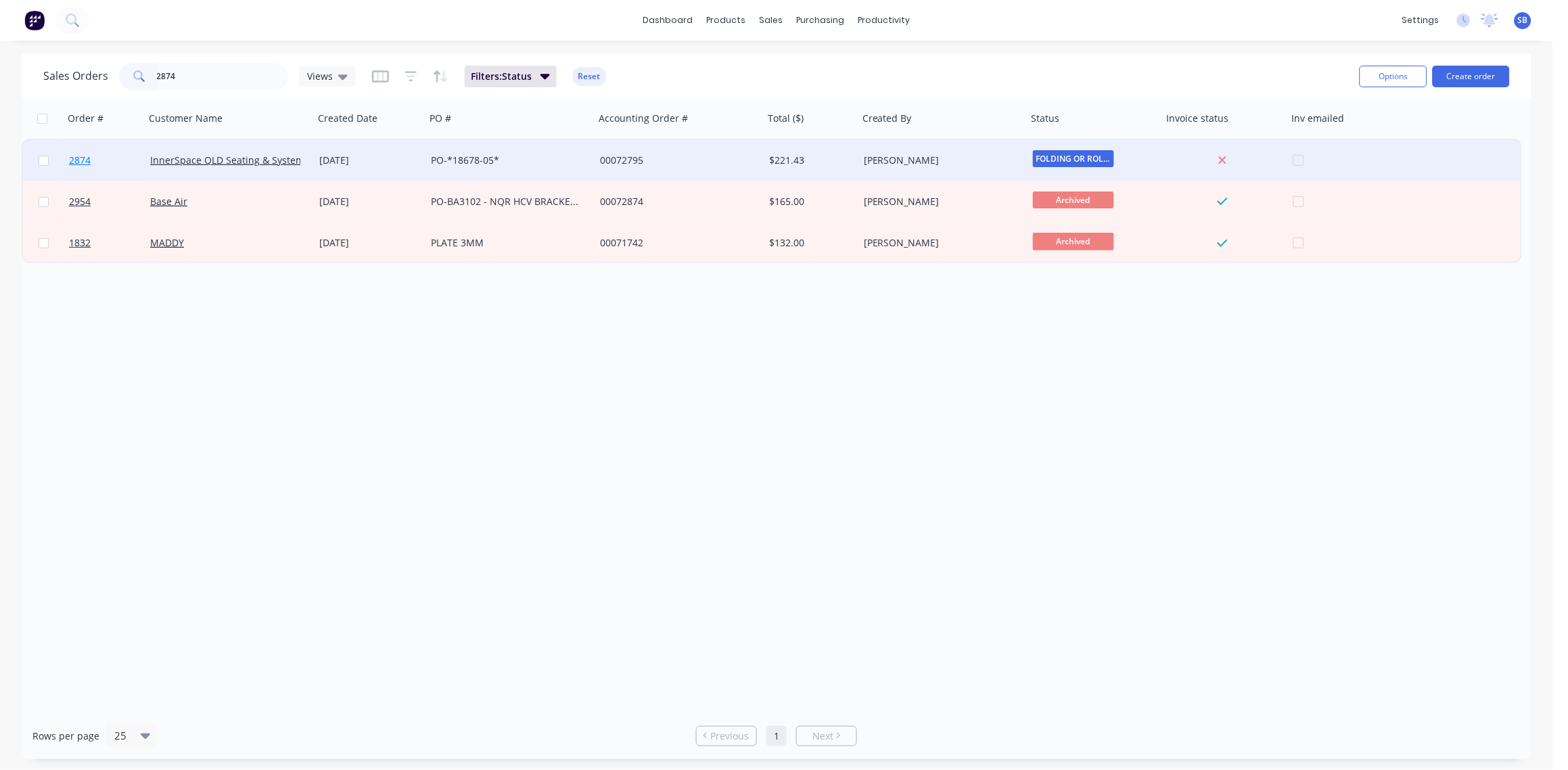
click at [87, 159] on span "2874" at bounding box center [80, 160] width 22 height 14
